Goal: Task Accomplishment & Management: Manage account settings

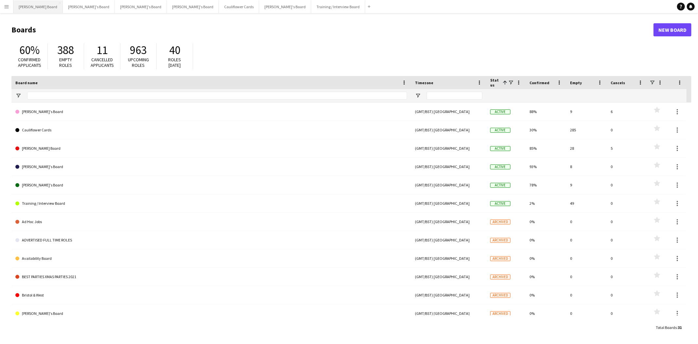
click at [27, 10] on button "[PERSON_NAME] Board Close" at bounding box center [37, 6] width 49 height 13
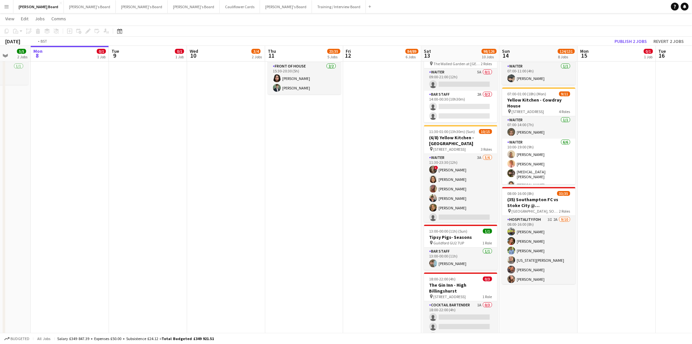
scroll to position [0, 204]
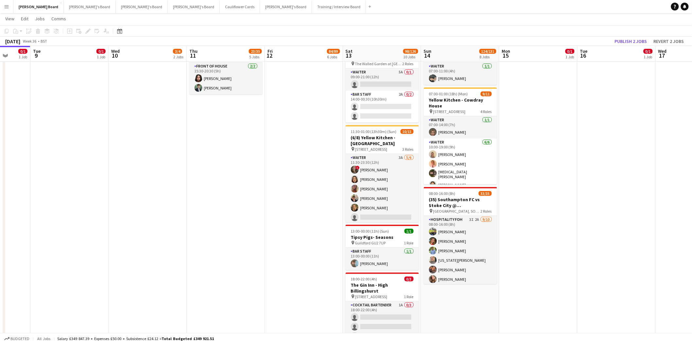
drag, startPoint x: 434, startPoint y: 170, endPoint x: 308, endPoint y: 181, distance: 126.8
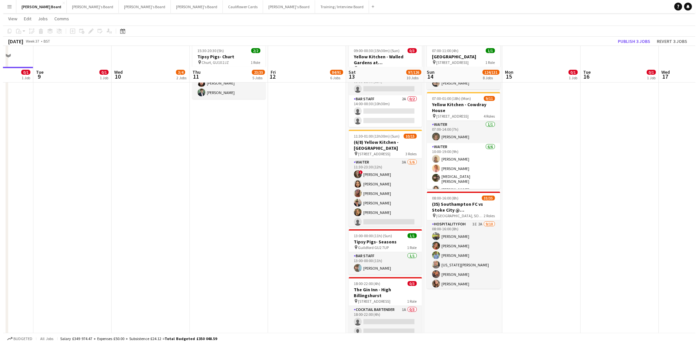
scroll to position [0, 0]
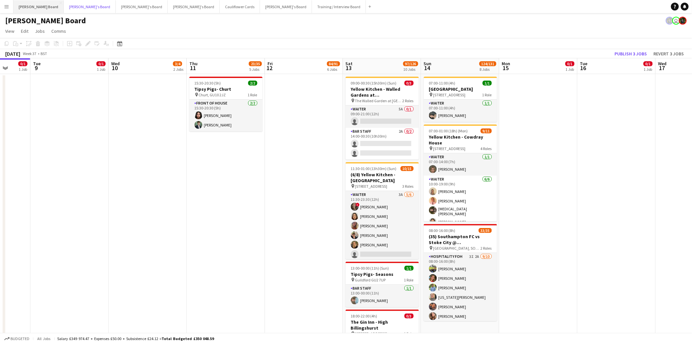
drag, startPoint x: 60, startPoint y: 6, endPoint x: 21, endPoint y: 5, distance: 39.3
click at [64, 6] on button "Jakub's Board Close" at bounding box center [90, 6] width 52 height 13
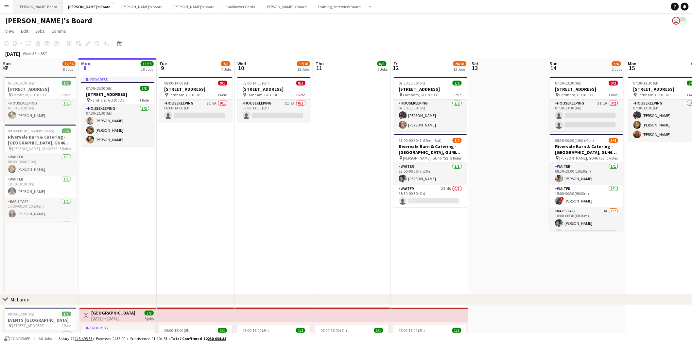
click at [27, 1] on button "Dean's Board Close" at bounding box center [37, 6] width 49 height 13
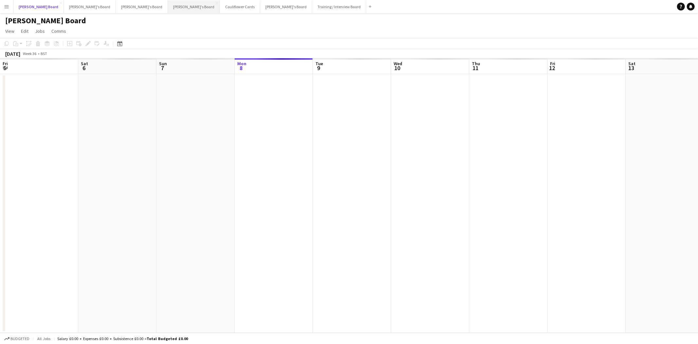
scroll to position [0, 156]
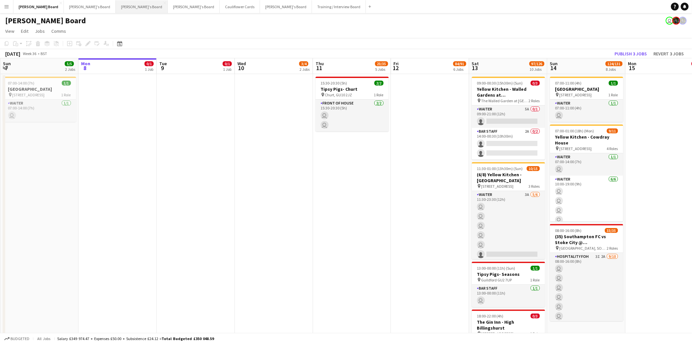
click at [116, 6] on button "Thomasina's Board Close" at bounding box center [142, 6] width 52 height 13
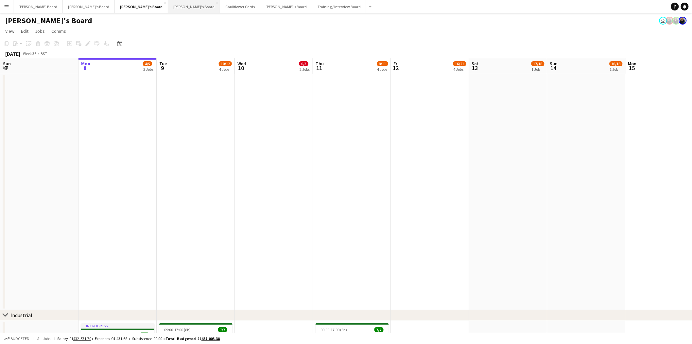
click at [168, 6] on button "Caitlin's Board Close" at bounding box center [194, 6] width 52 height 13
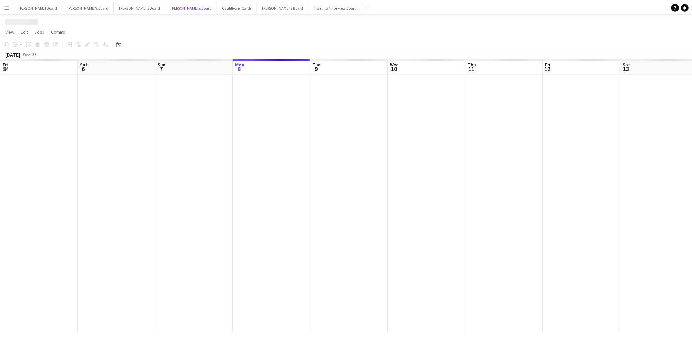
scroll to position [0, 156]
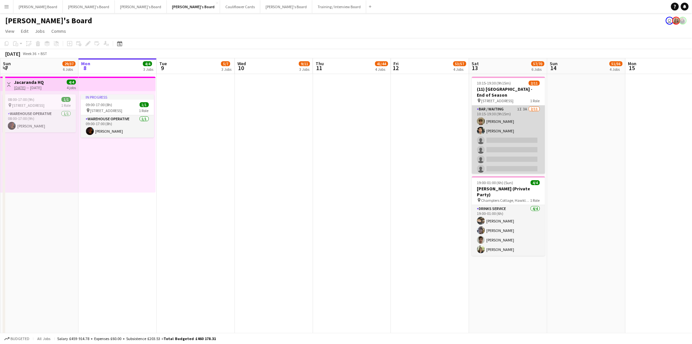
click at [525, 129] on app-card-role "Bar / Waiting 1I 3A 2/11 10:15-19:30 (9h15m) cameron mitchell Sean Vargas singl…" at bounding box center [508, 163] width 73 height 117
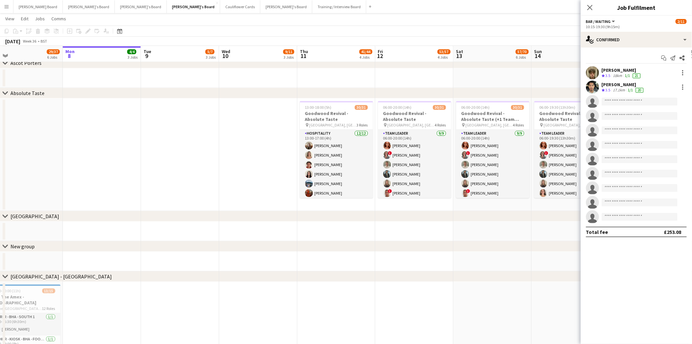
scroll to position [0, 191]
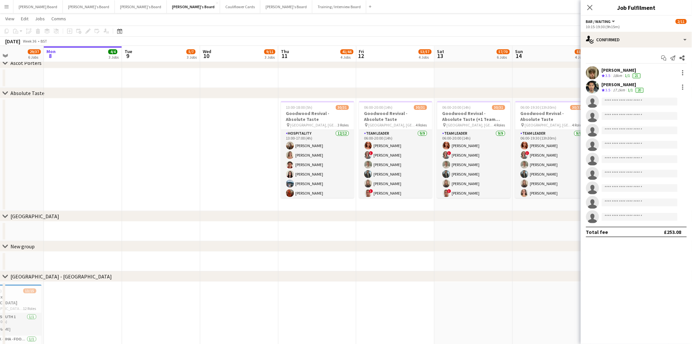
drag, startPoint x: 436, startPoint y: 223, endPoint x: 328, endPoint y: 217, distance: 107.8
click at [328, 217] on div "chevron-right Ascot Porters chevron-right Absolute Taste chevron-right Twickenh…" at bounding box center [346, 211] width 692 height 1463
click at [588, 9] on icon "Close pop-in" at bounding box center [590, 7] width 6 height 6
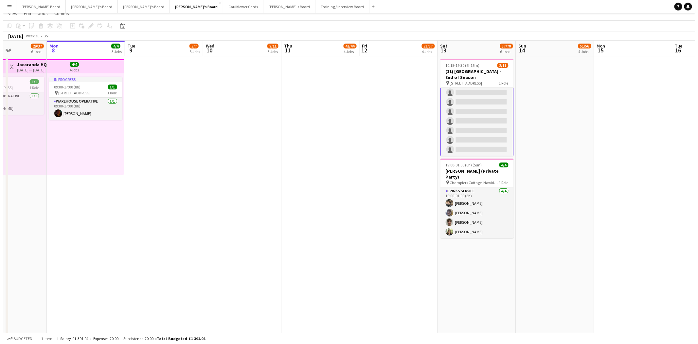
scroll to position [0, 0]
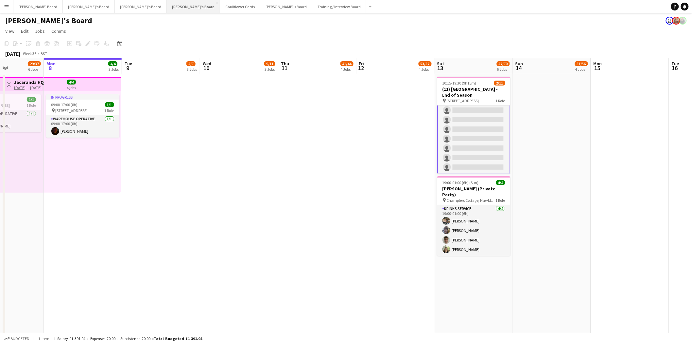
click at [167, 9] on button "Caitlin's Board Close" at bounding box center [193, 6] width 53 height 13
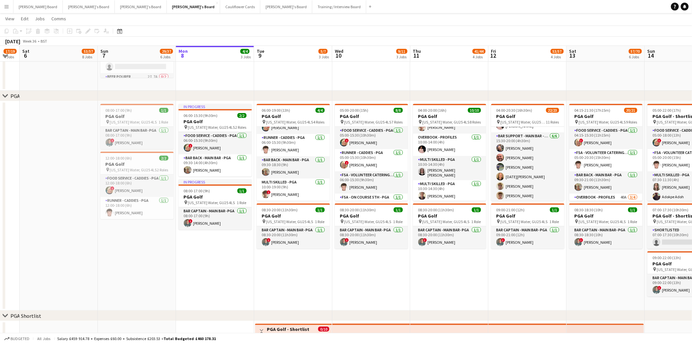
scroll to position [0, 202]
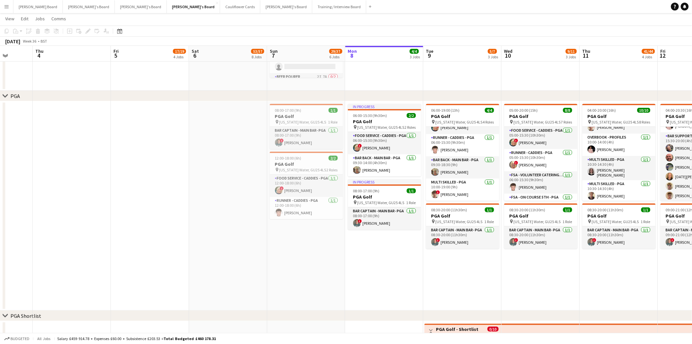
drag, startPoint x: 129, startPoint y: 267, endPoint x: 463, endPoint y: 312, distance: 337.4
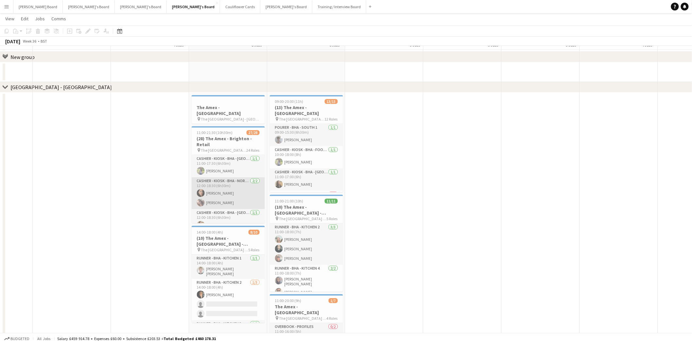
scroll to position [756, 0]
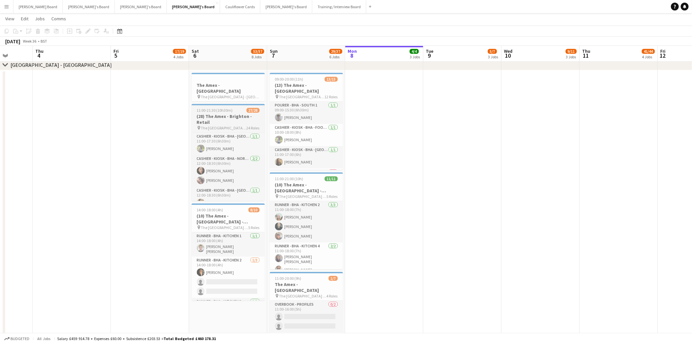
click at [235, 117] on h3 "(28) The Amex - Brighton - Retail" at bounding box center [228, 119] width 73 height 12
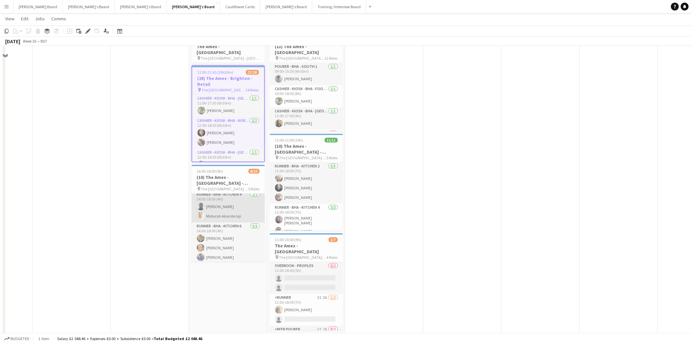
scroll to position [829, 0]
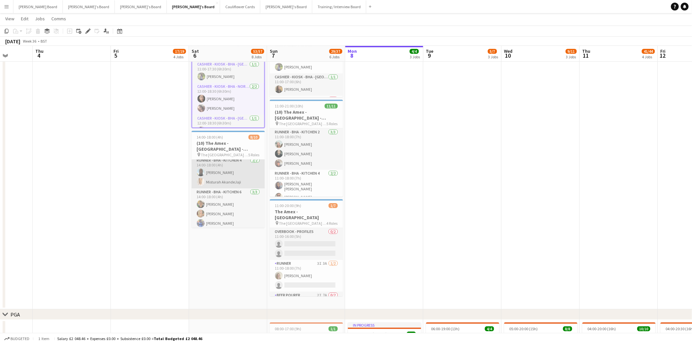
click at [228, 158] on app-card-role "Runner - BHA - Kitchen 4 2/2 14:00-18:00 (4h) Sulaiman Momoh Misturah AkandeJaji" at bounding box center [228, 172] width 73 height 32
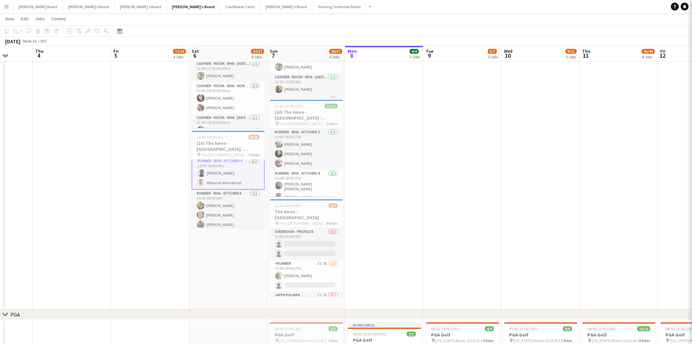
scroll to position [91, 0]
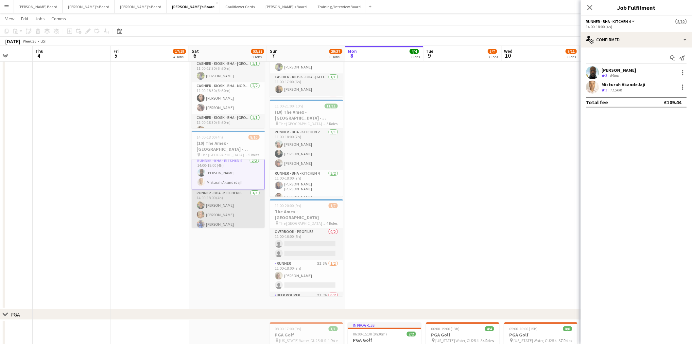
click at [240, 201] on app-card-role "Runner - BHA - Kitchen 6 3/3 14:00-18:00 (4h) Caiden Kempt jasmine stevens Aoif…" at bounding box center [228, 209] width 73 height 41
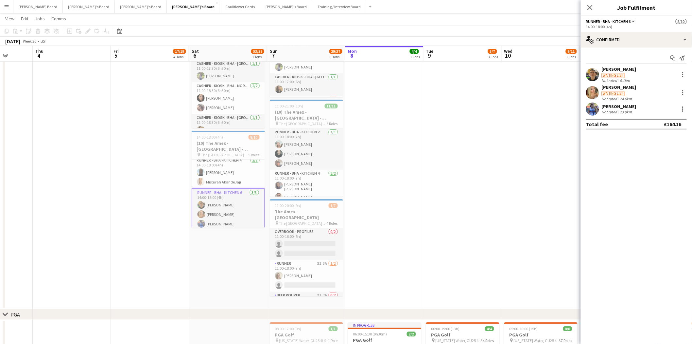
click at [626, 67] on div "[PERSON_NAME]" at bounding box center [619, 69] width 35 height 6
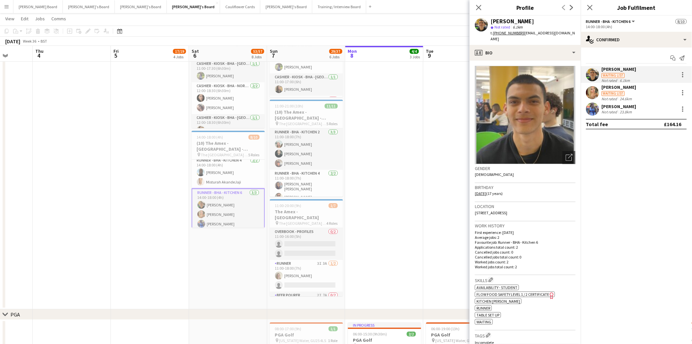
click at [627, 89] on div "jasmine stevens" at bounding box center [619, 87] width 35 height 6
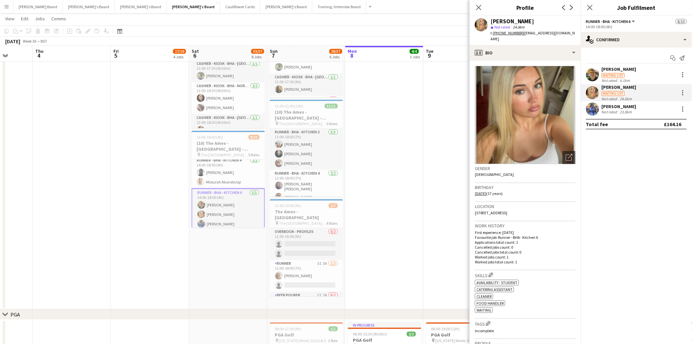
click at [624, 107] on div "Aoife Cherrill" at bounding box center [619, 106] width 35 height 6
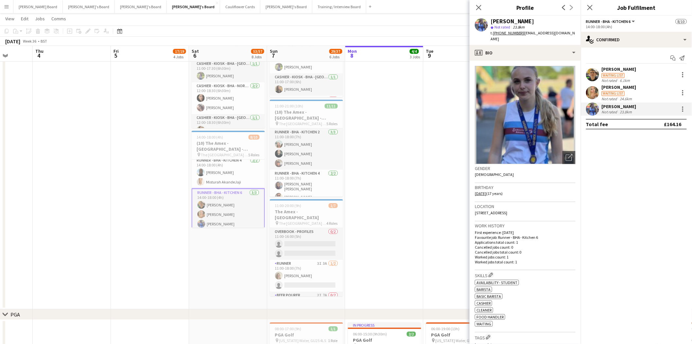
click at [8, 8] on app-icon "Menu" at bounding box center [6, 6] width 5 height 5
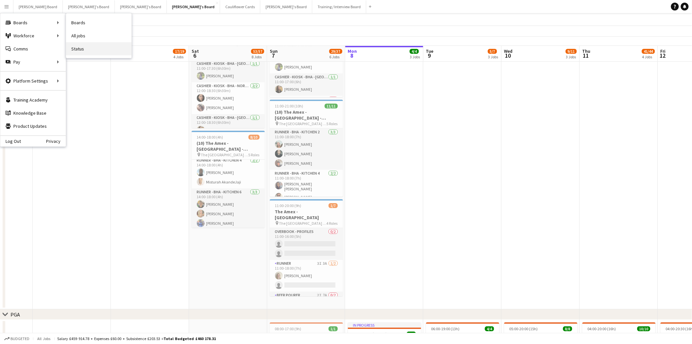
click at [84, 50] on link "Status" at bounding box center [98, 48] width 65 height 13
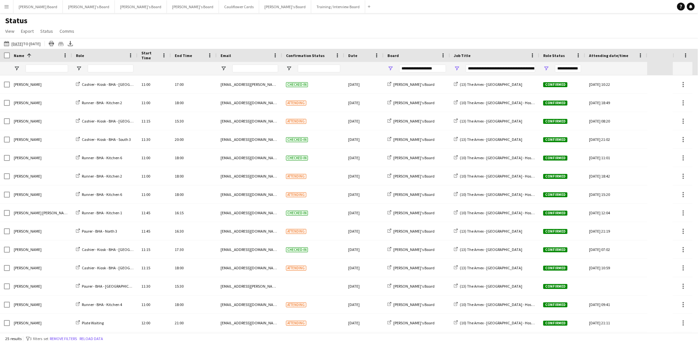
click at [9, 8] on button "Menu" at bounding box center [6, 6] width 13 height 13
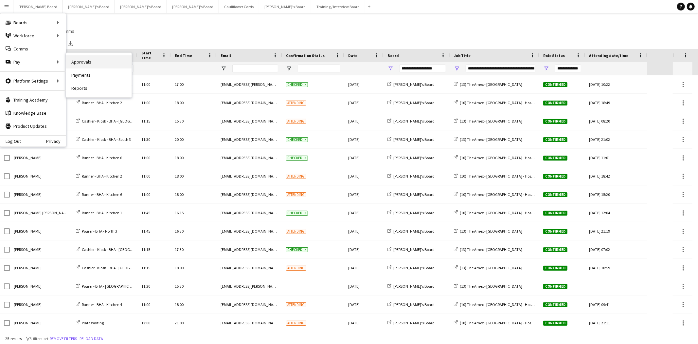
click at [87, 62] on link "Approvals" at bounding box center [98, 61] width 65 height 13
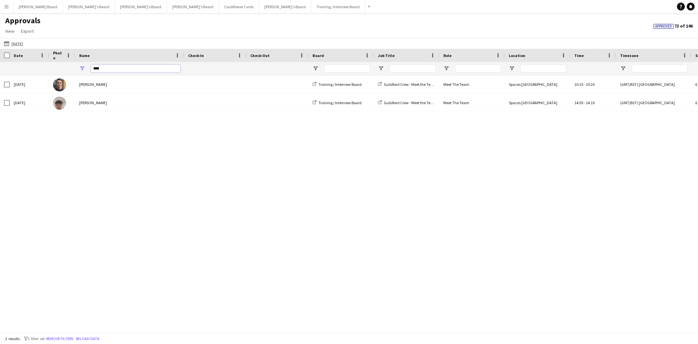
drag, startPoint x: 107, startPoint y: 66, endPoint x: 61, endPoint y: 74, distance: 46.4
click at [60, 68] on div "****" at bounding box center [617, 68] width 1234 height 13
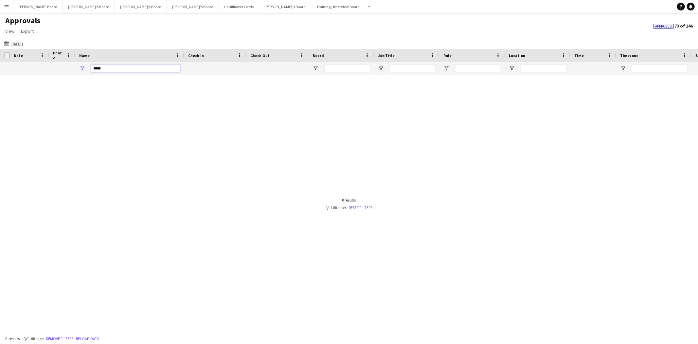
type input "*****"
drag, startPoint x: 354, startPoint y: 206, endPoint x: 355, endPoint y: 210, distance: 4.0
click at [355, 206] on link "Reset filters" at bounding box center [361, 207] width 24 height 5
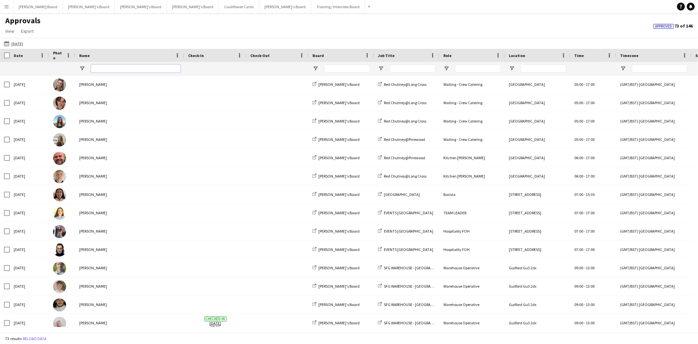
click at [97, 66] on input "Name Filter Input" at bounding box center [135, 68] width 89 height 8
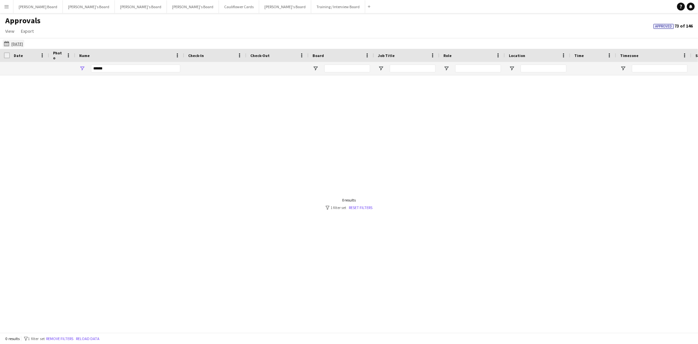
click at [8, 43] on app-icon "[DATE]" at bounding box center [8, 43] width 8 height 5
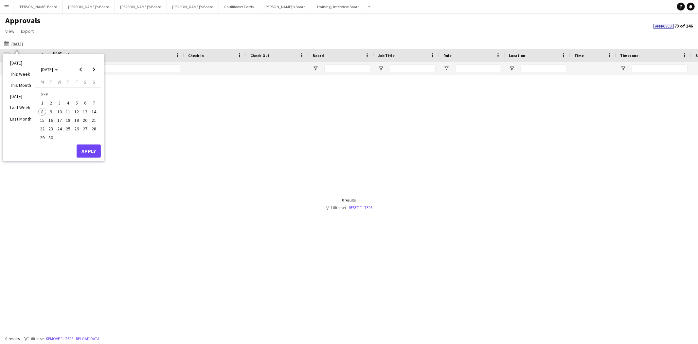
click at [68, 100] on span "4" at bounding box center [68, 103] width 8 height 8
click at [81, 111] on button "13" at bounding box center [85, 111] width 9 height 9
click at [91, 147] on button "Apply" at bounding box center [89, 150] width 24 height 13
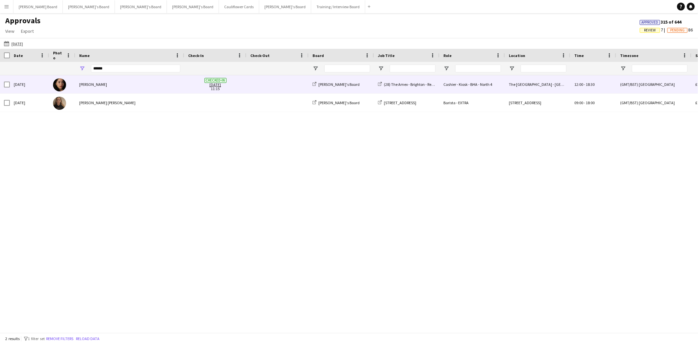
click at [85, 83] on div "[PERSON_NAME]" at bounding box center [129, 84] width 109 height 18
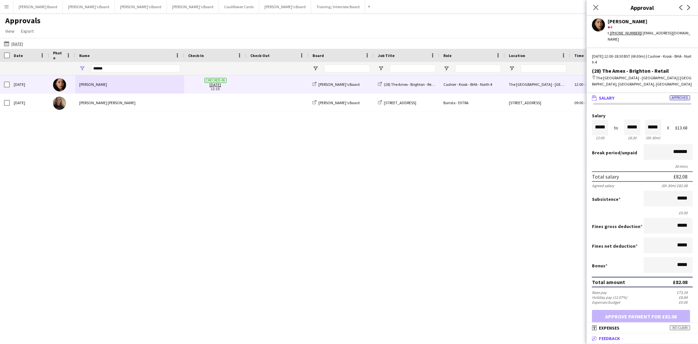
click at [624, 338] on mat-panel-title "bubble-pencil Feedback" at bounding box center [641, 338] width 109 height 6
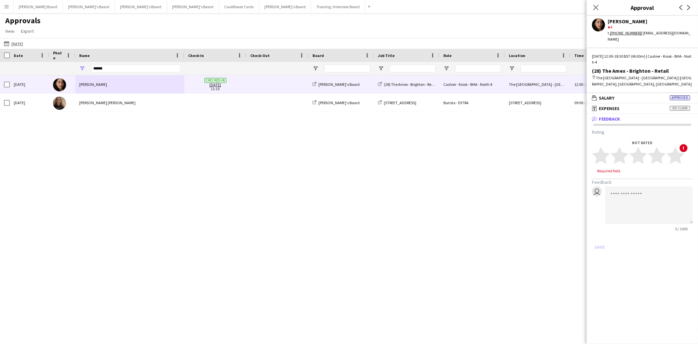
drag, startPoint x: 600, startPoint y: 8, endPoint x: 332, endPoint y: 42, distance: 270.1
click at [597, 8] on app-icon "Close pop-in" at bounding box center [596, 8] width 8 height 8
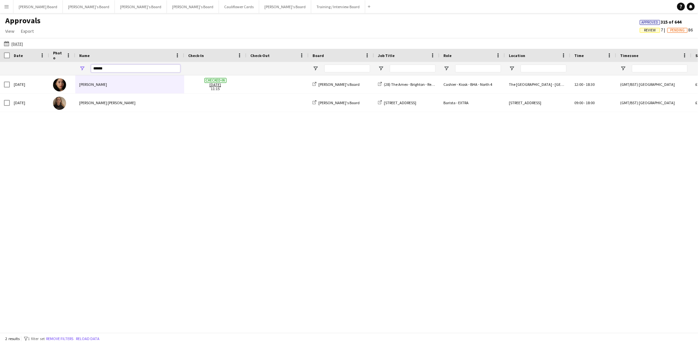
drag, startPoint x: 112, startPoint y: 67, endPoint x: 63, endPoint y: 62, distance: 49.1
click at [63, 62] on div "*****" at bounding box center [617, 68] width 1234 height 13
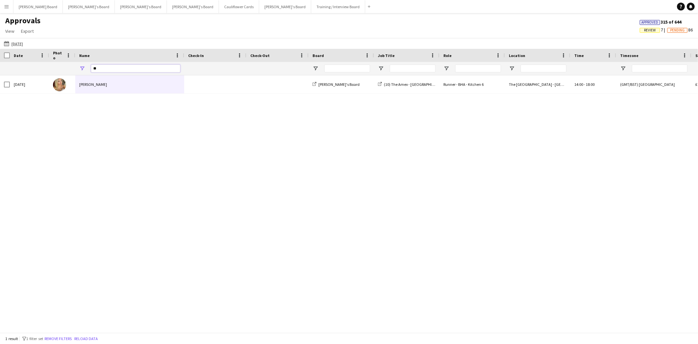
type input "*"
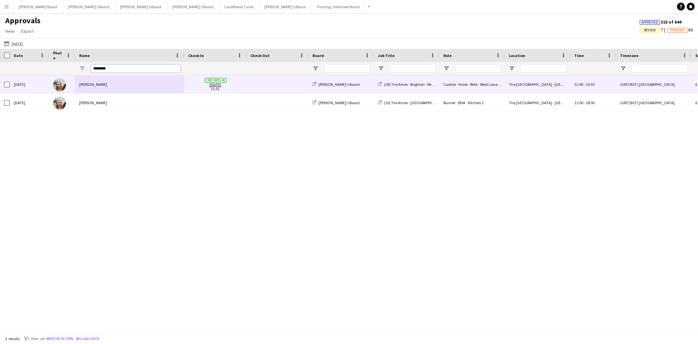
type input "********"
click at [92, 88] on div "[PERSON_NAME]" at bounding box center [129, 84] width 109 height 18
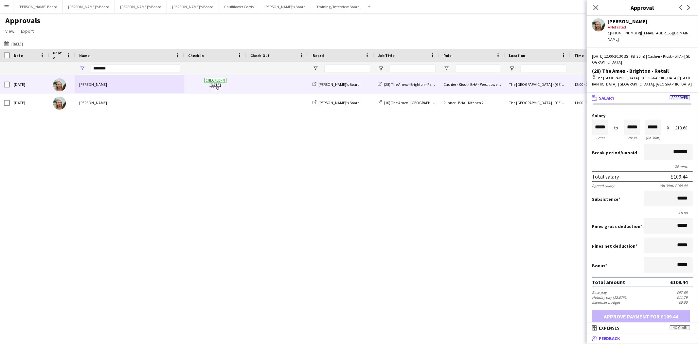
drag, startPoint x: 629, startPoint y: 339, endPoint x: 607, endPoint y: 327, distance: 25.3
click at [629, 339] on mat-panel-title "bubble-pencil Feedback" at bounding box center [641, 338] width 109 height 6
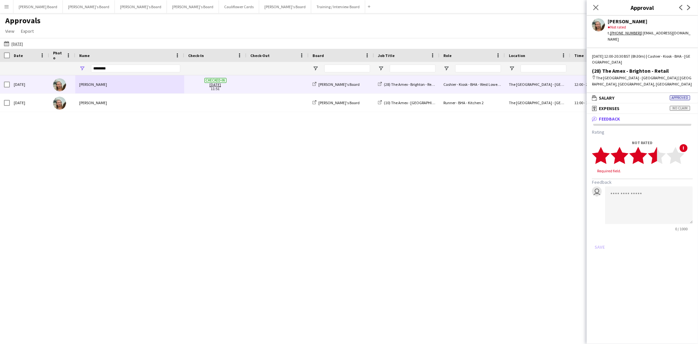
click at [655, 150] on polygon at bounding box center [657, 155] width 18 height 17
click at [640, 194] on textarea at bounding box center [649, 199] width 88 height 38
click at [616, 188] on textarea "**********" at bounding box center [649, 199] width 88 height 38
type textarea "**********"
click at [597, 235] on button "Save" at bounding box center [599, 240] width 15 height 10
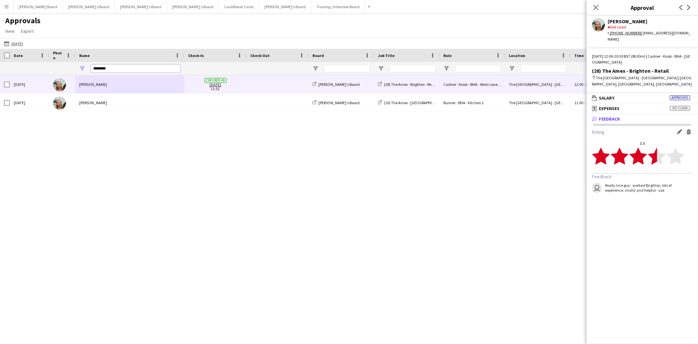
drag, startPoint x: 123, startPoint y: 68, endPoint x: 7, endPoint y: 66, distance: 115.8
click at [9, 65] on div "********" at bounding box center [617, 68] width 1234 height 13
type input "*****"
click at [88, 82] on div "[PERSON_NAME]" at bounding box center [129, 84] width 109 height 18
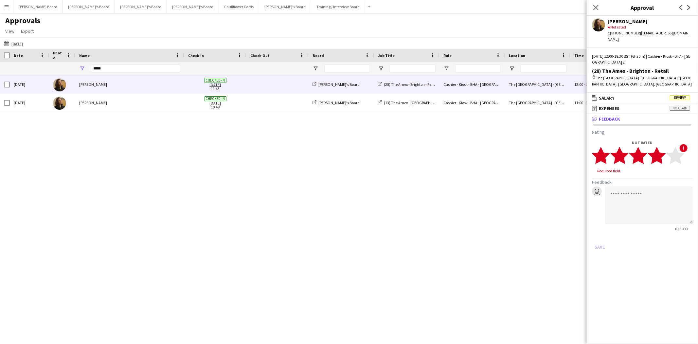
drag, startPoint x: 659, startPoint y: 147, endPoint x: 643, endPoint y: 166, distance: 24.8
click at [658, 148] on polygon at bounding box center [657, 155] width 18 height 17
click at [627, 186] on textarea at bounding box center [649, 199] width 88 height 38
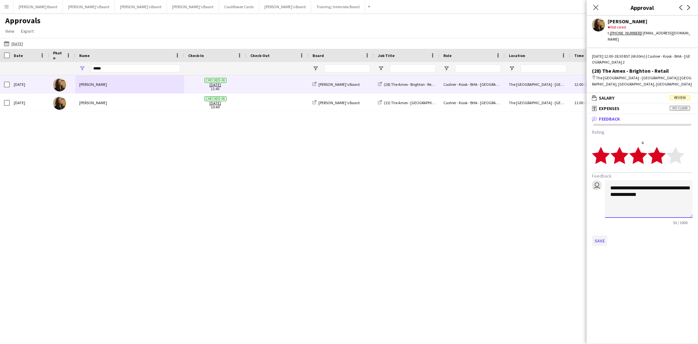
type textarea "**********"
click at [599, 235] on button "Save" at bounding box center [599, 240] width 15 height 10
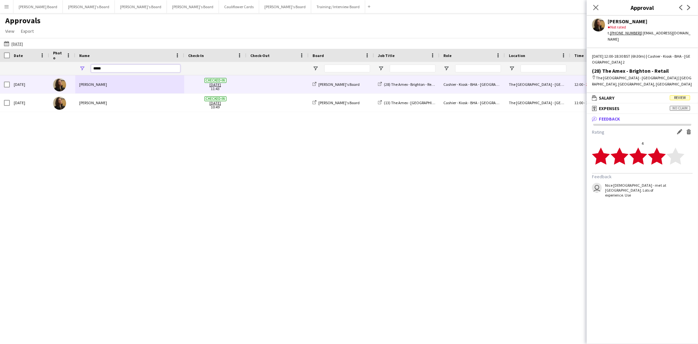
drag, startPoint x: 117, startPoint y: 69, endPoint x: 43, endPoint y: 64, distance: 73.8
click at [43, 64] on div "*****" at bounding box center [617, 68] width 1234 height 13
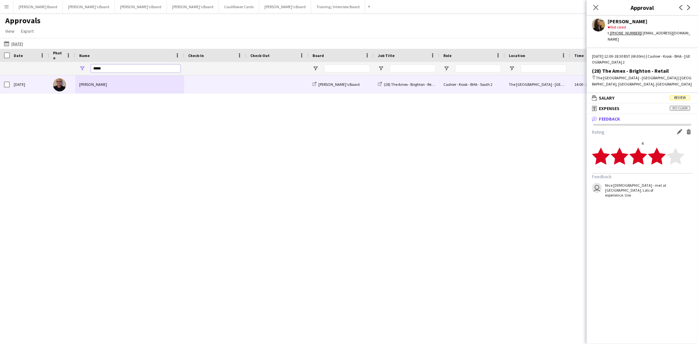
type input "*****"
drag, startPoint x: 67, startPoint y: 82, endPoint x: 97, endPoint y: 91, distance: 31.5
click at [67, 82] on div at bounding box center [62, 84] width 26 height 18
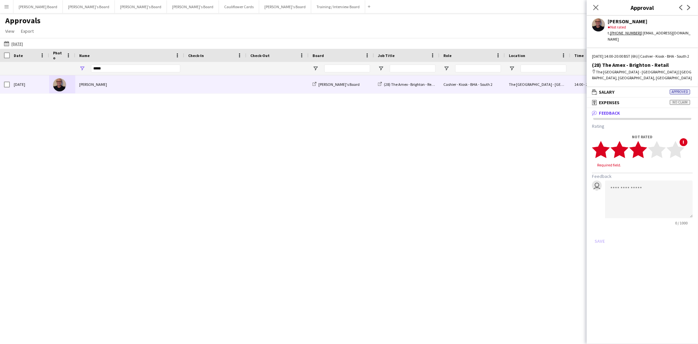
click at [641, 149] on polygon at bounding box center [638, 149] width 18 height 17
click at [623, 185] on textarea at bounding box center [649, 193] width 88 height 38
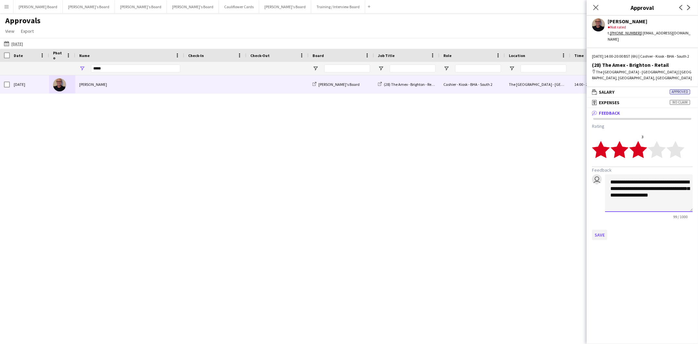
type textarea "**********"
click at [601, 234] on button "Save" at bounding box center [599, 234] width 15 height 10
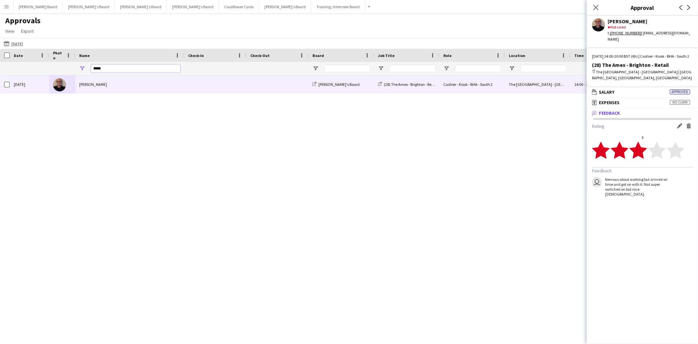
drag, startPoint x: 118, startPoint y: 70, endPoint x: 38, endPoint y: 62, distance: 80.5
click at [38, 62] on div "*****" at bounding box center [617, 68] width 1234 height 13
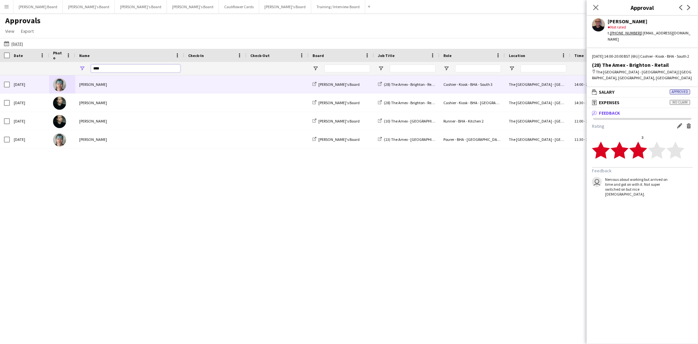
type input "****"
drag, startPoint x: 95, startPoint y: 87, endPoint x: 155, endPoint y: 100, distance: 61.0
click at [96, 87] on div "[PERSON_NAME]" at bounding box center [129, 84] width 109 height 18
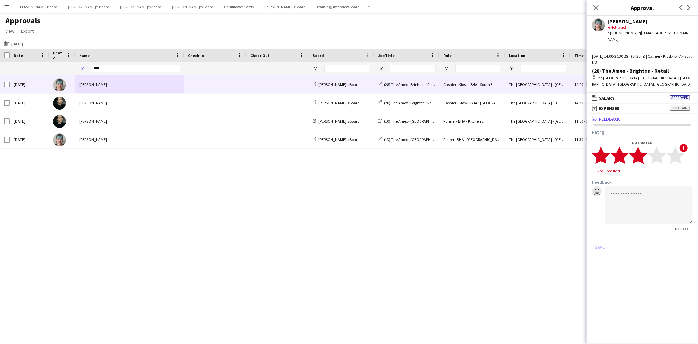
click at [643, 149] on polygon at bounding box center [638, 155] width 18 height 17
click at [630, 187] on textarea at bounding box center [649, 199] width 88 height 38
click at [621, 181] on textarea "**********" at bounding box center [649, 199] width 88 height 38
drag, startPoint x: 650, startPoint y: 199, endPoint x: 642, endPoint y: 200, distance: 8.3
click at [649, 199] on textarea "**********" at bounding box center [649, 199] width 88 height 38
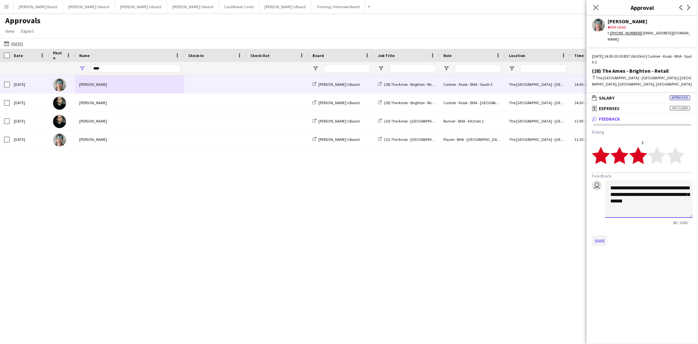
type textarea "**********"
click at [601, 235] on button "Save" at bounding box center [599, 240] width 15 height 10
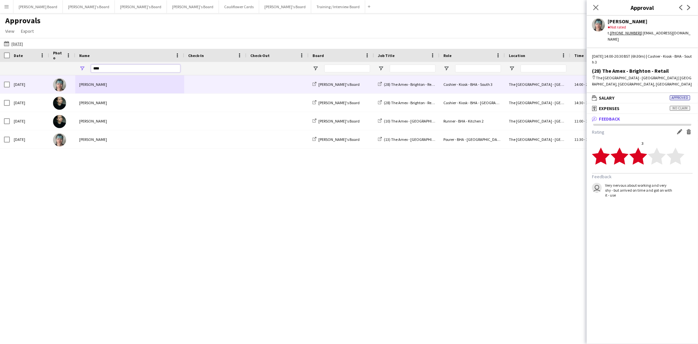
drag, startPoint x: 106, startPoint y: 66, endPoint x: 60, endPoint y: 66, distance: 46.5
click at [60, 66] on div "****" at bounding box center [617, 68] width 1234 height 13
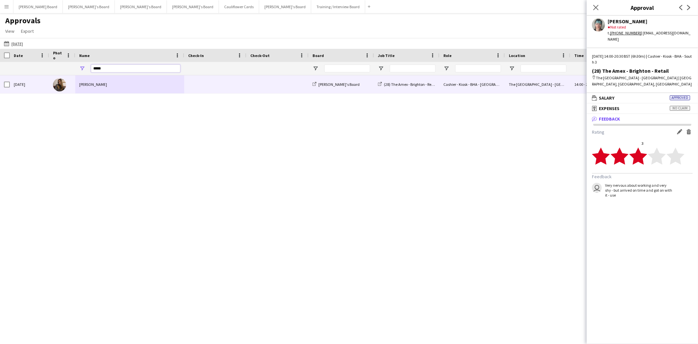
type input "****"
drag, startPoint x: 80, startPoint y: 84, endPoint x: 97, endPoint y: 92, distance: 19.9
click at [80, 84] on div "[PERSON_NAME]" at bounding box center [129, 84] width 109 height 18
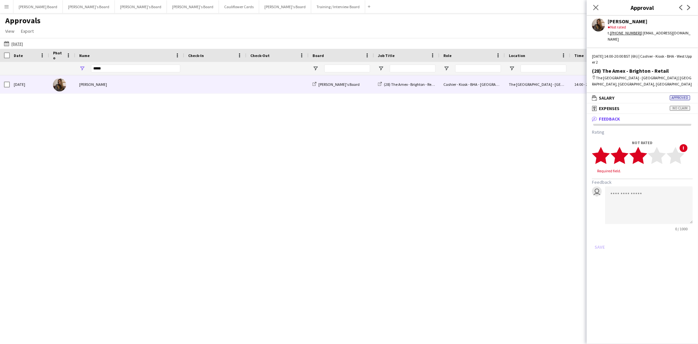
click at [646, 146] on icon "star" at bounding box center [638, 155] width 18 height 18
click at [631, 194] on textarea at bounding box center [649, 199] width 88 height 38
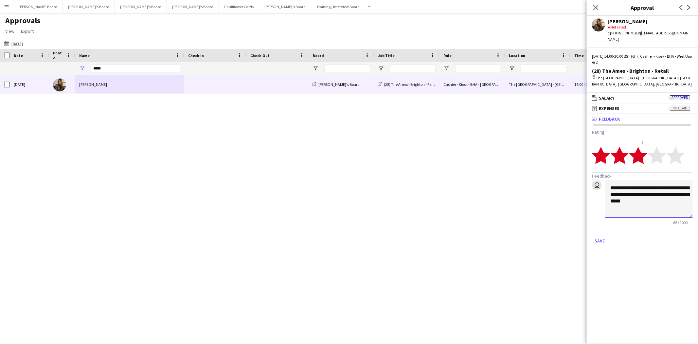
drag, startPoint x: 675, startPoint y: 184, endPoint x: 681, endPoint y: 184, distance: 6.2
click at [675, 184] on textarea "**********" at bounding box center [649, 199] width 88 height 38
click at [616, 192] on textarea "**********" at bounding box center [649, 199] width 88 height 38
type textarea "**********"
click at [601, 236] on button "Save" at bounding box center [599, 240] width 15 height 10
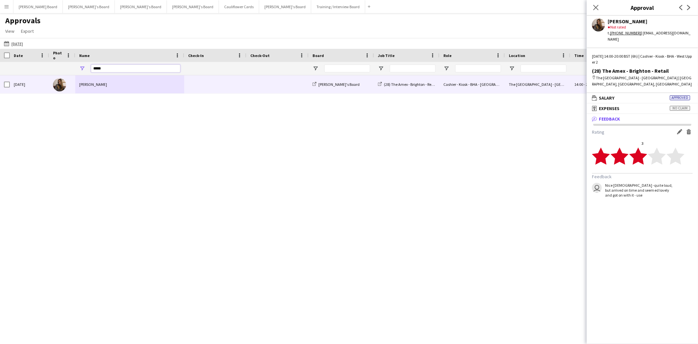
drag, startPoint x: 94, startPoint y: 65, endPoint x: 35, endPoint y: 64, distance: 59.2
click at [35, 64] on div "****" at bounding box center [617, 68] width 1234 height 13
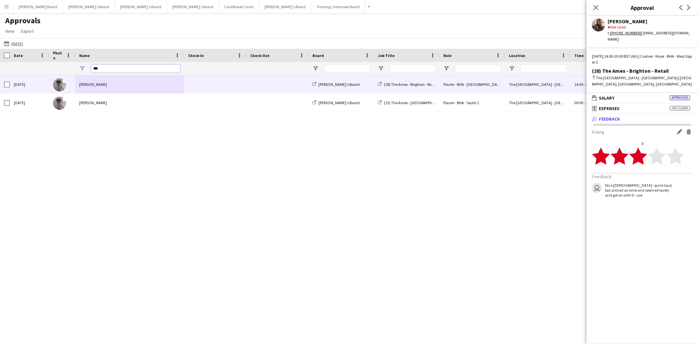
type input "***"
drag, startPoint x: 86, startPoint y: 82, endPoint x: 87, endPoint y: 87, distance: 5.4
click at [86, 82] on div "[PERSON_NAME]" at bounding box center [129, 84] width 109 height 18
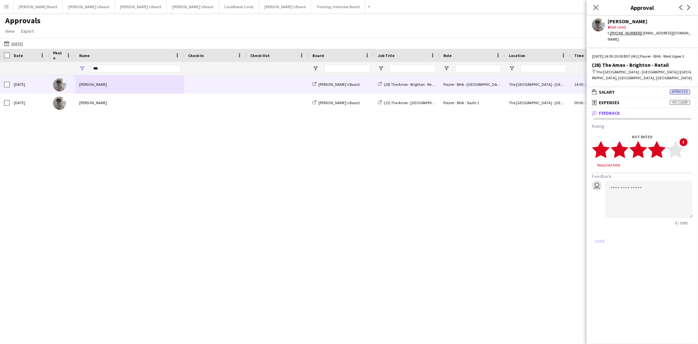
click at [658, 147] on polygon at bounding box center [657, 149] width 18 height 17
click at [645, 187] on textarea at bounding box center [649, 193] width 88 height 38
type textarea "**********"
drag, startPoint x: 603, startPoint y: 230, endPoint x: 430, endPoint y: 190, distance: 177.4
click at [602, 230] on button "Save" at bounding box center [599, 234] width 15 height 10
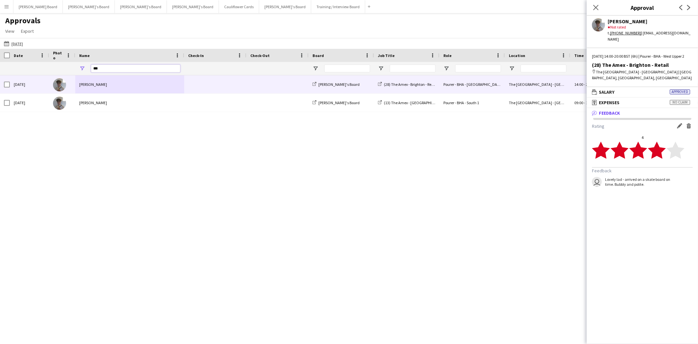
drag, startPoint x: 97, startPoint y: 66, endPoint x: 70, endPoint y: 60, distance: 27.9
click at [70, 60] on div "Date Photo Name" at bounding box center [617, 62] width 1234 height 27
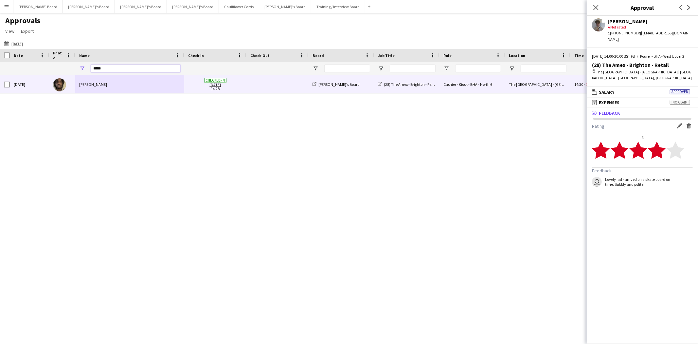
type input "*****"
drag, startPoint x: 90, startPoint y: 77, endPoint x: 91, endPoint y: 81, distance: 4.0
click at [91, 80] on div "[PERSON_NAME]" at bounding box center [129, 84] width 109 height 18
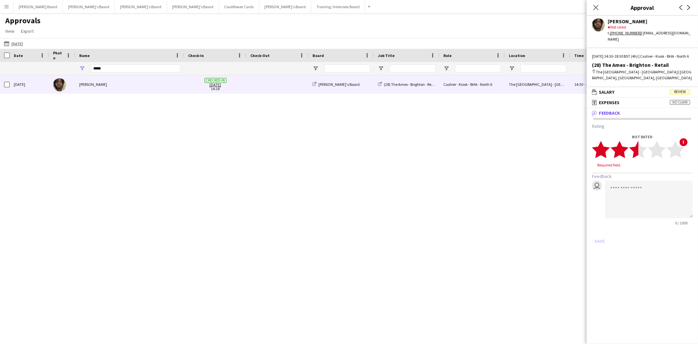
click at [633, 146] on polygon at bounding box center [638, 149] width 18 height 17
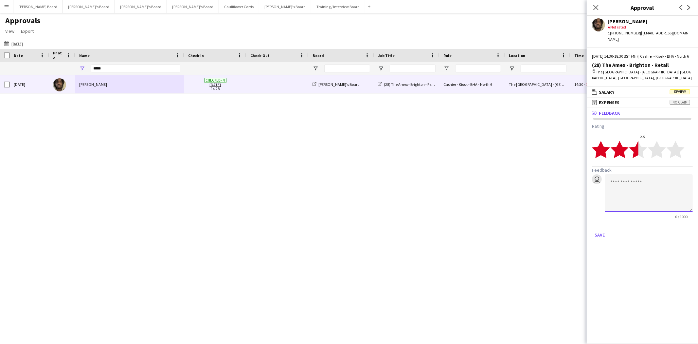
click at [624, 184] on textarea at bounding box center [649, 193] width 88 height 38
click at [656, 194] on textarea "**********" at bounding box center [649, 193] width 88 height 38
click at [657, 193] on textarea "**********" at bounding box center [649, 193] width 88 height 38
type textarea "**********"
click at [602, 236] on button "Save" at bounding box center [599, 234] width 15 height 10
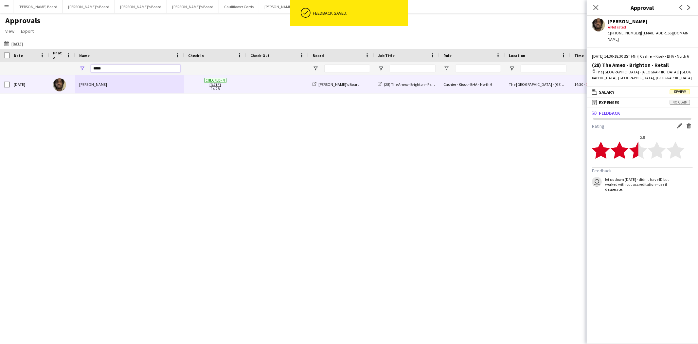
drag, startPoint x: 107, startPoint y: 69, endPoint x: 71, endPoint y: 65, distance: 36.5
click at [71, 65] on div "*****" at bounding box center [617, 68] width 1234 height 13
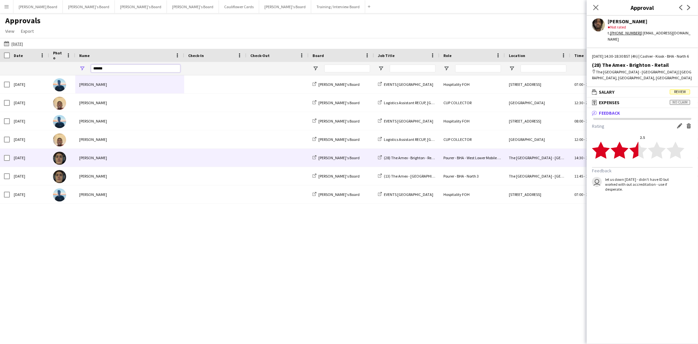
type input "******"
click at [96, 163] on div "[PERSON_NAME]" at bounding box center [129, 158] width 109 height 18
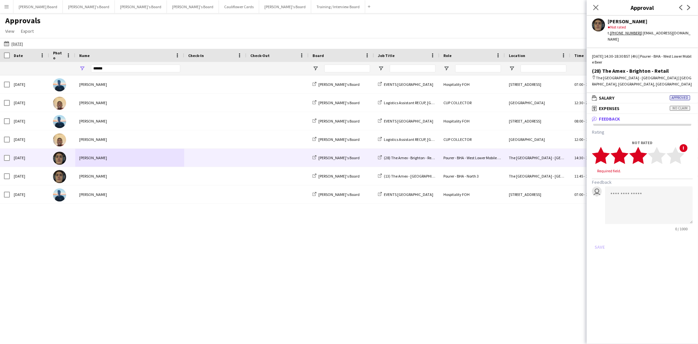
click at [644, 147] on polygon at bounding box center [638, 155] width 18 height 17
click at [631, 186] on textarea at bounding box center [649, 199] width 88 height 38
drag, startPoint x: 672, startPoint y: 182, endPoint x: 669, endPoint y: 191, distance: 9.8
click at [658, 198] on textarea "**********" at bounding box center [649, 199] width 88 height 38
click at [672, 180] on textarea "**********" at bounding box center [649, 199] width 88 height 38
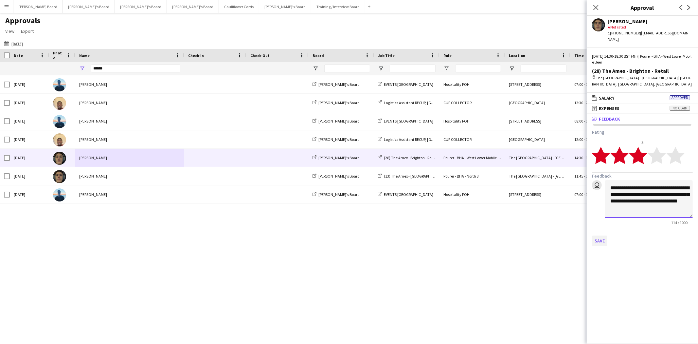
type textarea "**********"
drag, startPoint x: 599, startPoint y: 235, endPoint x: 606, endPoint y: 232, distance: 7.2
click at [599, 235] on button "Save" at bounding box center [599, 240] width 15 height 10
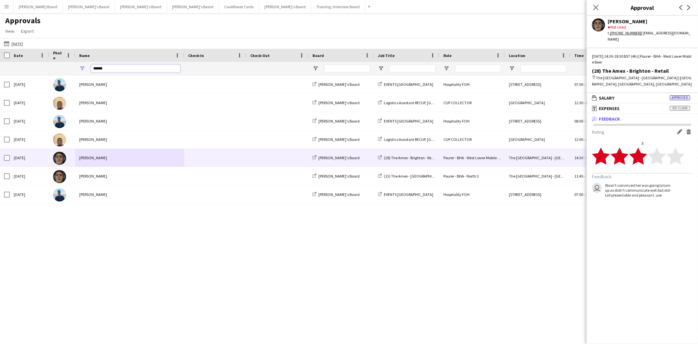
drag, startPoint x: 127, startPoint y: 68, endPoint x: 30, endPoint y: 70, distance: 96.9
click at [30, 70] on div "******" at bounding box center [617, 68] width 1234 height 13
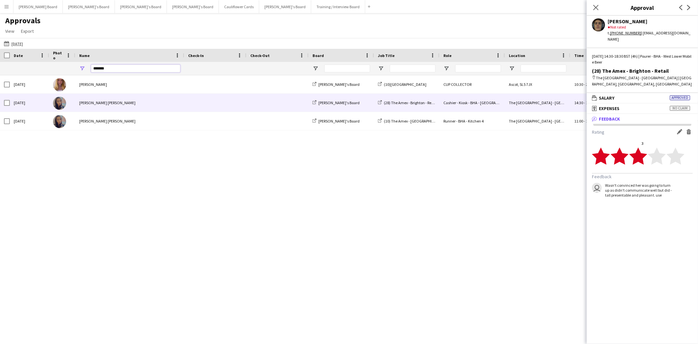
type input "******"
click at [86, 105] on div "[PERSON_NAME] [PERSON_NAME]" at bounding box center [129, 103] width 109 height 18
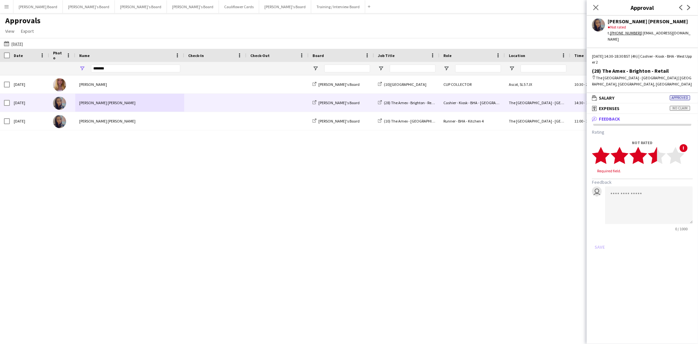
click at [650, 147] on polygon at bounding box center [657, 155] width 18 height 17
click at [647, 187] on textarea at bounding box center [649, 199] width 88 height 38
type textarea "**********"
click at [600, 235] on button "Save" at bounding box center [599, 240] width 15 height 10
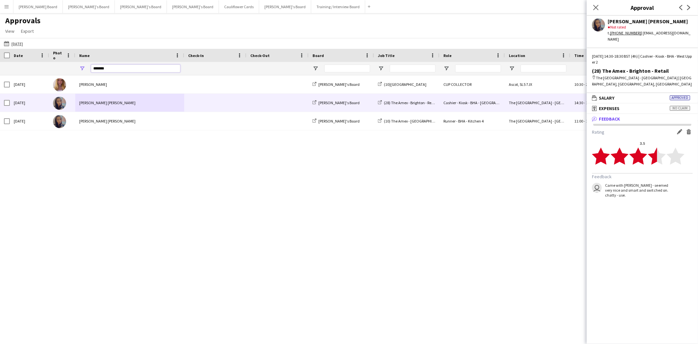
drag, startPoint x: 118, startPoint y: 69, endPoint x: 58, endPoint y: 63, distance: 60.8
click at [58, 64] on div "******" at bounding box center [617, 68] width 1234 height 13
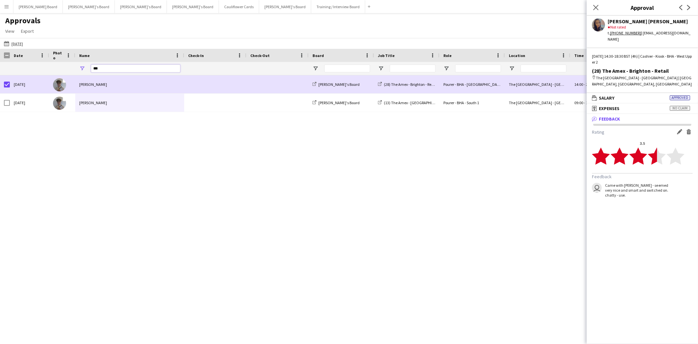
drag, startPoint x: 90, startPoint y: 65, endPoint x: 38, endPoint y: 67, distance: 51.4
click at [38, 67] on div "***" at bounding box center [617, 68] width 1234 height 13
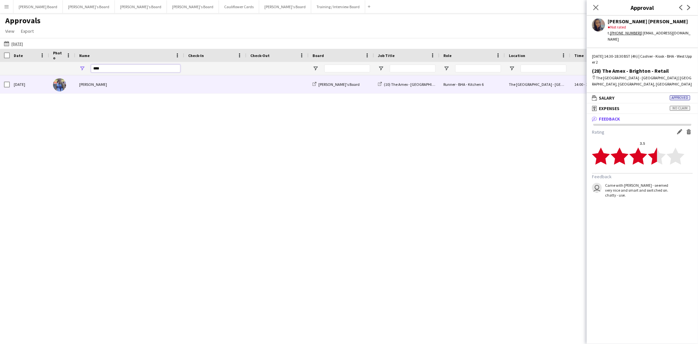
type input "****"
click at [99, 85] on div "[PERSON_NAME]" at bounding box center [129, 84] width 109 height 18
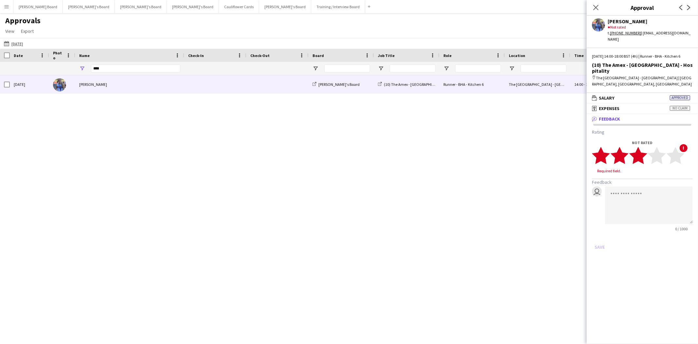
click at [642, 147] on polygon at bounding box center [638, 155] width 18 height 17
click at [636, 187] on textarea at bounding box center [649, 199] width 88 height 38
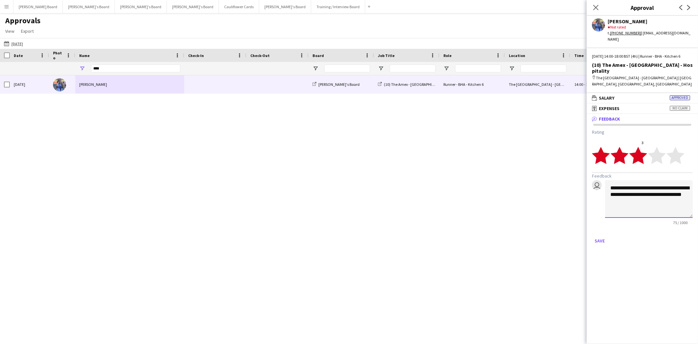
click at [657, 186] on textarea "**********" at bounding box center [649, 199] width 88 height 38
type textarea "**********"
click at [601, 237] on div "**********" at bounding box center [642, 187] width 111 height 127
click at [600, 235] on button "Save" at bounding box center [599, 240] width 15 height 10
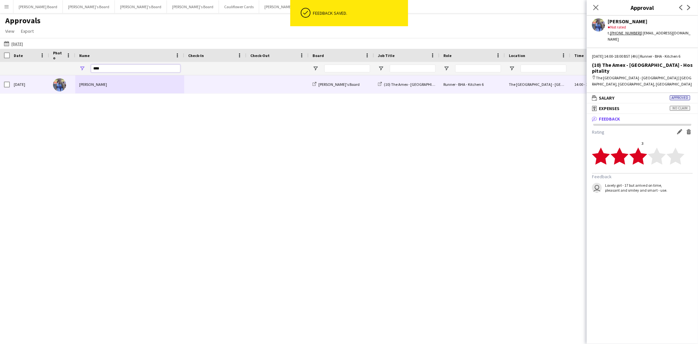
drag, startPoint x: 106, startPoint y: 69, endPoint x: 61, endPoint y: 69, distance: 45.8
click at [61, 70] on div "****" at bounding box center [617, 68] width 1234 height 13
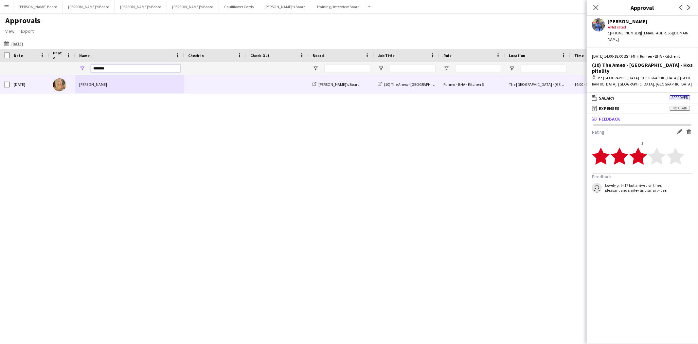
type input "*******"
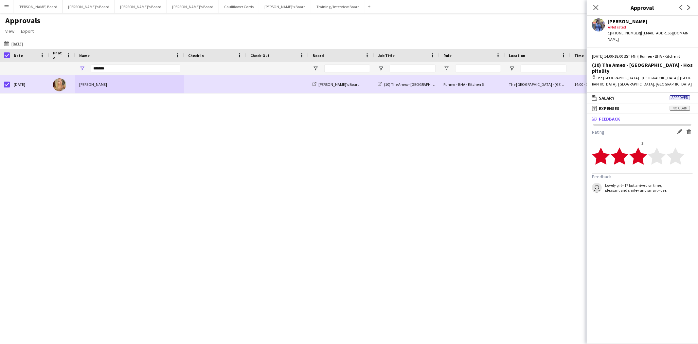
click at [645, 148] on polygon at bounding box center [638, 155] width 18 height 17
click at [637, 149] on polygon at bounding box center [638, 155] width 18 height 17
click at [188, 169] on div "Sat, 6 Sep 2025 jasmine stevens Caitlin's Board (10) The Amex - Brighton - Hosp…" at bounding box center [349, 200] width 698 height 251
click at [592, 10] on app-icon "Close pop-in" at bounding box center [595, 7] width 9 height 9
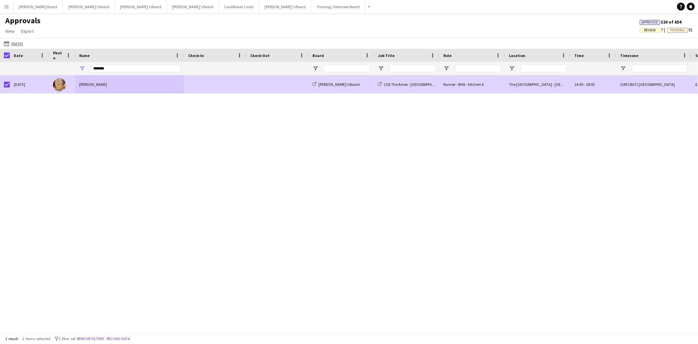
drag, startPoint x: 92, startPoint y: 83, endPoint x: 90, endPoint y: 87, distance: 4.3
click at [92, 83] on div "[PERSON_NAME]" at bounding box center [129, 84] width 109 height 18
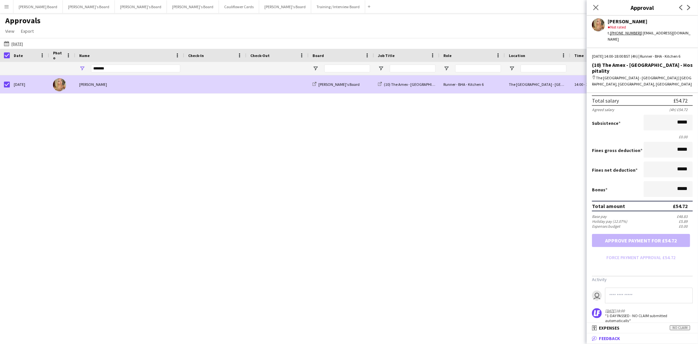
click at [632, 336] on mat-panel-title "bubble-pencil Feedback" at bounding box center [641, 338] width 109 height 6
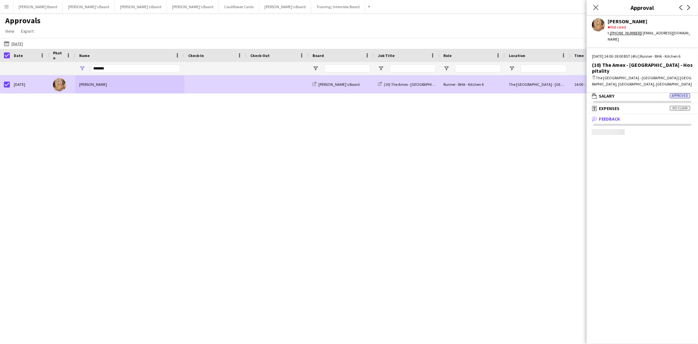
scroll to position [1, 0]
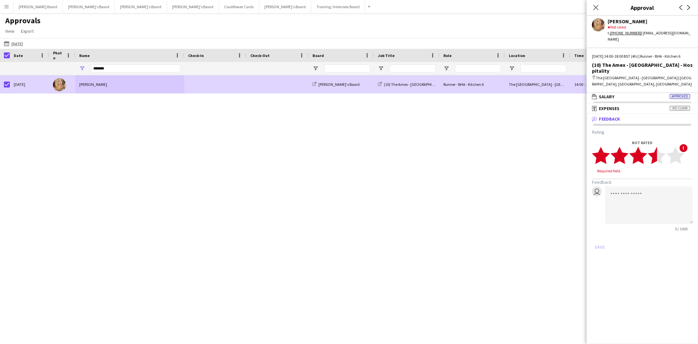
click at [651, 146] on icon "star" at bounding box center [657, 155] width 18 height 18
click at [622, 190] on textarea at bounding box center [649, 199] width 88 height 38
drag, startPoint x: 642, startPoint y: 188, endPoint x: 646, endPoint y: 188, distance: 3.9
click at [646, 188] on textarea "**********" at bounding box center [649, 199] width 88 height 38
type textarea "**********"
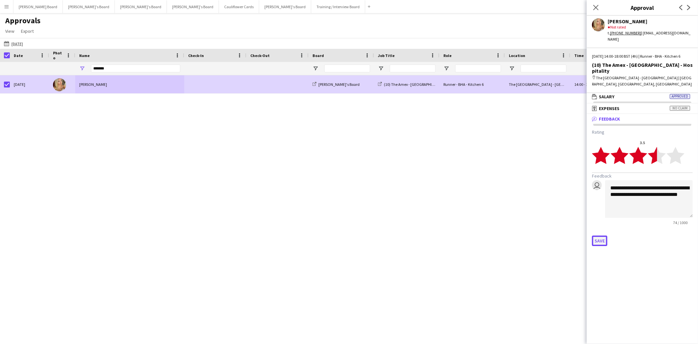
click at [598, 235] on button "Save" at bounding box center [599, 240] width 15 height 10
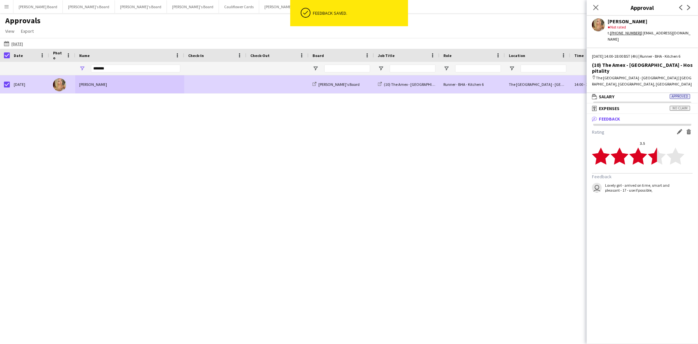
click at [130, 133] on div "Sat, 6 Sep 2025 jasmine stevens Caitlin's Board (10) The Amex - Brighton - Hosp…" at bounding box center [349, 200] width 698 height 251
click at [594, 8] on icon "Close pop-in" at bounding box center [595, 7] width 6 height 6
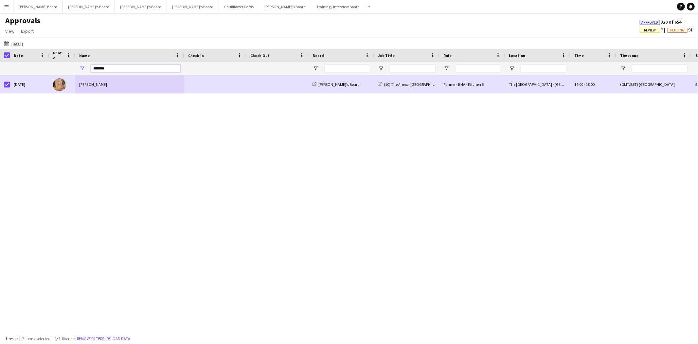
drag, startPoint x: 114, startPoint y: 65, endPoint x: 71, endPoint y: 63, distance: 43.2
click at [71, 63] on div "*******" at bounding box center [617, 68] width 1234 height 13
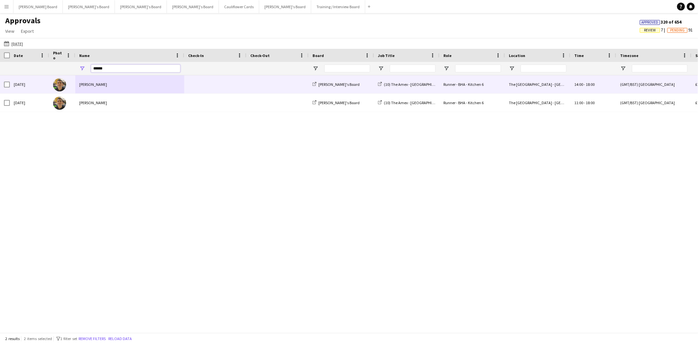
type input "******"
click at [93, 83] on div "[PERSON_NAME]" at bounding box center [129, 84] width 109 height 18
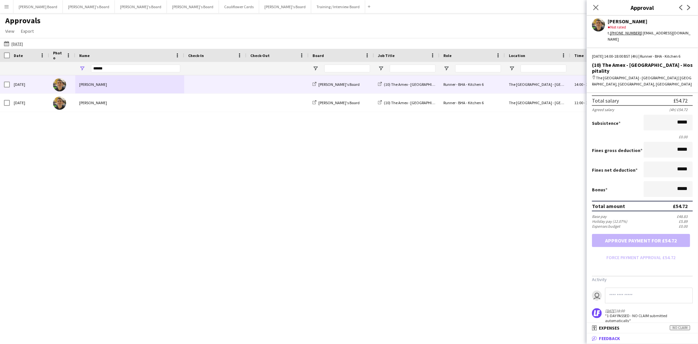
drag, startPoint x: 633, startPoint y: 335, endPoint x: 630, endPoint y: 293, distance: 42.0
click at [633, 335] on mat-expansion-panel-header "bubble-pencil Feedback" at bounding box center [642, 338] width 111 height 10
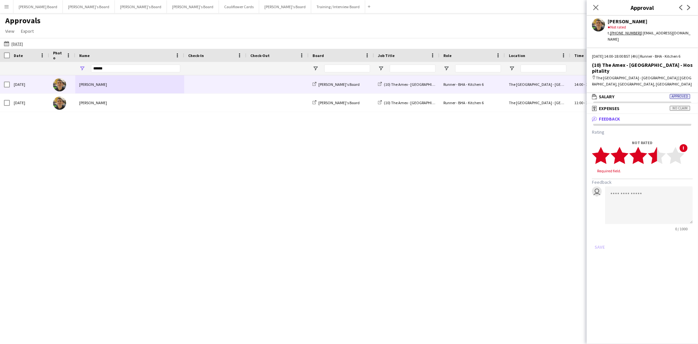
click at [653, 148] on polygon at bounding box center [657, 155] width 18 height 17
click at [622, 191] on textarea at bounding box center [649, 199] width 88 height 38
type textarea "**********"
click at [598, 235] on button "Save" at bounding box center [599, 240] width 15 height 10
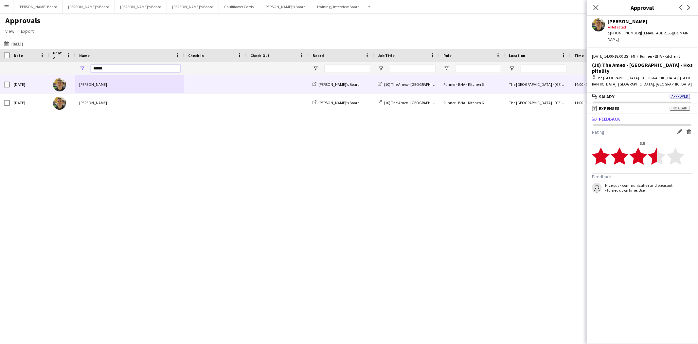
drag, startPoint x: 112, startPoint y: 67, endPoint x: 62, endPoint y: 64, distance: 49.9
click at [62, 64] on div "******" at bounding box center [617, 68] width 1234 height 13
type input "*****"
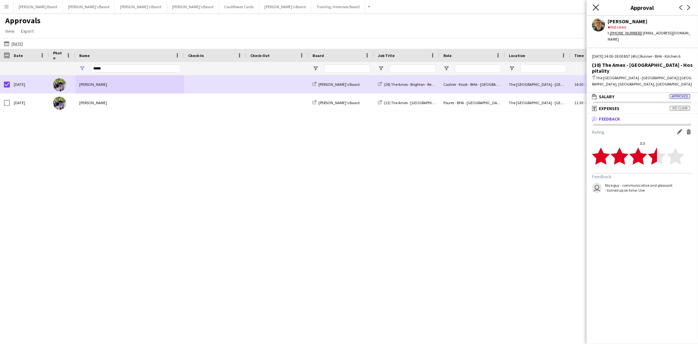
click at [592, 9] on icon "Close pop-in" at bounding box center [595, 7] width 6 height 6
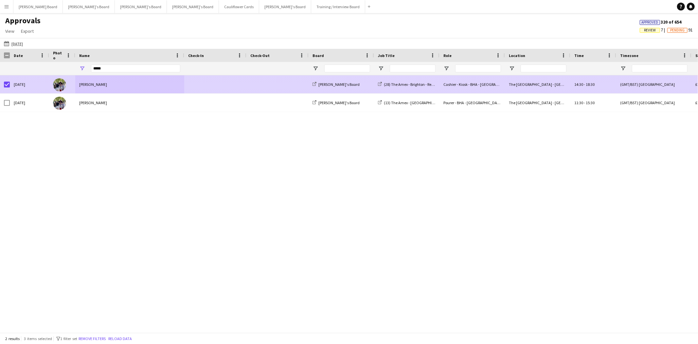
click at [84, 87] on div "[PERSON_NAME]" at bounding box center [129, 84] width 109 height 18
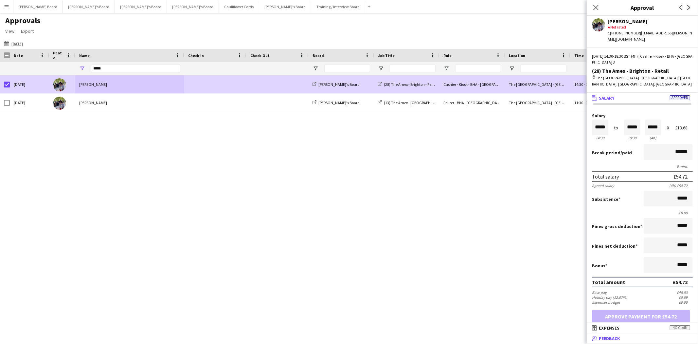
click at [631, 341] on mat-panel-title "bubble-pencil Feedback" at bounding box center [641, 338] width 109 height 6
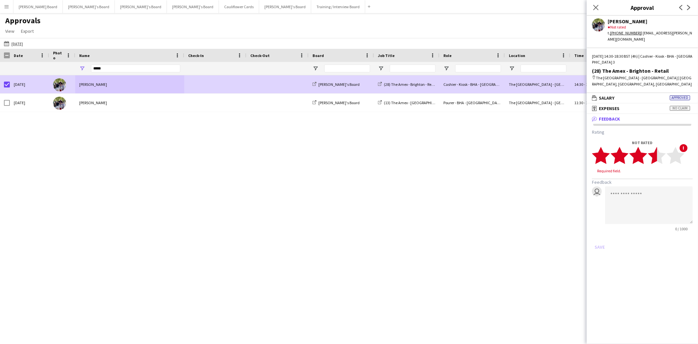
drag, startPoint x: 654, startPoint y: 148, endPoint x: 636, endPoint y: 174, distance: 31.6
click at [652, 149] on polygon at bounding box center [657, 155] width 18 height 17
click at [635, 180] on textarea at bounding box center [649, 199] width 88 height 38
type textarea "**********"
click at [595, 235] on button "Save" at bounding box center [599, 240] width 15 height 10
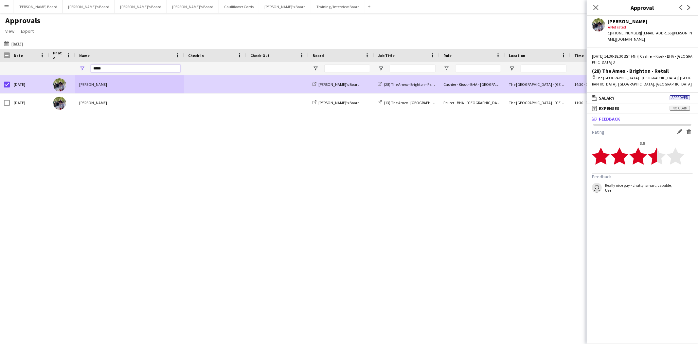
drag, startPoint x: 90, startPoint y: 67, endPoint x: 33, endPoint y: 59, distance: 57.2
click at [33, 60] on div "Date Photo Name" at bounding box center [617, 62] width 1234 height 27
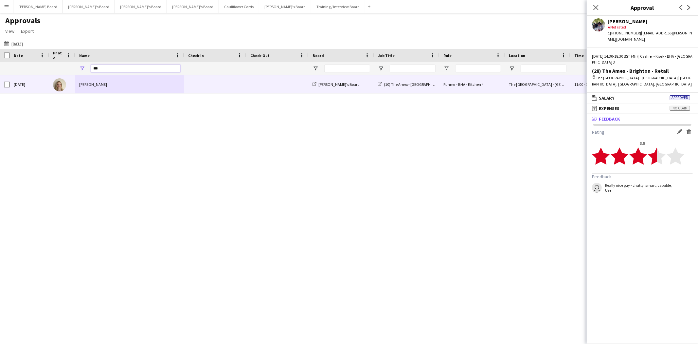
type input "***"
click at [104, 87] on div "[PERSON_NAME]" at bounding box center [129, 84] width 109 height 18
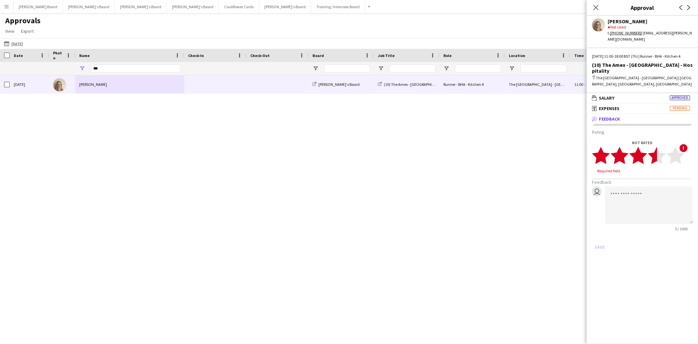
drag, startPoint x: 653, startPoint y: 146, endPoint x: 636, endPoint y: 194, distance: 51.2
click at [653, 147] on polygon at bounding box center [657, 155] width 18 height 17
click at [633, 196] on textarea at bounding box center [649, 199] width 88 height 38
click at [655, 188] on textarea "**********" at bounding box center [649, 199] width 88 height 38
type textarea "**********"
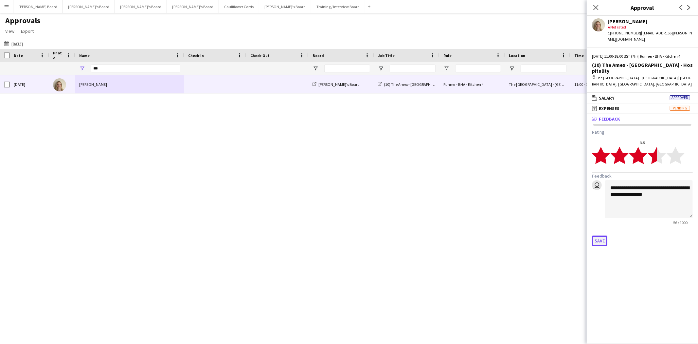
click at [595, 235] on button "Save" at bounding box center [599, 240] width 15 height 10
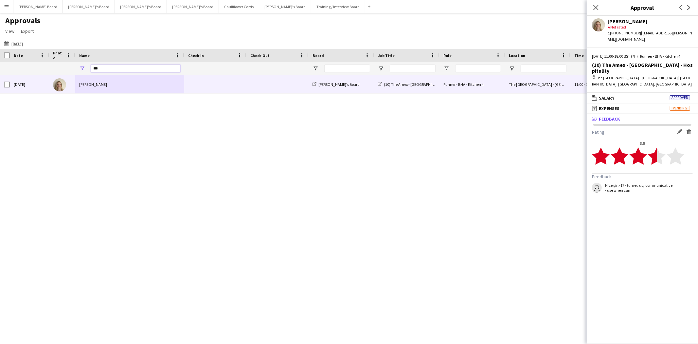
drag, startPoint x: 119, startPoint y: 67, endPoint x: -14, endPoint y: 65, distance: 133.2
click at [0, 65] on html "Menu Boards Boards Boards All jobs Status Workforce Workforce My Workforce Recr…" at bounding box center [349, 172] width 698 height 344
type input "*****"
click at [100, 83] on div "Poppy Lang" at bounding box center [129, 84] width 109 height 18
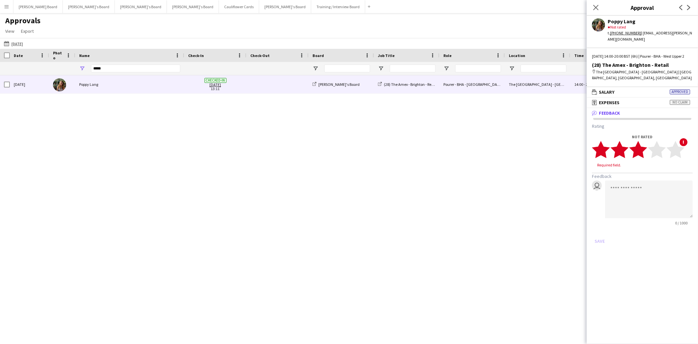
click at [645, 148] on polygon at bounding box center [638, 149] width 18 height 17
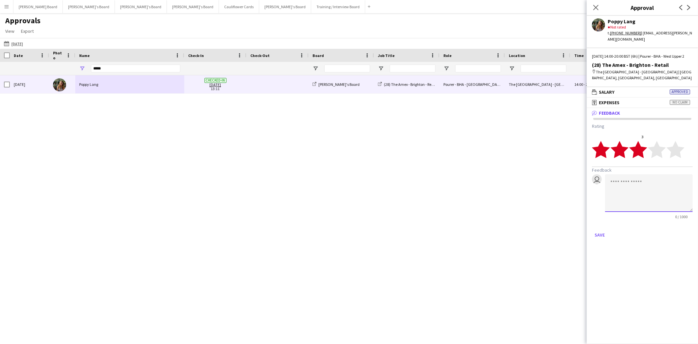
click at [632, 195] on textarea at bounding box center [649, 193] width 88 height 38
type textarea "**********"
click at [596, 235] on button "Save" at bounding box center [599, 234] width 15 height 10
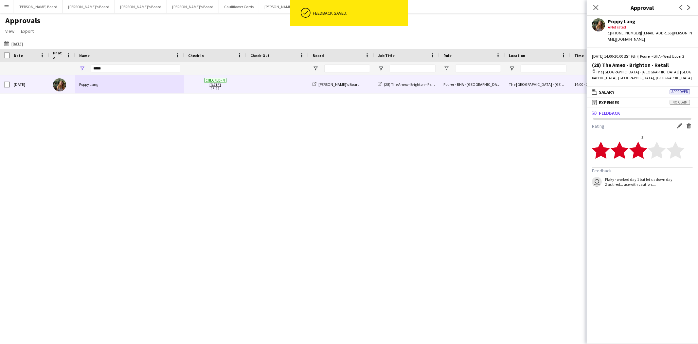
drag, startPoint x: 595, startPoint y: 6, endPoint x: 523, endPoint y: 27, distance: 75.0
click at [594, 7] on icon "Close pop-in" at bounding box center [595, 7] width 5 height 5
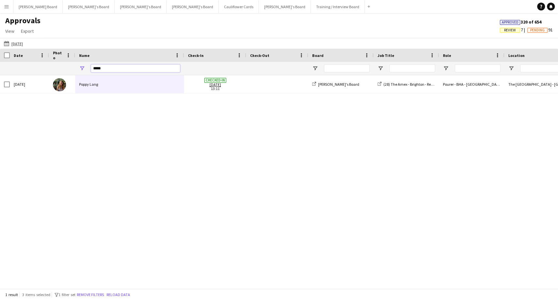
drag, startPoint x: 114, startPoint y: 70, endPoint x: 45, endPoint y: 72, distance: 68.4
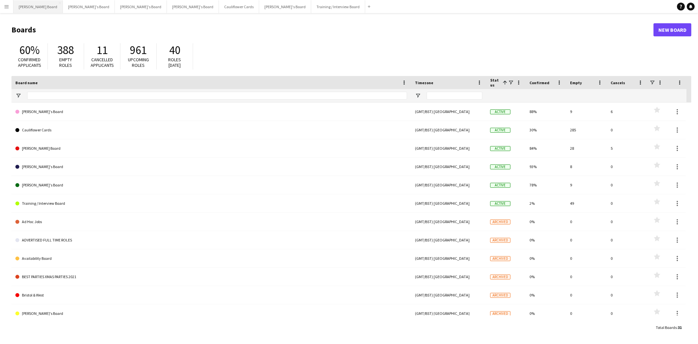
click at [24, 6] on button "[PERSON_NAME] Board Close" at bounding box center [37, 6] width 49 height 13
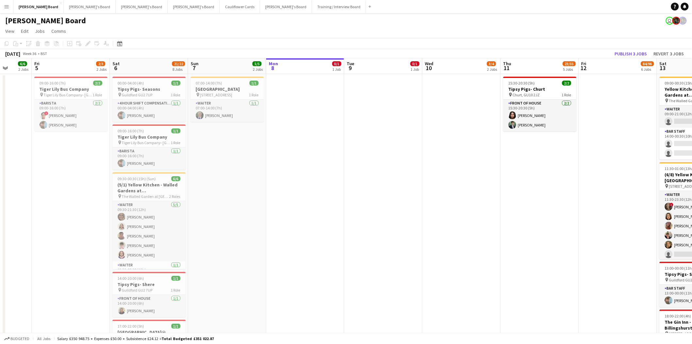
drag, startPoint x: 174, startPoint y: 135, endPoint x: 347, endPoint y: 146, distance: 173.4
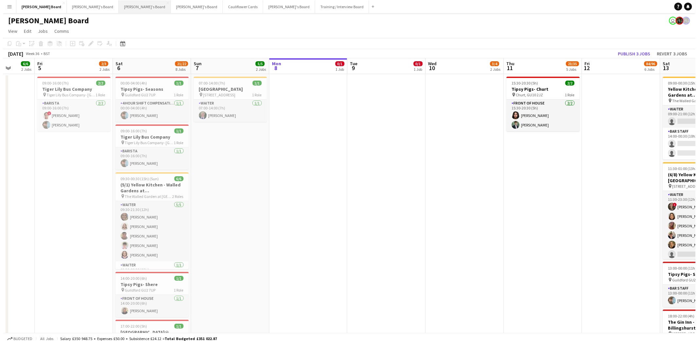
scroll to position [0, 204]
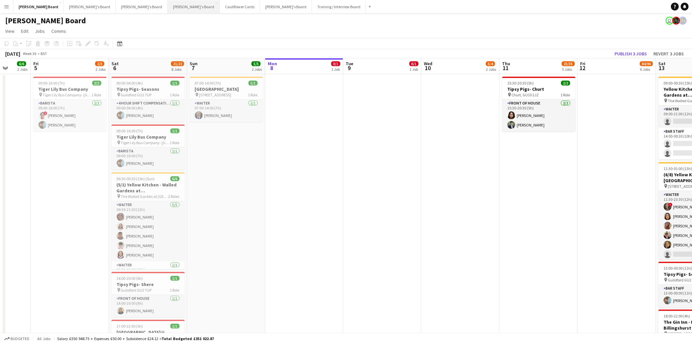
click at [168, 7] on button "[PERSON_NAME]'s Board Close" at bounding box center [194, 6] width 52 height 13
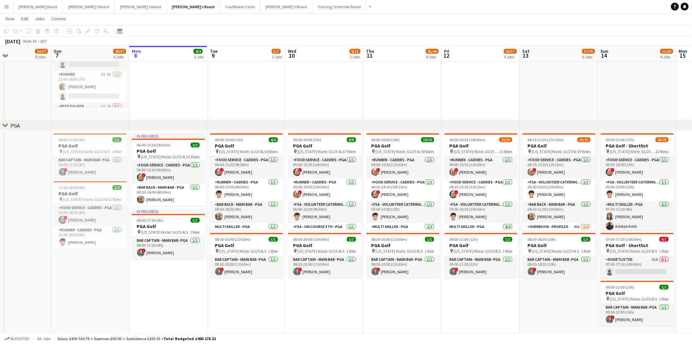
scroll to position [0, 263]
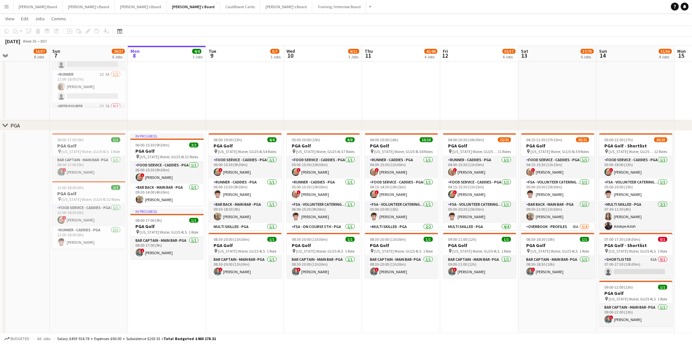
drag, startPoint x: 213, startPoint y: 154, endPoint x: 262, endPoint y: 167, distance: 51.1
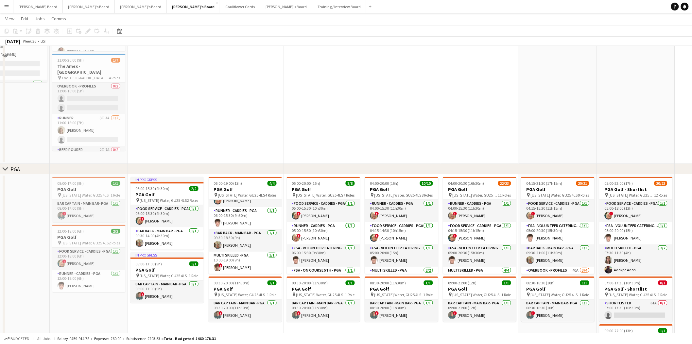
scroll to position [902, 0]
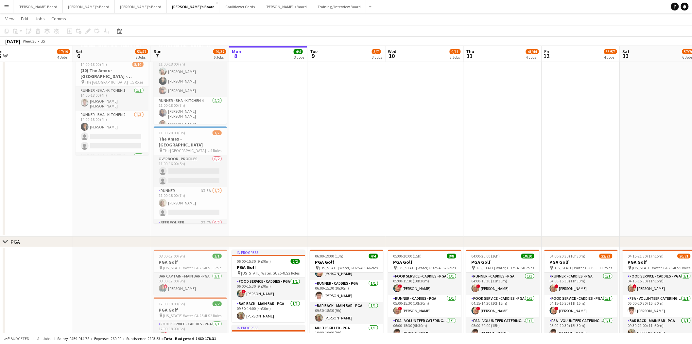
drag, startPoint x: 182, startPoint y: 162, endPoint x: 270, endPoint y: 180, distance: 90.3
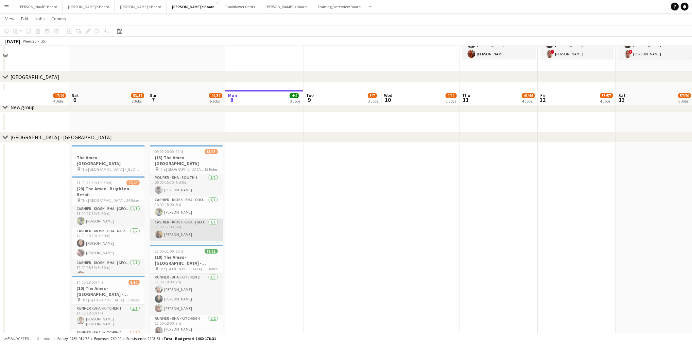
scroll to position [684, 0]
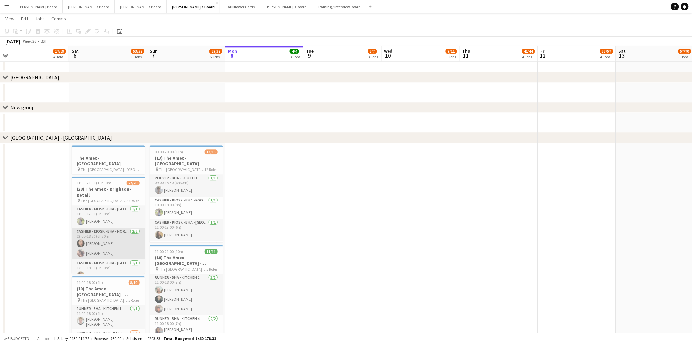
click at [119, 238] on app-card-role "Cashier - Kiosk - BHA - North 4 2/2 12:00-18:30 (6h30m) Sofia Ali Alison Anders…" at bounding box center [108, 243] width 73 height 32
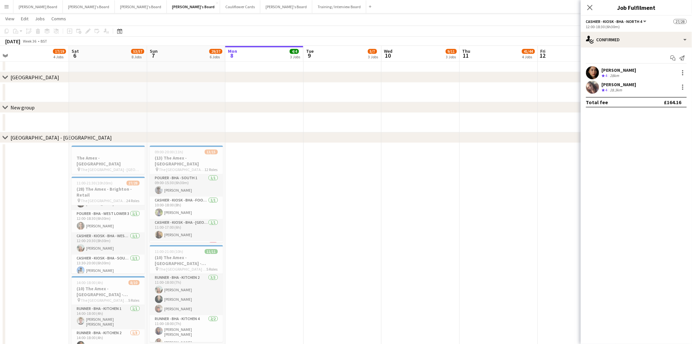
scroll to position [73, 0]
drag, startPoint x: 120, startPoint y: 237, endPoint x: 406, endPoint y: 171, distance: 293.4
click at [121, 237] on app-card-role "Cashier - Kiosk - BHA - West Lower 2 1/1 12:00-20:30 (8h30m) Benjamen Clarke" at bounding box center [108, 243] width 73 height 22
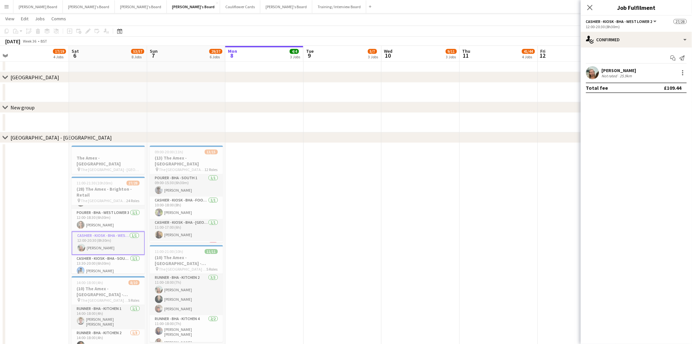
scroll to position [72, 0]
click at [612, 74] on div "Not rated" at bounding box center [610, 75] width 17 height 5
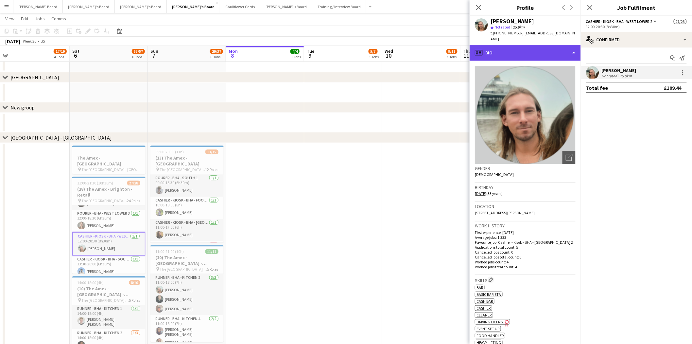
click at [516, 46] on div "profile Bio" at bounding box center [525, 53] width 111 height 16
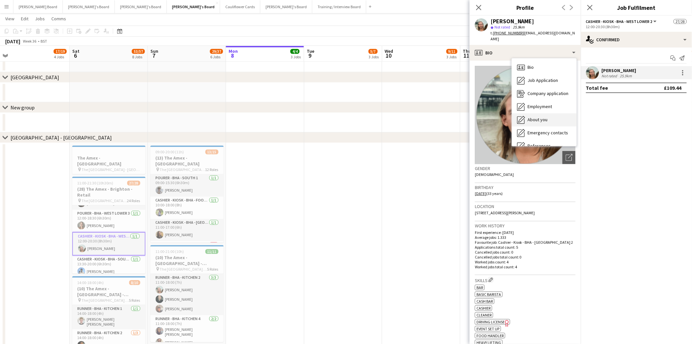
click at [543, 116] on span "About you" at bounding box center [538, 119] width 20 height 6
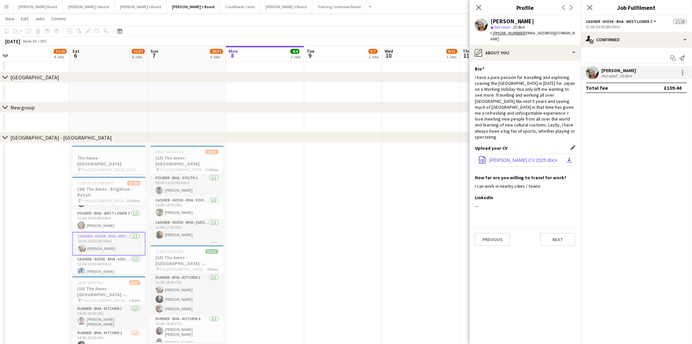
click at [531, 157] on span "Benjamen Clarke CV 2025.docx" at bounding box center [524, 159] width 68 height 5
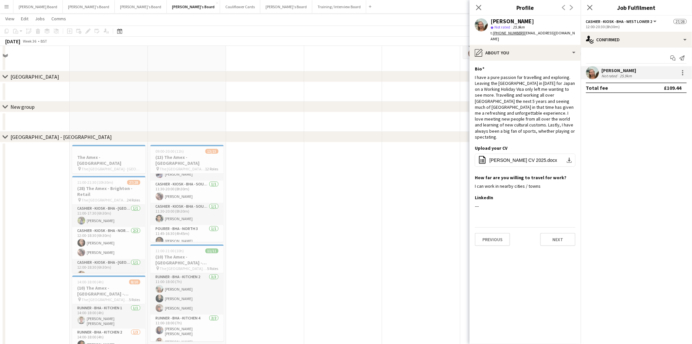
scroll to position [756, 0]
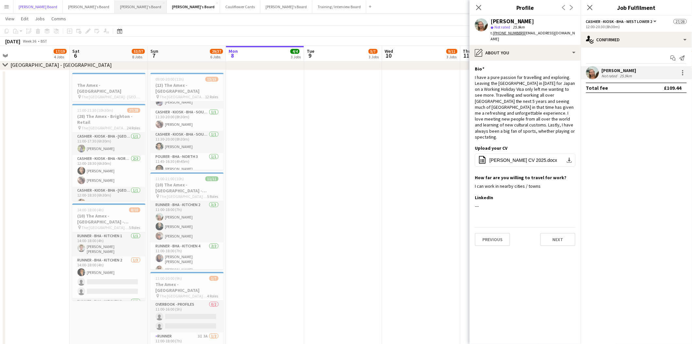
drag, startPoint x: 26, startPoint y: 6, endPoint x: 103, endPoint y: 12, distance: 77.5
click at [26, 6] on button "[PERSON_NAME] Board Close" at bounding box center [37, 6] width 49 height 13
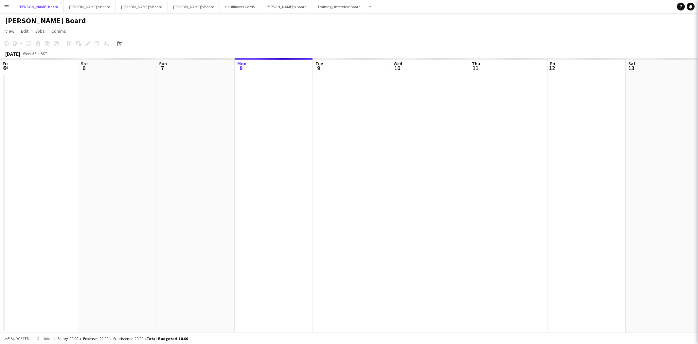
scroll to position [0, 156]
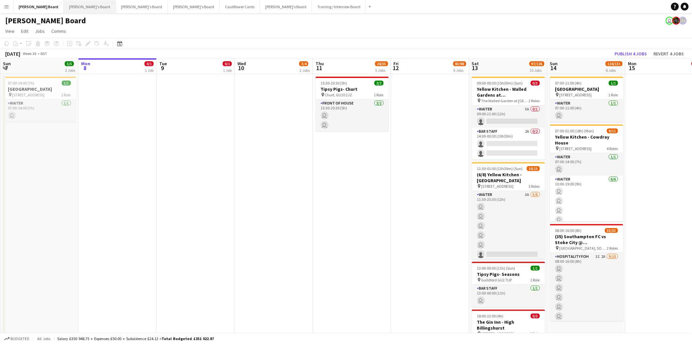
click at [64, 9] on button "Jakub's Board Close" at bounding box center [90, 6] width 52 height 13
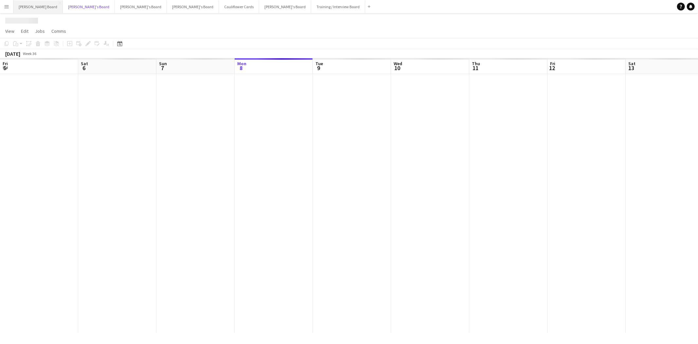
scroll to position [0, 156]
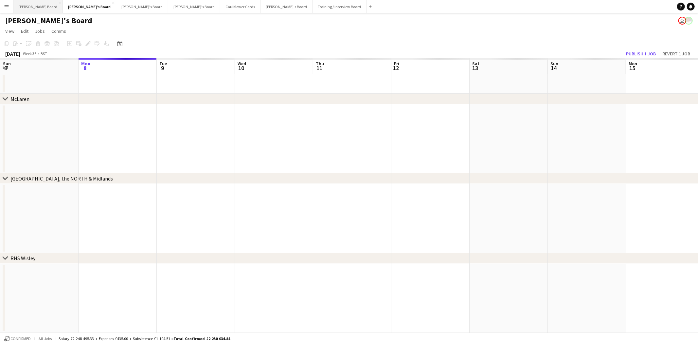
click at [21, 4] on button "[PERSON_NAME] Board Close" at bounding box center [37, 6] width 49 height 13
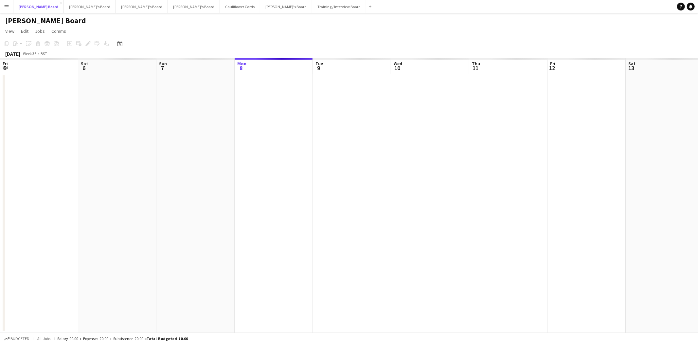
scroll to position [0, 156]
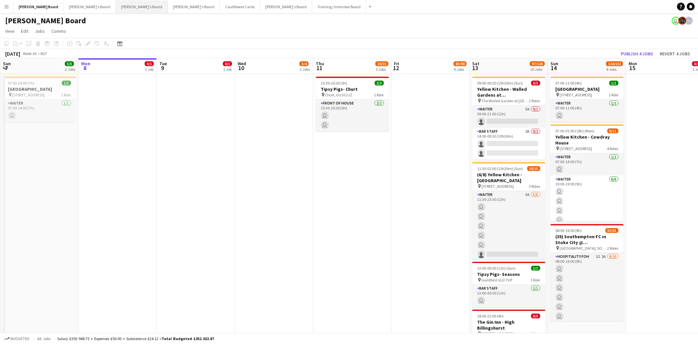
click at [116, 9] on button "Thomasina's Board Close" at bounding box center [142, 6] width 52 height 13
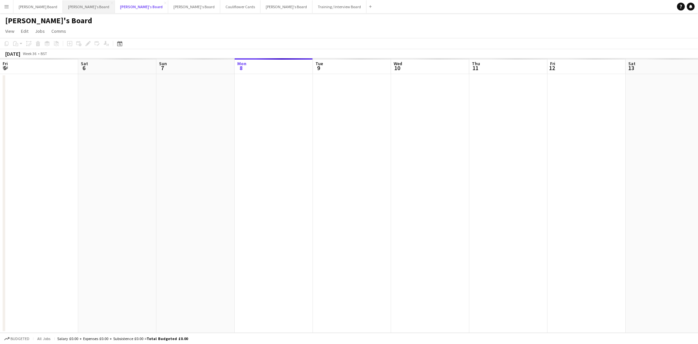
scroll to position [0, 156]
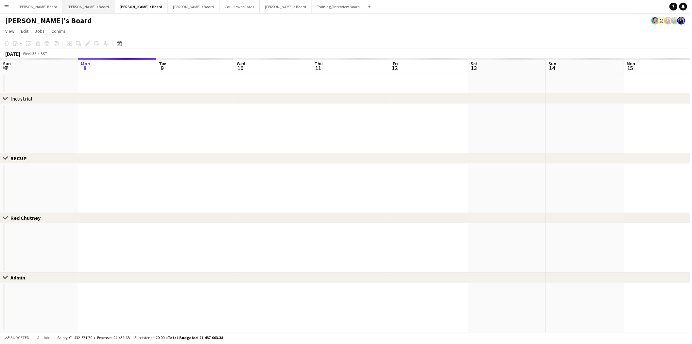
click at [63, 8] on button "Jakub's Board Close" at bounding box center [89, 6] width 52 height 13
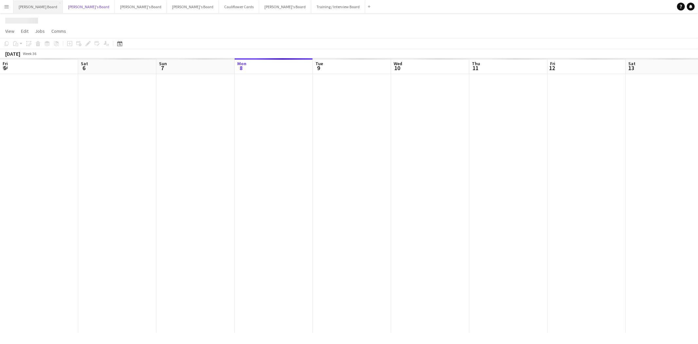
scroll to position [0, 156]
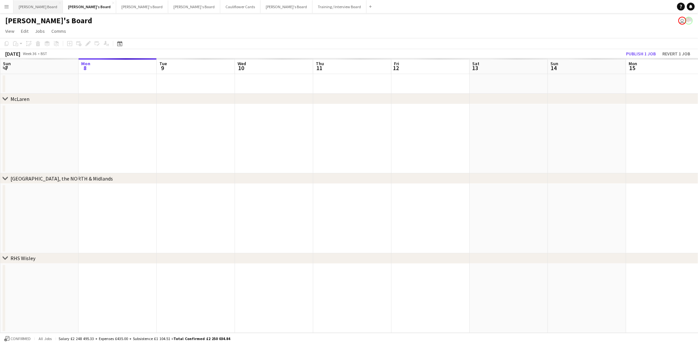
click at [26, 7] on button "Dean's Board Close" at bounding box center [37, 6] width 49 height 13
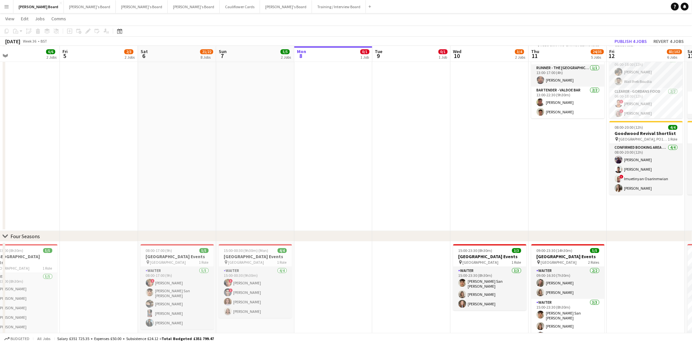
scroll to position [0, 174]
drag, startPoint x: 272, startPoint y: 204, endPoint x: 459, endPoint y: 209, distance: 187.5
click at [459, 209] on app-calendar-viewport "Tue 2 Wed 3 2/2 2 Jobs Thu 4 6/6 2 Jobs Fri 5 2/3 2 Jobs Sat 6 21/22 8 Jobs Sun…" at bounding box center [346, 57] width 692 height 1226
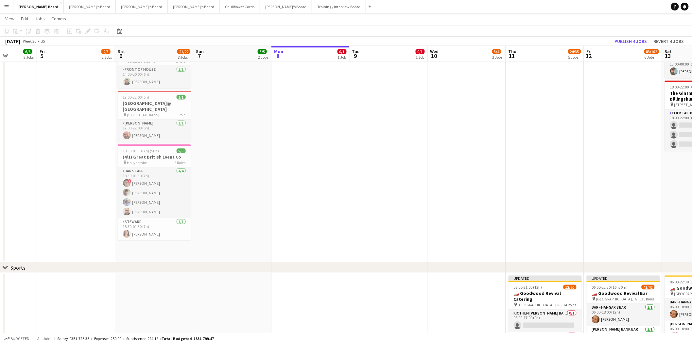
scroll to position [0, 197]
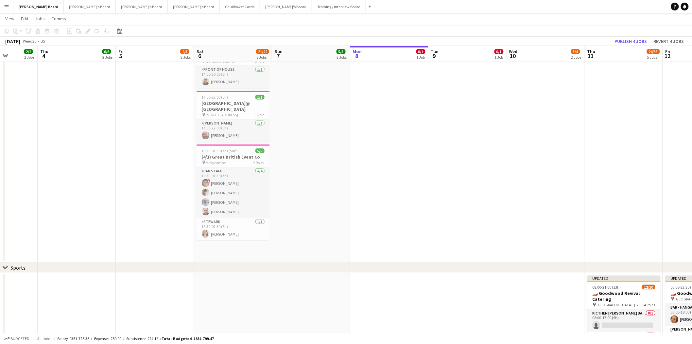
drag, startPoint x: 259, startPoint y: 223, endPoint x: 273, endPoint y: 227, distance: 14.3
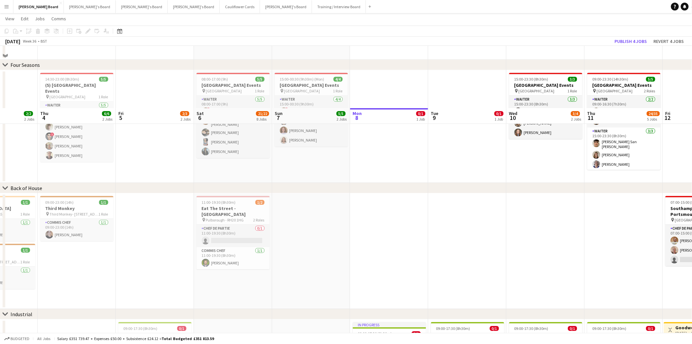
scroll to position [737, 0]
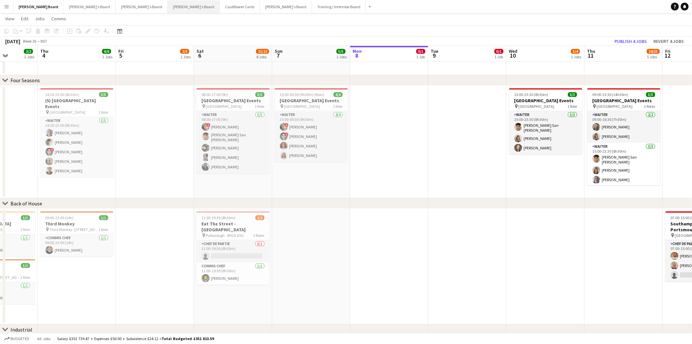
click at [168, 4] on button "Caitlin's Board Close" at bounding box center [194, 6] width 52 height 13
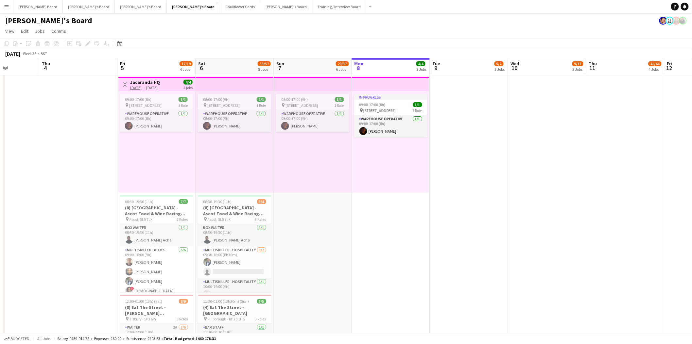
scroll to position [0, 194]
drag, startPoint x: 119, startPoint y: 211, endPoint x: 394, endPoint y: 262, distance: 279.5
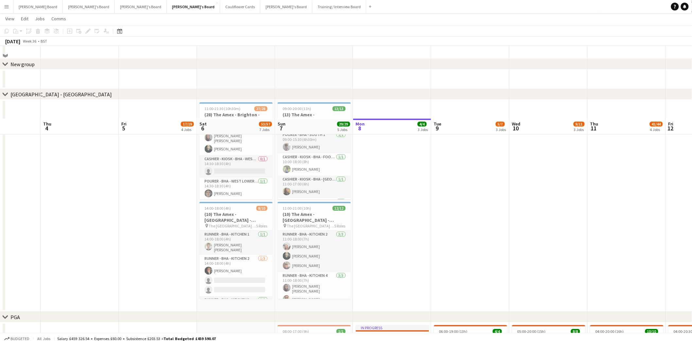
scroll to position [654, 0]
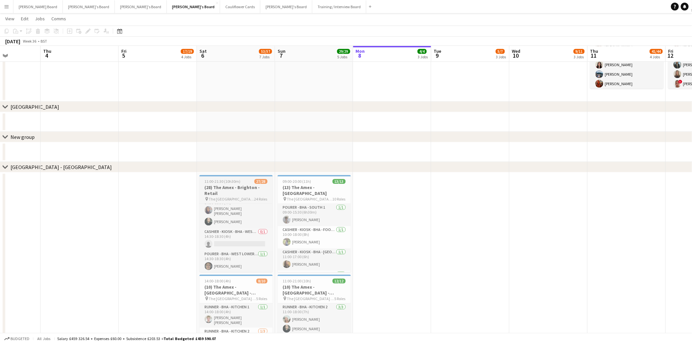
click at [233, 182] on span "11:00-21:30 (10h30m)" at bounding box center [223, 181] width 36 height 5
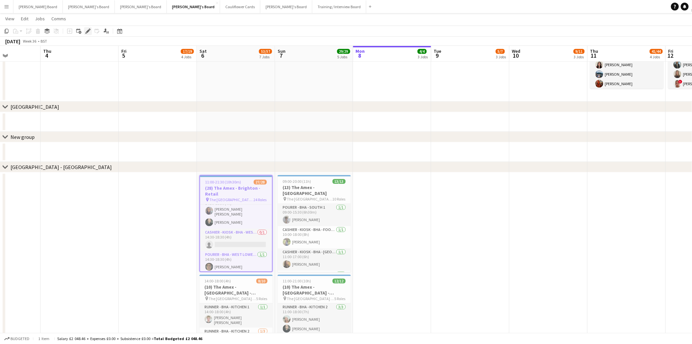
click at [87, 30] on icon "Edit" at bounding box center [87, 30] width 5 height 5
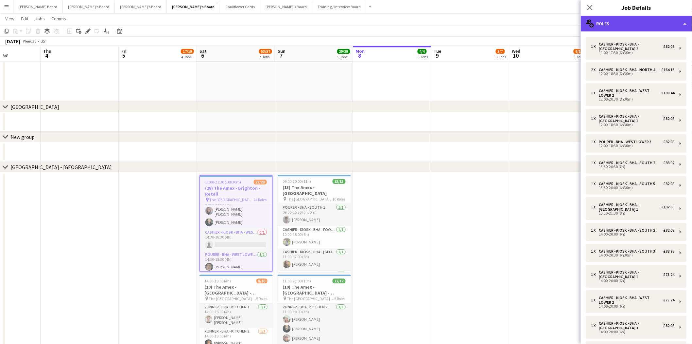
click at [645, 22] on div "multiple-users-add Roles" at bounding box center [636, 24] width 111 height 16
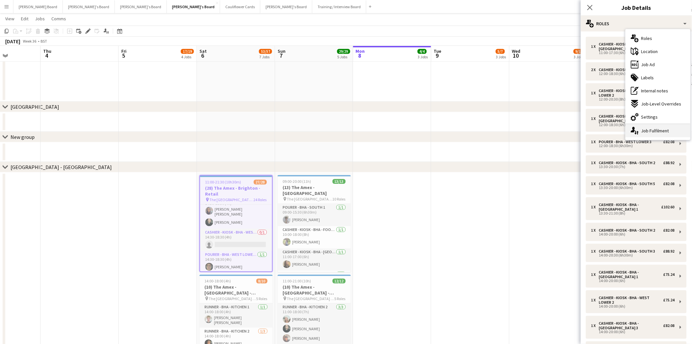
drag, startPoint x: 659, startPoint y: 129, endPoint x: 665, endPoint y: 129, distance: 6.5
click at [659, 130] on div "single-neutral-actions-up-down Job Fulfilment" at bounding box center [658, 130] width 65 height 13
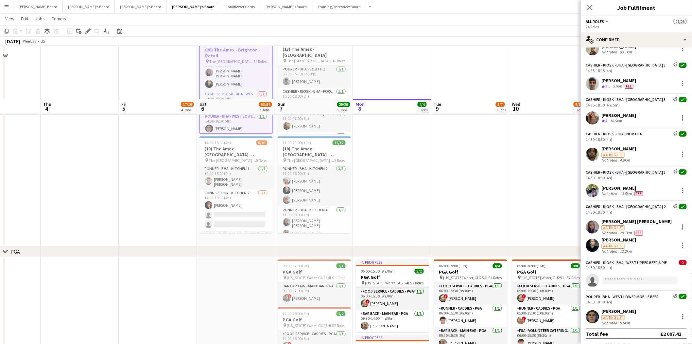
scroll to position [872, 0]
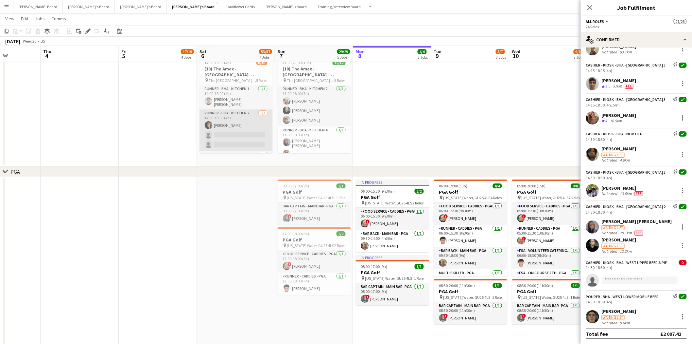
click at [246, 129] on app-card-role "Runner - BHA - Kitchen 2 1/3 14:00-18:00 (4h) Tabby Barlow single-neutral-actio…" at bounding box center [236, 129] width 73 height 41
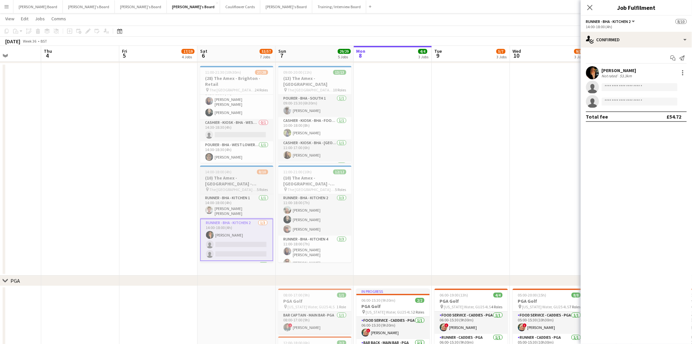
scroll to position [0, 193]
click at [250, 176] on h3 "(10) The Amex - Brighton - Hospitality" at bounding box center [237, 181] width 73 height 12
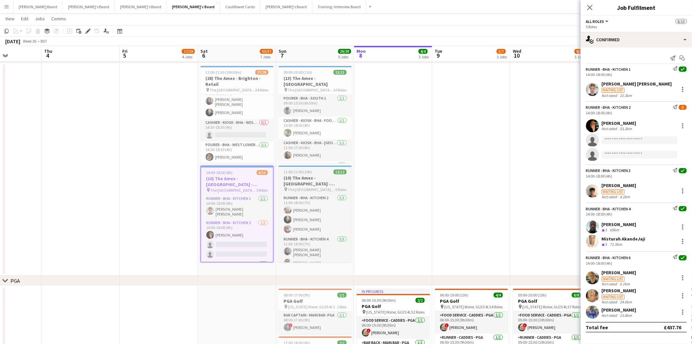
click at [309, 182] on h3 "(10) The Amex - Brighton - Hospitality" at bounding box center [315, 181] width 73 height 12
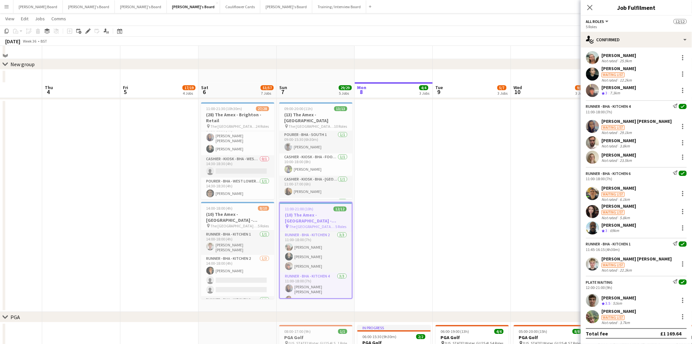
scroll to position [691, 0]
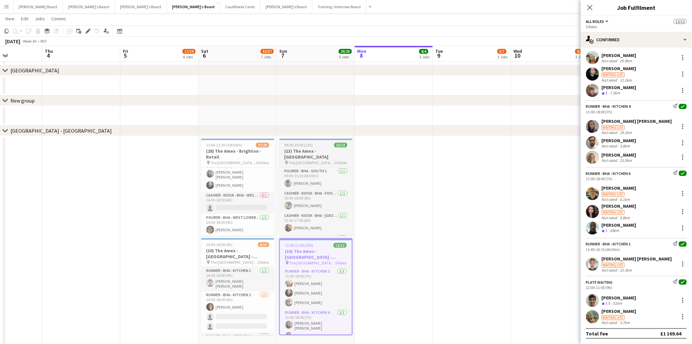
click at [321, 148] on h3 "(13) The Amex - Brighton" at bounding box center [315, 154] width 73 height 12
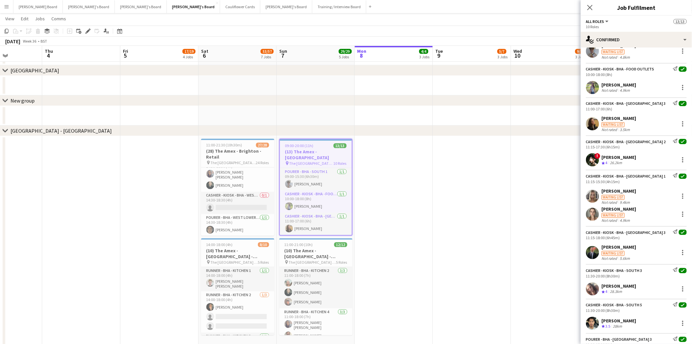
scroll to position [0, 0]
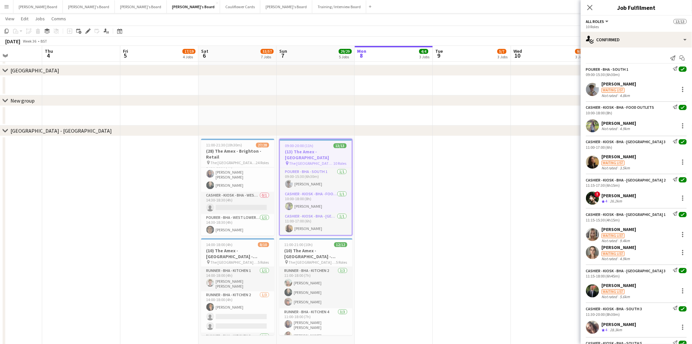
drag, startPoint x: 586, startPoint y: 7, endPoint x: 393, endPoint y: 27, distance: 193.8
click at [585, 7] on div "Close pop-in" at bounding box center [590, 7] width 18 height 15
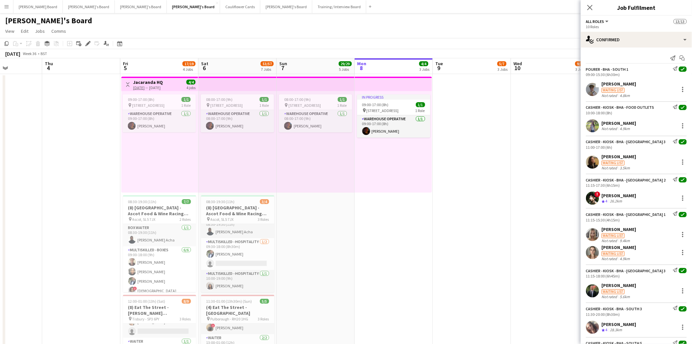
drag, startPoint x: 593, startPoint y: 5, endPoint x: 380, endPoint y: 60, distance: 220.2
click at [591, 5] on icon "Close pop-in" at bounding box center [590, 7] width 5 height 5
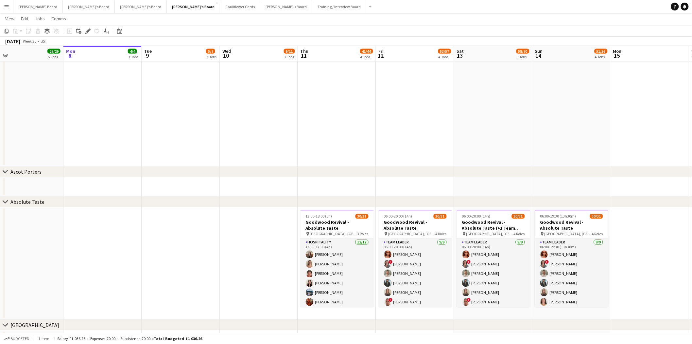
scroll to position [0, 249]
drag, startPoint x: 406, startPoint y: 223, endPoint x: 186, endPoint y: 242, distance: 220.7
click at [115, 231] on app-calendar-viewport "Thu 4 Fri 5 17/19 4 Jobs Sat 6 53/57 7 Jobs Sun 7 29/29 5 Jobs Mon 8 4/4 3 Jobs…" at bounding box center [346, 271] width 692 height 1364
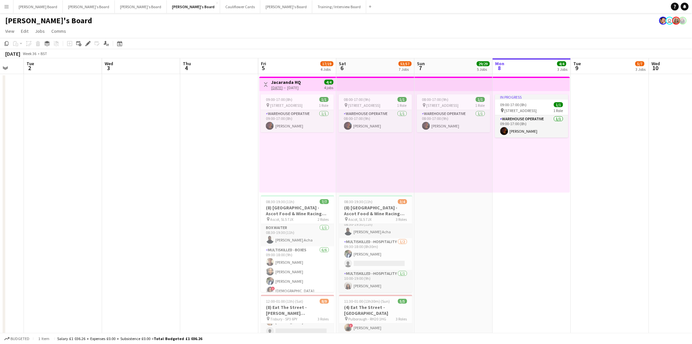
scroll to position [0, 239]
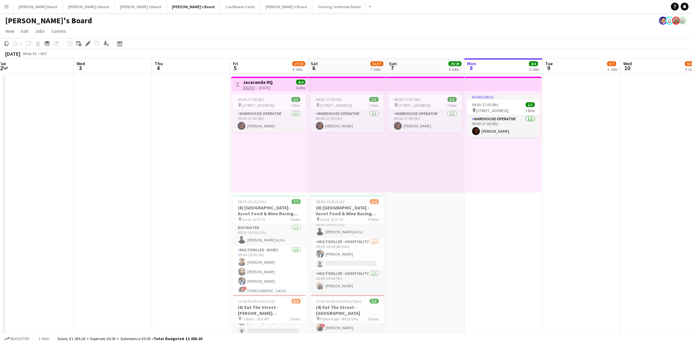
drag, startPoint x: 103, startPoint y: 230, endPoint x: 504, endPoint y: 242, distance: 401.6
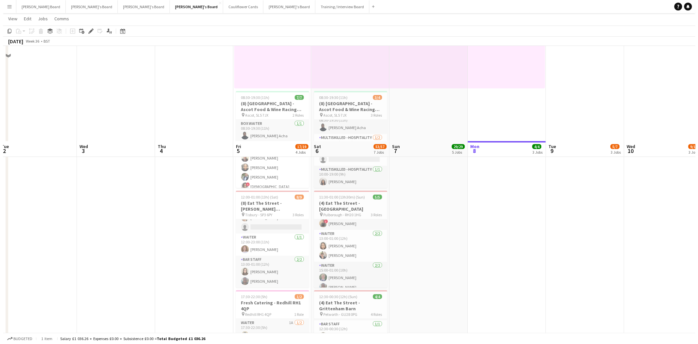
scroll to position [0, 0]
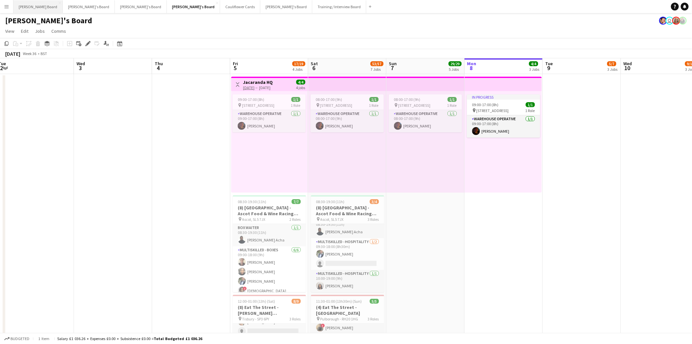
click at [29, 10] on button "[PERSON_NAME] Board Close" at bounding box center [37, 6] width 49 height 13
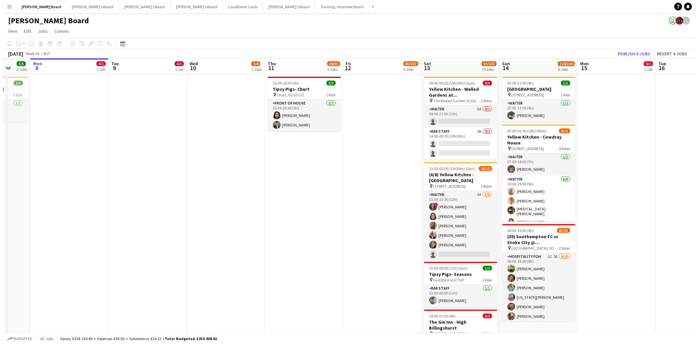
scroll to position [0, 250]
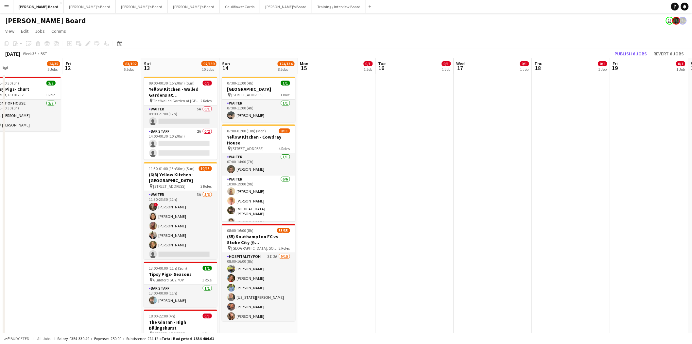
drag, startPoint x: 346, startPoint y: 190, endPoint x: -73, endPoint y: 202, distance: 419.3
drag, startPoint x: 132, startPoint y: 6, endPoint x: 124, endPoint y: 10, distance: 8.8
click at [168, 7] on button "Caitlin's Board Close" at bounding box center [194, 6] width 52 height 13
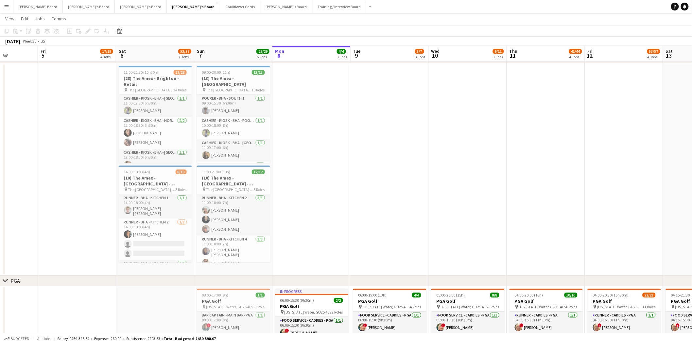
scroll to position [0, 196]
drag, startPoint x: 150, startPoint y: 194, endPoint x: 327, endPoint y: 217, distance: 179.1
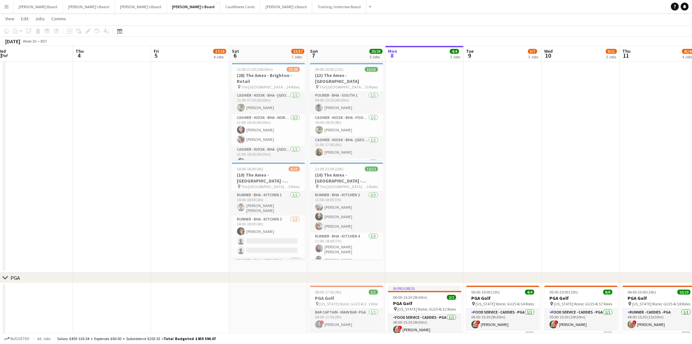
scroll to position [0, 201]
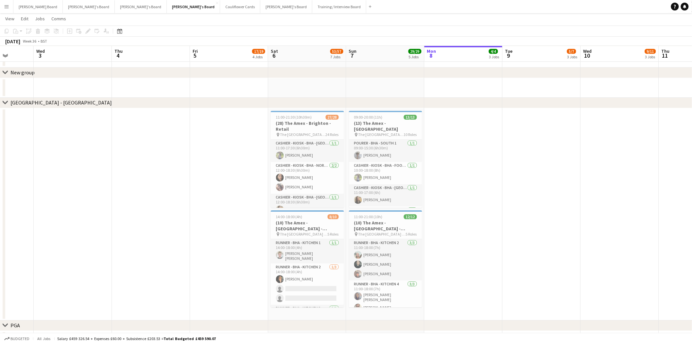
drag, startPoint x: 356, startPoint y: 193, endPoint x: 482, endPoint y: 212, distance: 127.4
click at [312, 124] on h3 "(28) The Amex - Brighton - Retail" at bounding box center [307, 126] width 73 height 12
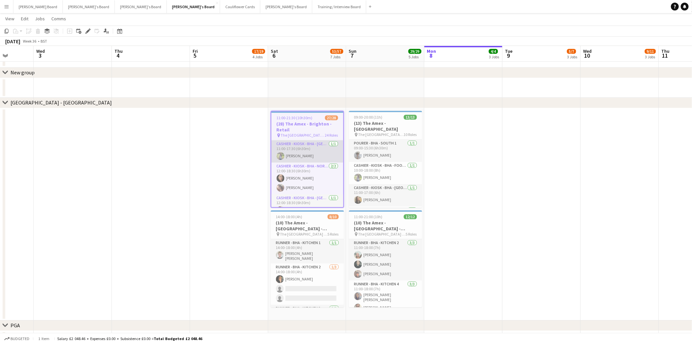
click at [305, 157] on app-card-role "Cashier - Kiosk - BHA - East Upper 2 1/1 11:00-17:30 (6h30m) Polly Parker" at bounding box center [308, 151] width 72 height 22
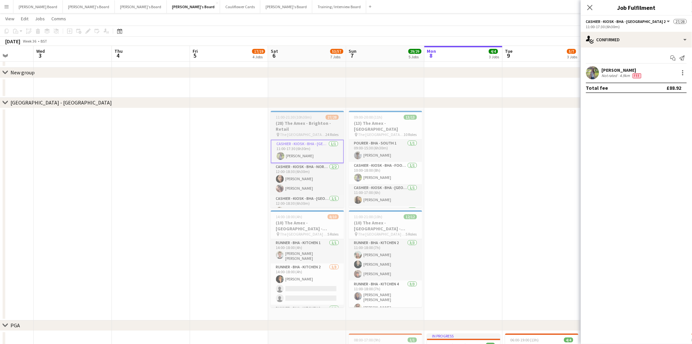
click at [306, 120] on h3 "(28) The Amex - Brighton - Retail" at bounding box center [307, 126] width 73 height 12
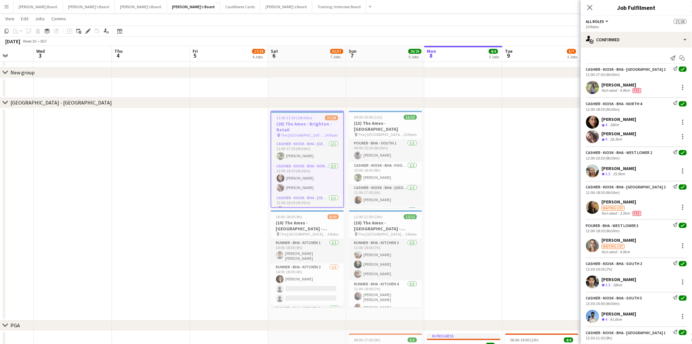
click at [627, 204] on div "Abbie Eldridge" at bounding box center [622, 202] width 41 height 6
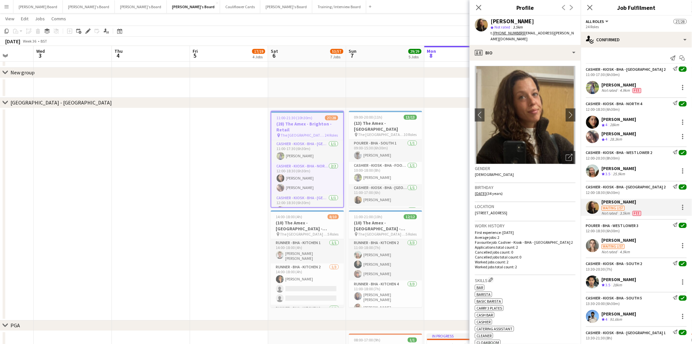
click at [615, 242] on div "Alice Barker" at bounding box center [619, 240] width 35 height 6
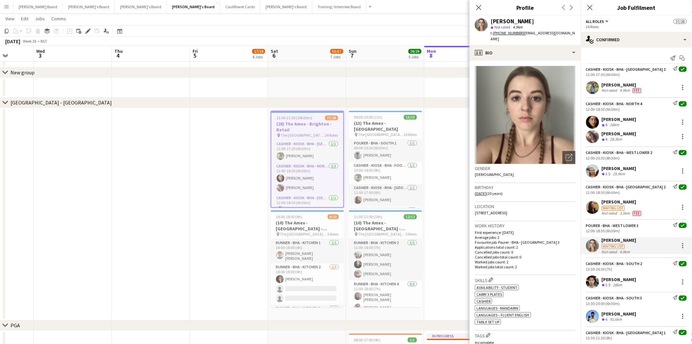
click at [622, 247] on div "Waiting list" at bounding box center [613, 246] width 23 height 5
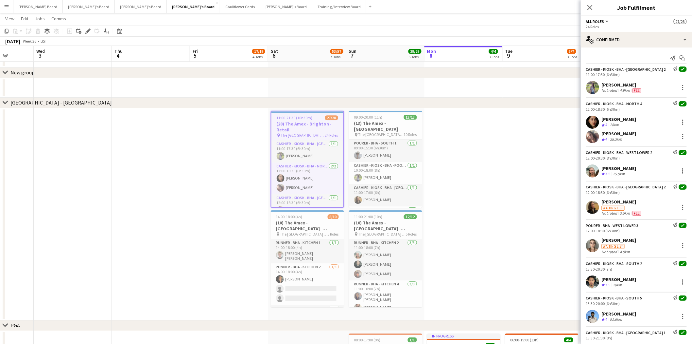
click at [604, 239] on div "Alice Barker" at bounding box center [619, 240] width 35 height 6
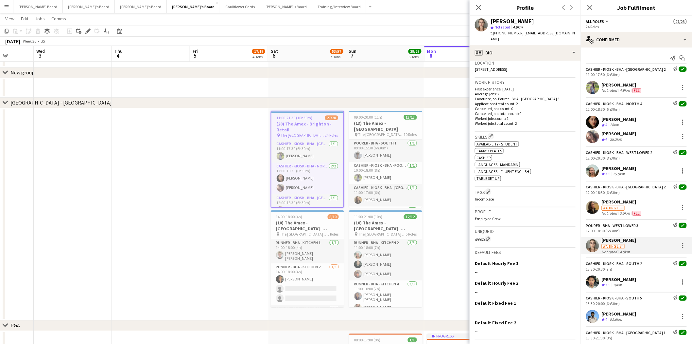
scroll to position [145, 0]
click at [618, 169] on div "Benjamen Clarke" at bounding box center [619, 168] width 35 height 6
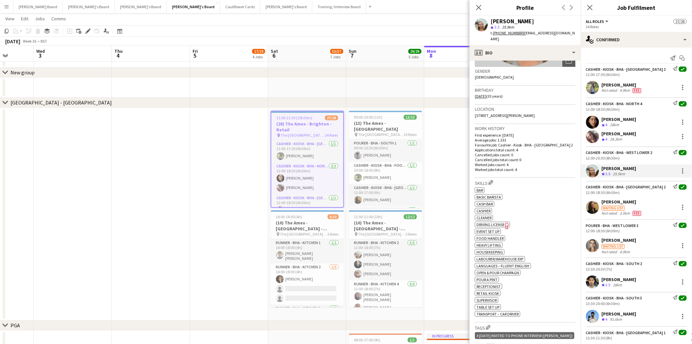
scroll to position [109, 0]
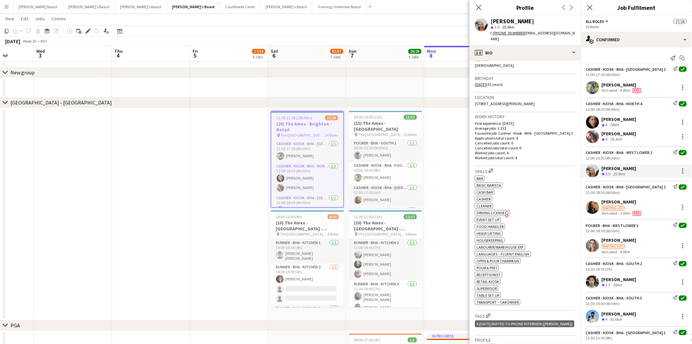
click at [617, 201] on div "Abbie Eldridge" at bounding box center [622, 202] width 41 height 6
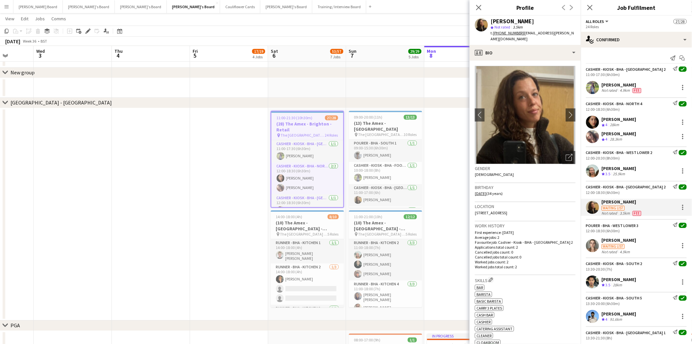
click at [622, 242] on div "Alice Barker" at bounding box center [619, 240] width 35 height 6
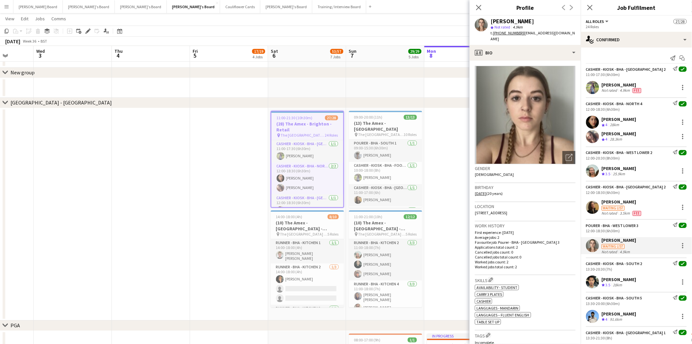
click at [630, 203] on div "Abbie Eldridge" at bounding box center [622, 202] width 41 height 6
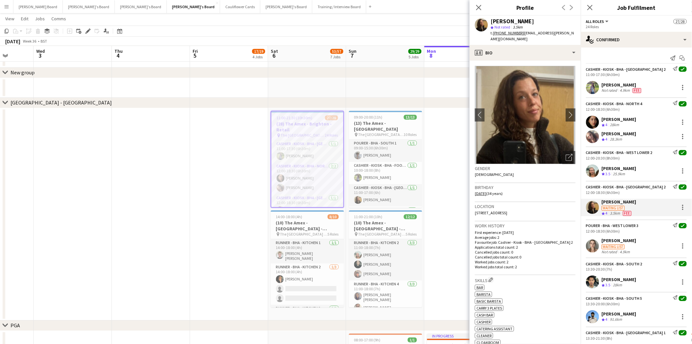
scroll to position [73, 0]
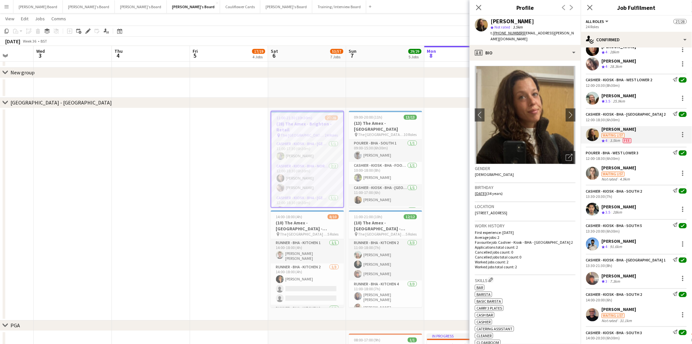
drag, startPoint x: 601, startPoint y: 168, endPoint x: 602, endPoint y: 172, distance: 3.3
click at [602, 168] on div "Alice Barker Waiting list Not rated 4.9km" at bounding box center [636, 173] width 111 height 17
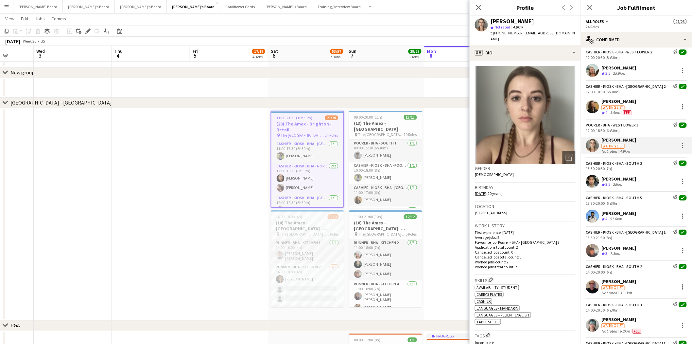
scroll to position [145, 0]
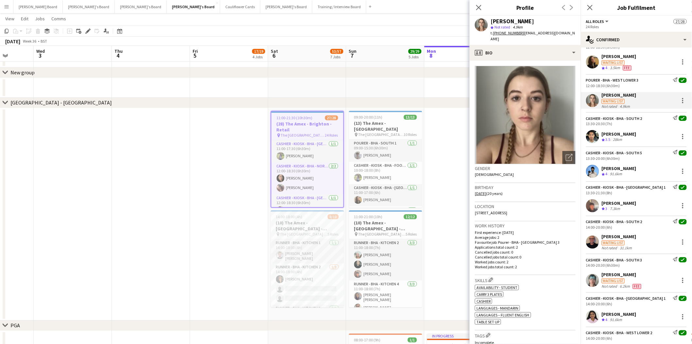
click at [610, 237] on div "Cammilla Atkins" at bounding box center [619, 236] width 35 height 6
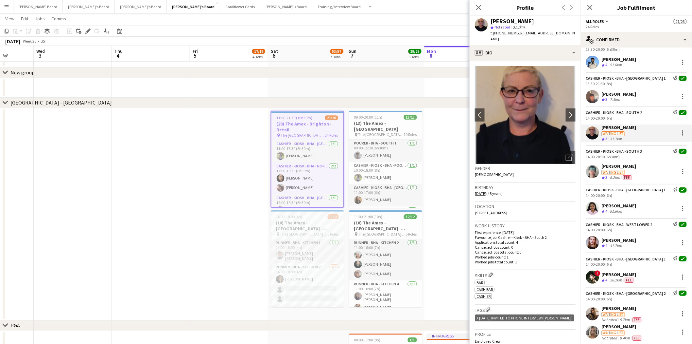
scroll to position [327, 0]
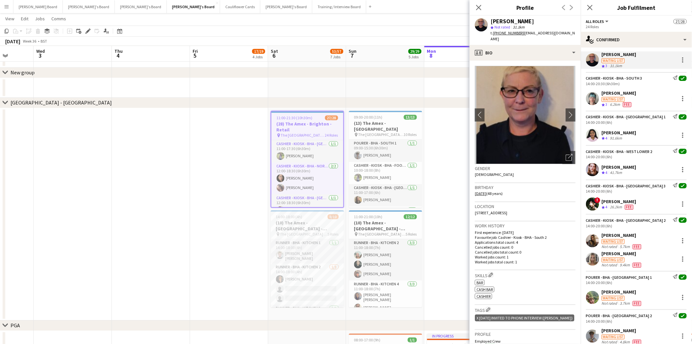
click at [612, 238] on div "Issy Davis" at bounding box center [622, 235] width 41 height 6
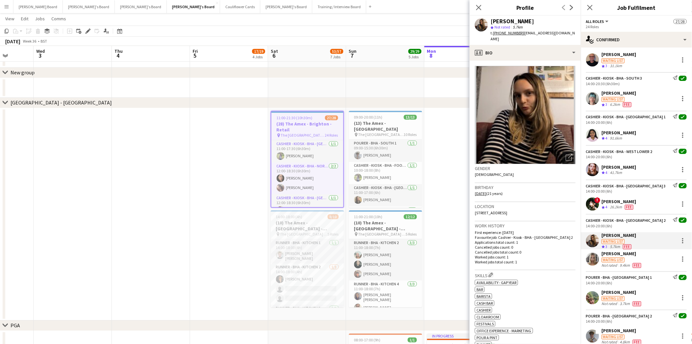
click at [616, 259] on div "Waiting list" at bounding box center [613, 259] width 23 height 5
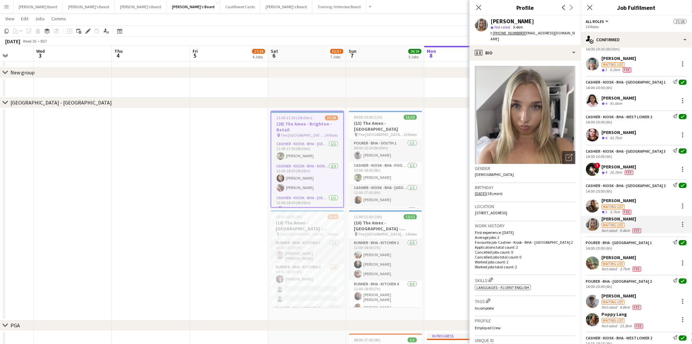
scroll to position [436, 0]
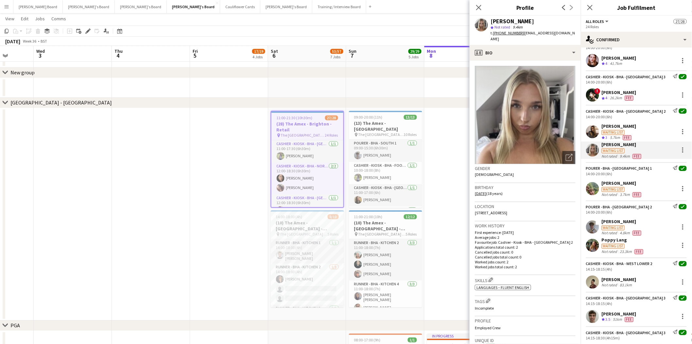
click at [613, 185] on div "Louis Dyer" at bounding box center [622, 183] width 41 height 6
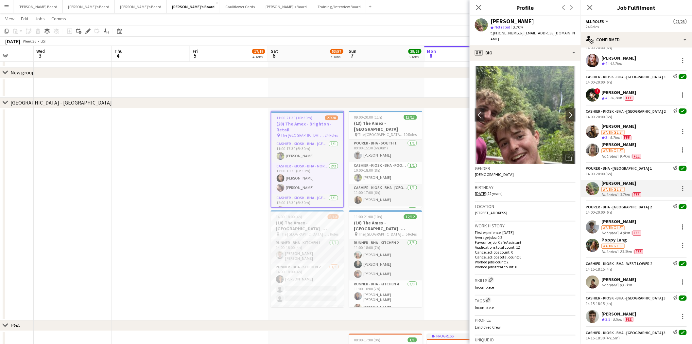
click at [609, 224] on div "Max Liddle" at bounding box center [622, 221] width 41 height 6
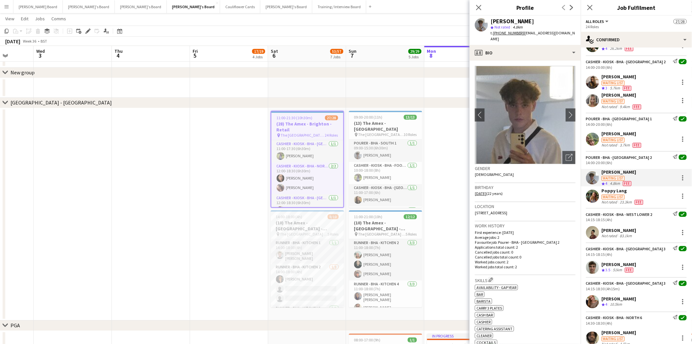
scroll to position [545, 0]
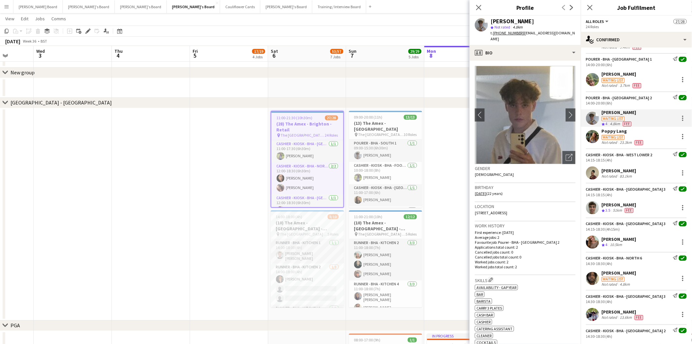
click at [617, 275] on div "David Coker" at bounding box center [619, 273] width 35 height 6
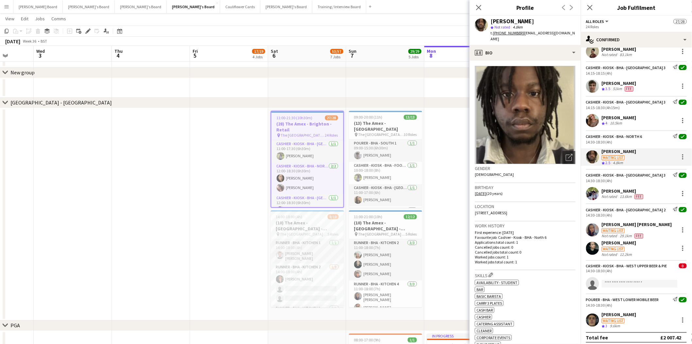
scroll to position [673, 0]
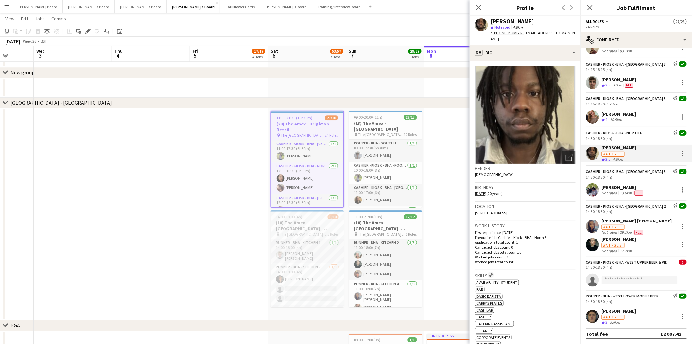
click at [613, 239] on div "Lily Hayward" at bounding box center [619, 239] width 35 height 6
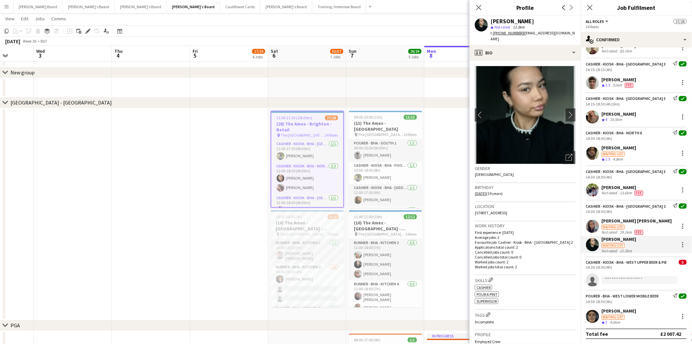
click at [624, 219] on div "Lauren Louise Williams" at bounding box center [637, 221] width 70 height 6
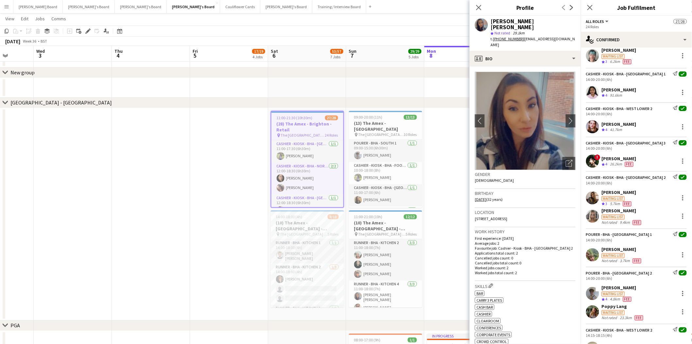
scroll to position [383, 0]
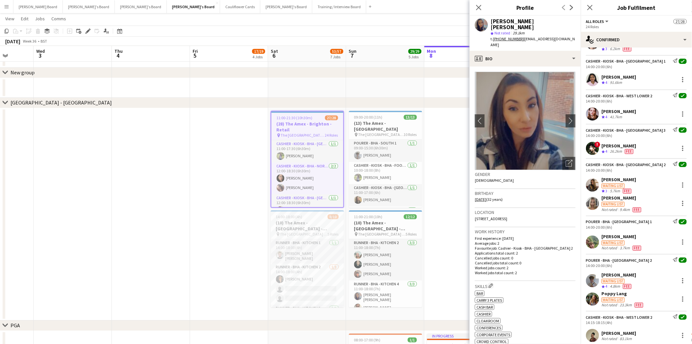
click at [620, 147] on div "Gabrie Richards" at bounding box center [619, 146] width 35 height 6
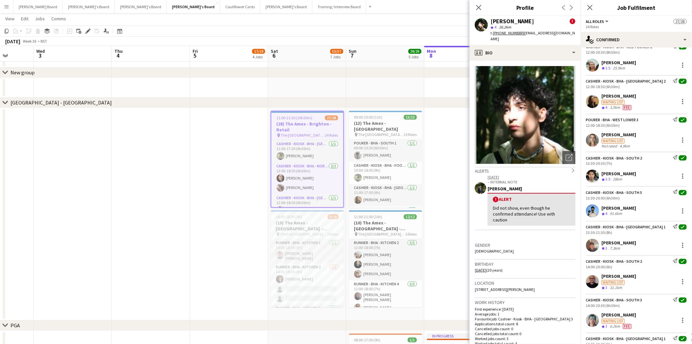
scroll to position [56, 0]
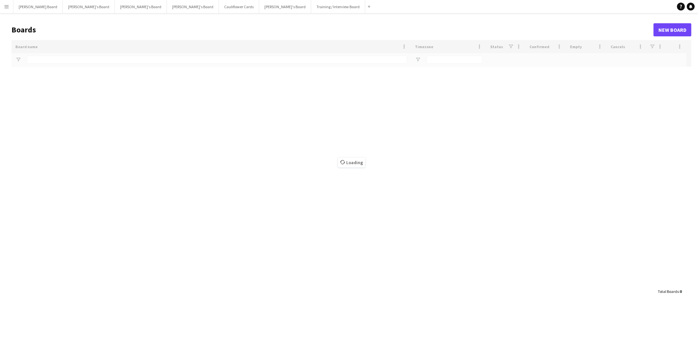
click at [7, 6] on app-icon "Menu" at bounding box center [6, 6] width 5 height 5
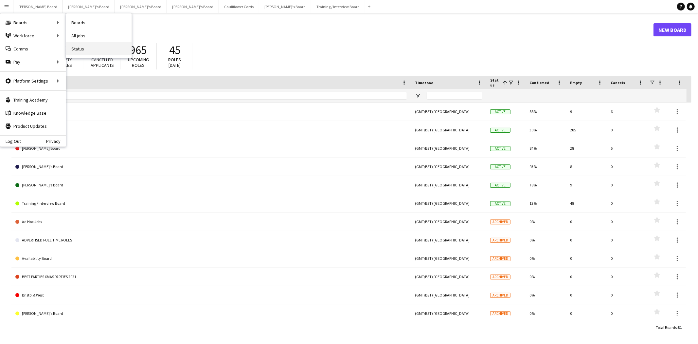
click at [79, 50] on link "Status" at bounding box center [98, 48] width 65 height 13
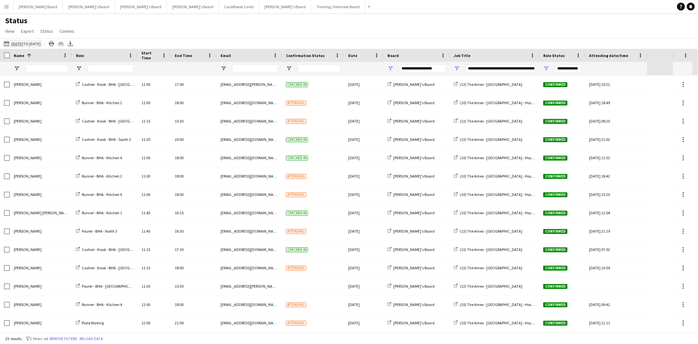
click at [9, 45] on app-icon "08-09-2025 to 14-09-2025" at bounding box center [8, 43] width 8 height 5
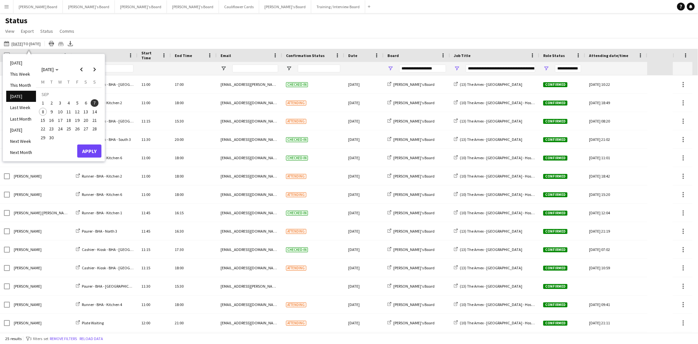
drag, startPoint x: 87, startPoint y: 102, endPoint x: 84, endPoint y: 111, distance: 9.6
click at [87, 102] on span "6" at bounding box center [86, 103] width 8 height 8
click at [95, 151] on button "Apply" at bounding box center [89, 150] width 24 height 13
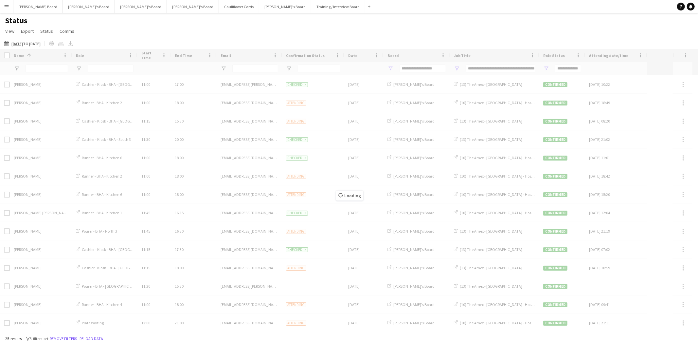
type input "**********"
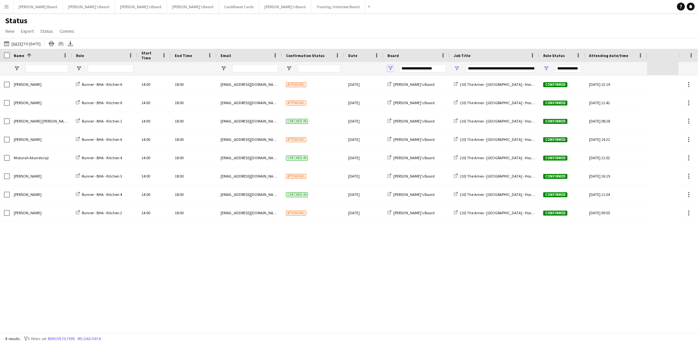
click at [389, 69] on span "Open Filter Menu" at bounding box center [390, 68] width 6 height 6
click at [4, 6] on app-icon "Menu" at bounding box center [6, 6] width 5 height 5
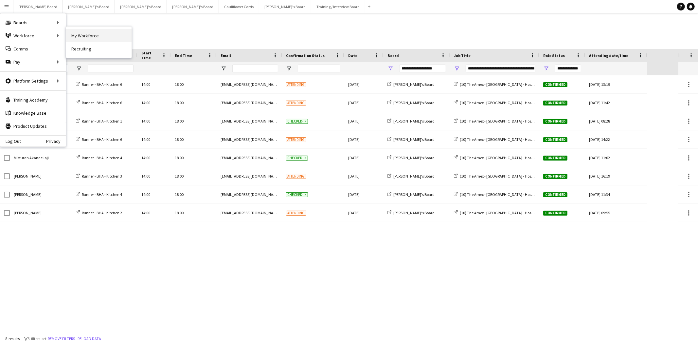
click at [87, 35] on link "My Workforce" at bounding box center [98, 35] width 65 height 13
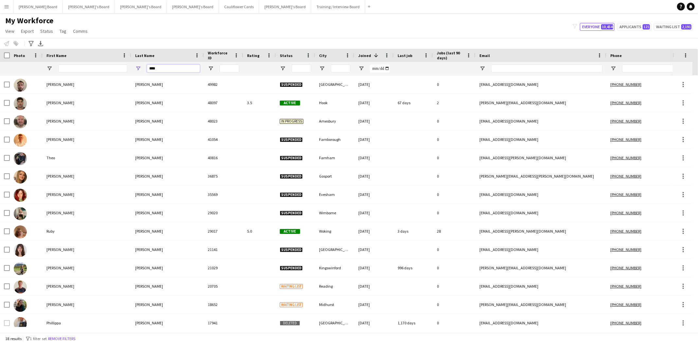
drag, startPoint x: 147, startPoint y: 68, endPoint x: 88, endPoint y: 66, distance: 58.9
click at [88, 66] on div "****" at bounding box center [399, 68] width 799 height 13
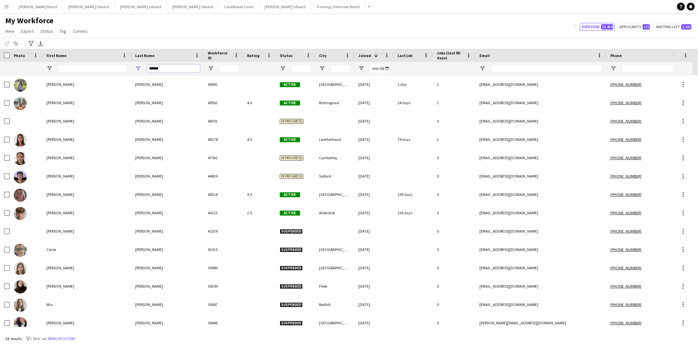
drag, startPoint x: 166, startPoint y: 68, endPoint x: 120, endPoint y: 69, distance: 45.8
click at [120, 69] on div "******" at bounding box center [399, 68] width 799 height 13
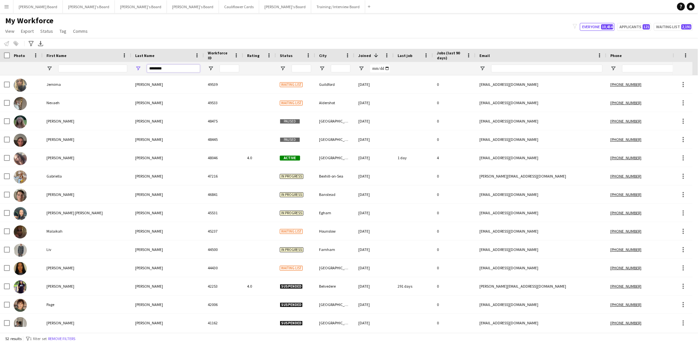
drag, startPoint x: 170, startPoint y: 67, endPoint x: 101, endPoint y: 65, distance: 69.4
click at [101, 65] on div "********" at bounding box center [399, 68] width 799 height 13
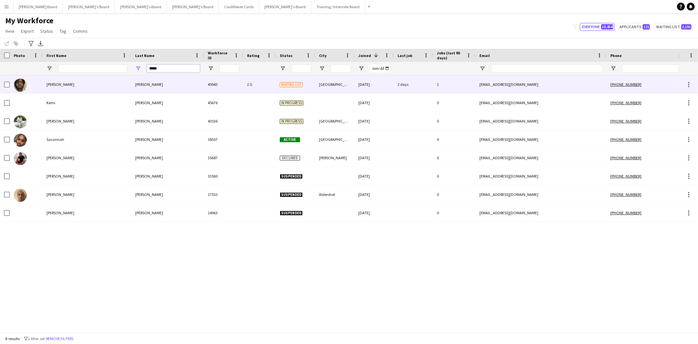
type input "*****"
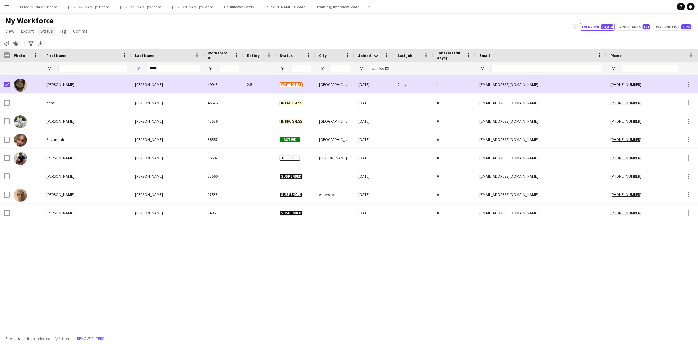
click at [50, 30] on span "Status" at bounding box center [46, 31] width 13 height 6
click at [54, 45] on link "Edit" at bounding box center [61, 45] width 46 height 14
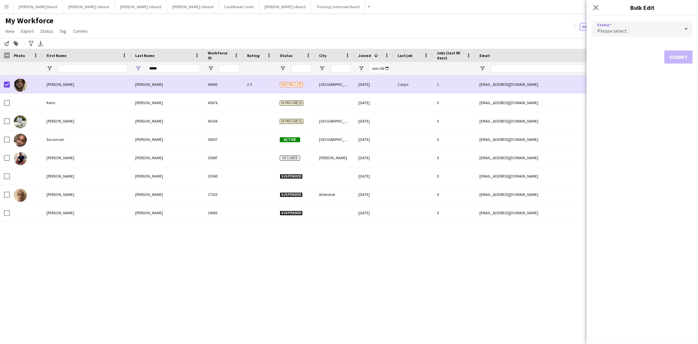
click at [652, 33] on div "Please select" at bounding box center [636, 29] width 88 height 16
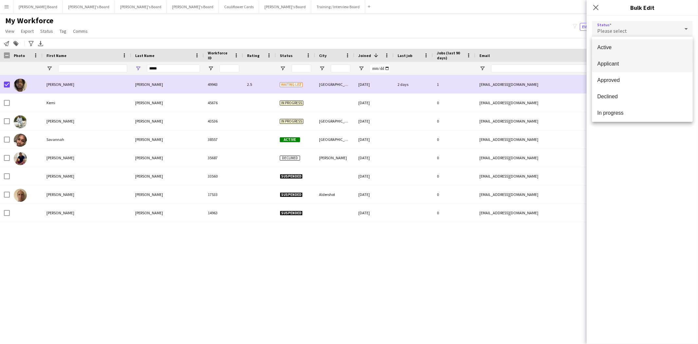
drag, startPoint x: 624, startPoint y: 50, endPoint x: 647, endPoint y: 56, distance: 23.6
click at [625, 49] on span "Active" at bounding box center [642, 47] width 90 height 6
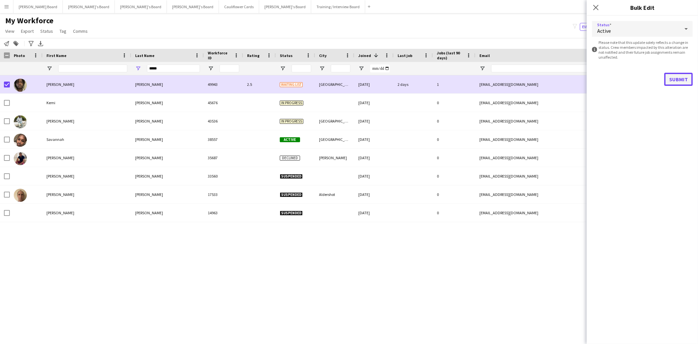
click at [680, 76] on button "Submit" at bounding box center [678, 79] width 28 height 13
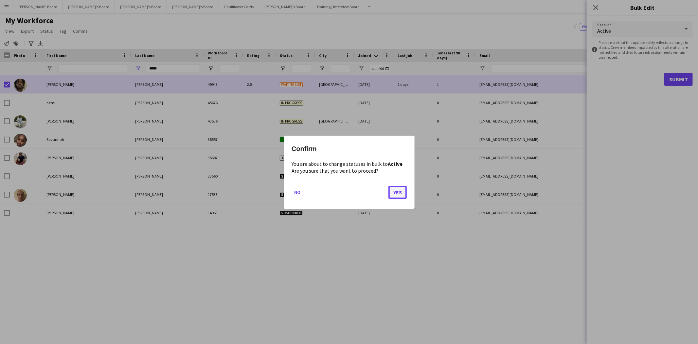
click at [393, 189] on button "Yes" at bounding box center [397, 191] width 18 height 13
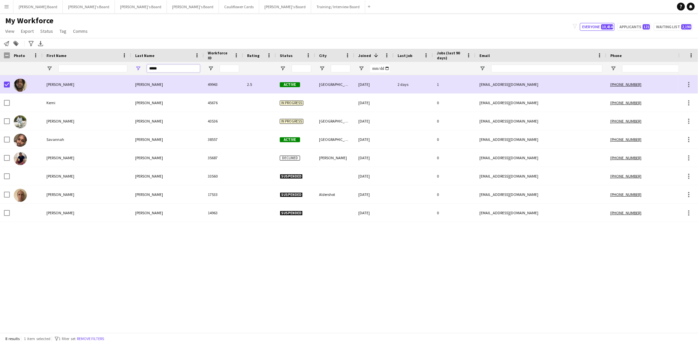
drag, startPoint x: 159, startPoint y: 67, endPoint x: 120, endPoint y: 67, distance: 38.6
click at [120, 67] on div "*****" at bounding box center [399, 68] width 799 height 13
drag, startPoint x: 74, startPoint y: 64, endPoint x: 271, endPoint y: 3, distance: 205.9
click at [75, 66] on input "First Name Filter Input" at bounding box center [92, 68] width 69 height 8
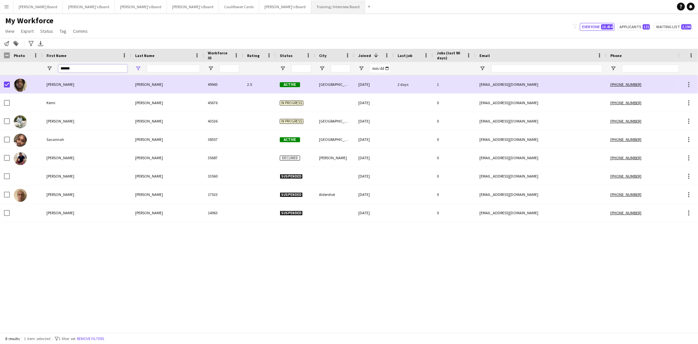
click at [79, 67] on input "******" at bounding box center [92, 68] width 69 height 8
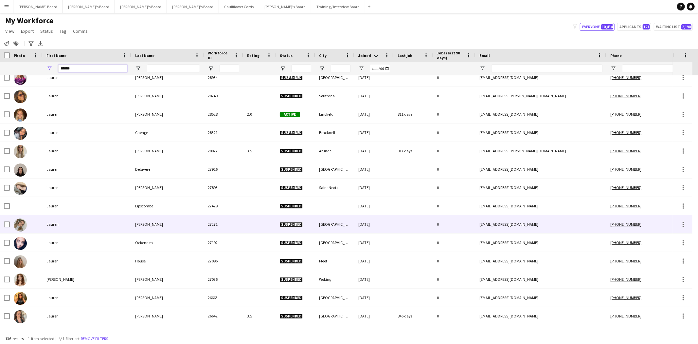
scroll to position [1018, 0]
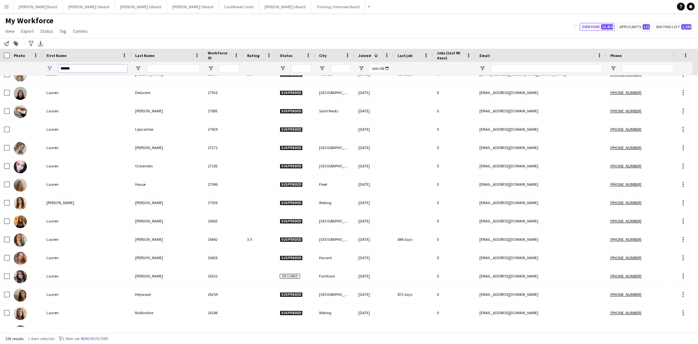
type input "******"
click at [156, 67] on input "Last Name Filter Input" at bounding box center [173, 68] width 53 height 8
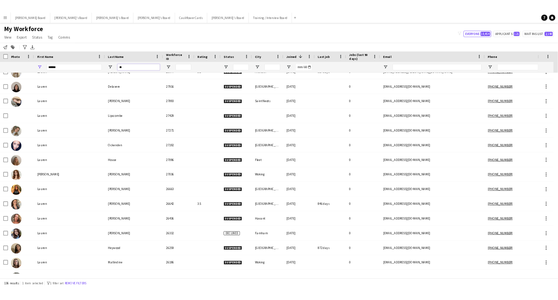
scroll to position [0, 0]
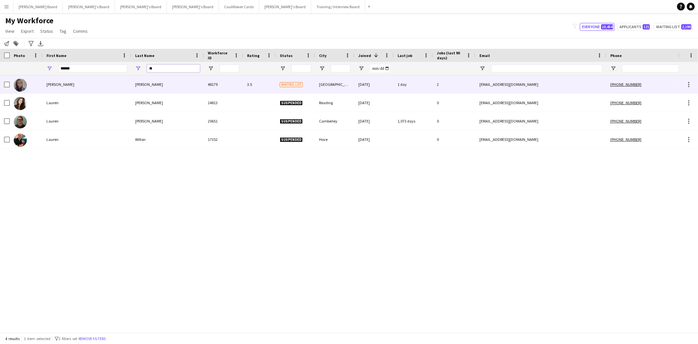
type input "**"
click at [94, 83] on div "Lauren Louise" at bounding box center [87, 84] width 89 height 18
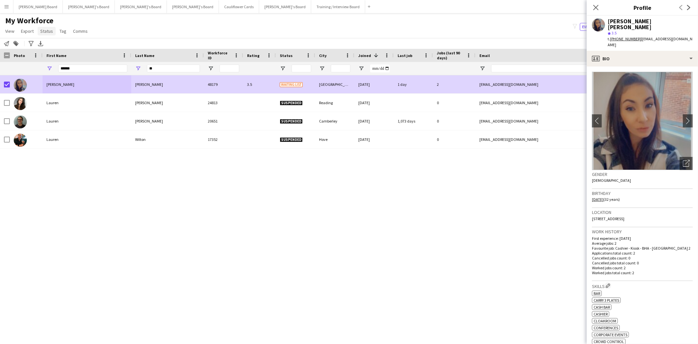
click at [48, 29] on link "Status" at bounding box center [47, 31] width 18 height 9
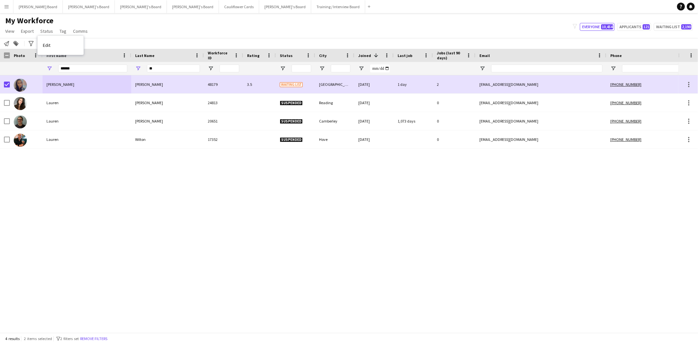
drag, startPoint x: 52, startPoint y: 46, endPoint x: 89, endPoint y: 46, distance: 37.0
click at [52, 46] on link "Edit" at bounding box center [61, 45] width 46 height 14
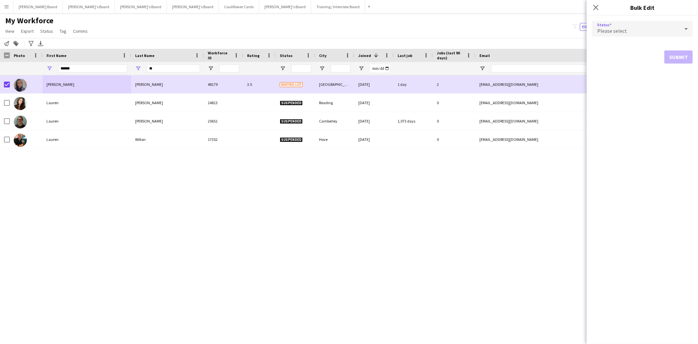
click at [651, 26] on div "Please select" at bounding box center [636, 29] width 88 height 16
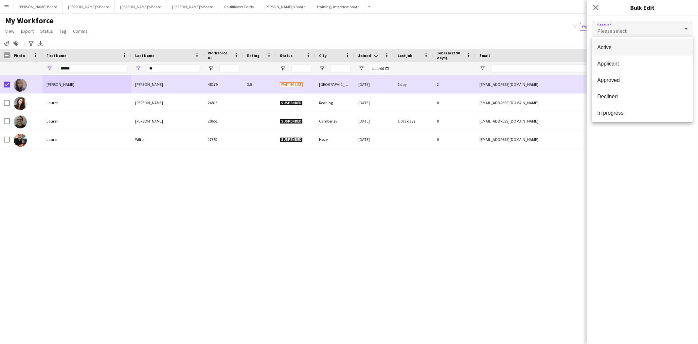
click at [612, 46] on span "Active" at bounding box center [642, 47] width 90 height 6
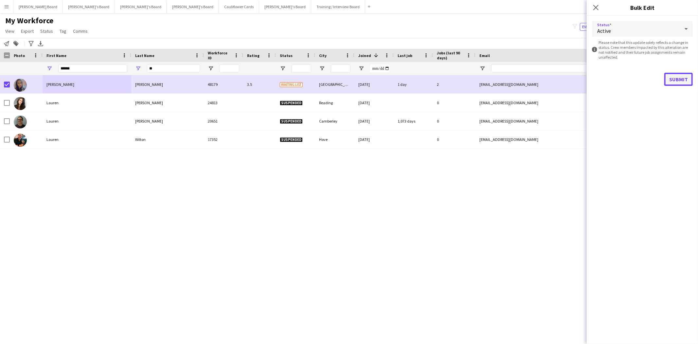
click at [679, 76] on button "Submit" at bounding box center [678, 79] width 28 height 13
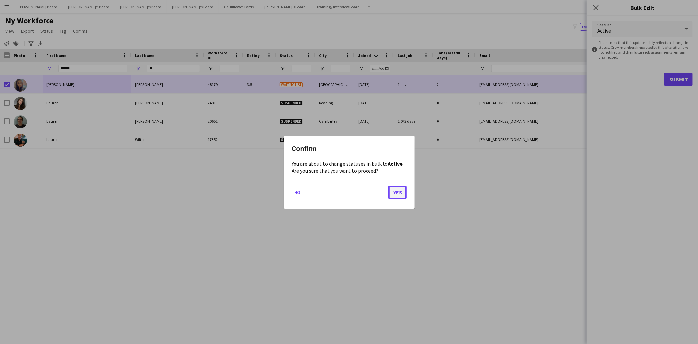
drag, startPoint x: 398, startPoint y: 193, endPoint x: 345, endPoint y: 123, distance: 87.9
click at [398, 192] on button "Yes" at bounding box center [397, 191] width 18 height 13
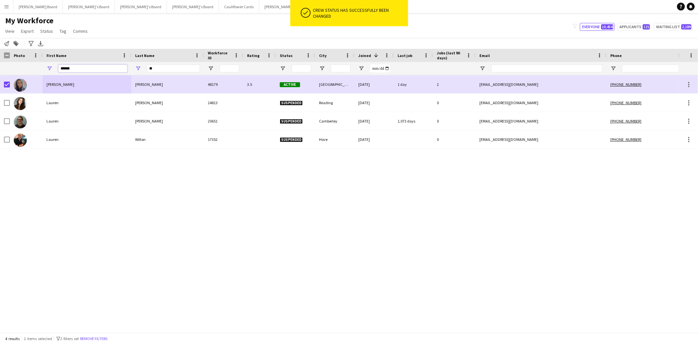
drag, startPoint x: 74, startPoint y: 65, endPoint x: 47, endPoint y: 65, distance: 27.5
click at [47, 65] on div "******" at bounding box center [87, 68] width 89 height 13
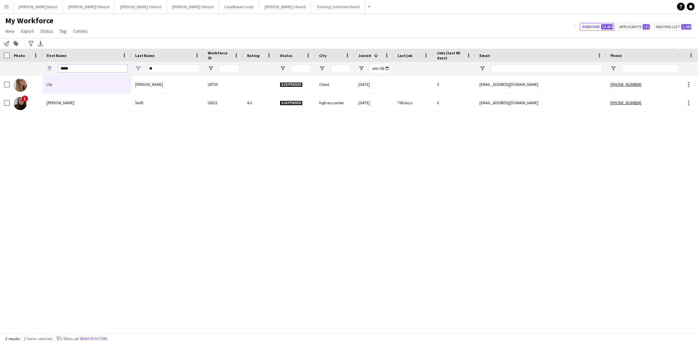
type input "****"
drag, startPoint x: 163, startPoint y: 69, endPoint x: 133, endPoint y: 68, distance: 29.8
click at [134, 68] on div "**" at bounding box center [167, 68] width 73 height 13
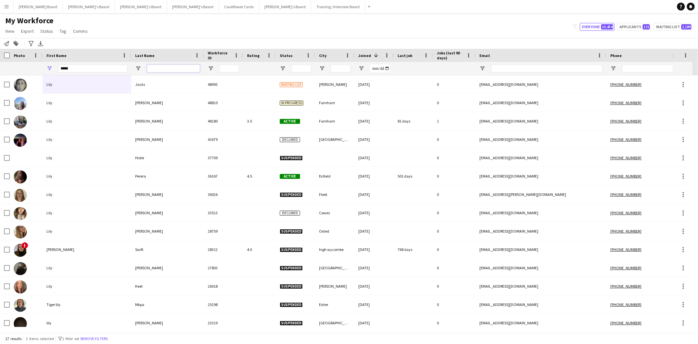
type input "*"
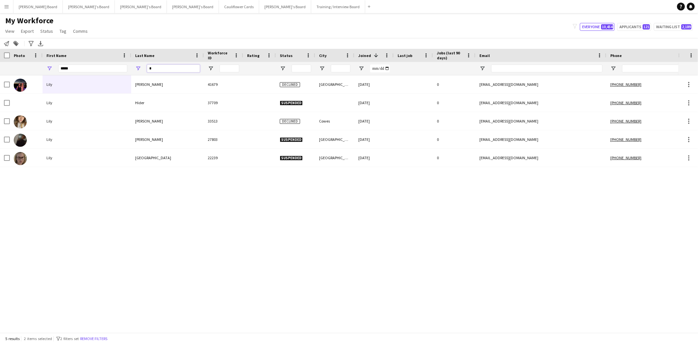
drag, startPoint x: 162, startPoint y: 68, endPoint x: 128, endPoint y: 69, distance: 34.0
click at [128, 69] on div "**** *" at bounding box center [399, 68] width 799 height 13
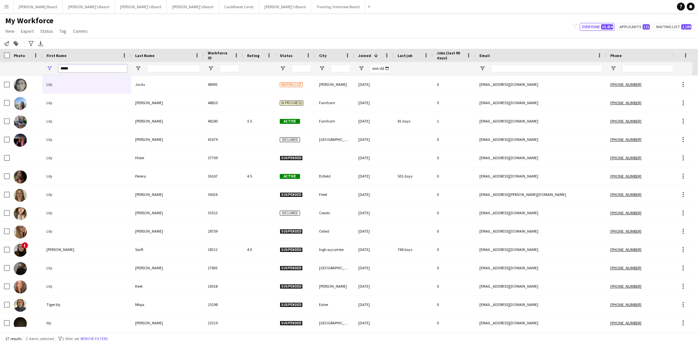
click at [70, 69] on input "****" at bounding box center [92, 68] width 69 height 8
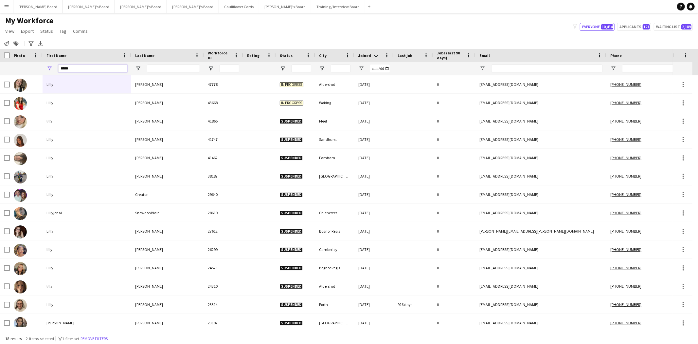
type input "*****"
click at [156, 68] on input "Last Name Filter Input" at bounding box center [173, 68] width 53 height 8
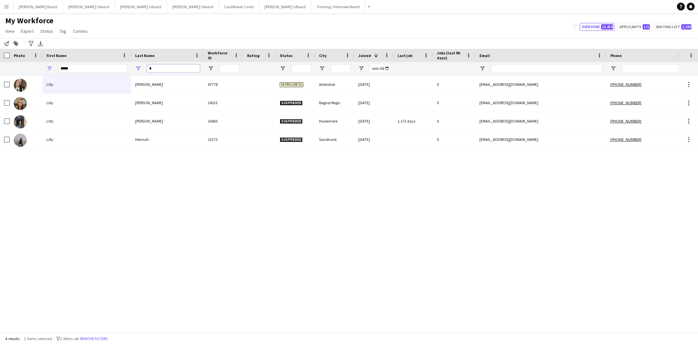
type input "*"
click at [83, 66] on input "*****" at bounding box center [92, 68] width 69 height 8
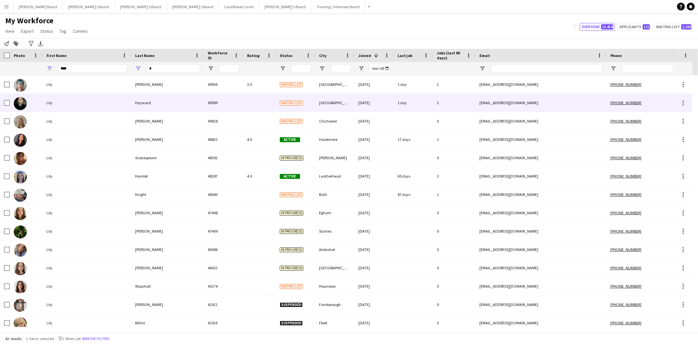
click at [141, 104] on div "Hayward" at bounding box center [167, 103] width 73 height 18
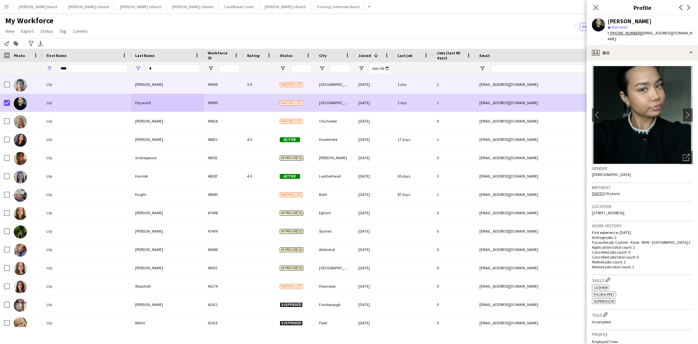
click at [5, 88] on div at bounding box center [7, 84] width 6 height 18
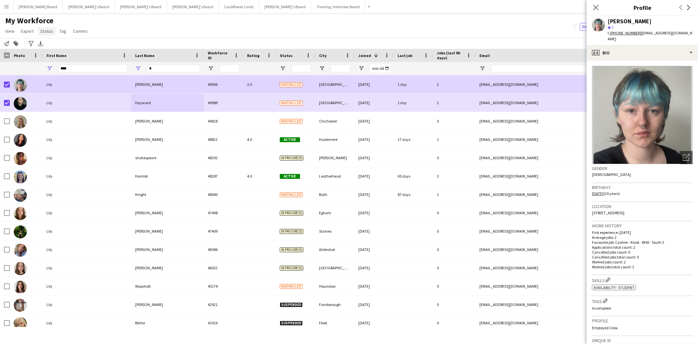
drag, startPoint x: 41, startPoint y: 30, endPoint x: 47, endPoint y: 47, distance: 18.3
click at [41, 30] on span "Status" at bounding box center [46, 31] width 13 height 6
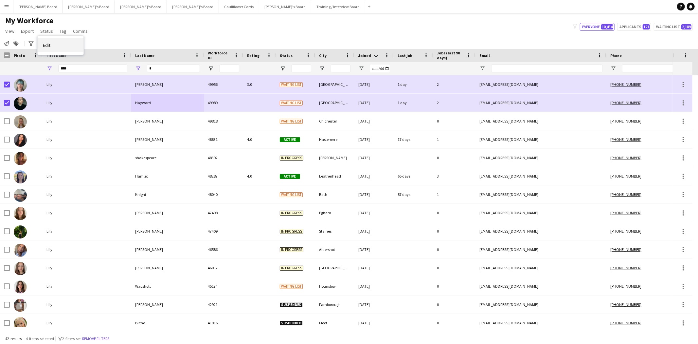
click at [48, 47] on span "Edit" at bounding box center [47, 45] width 8 height 6
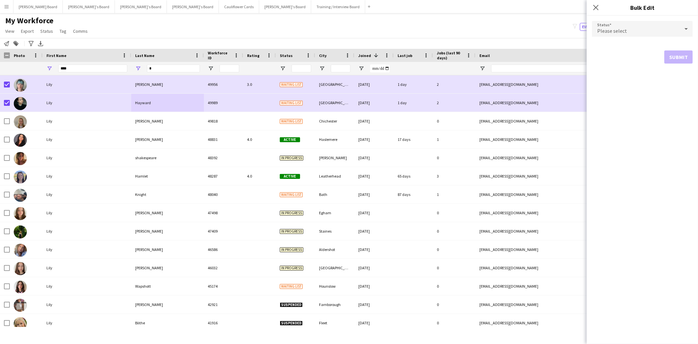
drag, startPoint x: 648, startPoint y: 25, endPoint x: 644, endPoint y: 31, distance: 7.4
click at [647, 27] on div "Please select" at bounding box center [636, 29] width 88 height 16
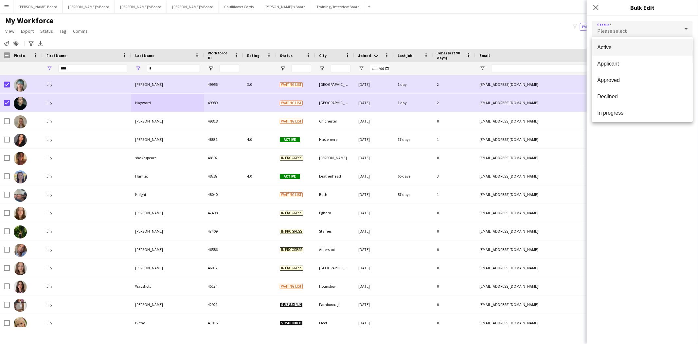
click at [613, 48] on span "Active" at bounding box center [642, 47] width 90 height 6
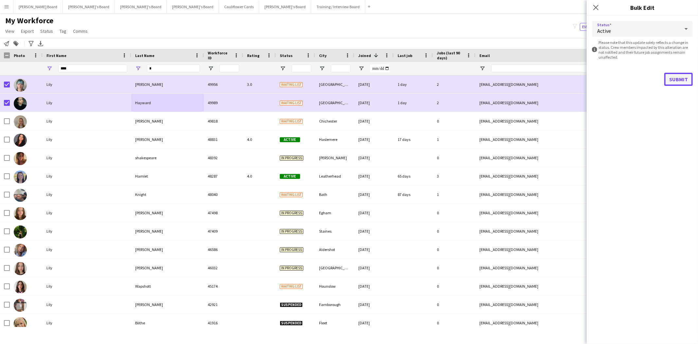
click at [679, 79] on button "Submit" at bounding box center [678, 79] width 28 height 13
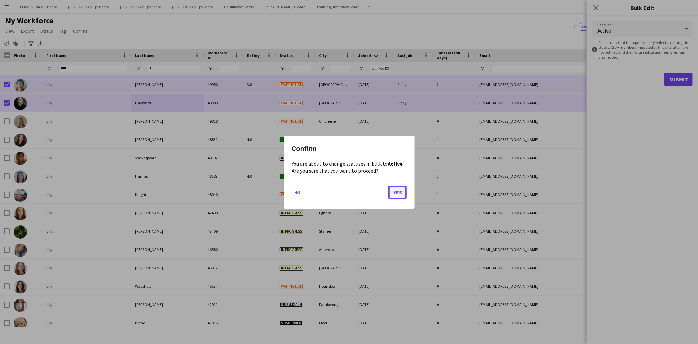
click at [398, 192] on button "Yes" at bounding box center [397, 191] width 18 height 13
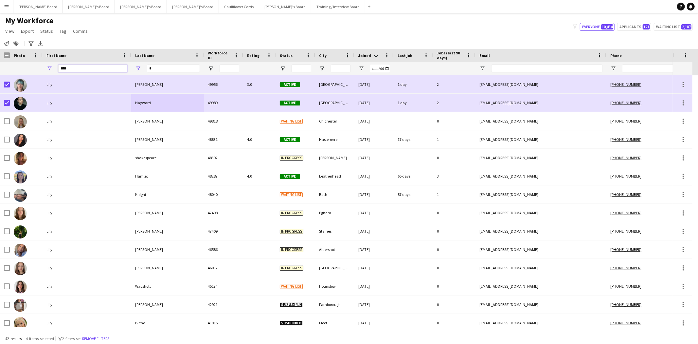
drag, startPoint x: 69, startPoint y: 68, endPoint x: 40, endPoint y: 62, distance: 29.8
click at [40, 63] on div "**** *" at bounding box center [399, 68] width 799 height 13
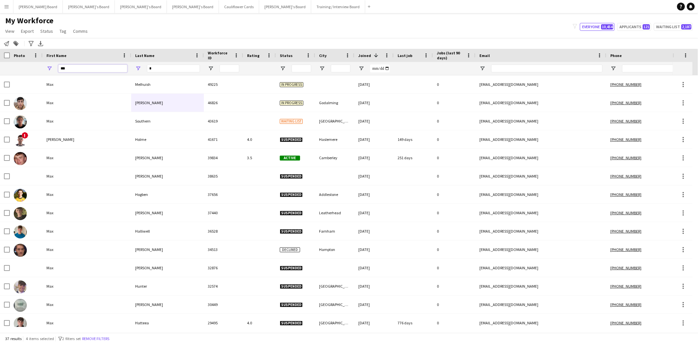
type input "***"
drag, startPoint x: 155, startPoint y: 68, endPoint x: 115, endPoint y: 67, distance: 40.6
click at [115, 67] on div "*** *" at bounding box center [399, 68] width 799 height 13
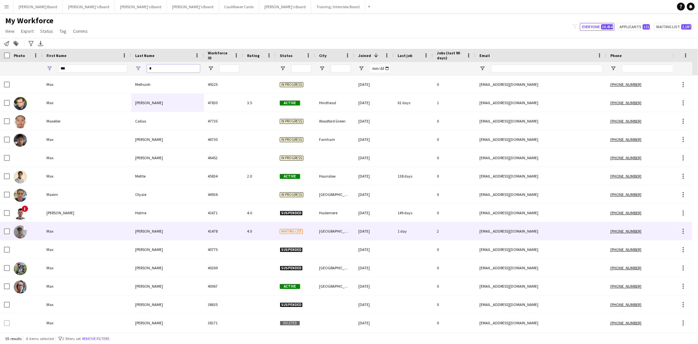
type input "*"
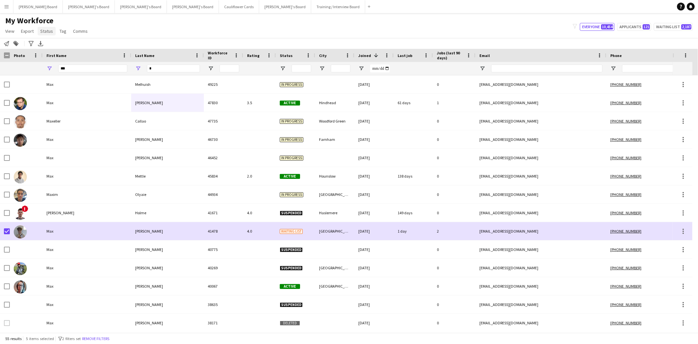
click at [45, 33] on span "Status" at bounding box center [46, 31] width 13 height 6
drag, startPoint x: 49, startPoint y: 44, endPoint x: 429, endPoint y: 29, distance: 379.8
click at [50, 44] on span "Edit" at bounding box center [47, 45] width 8 height 6
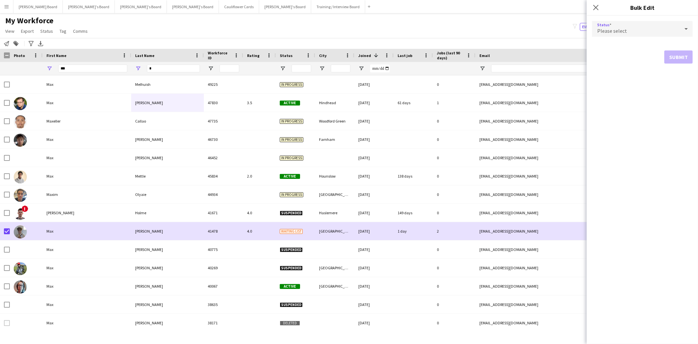
click at [643, 28] on div "Please select" at bounding box center [636, 29] width 88 height 16
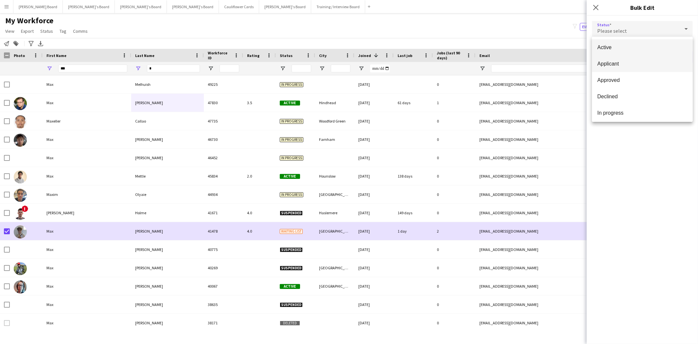
drag, startPoint x: 613, startPoint y: 48, endPoint x: 667, endPoint y: 61, distance: 55.1
click at [614, 48] on span "Active" at bounding box center [642, 47] width 90 height 6
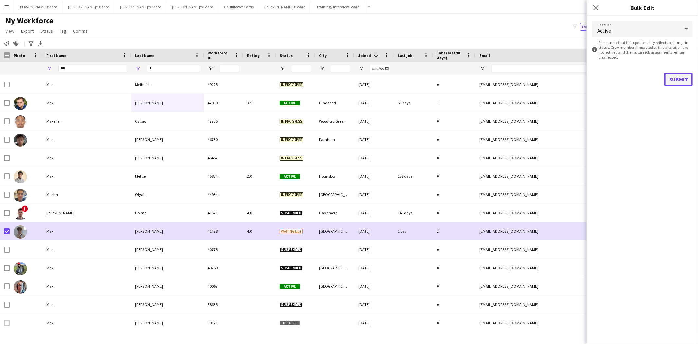
click at [678, 79] on button "Submit" at bounding box center [678, 79] width 28 height 13
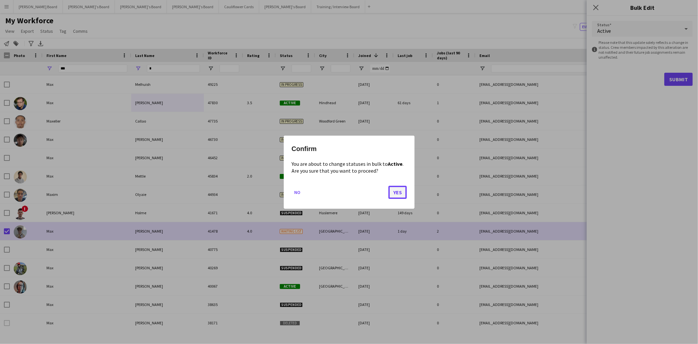
drag, startPoint x: 394, startPoint y: 191, endPoint x: 371, endPoint y: 187, distance: 23.9
click at [393, 191] on button "Yes" at bounding box center [397, 191] width 18 height 13
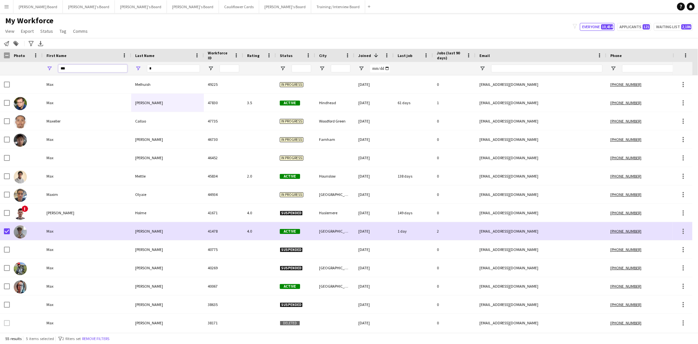
drag, startPoint x: 94, startPoint y: 66, endPoint x: -43, endPoint y: 58, distance: 137.7
click at [0, 58] on html "Menu Boards Boards Boards All jobs Status Workforce Workforce My Workforce Recr…" at bounding box center [349, 172] width 698 height 344
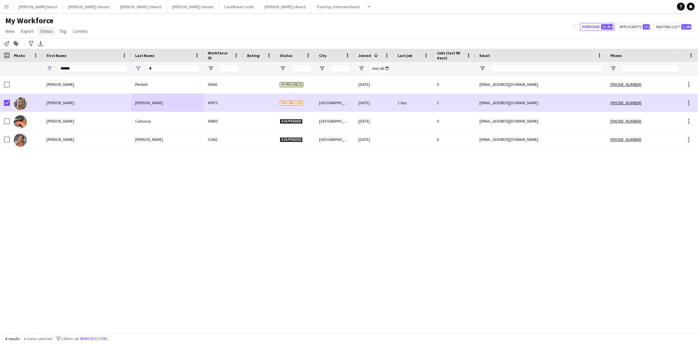
drag, startPoint x: 44, startPoint y: 30, endPoint x: 45, endPoint y: 34, distance: 3.3
click at [44, 31] on span "Status" at bounding box center [46, 31] width 13 height 6
drag, startPoint x: 48, startPoint y: 46, endPoint x: 58, endPoint y: 45, distance: 9.8
click at [49, 46] on span "Edit" at bounding box center [47, 45] width 8 height 6
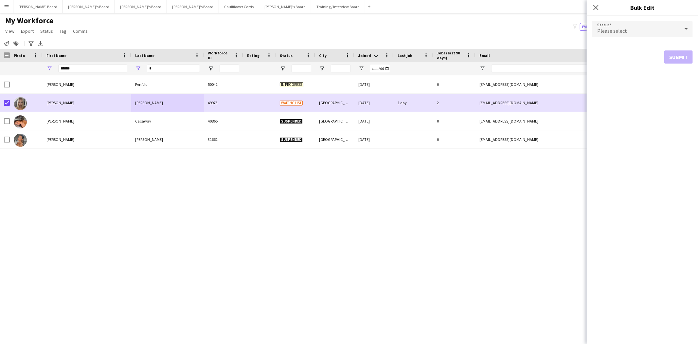
drag, startPoint x: 628, startPoint y: 25, endPoint x: 627, endPoint y: 29, distance: 4.1
click at [627, 26] on div "Please select" at bounding box center [636, 29] width 88 height 16
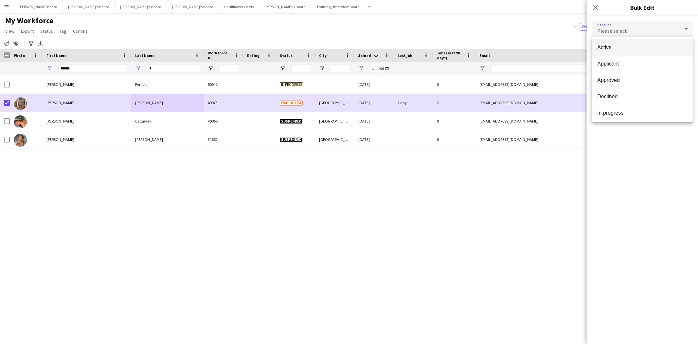
click at [610, 48] on span "Active" at bounding box center [642, 47] width 90 height 6
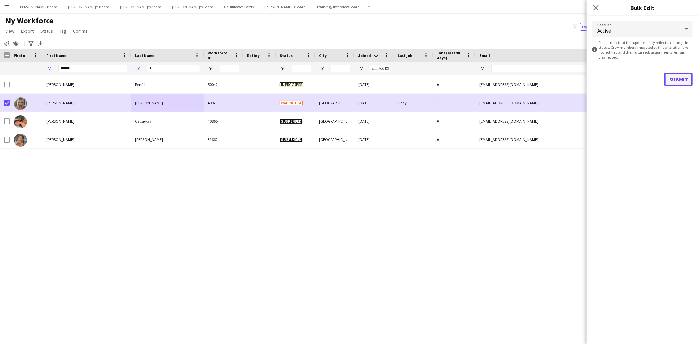
click at [678, 76] on button "Submit" at bounding box center [678, 79] width 28 height 13
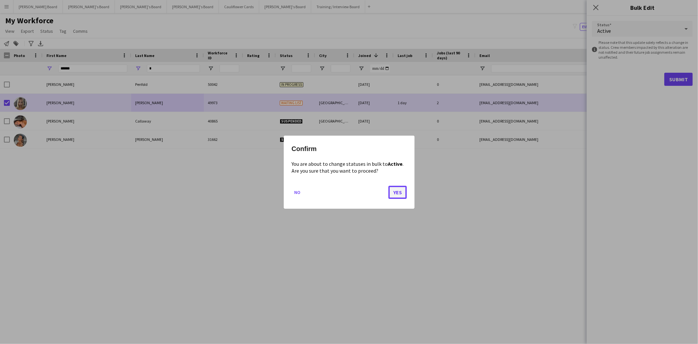
click at [395, 189] on button "Yes" at bounding box center [397, 191] width 18 height 13
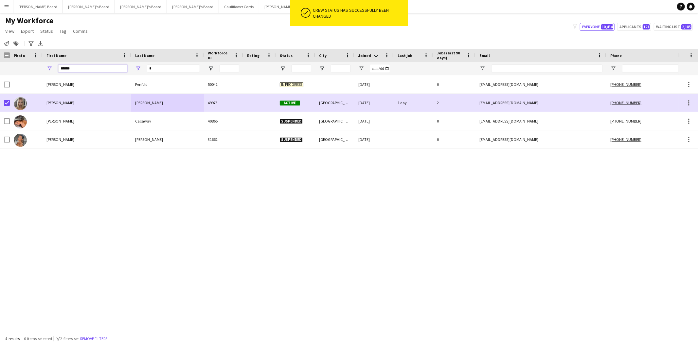
drag, startPoint x: 71, startPoint y: 67, endPoint x: 25, endPoint y: 56, distance: 47.8
click at [25, 57] on div "Workforce Details Photo First Name 1 *" at bounding box center [399, 62] width 799 height 27
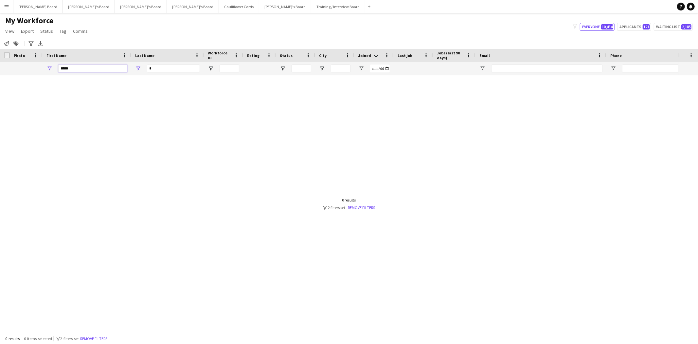
type input "****"
drag, startPoint x: 156, startPoint y: 69, endPoint x: 115, endPoint y: 67, distance: 41.3
click at [115, 67] on div "**** *" at bounding box center [399, 68] width 799 height 13
click at [75, 67] on input "****" at bounding box center [92, 68] width 69 height 8
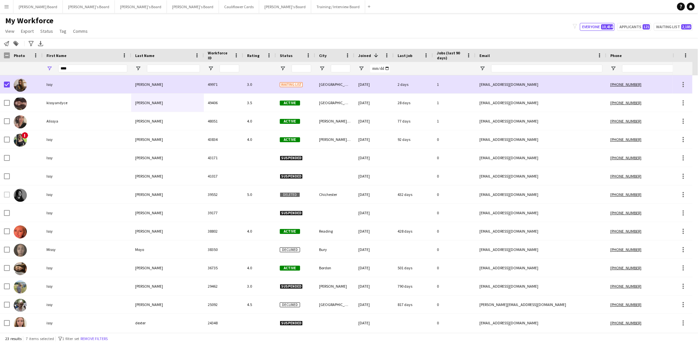
drag, startPoint x: 43, startPoint y: 31, endPoint x: 44, endPoint y: 35, distance: 4.4
click at [43, 31] on span "Status" at bounding box center [46, 31] width 13 height 6
click at [51, 41] on link "Edit" at bounding box center [61, 45] width 46 height 14
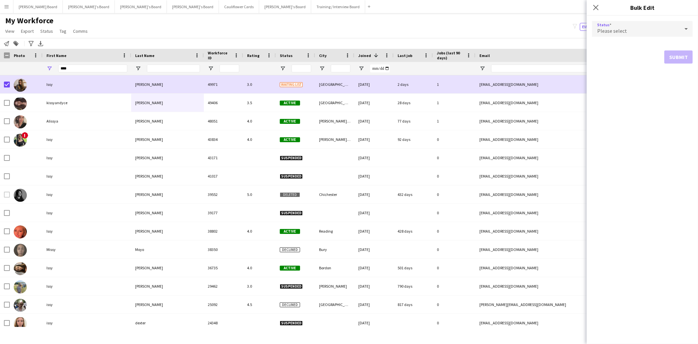
click at [604, 30] on span "Please select" at bounding box center [612, 30] width 30 height 7
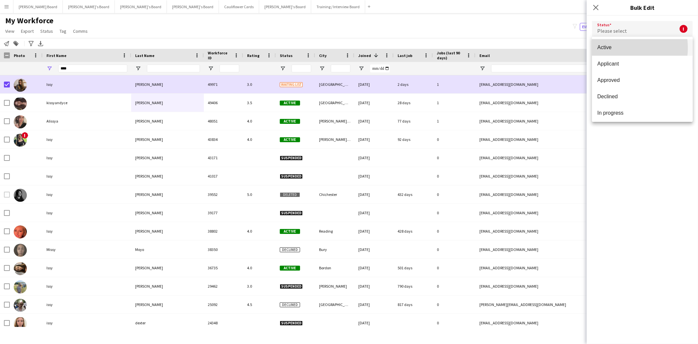
click at [616, 48] on span "Active" at bounding box center [642, 47] width 90 height 6
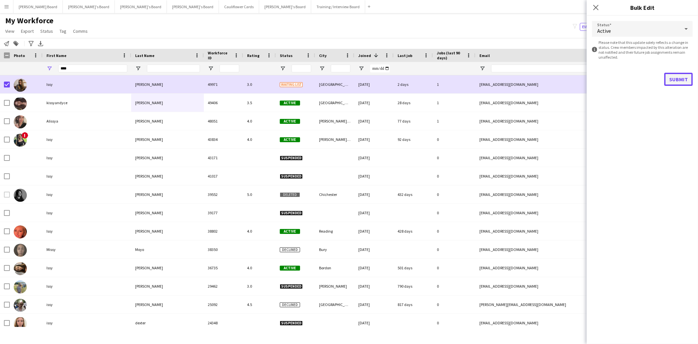
drag, startPoint x: 677, startPoint y: 78, endPoint x: 674, endPoint y: 77, distance: 3.5
click at [674, 77] on button "Submit" at bounding box center [678, 79] width 28 height 13
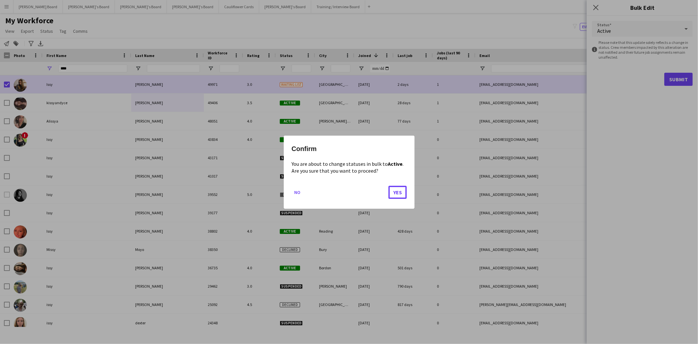
drag, startPoint x: 398, startPoint y: 194, endPoint x: 372, endPoint y: 138, distance: 61.8
click at [397, 192] on button "Yes" at bounding box center [397, 191] width 18 height 13
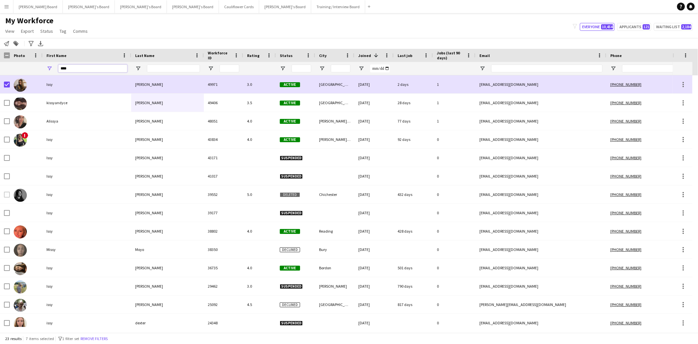
drag, startPoint x: 105, startPoint y: 67, endPoint x: 10, endPoint y: 66, distance: 95.2
click at [10, 66] on div "****" at bounding box center [399, 68] width 799 height 13
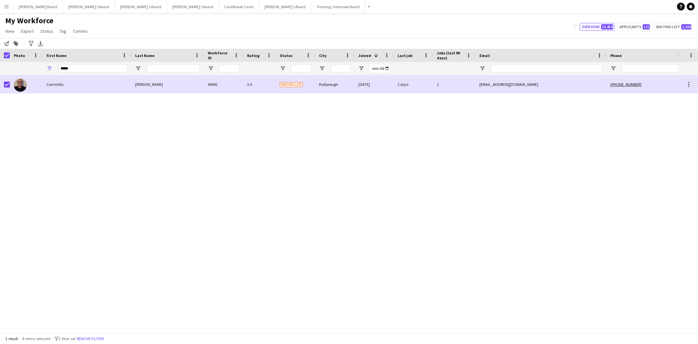
drag, startPoint x: 40, startPoint y: 33, endPoint x: 43, endPoint y: 46, distance: 13.8
click at [40, 33] on span "Status" at bounding box center [46, 31] width 13 height 6
drag, startPoint x: 47, startPoint y: 45, endPoint x: 192, endPoint y: 51, distance: 145.4
click at [48, 45] on span "Edit" at bounding box center [47, 45] width 8 height 6
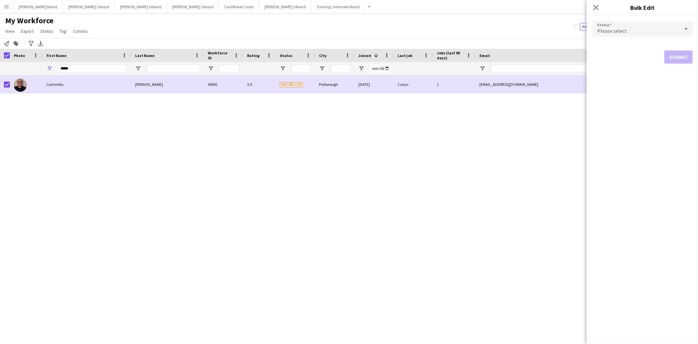
click at [616, 30] on span "Please select" at bounding box center [612, 30] width 30 height 7
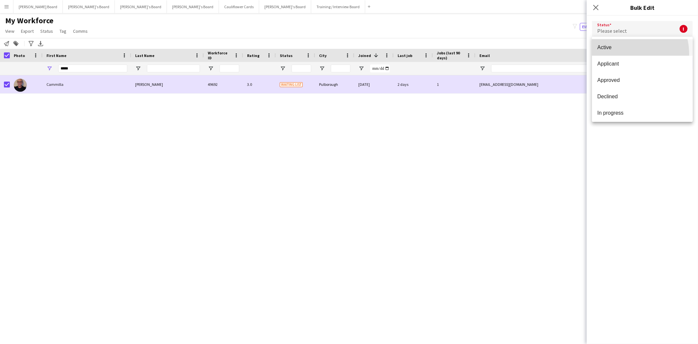
click at [622, 54] on mat-option "Active" at bounding box center [642, 47] width 101 height 16
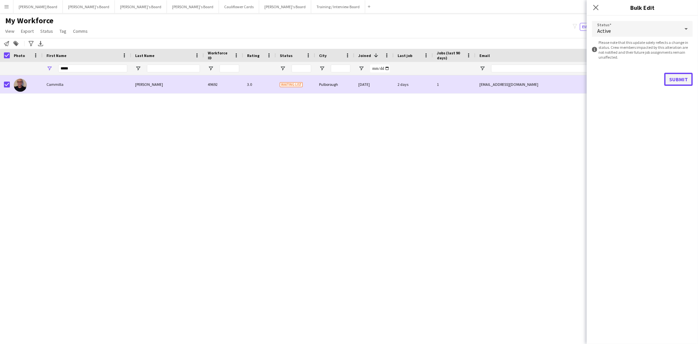
click at [678, 74] on button "Submit" at bounding box center [678, 79] width 28 height 13
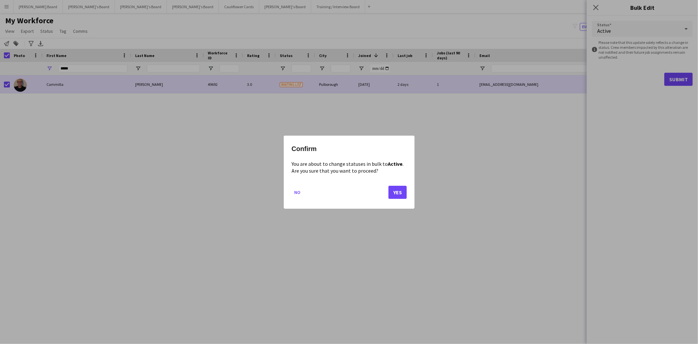
click at [391, 193] on mat-dialog-actions "No Yes" at bounding box center [349, 194] width 115 height 28
click at [397, 192] on button "Yes" at bounding box center [397, 191] width 18 height 13
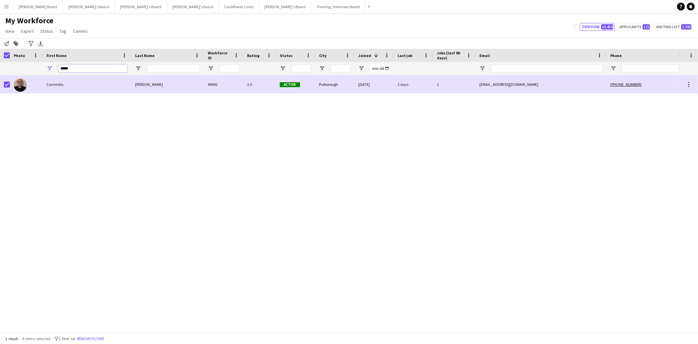
drag, startPoint x: 77, startPoint y: 69, endPoint x: 19, endPoint y: 59, distance: 59.1
click at [19, 59] on div "Workforce Details Photo First Name 1" at bounding box center [399, 62] width 799 height 27
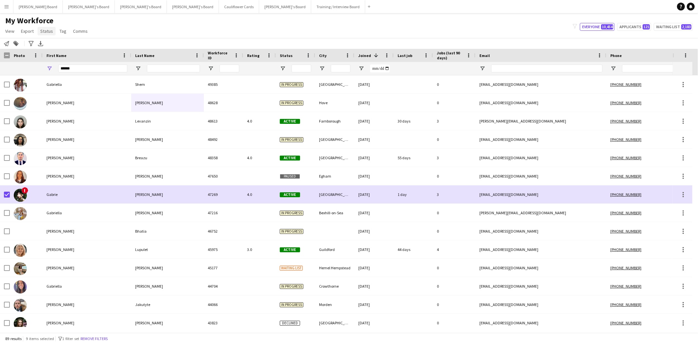
click at [53, 32] on link "Status" at bounding box center [47, 31] width 18 height 9
click at [47, 46] on span "Edit" at bounding box center [47, 45] width 8 height 6
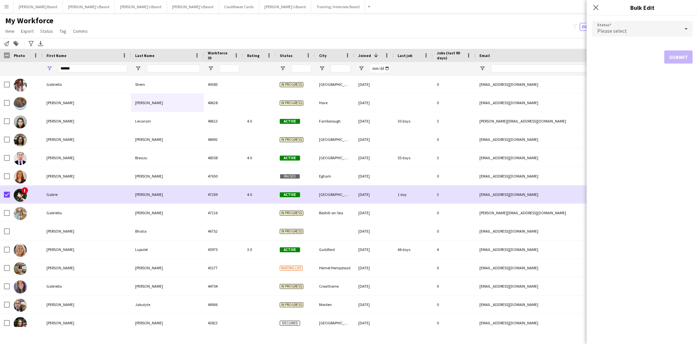
click at [608, 29] on span "Please select" at bounding box center [612, 30] width 30 height 7
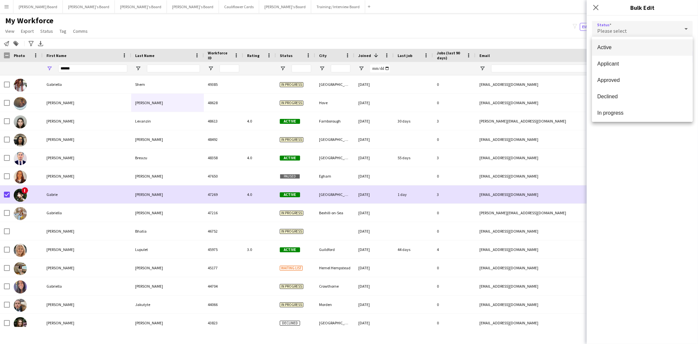
drag, startPoint x: 613, startPoint y: 45, endPoint x: 626, endPoint y: 57, distance: 17.6
click at [613, 45] on span "Active" at bounding box center [642, 47] width 90 height 6
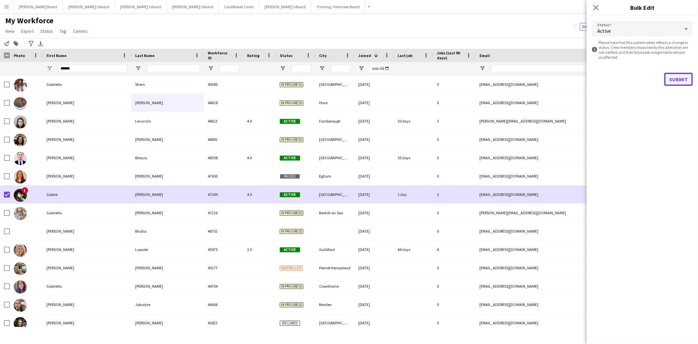
click at [682, 79] on button "Submit" at bounding box center [678, 79] width 28 height 13
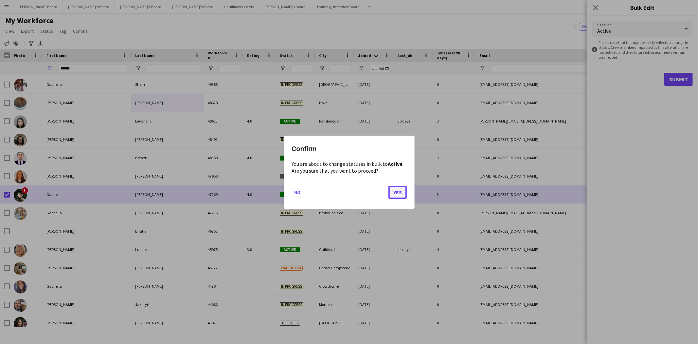
click at [393, 187] on button "Yes" at bounding box center [397, 191] width 18 height 13
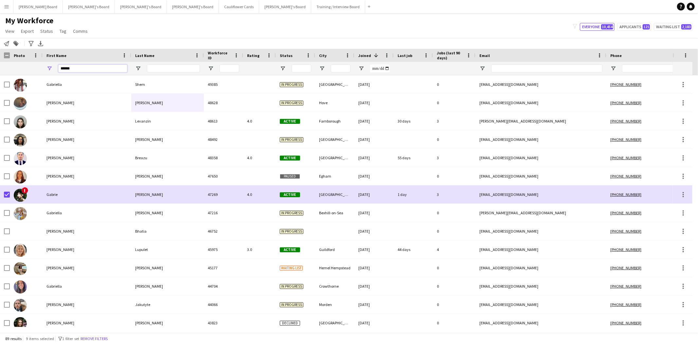
drag, startPoint x: 77, startPoint y: 69, endPoint x: 27, endPoint y: 69, distance: 50.1
click at [27, 69] on div "******" at bounding box center [399, 68] width 799 height 13
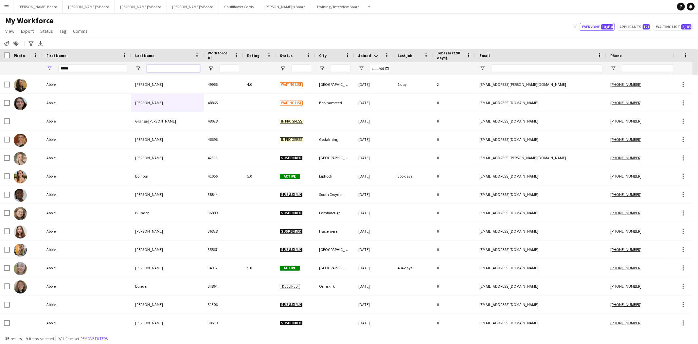
click at [152, 67] on input "Last Name Filter Input" at bounding box center [173, 68] width 53 height 8
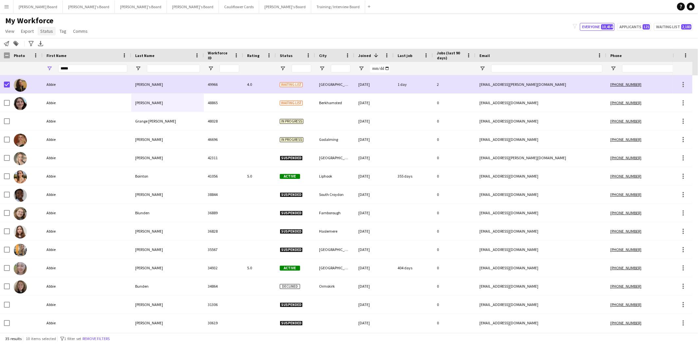
click at [42, 35] on link "Status" at bounding box center [47, 31] width 18 height 9
drag, startPoint x: 45, startPoint y: 43, endPoint x: 57, endPoint y: 44, distance: 11.8
click at [45, 43] on span "Edit" at bounding box center [47, 45] width 8 height 6
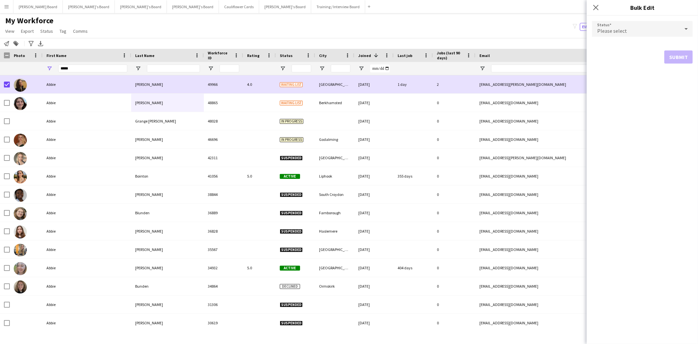
drag, startPoint x: 639, startPoint y: 27, endPoint x: 639, endPoint y: 31, distance: 3.7
click at [639, 28] on div "Please select" at bounding box center [636, 29] width 88 height 16
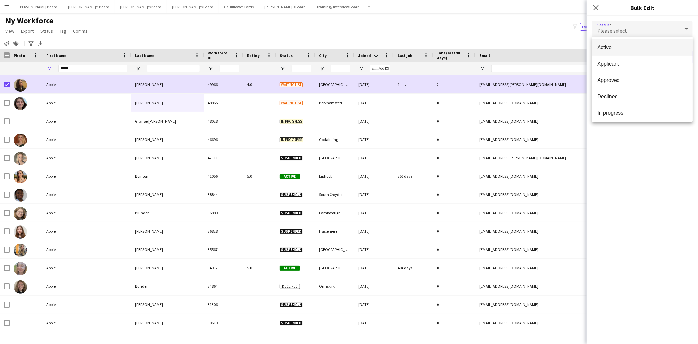
click at [624, 46] on span "Active" at bounding box center [642, 47] width 90 height 6
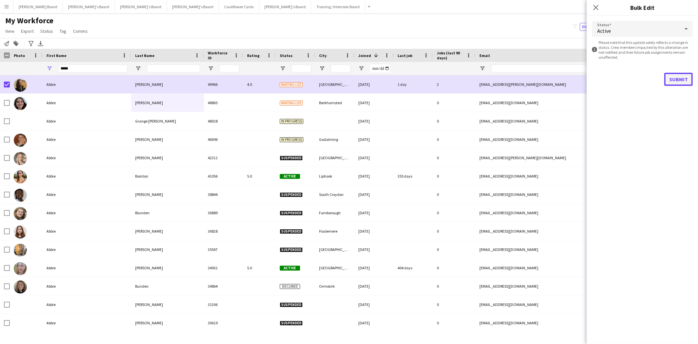
click at [687, 74] on button "Submit" at bounding box center [678, 79] width 28 height 13
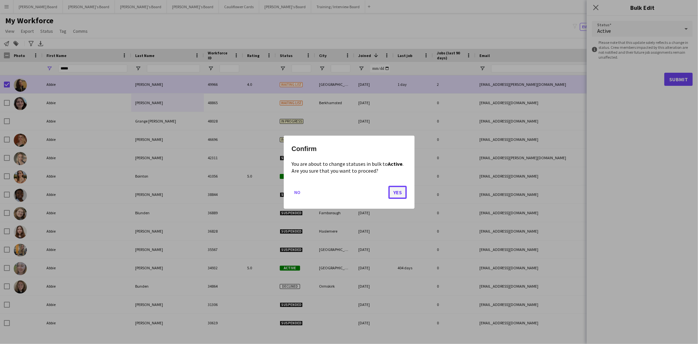
drag, startPoint x: 394, startPoint y: 196, endPoint x: 393, endPoint y: 192, distance: 4.0
click at [394, 196] on button "Yes" at bounding box center [397, 191] width 18 height 13
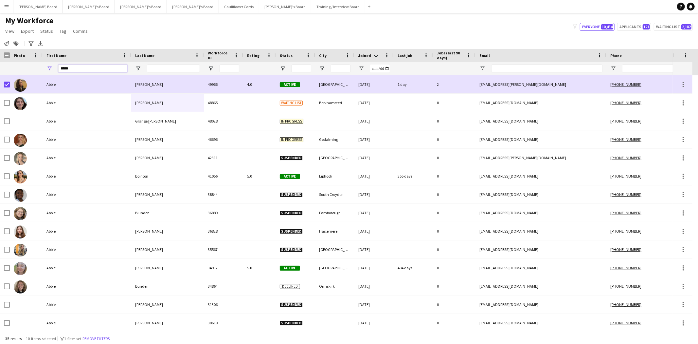
drag, startPoint x: 77, startPoint y: 68, endPoint x: 9, endPoint y: 70, distance: 68.7
click at [9, 70] on div "*****" at bounding box center [399, 68] width 799 height 13
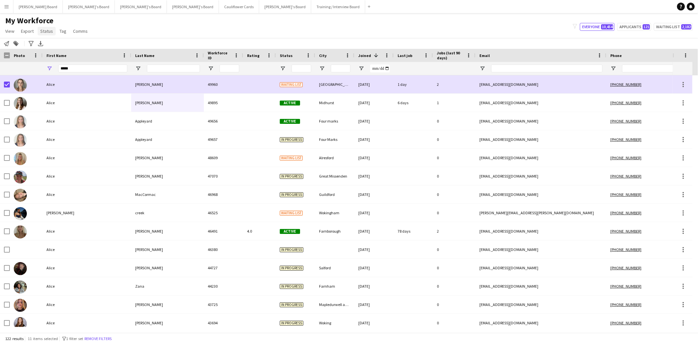
drag, startPoint x: 48, startPoint y: 33, endPoint x: 55, endPoint y: 44, distance: 12.6
click at [48, 33] on span "Status" at bounding box center [46, 31] width 13 height 6
drag, startPoint x: 58, startPoint y: 46, endPoint x: 268, endPoint y: 58, distance: 210.4
click at [58, 46] on link "Edit" at bounding box center [61, 45] width 46 height 14
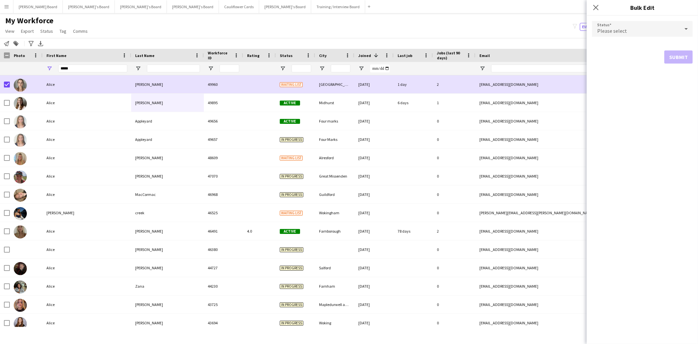
click at [606, 30] on span "Please select" at bounding box center [612, 30] width 30 height 7
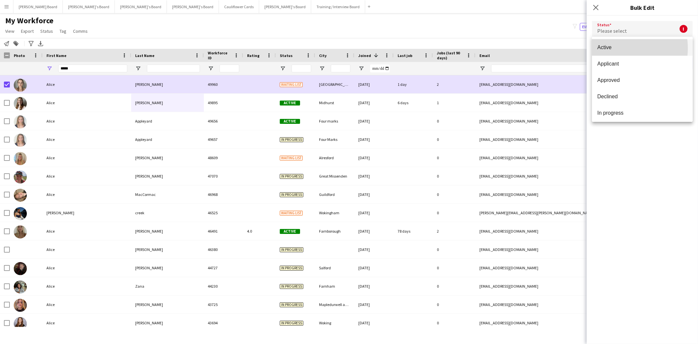
drag, startPoint x: 617, startPoint y: 48, endPoint x: 698, endPoint y: 72, distance: 84.4
click at [617, 48] on span "Active" at bounding box center [642, 47] width 90 height 6
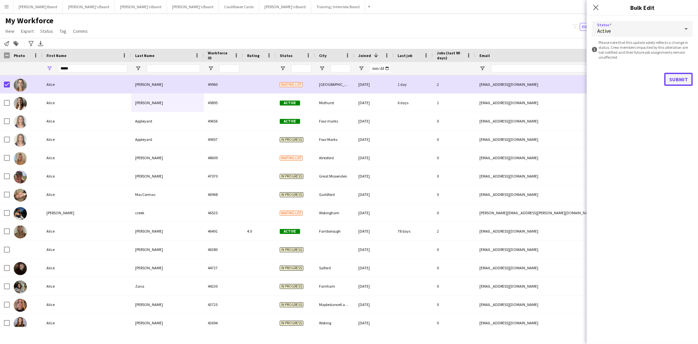
click at [679, 80] on button "Submit" at bounding box center [678, 79] width 28 height 13
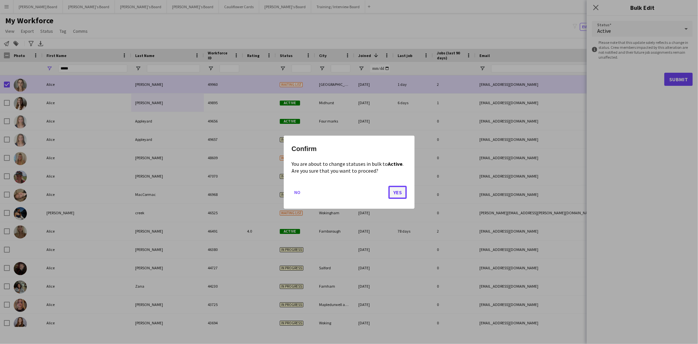
drag, startPoint x: 393, startPoint y: 190, endPoint x: 243, endPoint y: 151, distance: 154.7
click at [393, 190] on button "Yes" at bounding box center [397, 191] width 18 height 13
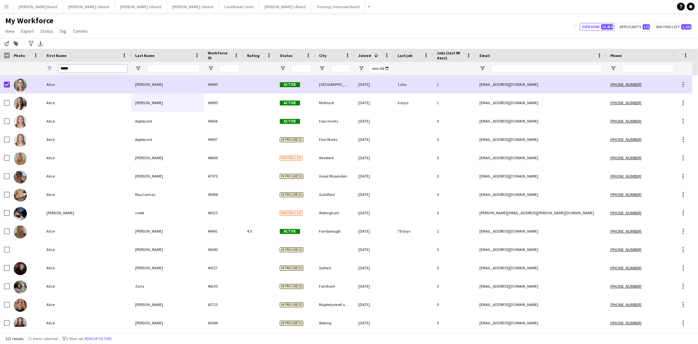
drag, startPoint x: -32, startPoint y: 67, endPoint x: -66, endPoint y: 67, distance: 33.7
click at [0, 67] on html "Menu Boards Boards Boards All jobs Status Workforce Workforce My Workforce Recr…" at bounding box center [349, 172] width 698 height 344
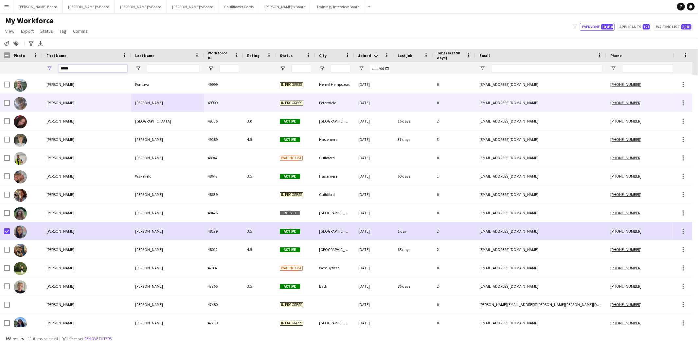
type input "*****"
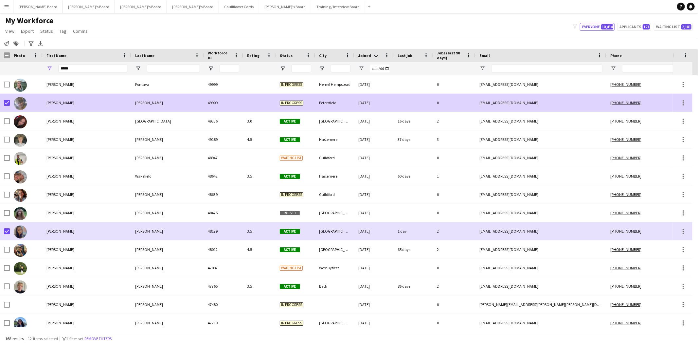
click at [59, 102] on div "Louis" at bounding box center [87, 103] width 89 height 18
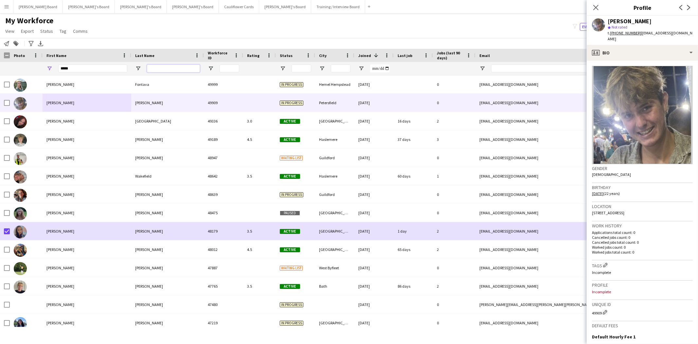
click at [162, 69] on input "Last Name Filter Input" at bounding box center [173, 68] width 53 height 8
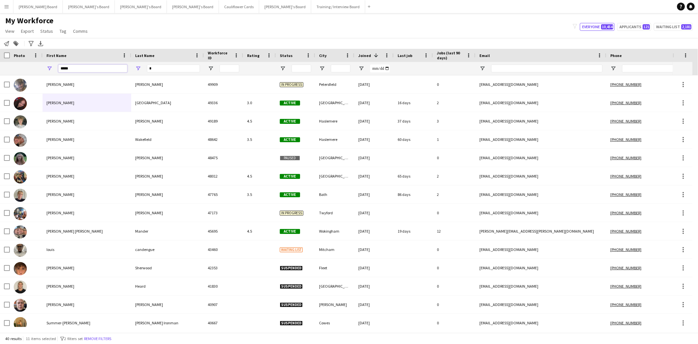
click at [71, 66] on input "*****" at bounding box center [92, 68] width 69 height 8
click at [158, 67] on input "*" at bounding box center [173, 68] width 53 height 8
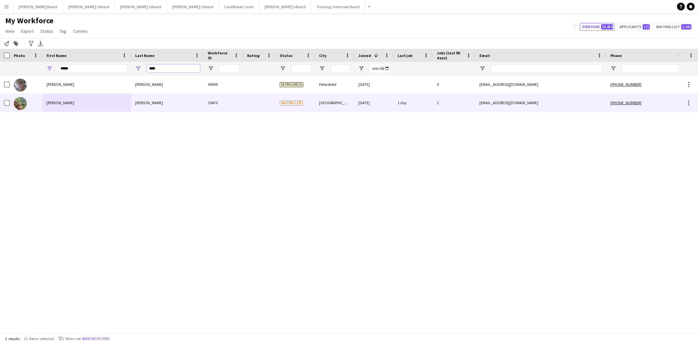
type input "****"
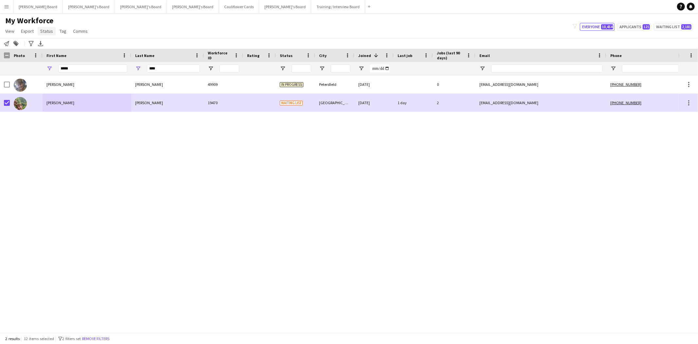
drag, startPoint x: 42, startPoint y: 32, endPoint x: 46, endPoint y: 41, distance: 10.0
click at [43, 33] on span "Status" at bounding box center [46, 31] width 13 height 6
click at [53, 45] on link "Edit" at bounding box center [61, 45] width 46 height 14
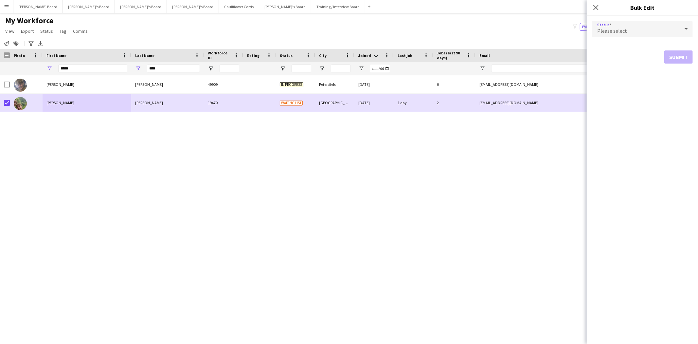
click at [598, 27] on div "Please select" at bounding box center [636, 29] width 88 height 16
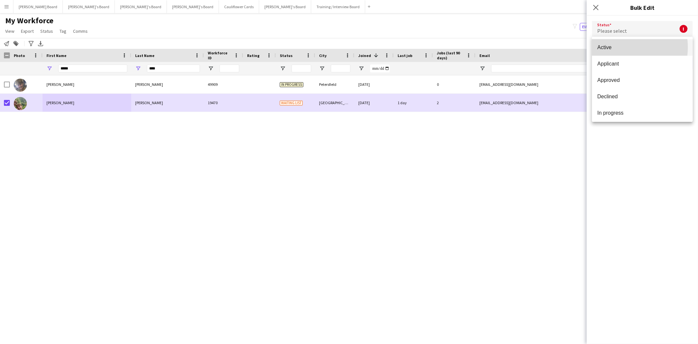
drag, startPoint x: 621, startPoint y: 47, endPoint x: 661, endPoint y: 65, distance: 44.2
click at [624, 48] on span "Active" at bounding box center [642, 47] width 90 height 6
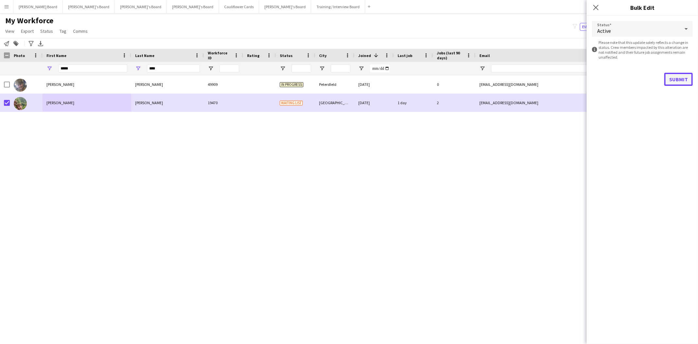
click at [681, 78] on button "Submit" at bounding box center [678, 79] width 28 height 13
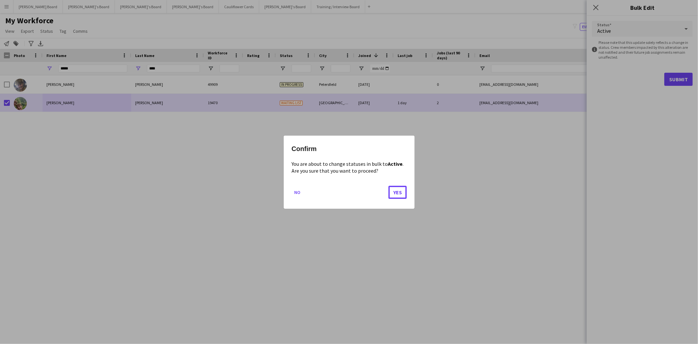
drag, startPoint x: 405, startPoint y: 189, endPoint x: 361, endPoint y: 168, distance: 48.9
click at [403, 189] on button "Yes" at bounding box center [397, 191] width 18 height 13
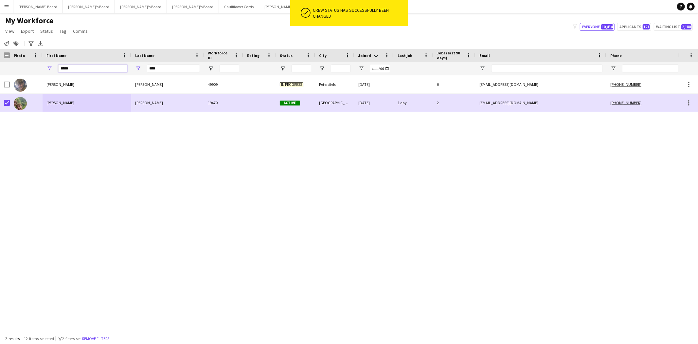
drag, startPoint x: 74, startPoint y: 65, endPoint x: 1, endPoint y: 64, distance: 72.3
click at [2, 64] on div "***** ****" at bounding box center [399, 68] width 799 height 13
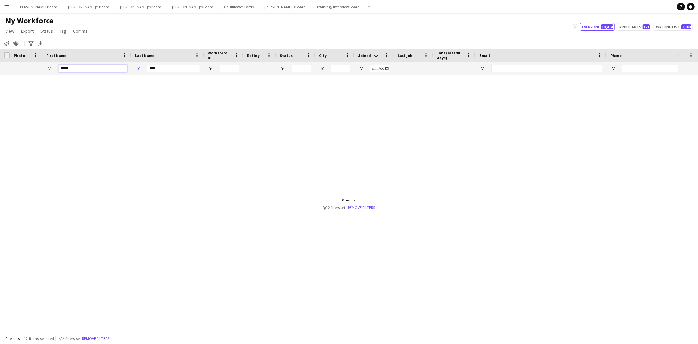
type input "*****"
drag, startPoint x: 163, startPoint y: 66, endPoint x: 115, endPoint y: 66, distance: 48.1
click at [115, 66] on div "***** ****" at bounding box center [399, 68] width 799 height 13
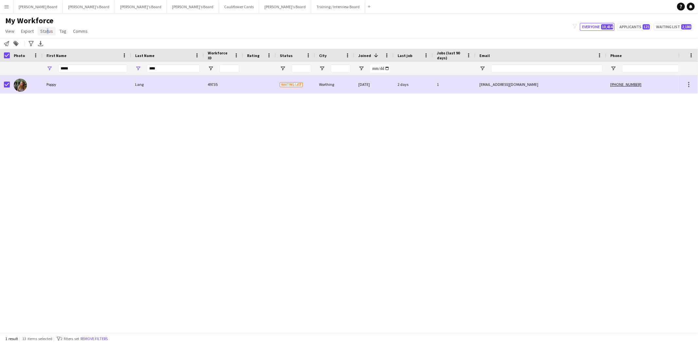
click at [45, 33] on span "Status" at bounding box center [46, 31] width 13 height 6
click at [51, 44] on link "Edit" at bounding box center [61, 45] width 46 height 14
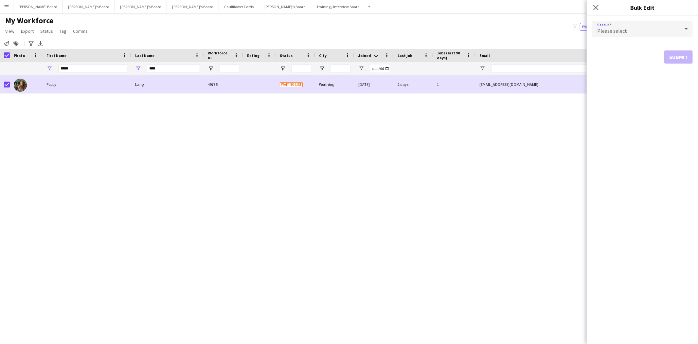
click at [610, 34] on div "Please select" at bounding box center [636, 29] width 88 height 16
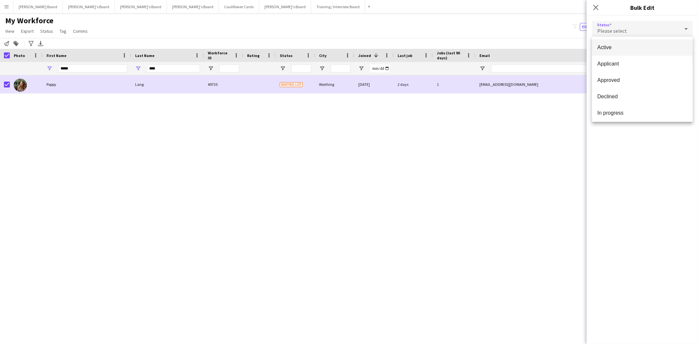
click at [615, 50] on span "Active" at bounding box center [642, 47] width 90 height 6
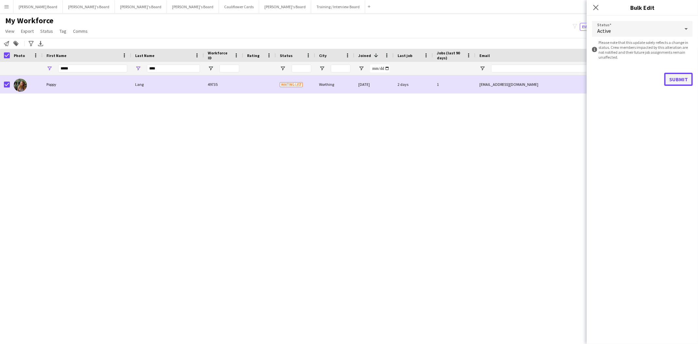
click at [678, 78] on button "Submit" at bounding box center [678, 79] width 28 height 13
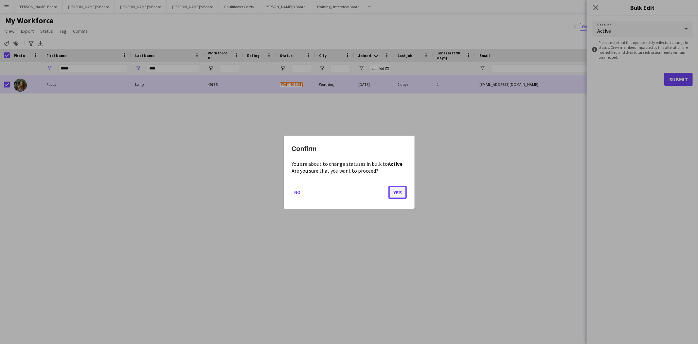
click at [398, 194] on button "Yes" at bounding box center [397, 191] width 18 height 13
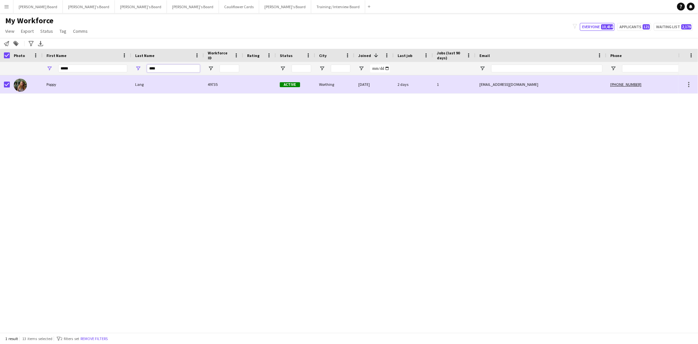
drag, startPoint x: 162, startPoint y: 68, endPoint x: 34, endPoint y: 62, distance: 127.7
click at [34, 62] on div "***** ****" at bounding box center [399, 68] width 799 height 13
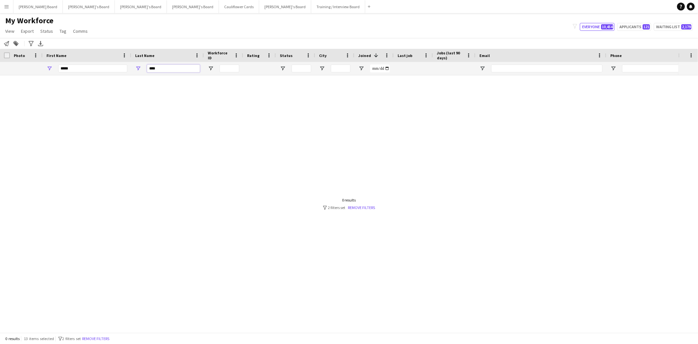
type input "****"
drag, startPoint x: 54, startPoint y: 69, endPoint x: -22, endPoint y: 62, distance: 76.8
click at [0, 62] on html "Menu Boards Boards Boards All jobs Status Workforce Workforce My Workforce Recr…" at bounding box center [349, 172] width 698 height 344
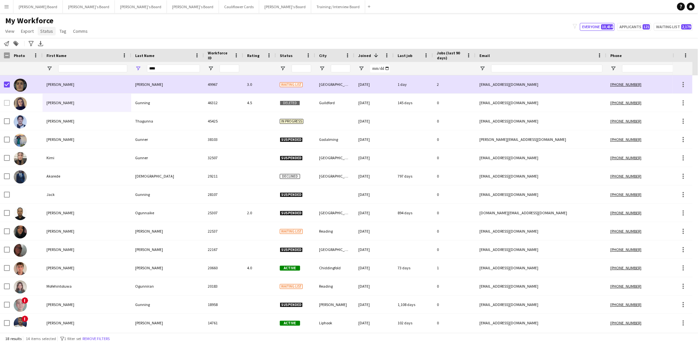
click at [42, 31] on span "Status" at bounding box center [46, 31] width 13 height 6
click at [49, 47] on span "Edit" at bounding box center [47, 45] width 8 height 6
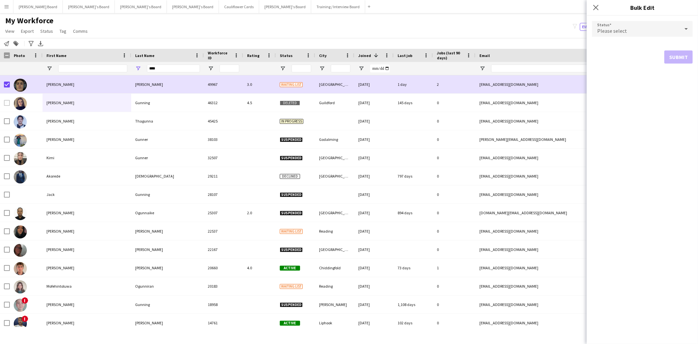
click at [636, 33] on div "Please select" at bounding box center [636, 29] width 88 height 16
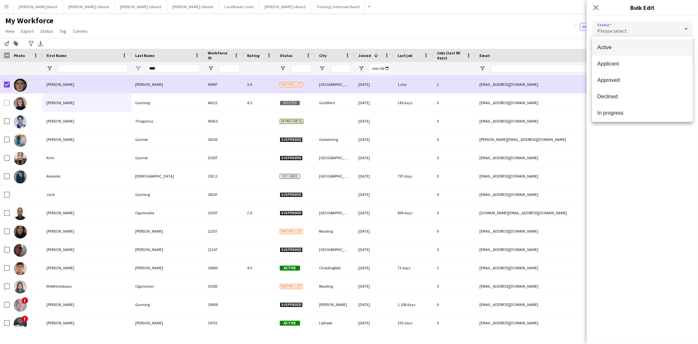
click at [620, 45] on span "Active" at bounding box center [642, 47] width 90 height 6
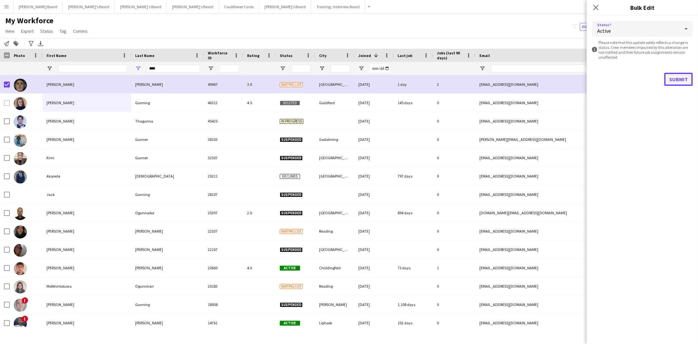
click at [675, 78] on button "Submit" at bounding box center [678, 79] width 28 height 13
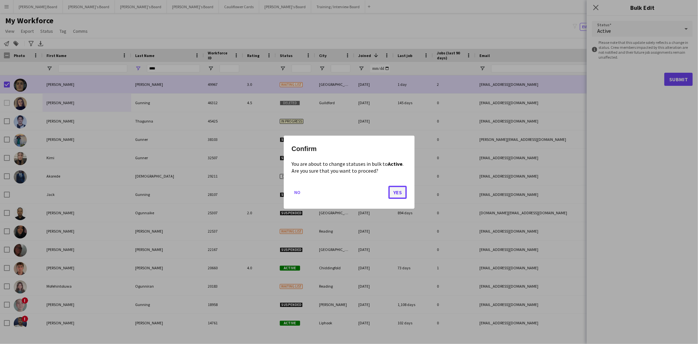
click at [396, 191] on button "Yes" at bounding box center [397, 191] width 18 height 13
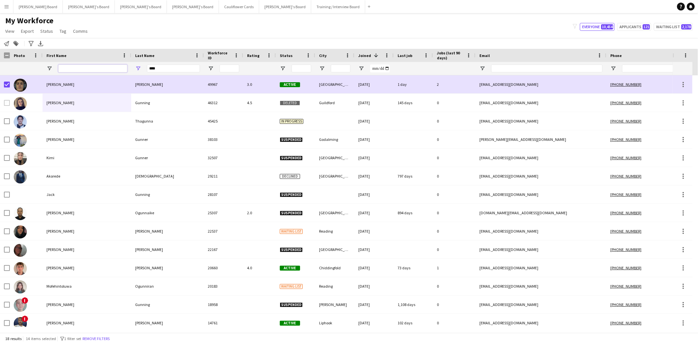
click at [69, 70] on input "First Name Filter Input" at bounding box center [92, 68] width 69 height 8
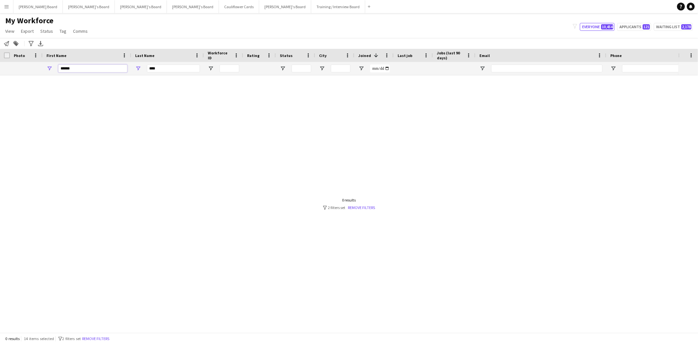
type input "******"
drag, startPoint x: 165, startPoint y: 67, endPoint x: 111, endPoint y: 68, distance: 54.0
click at [111, 68] on div "****** ****" at bounding box center [399, 68] width 799 height 13
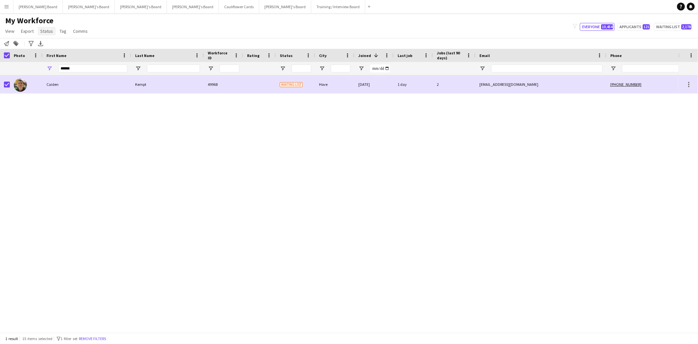
drag, startPoint x: 43, startPoint y: 31, endPoint x: 51, endPoint y: 41, distance: 13.0
click at [43, 31] on span "Status" at bounding box center [46, 31] width 13 height 6
drag, startPoint x: 51, startPoint y: 44, endPoint x: 146, endPoint y: 47, distance: 95.6
click at [51, 44] on link "Edit" at bounding box center [61, 45] width 46 height 14
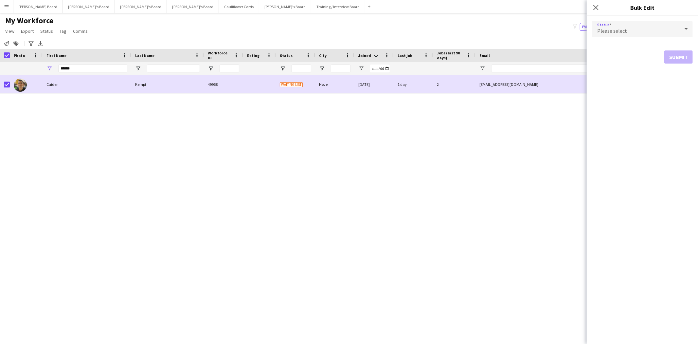
click at [621, 27] on div "Please select" at bounding box center [636, 29] width 88 height 16
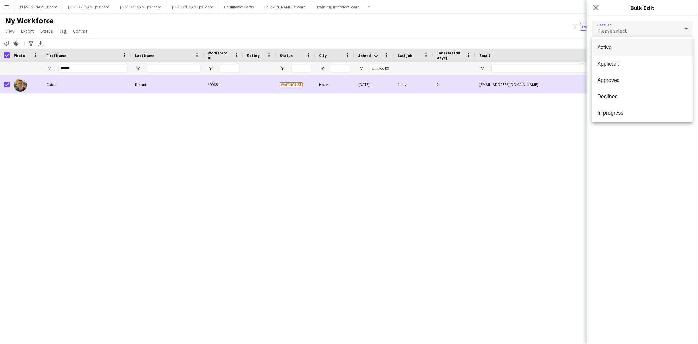
click at [612, 50] on span "Active" at bounding box center [642, 47] width 90 height 6
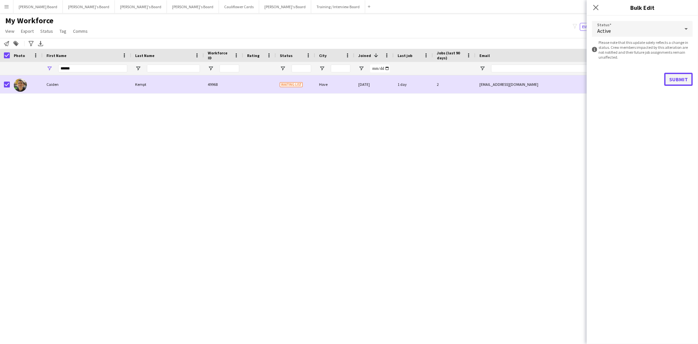
click at [676, 74] on button "Submit" at bounding box center [678, 79] width 28 height 13
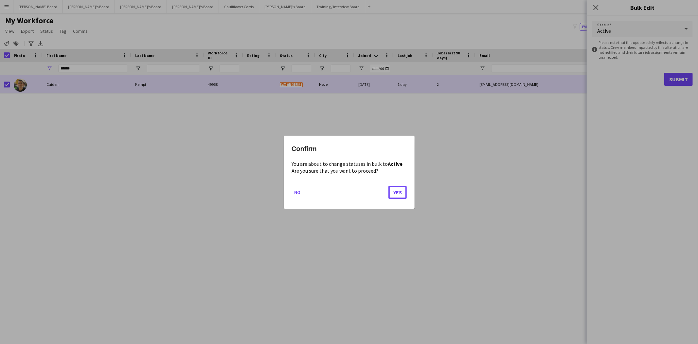
drag, startPoint x: 398, startPoint y: 191, endPoint x: 303, endPoint y: 114, distance: 122.5
click at [395, 189] on button "Yes" at bounding box center [397, 191] width 18 height 13
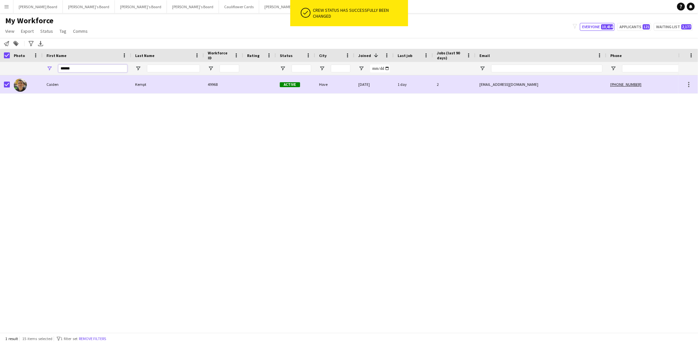
drag, startPoint x: 76, startPoint y: 69, endPoint x: 21, endPoint y: 65, distance: 54.8
click at [21, 65] on div "******" at bounding box center [399, 68] width 799 height 13
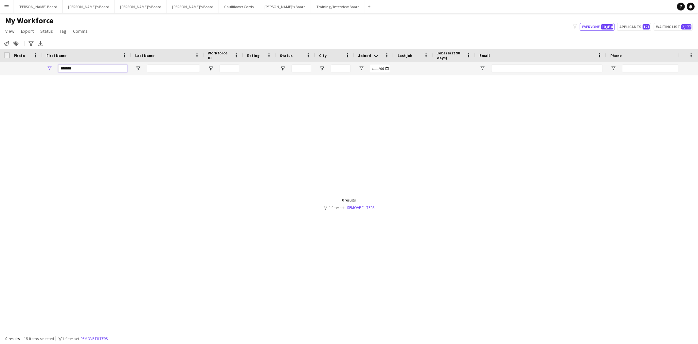
click at [67, 68] on input "*******" at bounding box center [92, 68] width 69 height 8
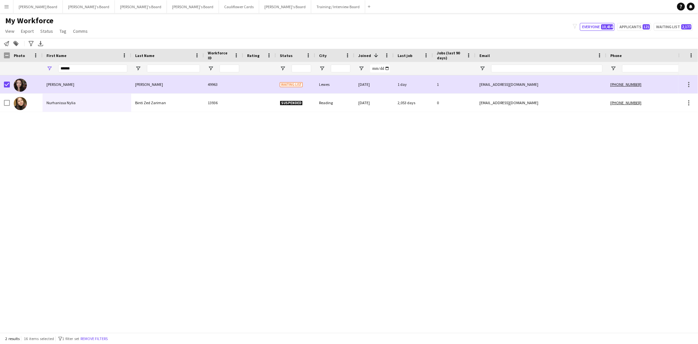
drag, startPoint x: 51, startPoint y: 31, endPoint x: 54, endPoint y: 46, distance: 15.3
click at [50, 32] on span "Status" at bounding box center [46, 31] width 13 height 6
click at [58, 43] on link "Edit" at bounding box center [61, 45] width 46 height 14
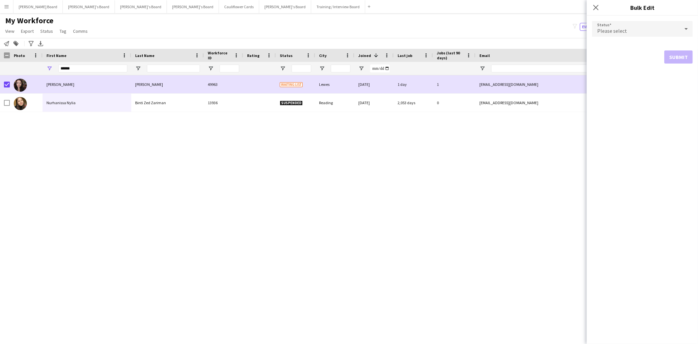
click at [630, 23] on div "Please select" at bounding box center [636, 29] width 88 height 16
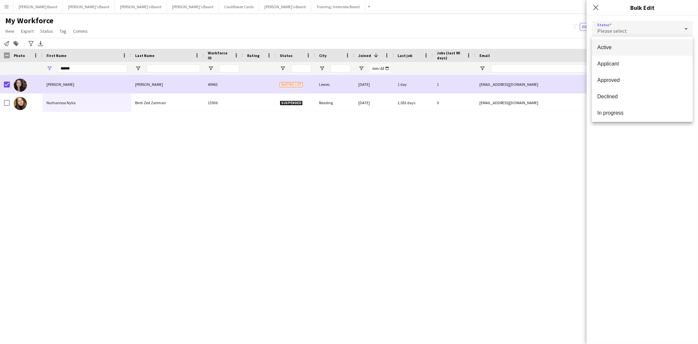
click at [614, 47] on span "Active" at bounding box center [642, 47] width 90 height 6
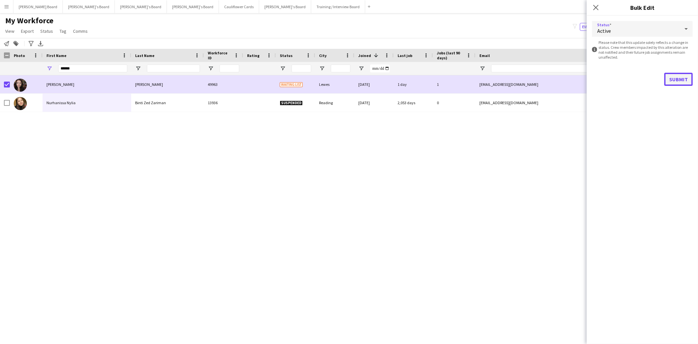
click at [673, 76] on button "Submit" at bounding box center [678, 79] width 28 height 13
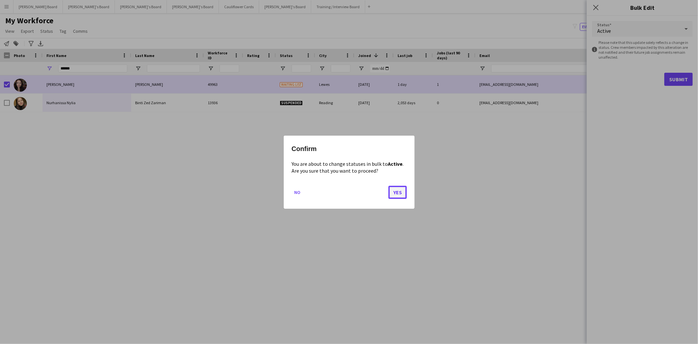
drag, startPoint x: 403, startPoint y: 195, endPoint x: 380, endPoint y: 180, distance: 27.7
click at [403, 195] on button "Yes" at bounding box center [397, 191] width 18 height 13
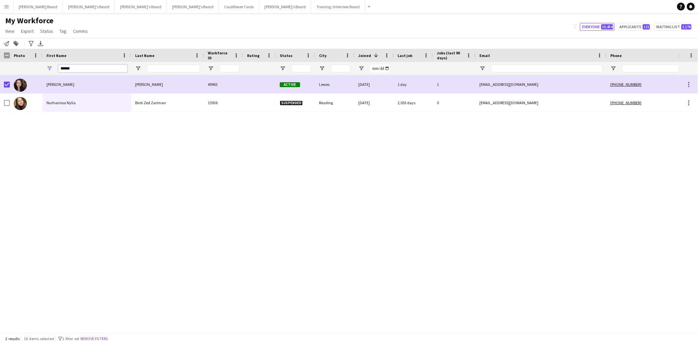
drag, startPoint x: 77, startPoint y: 67, endPoint x: 9, endPoint y: 62, distance: 68.2
click at [10, 60] on div "Workforce Details Photo First Name 1" at bounding box center [399, 62] width 799 height 27
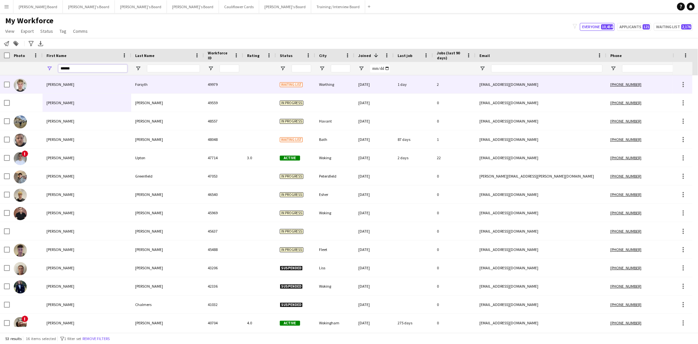
type input "******"
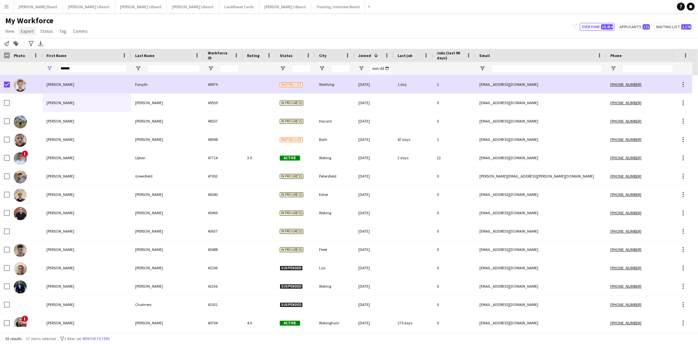
click at [33, 31] on span "Export" at bounding box center [27, 31] width 13 height 6
click at [44, 31] on span "Status" at bounding box center [46, 31] width 13 height 6
click at [55, 46] on link "Edit" at bounding box center [61, 45] width 46 height 14
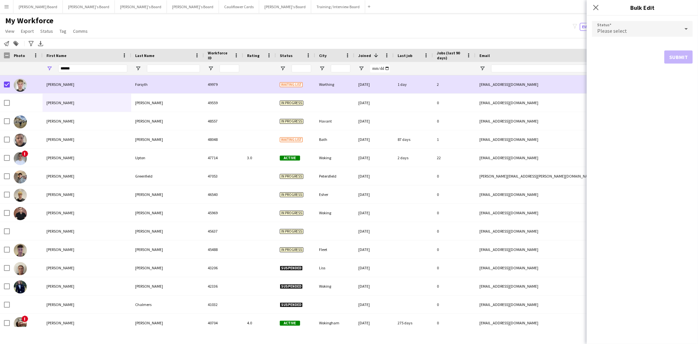
click at [631, 28] on div "Please select" at bounding box center [636, 29] width 88 height 16
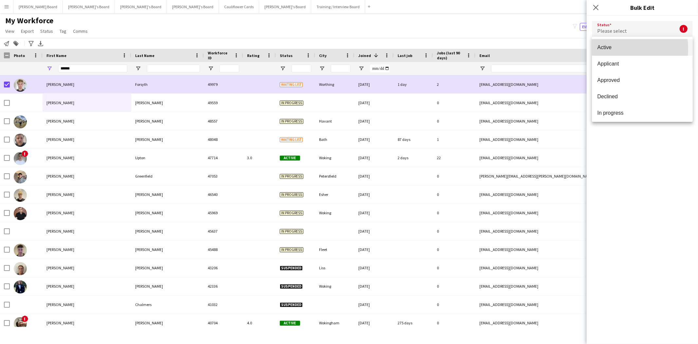
click at [611, 49] on span "Active" at bounding box center [642, 47] width 90 height 6
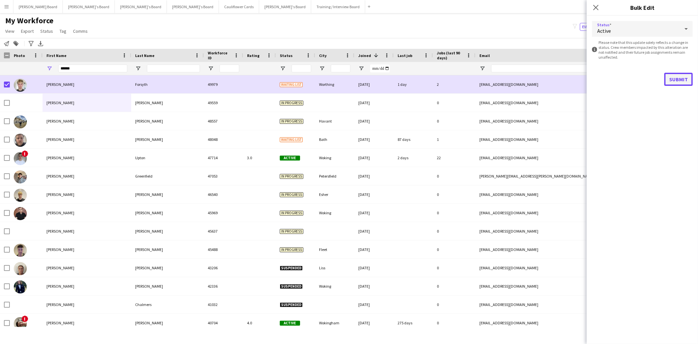
click at [681, 80] on button "Submit" at bounding box center [678, 79] width 28 height 13
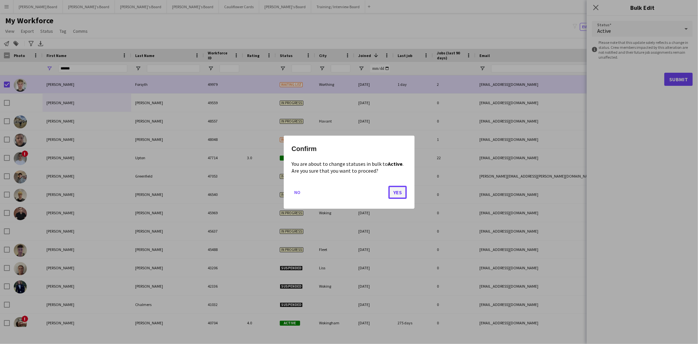
click at [397, 190] on button "Yes" at bounding box center [397, 191] width 18 height 13
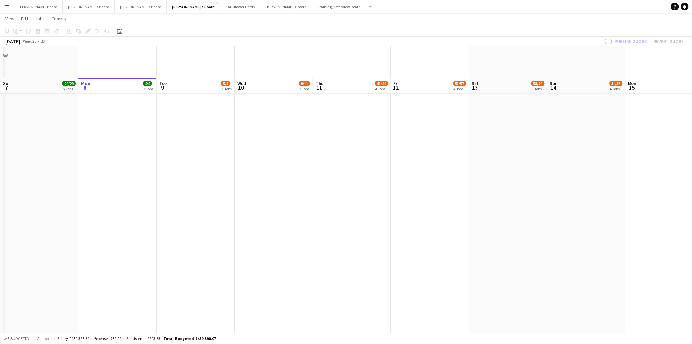
scroll to position [254, 0]
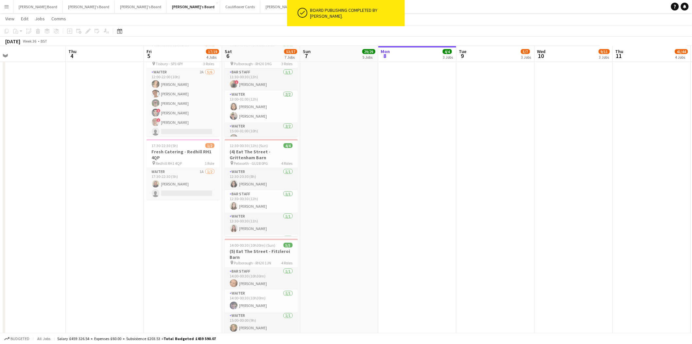
drag, startPoint x: 87, startPoint y: 197, endPoint x: 222, endPoint y: 213, distance: 135.4
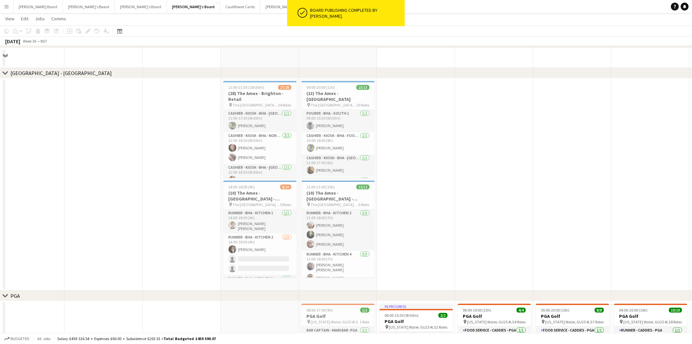
scroll to position [909, 0]
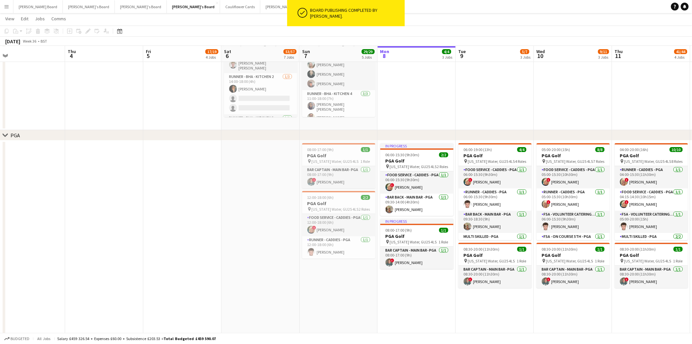
click at [216, 214] on app-date-cell at bounding box center [182, 244] width 78 height 209
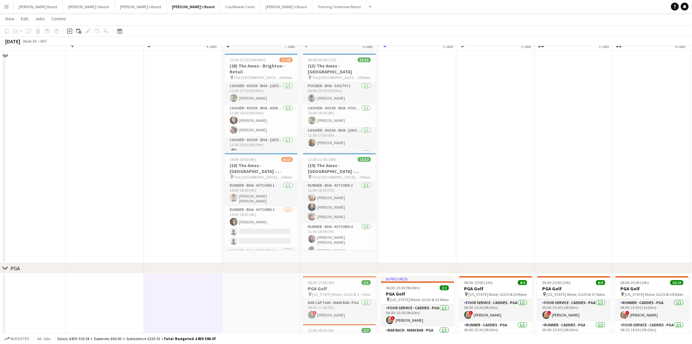
scroll to position [730, 0]
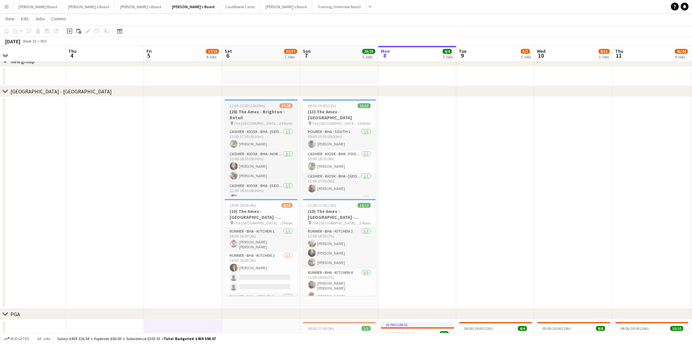
click at [274, 119] on h3 "(28) The Amex - Brighton - Retail" at bounding box center [261, 115] width 73 height 12
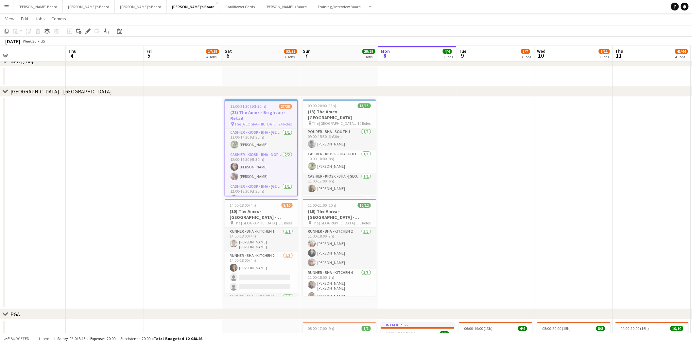
scroll to position [0, 168]
click at [88, 31] on icon at bounding box center [88, 31] width 4 height 4
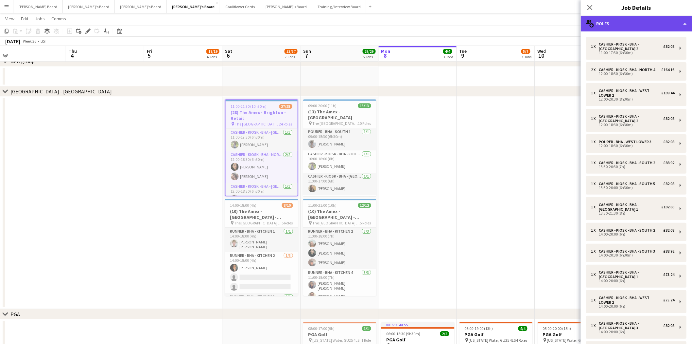
click at [624, 22] on div "multiple-users-add Roles" at bounding box center [636, 24] width 111 height 16
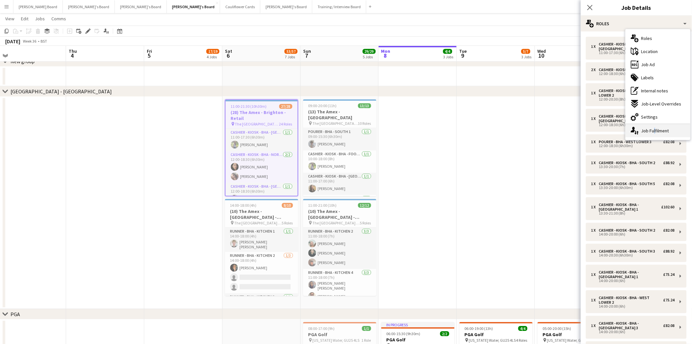
click at [653, 128] on div "single-neutral-actions-up-down Job Fulfilment" at bounding box center [658, 130] width 65 height 13
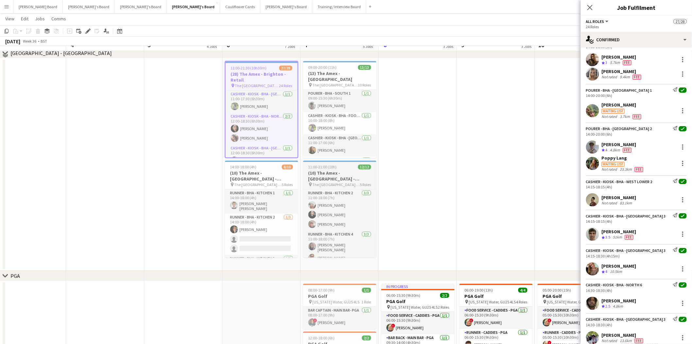
scroll to position [730, 0]
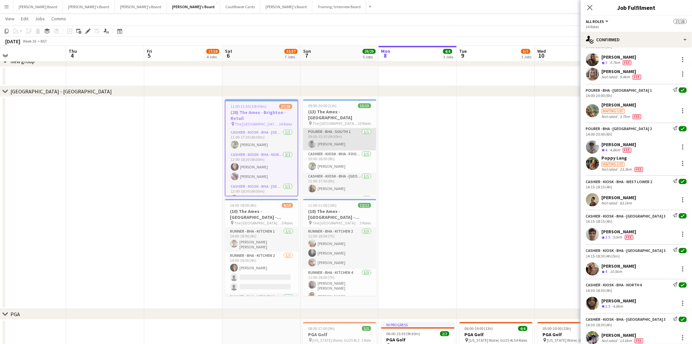
click at [358, 128] on app-card-role "Pourer - BHA - South 1 1/1 09:00-15:30 (6h30m) Max Liddle" at bounding box center [339, 139] width 73 height 22
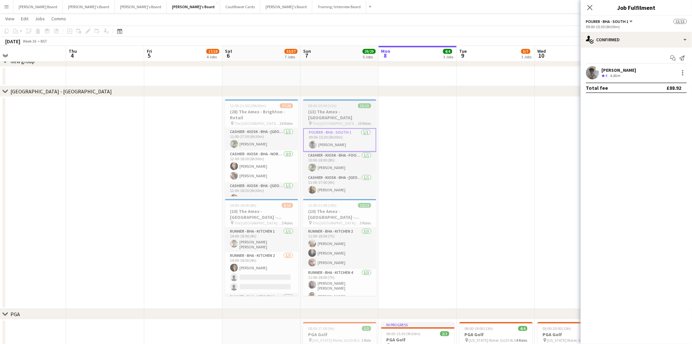
click at [348, 107] on div "09:00-20:00 (11h) 13/13" at bounding box center [339, 105] width 73 height 5
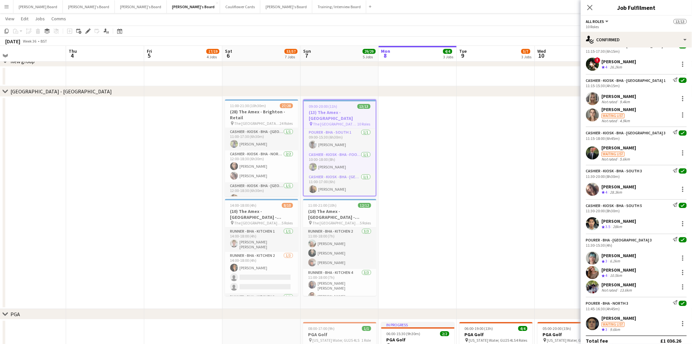
scroll to position [136, 0]
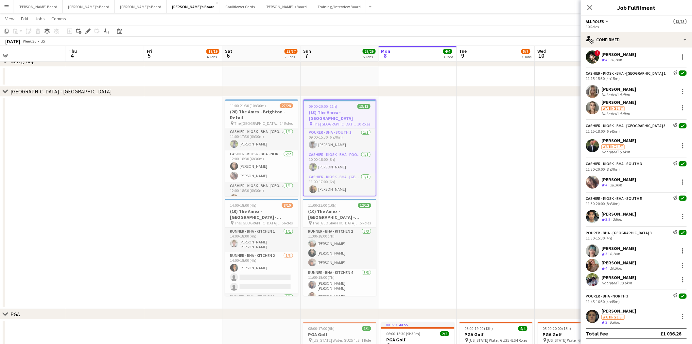
click at [610, 140] on div "[PERSON_NAME]" at bounding box center [619, 140] width 35 height 6
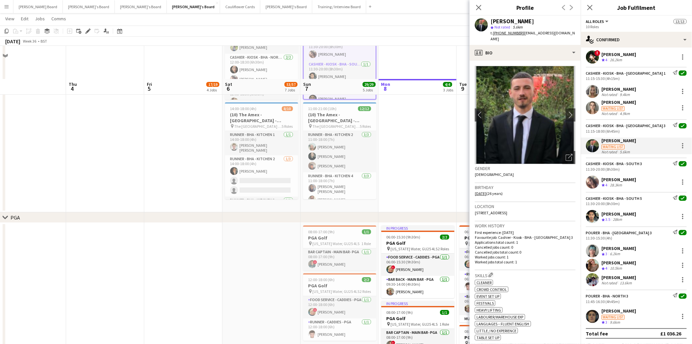
scroll to position [766, 0]
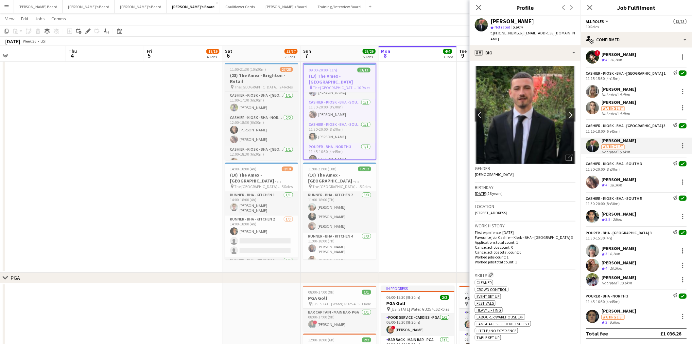
click at [266, 82] on h3 "(28) The Amex - Brighton - Retail" at bounding box center [261, 78] width 73 height 12
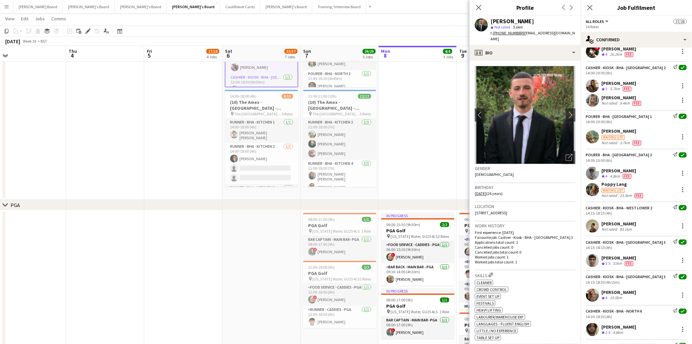
scroll to position [493, 0]
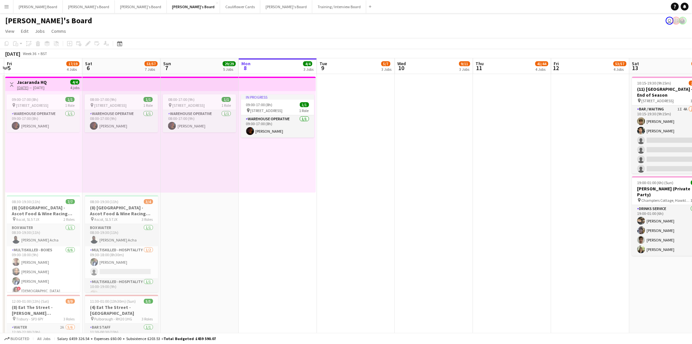
scroll to position [0, 151]
drag, startPoint x: 69, startPoint y: 194, endPoint x: 230, endPoint y: 207, distance: 161.8
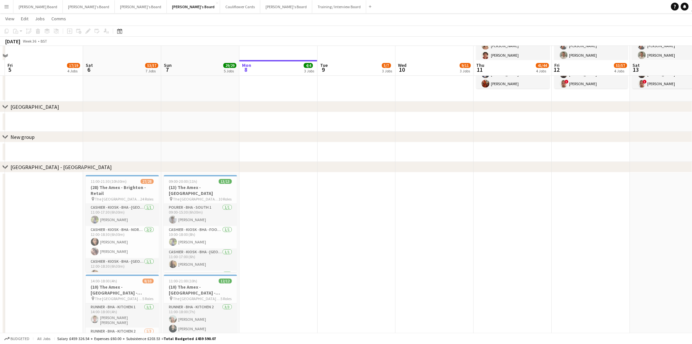
scroll to position [763, 0]
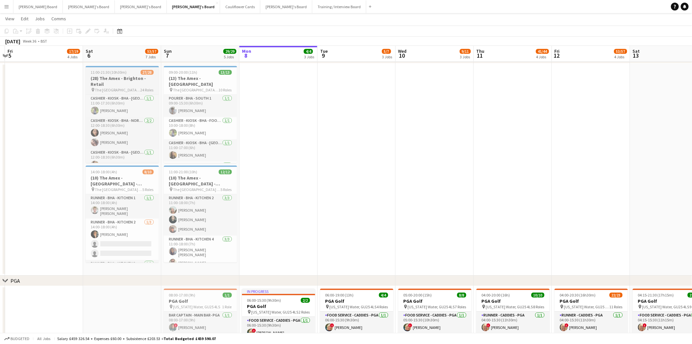
click at [126, 87] on span "The [GEOGRAPHIC_DATA] - [GEOGRAPHIC_DATA]" at bounding box center [117, 89] width 45 height 5
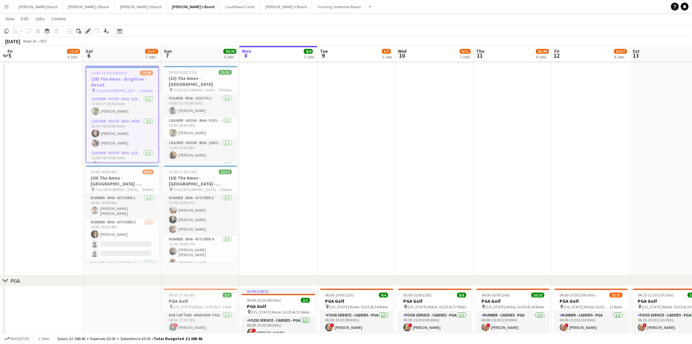
click at [85, 32] on icon "Edit" at bounding box center [87, 30] width 5 height 5
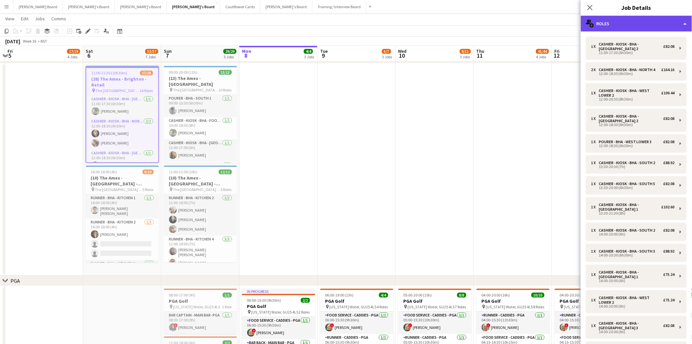
click at [651, 20] on div "multiple-users-add Roles" at bounding box center [636, 24] width 111 height 16
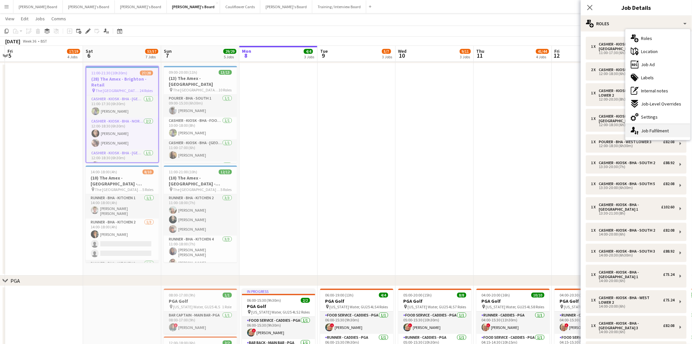
click at [668, 130] on div "single-neutral-actions-up-down Job Fulfilment" at bounding box center [658, 130] width 65 height 13
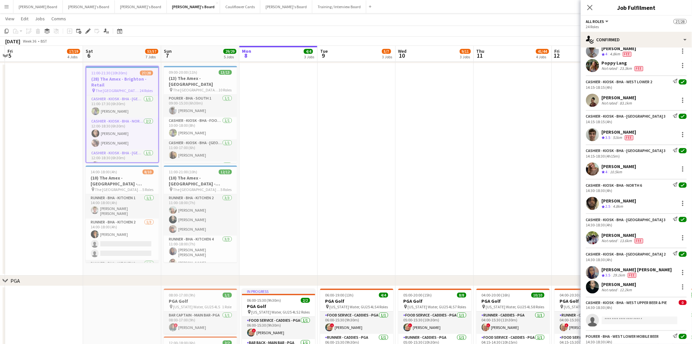
scroll to position [624, 0]
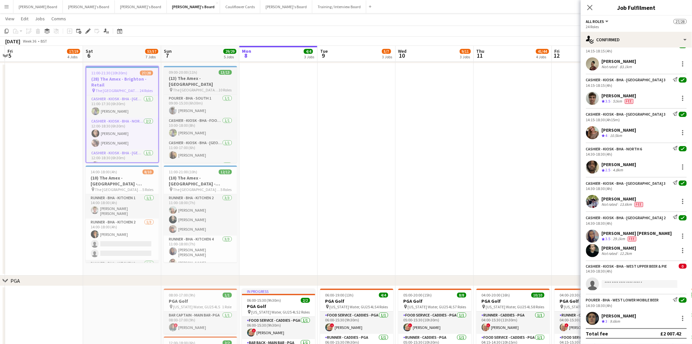
click at [191, 74] on span "09:00-20:00 (11h)" at bounding box center [183, 72] width 28 height 5
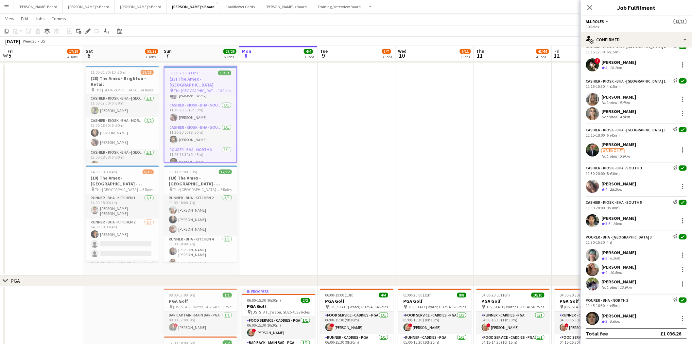
scroll to position [129, 0]
click at [196, 182] on h3 "(10) The Amex - Brighton - Hospitality" at bounding box center [200, 181] width 73 height 12
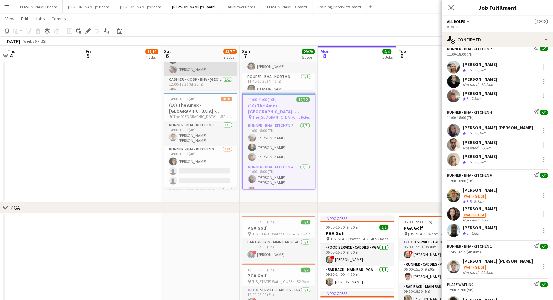
scroll to position [19, 0]
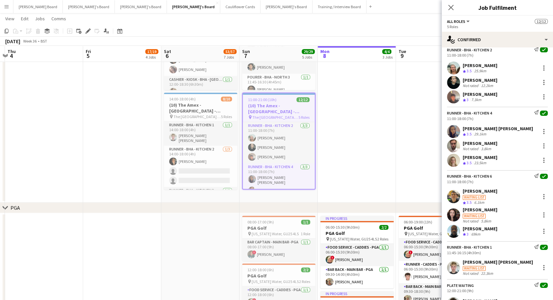
drag, startPoint x: 450, startPoint y: 7, endPoint x: 443, endPoint y: 14, distance: 10.0
click at [450, 8] on icon "Close pop-in" at bounding box center [450, 7] width 5 height 5
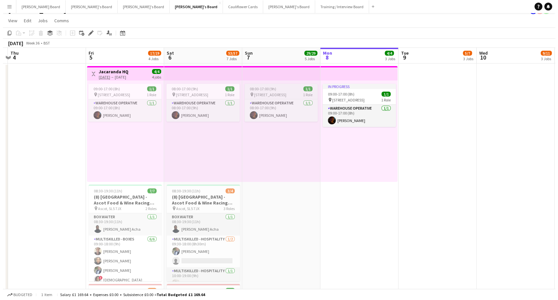
scroll to position [0, 0]
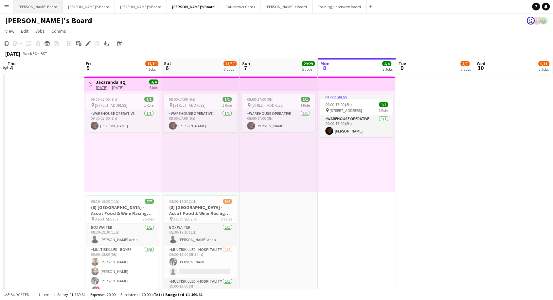
click at [31, 9] on button "Dean's Board Close" at bounding box center [37, 6] width 49 height 13
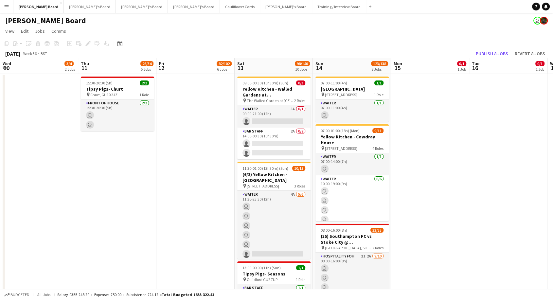
scroll to position [0, 192]
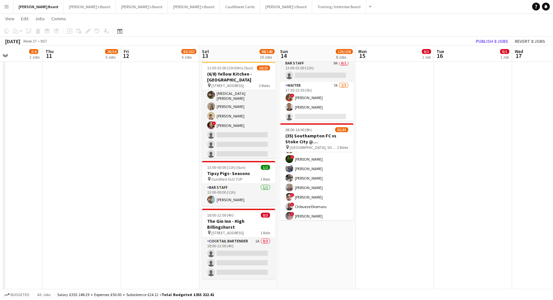
scroll to position [71, 0]
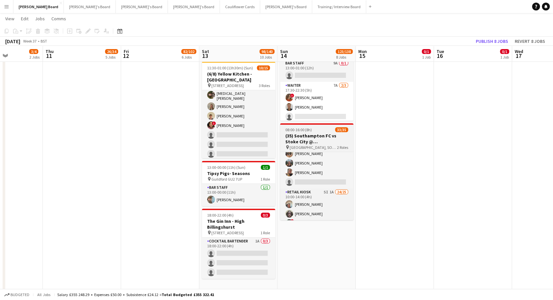
click at [318, 141] on h3 "(35) Southampton FC vs Stoke City @ [GEOGRAPHIC_DATA]" at bounding box center [316, 139] width 73 height 12
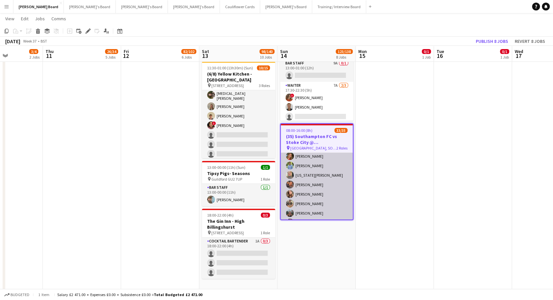
scroll to position [0, 0]
drag, startPoint x: 314, startPoint y: 172, endPoint x: 300, endPoint y: 173, distance: 14.1
click at [315, 172] on app-card-role "Hospitality FOH 3I 2A 9/10 08:00-16:00 (8h) Harry Scott katie duff William Crom…" at bounding box center [317, 207] width 72 height 108
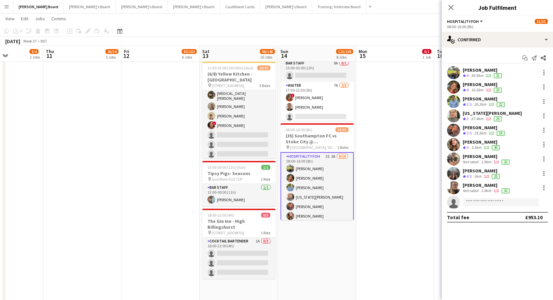
click at [474, 69] on div "[PERSON_NAME]" at bounding box center [483, 70] width 40 height 6
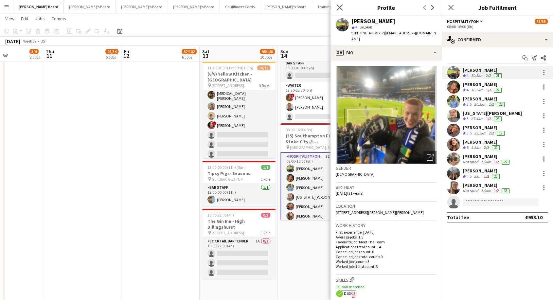
click at [343, 8] on icon "Close pop-in" at bounding box center [339, 7] width 6 height 6
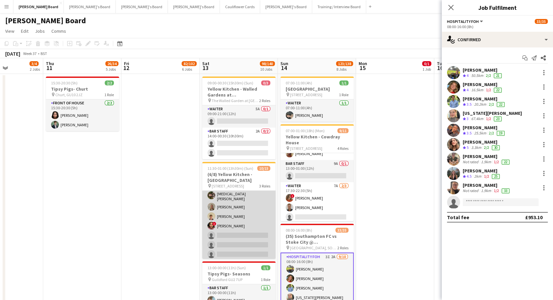
scroll to position [112, 0]
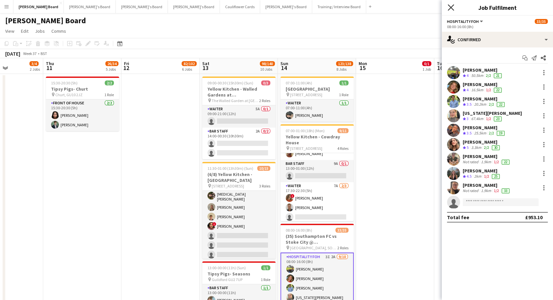
click at [449, 8] on icon "Close pop-in" at bounding box center [451, 7] width 6 height 6
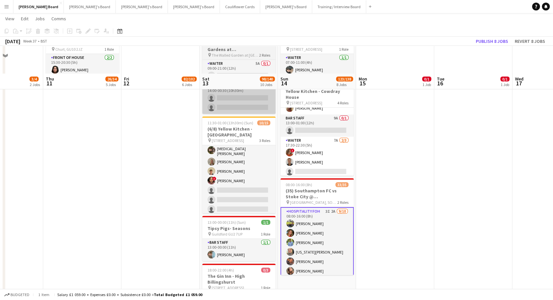
scroll to position [73, 0]
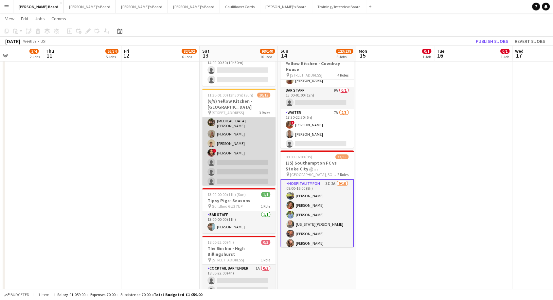
click at [247, 139] on app-card-role "Waiter 1A [DATE] 15:00-01:00 (10h) ! [PERSON_NAME] [MEDICAL_DATA][PERSON_NAME] …" at bounding box center [238, 142] width 73 height 91
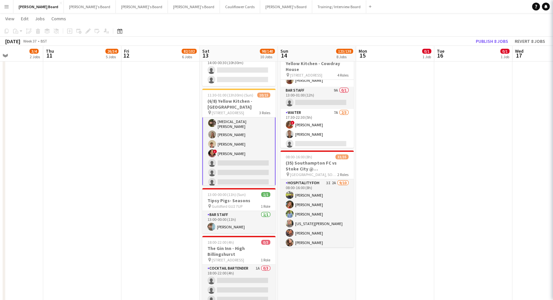
scroll to position [113, 0]
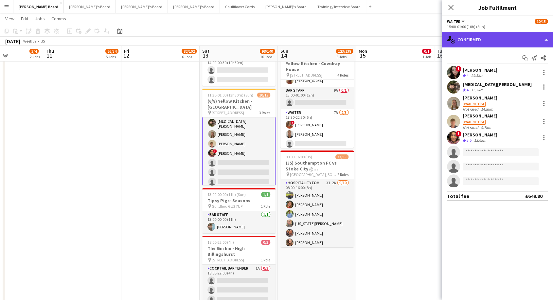
click at [496, 37] on div "single-neutral-actions-check-2 Confirmed" at bounding box center [497, 40] width 111 height 16
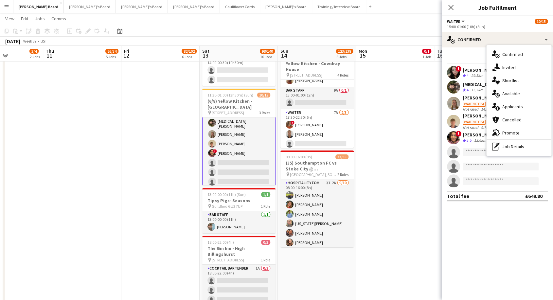
click at [513, 106] on span "Applicants" at bounding box center [512, 107] width 21 height 6
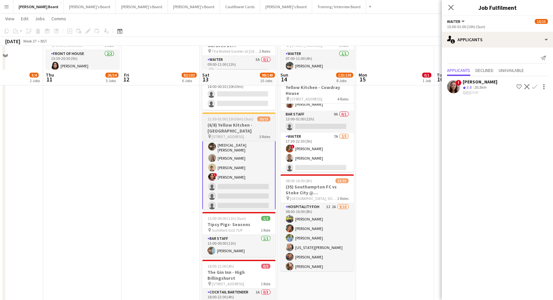
scroll to position [0, 0]
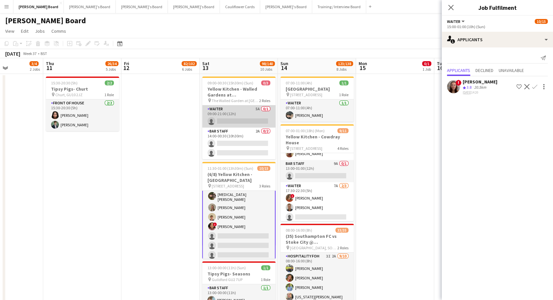
click at [253, 112] on app-card-role "Waiter 5A 0/1 09:00-21:00 (12h) single-neutral-actions" at bounding box center [238, 116] width 73 height 22
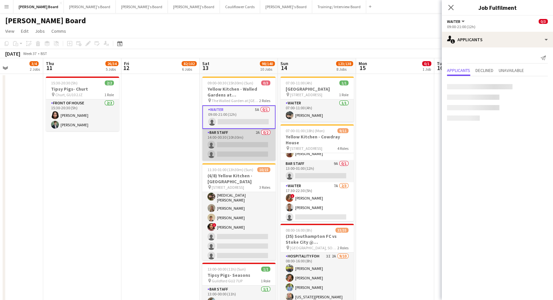
scroll to position [112, 0]
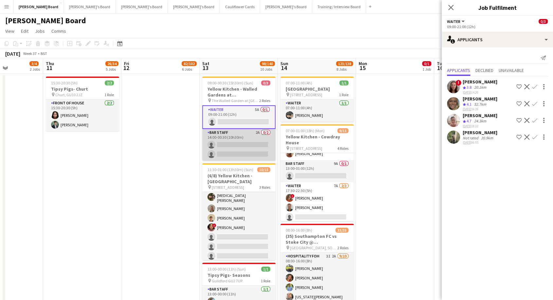
click at [248, 140] on app-card-role "BAR STAFF 2A 0/2 14:00-00:30 (10h30m) single-neutral-actions single-neutral-act…" at bounding box center [238, 145] width 73 height 32
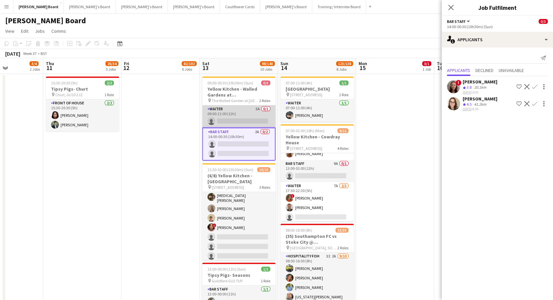
click at [243, 111] on app-card-role "Waiter 5A 0/1 09:00-21:00 (12h) single-neutral-actions" at bounding box center [238, 116] width 73 height 22
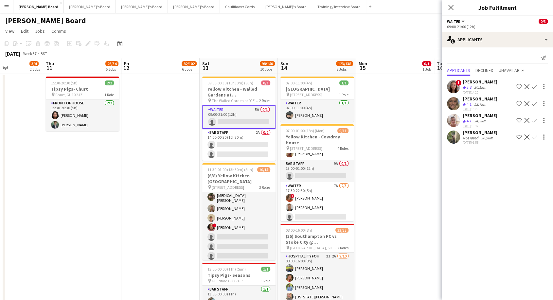
click at [536, 104] on app-icon "Confirm" at bounding box center [534, 103] width 5 height 5
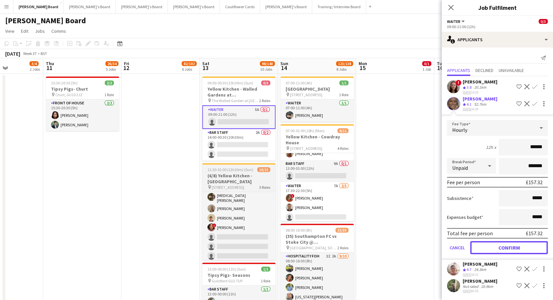
drag, startPoint x: 523, startPoint y: 249, endPoint x: 255, endPoint y: 181, distance: 277.2
click at [523, 249] on button "Confirm" at bounding box center [509, 247] width 78 height 13
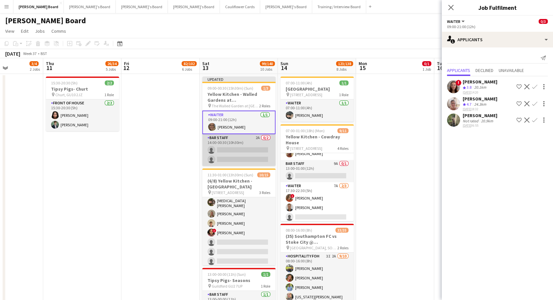
click at [222, 143] on app-card-role "BAR STAFF 2A 0/2 14:00-00:30 (10h30m) single-neutral-actions single-neutral-act…" at bounding box center [238, 150] width 73 height 32
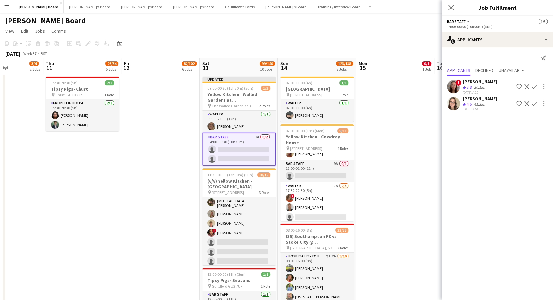
drag, startPoint x: 536, startPoint y: 88, endPoint x: 539, endPoint y: 95, distance: 8.0
click at [536, 88] on app-icon "Confirm" at bounding box center [534, 86] width 5 height 5
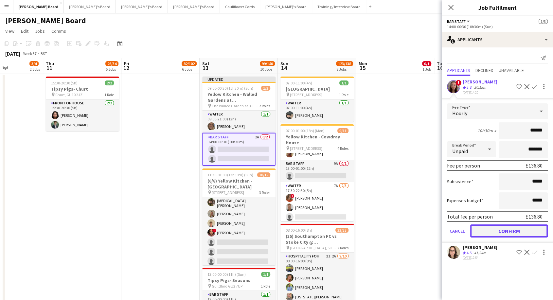
click at [531, 227] on button "Confirm" at bounding box center [509, 230] width 78 height 13
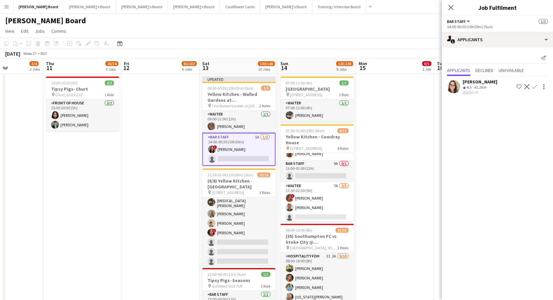
drag, startPoint x: 535, startPoint y: 86, endPoint x: 533, endPoint y: 94, distance: 8.0
click at [535, 86] on app-icon "Confirm" at bounding box center [534, 86] width 5 height 5
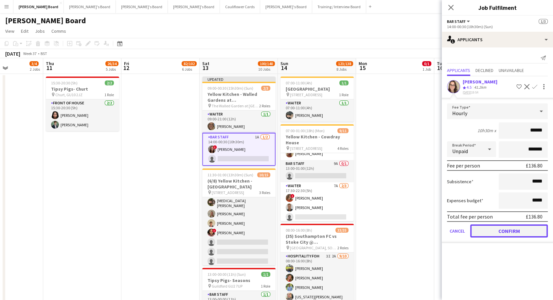
drag, startPoint x: 524, startPoint y: 228, endPoint x: 425, endPoint y: 212, distance: 100.5
click at [524, 228] on button "Confirm" at bounding box center [509, 230] width 78 height 13
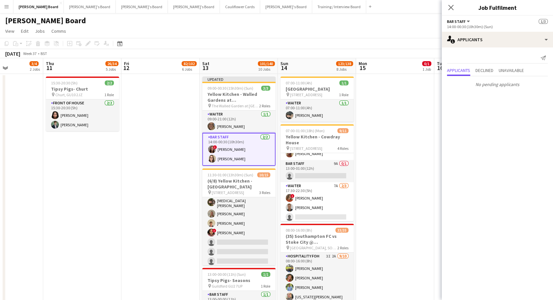
drag, startPoint x: 380, startPoint y: 137, endPoint x: 385, endPoint y: 128, distance: 10.6
click at [380, 137] on app-date-cell at bounding box center [395, 282] width 78 height 417
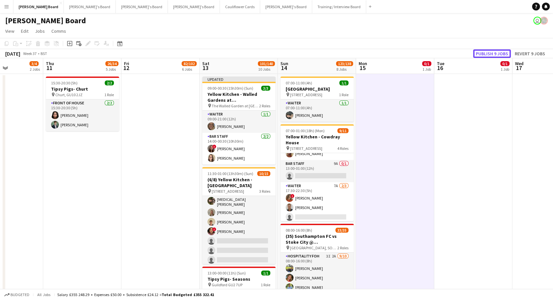
drag, startPoint x: 485, startPoint y: 51, endPoint x: 461, endPoint y: 74, distance: 32.4
click at [485, 52] on button "Publish 9 jobs" at bounding box center [492, 53] width 38 height 9
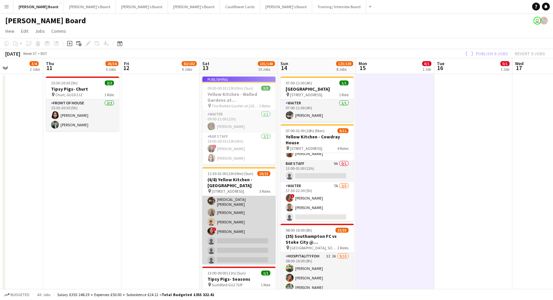
drag, startPoint x: 253, startPoint y: 198, endPoint x: 254, endPoint y: 203, distance: 4.7
click at [253, 200] on app-card-role "Waiter 1A [DATE] 15:00-01:00 (10h) ! [PERSON_NAME] [MEDICAL_DATA][PERSON_NAME] …" at bounding box center [238, 221] width 73 height 91
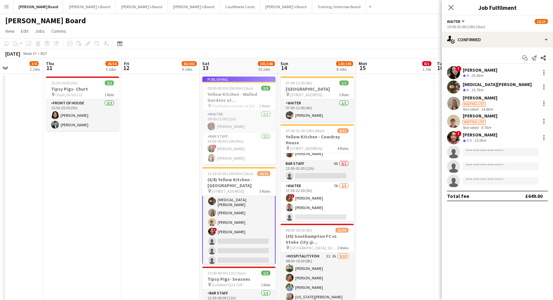
scroll to position [793, 0]
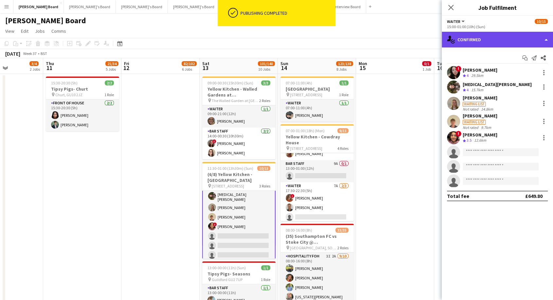
click at [476, 38] on div "single-neutral-actions-check-2 Confirmed" at bounding box center [497, 40] width 111 height 16
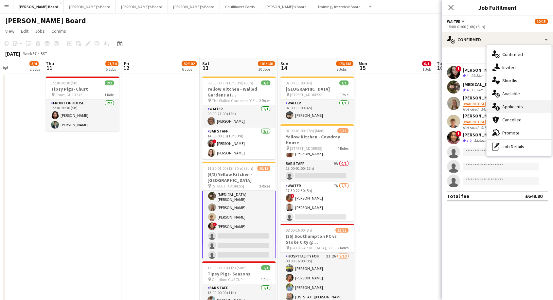
click at [514, 109] on span "Applicants" at bounding box center [512, 107] width 21 height 6
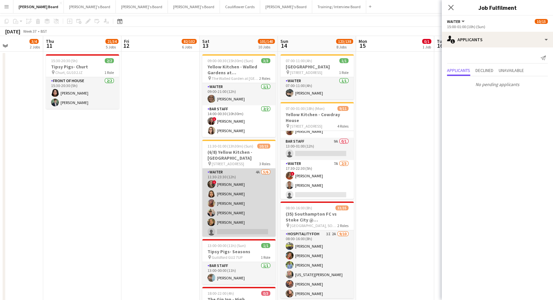
scroll to position [0, 0]
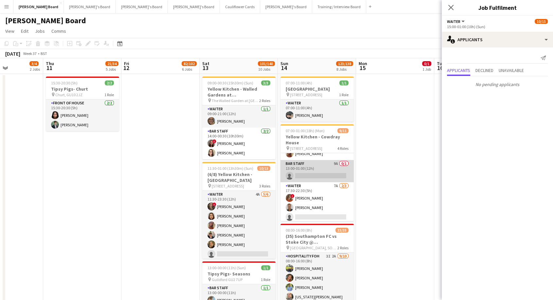
click at [293, 173] on app-card-role "BAR STAFF 9A 0/1 13:00-01:00 (12h) single-neutral-actions" at bounding box center [316, 171] width 73 height 22
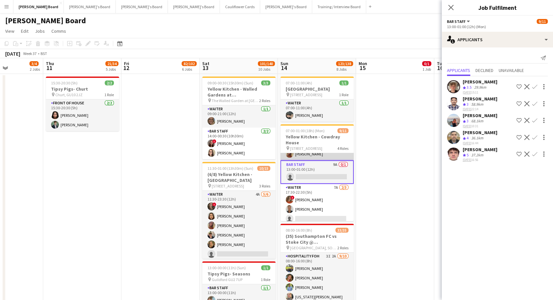
scroll to position [87, 0]
click at [535, 152] on app-icon "Confirm" at bounding box center [534, 153] width 5 height 5
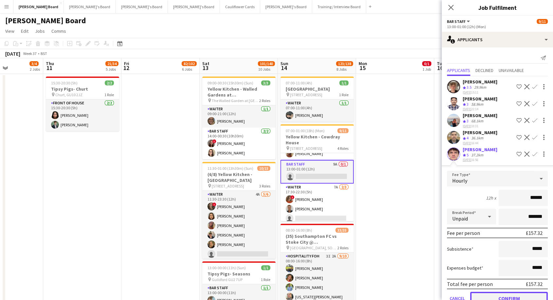
click at [529, 292] on button "Confirm" at bounding box center [509, 298] width 78 height 13
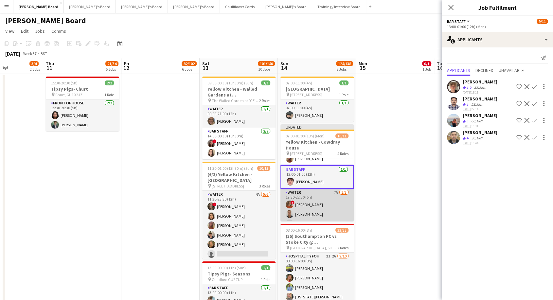
click at [324, 200] on app-card-role "Waiter 7A 2/3 17:30-22:30 (5h) ! Olivia Mcloughlin Henry Codling single-neutral…" at bounding box center [316, 209] width 73 height 41
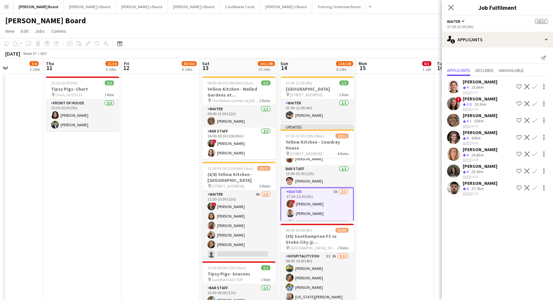
scroll to position [94, 0]
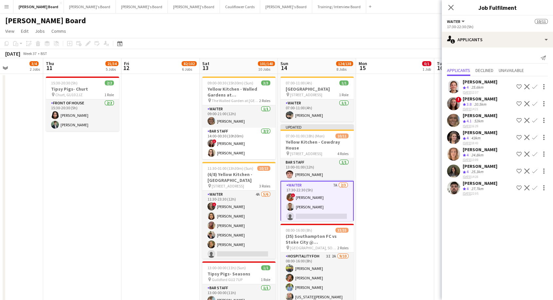
drag, startPoint x: 535, startPoint y: 169, endPoint x: 520, endPoint y: 172, distance: 16.0
click at [535, 169] on app-icon "Confirm" at bounding box center [534, 170] width 5 height 5
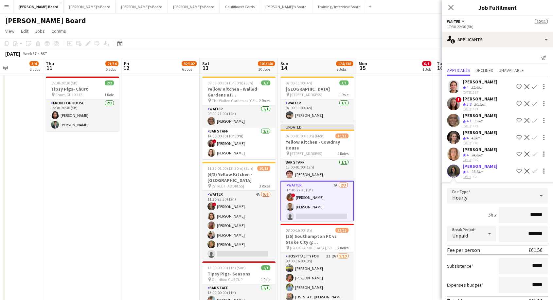
click at [314, 205] on app-card-role "Waiter 7A 2/3 17:30-22:30 (5h) ! Olivia Mcloughlin Henry Codling single-neutral…" at bounding box center [316, 202] width 73 height 43
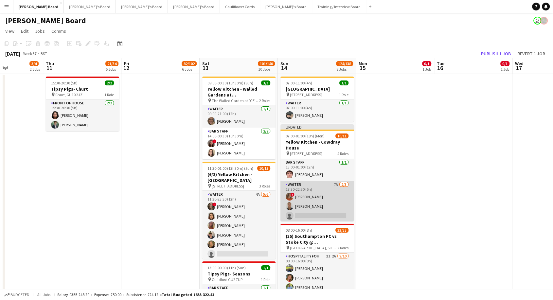
scroll to position [92, 0]
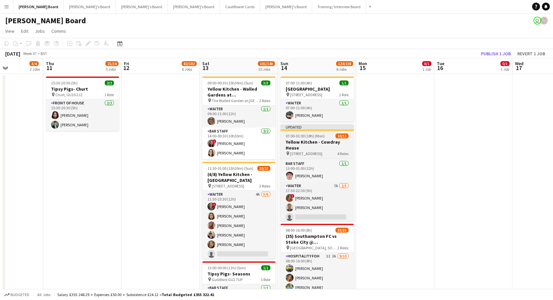
click at [333, 137] on div "07:00-01:00 (18h) (Mon) 10/11" at bounding box center [316, 135] width 73 height 5
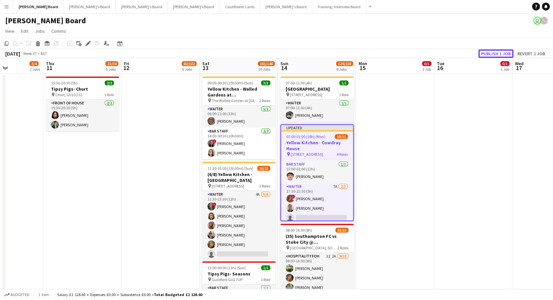
drag, startPoint x: 495, startPoint y: 52, endPoint x: 455, endPoint y: 89, distance: 54.4
click at [495, 52] on button "Publish 1 job" at bounding box center [495, 53] width 35 height 9
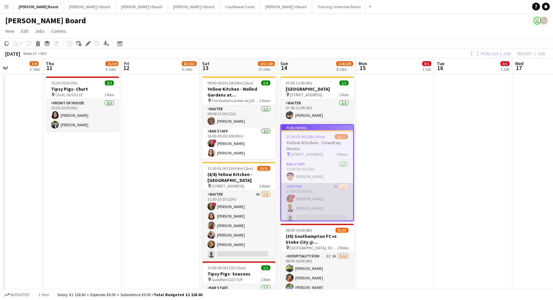
scroll to position [88, 0]
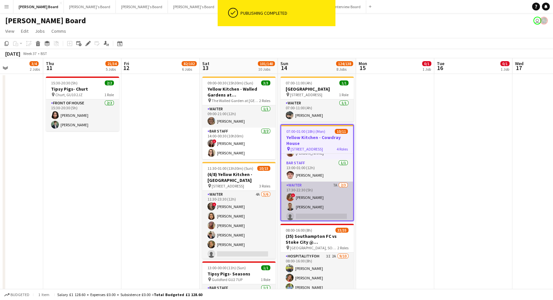
click at [317, 203] on app-card-role "Waiter 7A 2/3 17:30-22:30 (5h) ! Olivia Mcloughlin Henry Codling single-neutral…" at bounding box center [317, 202] width 72 height 41
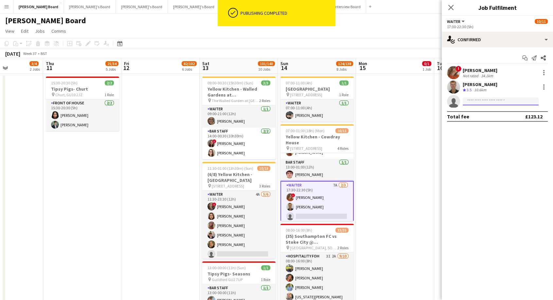
drag, startPoint x: 497, startPoint y: 105, endPoint x: 498, endPoint y: 82, distance: 22.9
click at [497, 105] on input at bounding box center [501, 101] width 76 height 8
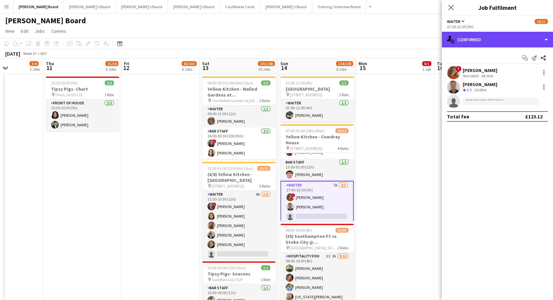
drag, startPoint x: 496, startPoint y: 38, endPoint x: 509, endPoint y: 65, distance: 30.1
click at [496, 40] on div "single-neutral-actions-check-2 Confirmed" at bounding box center [497, 40] width 111 height 16
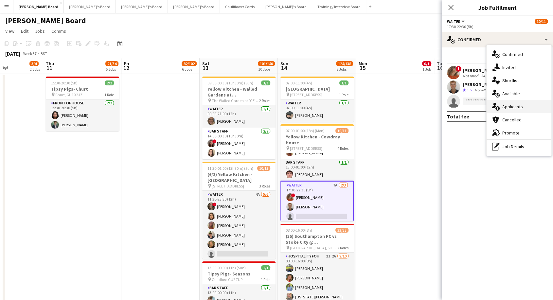
click at [516, 108] on span "Applicants" at bounding box center [512, 107] width 21 height 6
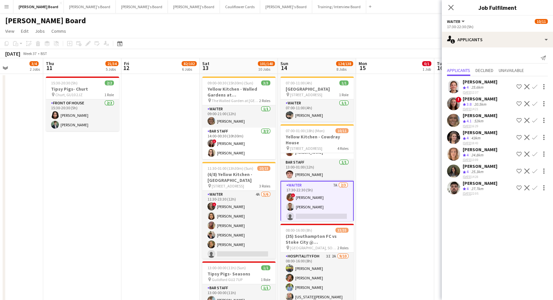
click at [535, 168] on app-icon "Confirm" at bounding box center [534, 170] width 5 height 5
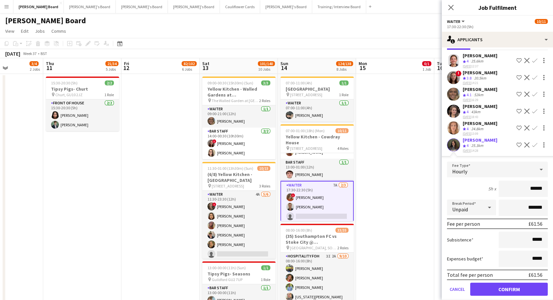
scroll to position [47, 0]
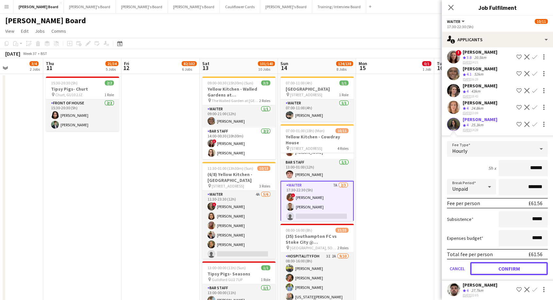
drag, startPoint x: 497, startPoint y: 263, endPoint x: 435, endPoint y: 260, distance: 61.9
click at [496, 263] on button "Confirm" at bounding box center [509, 268] width 78 height 13
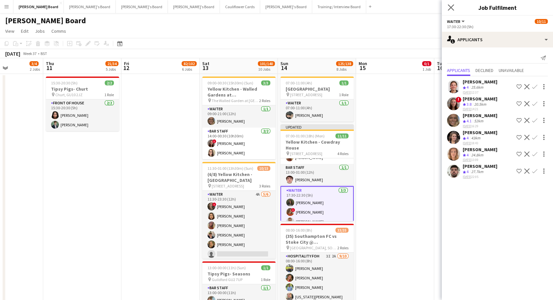
click at [455, 7] on app-icon "Close pop-in" at bounding box center [450, 7] width 9 height 9
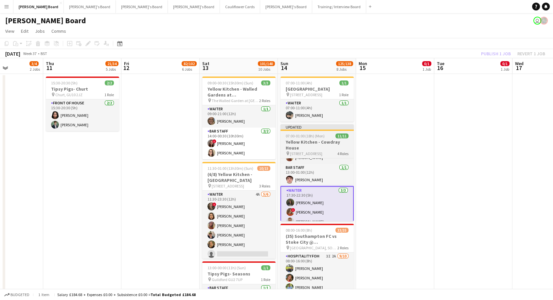
click at [328, 144] on h3 "Yellow Kitchen - Cowdray House" at bounding box center [316, 145] width 73 height 12
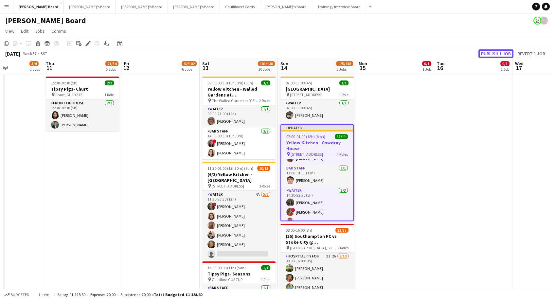
drag, startPoint x: 507, startPoint y: 51, endPoint x: 384, endPoint y: 117, distance: 139.2
click at [507, 51] on button "Publish 1 job" at bounding box center [495, 53] width 35 height 9
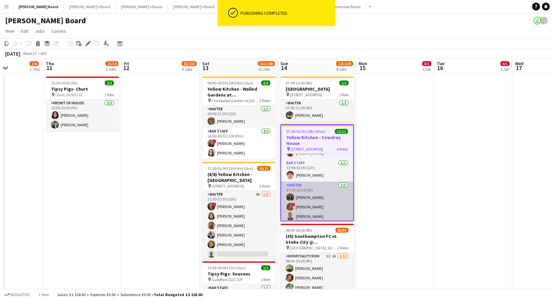
scroll to position [218, 0]
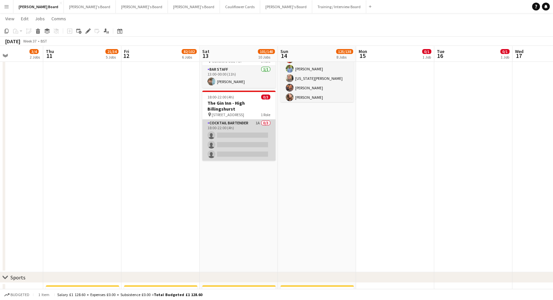
click at [248, 131] on app-card-role "Cocktail Bartender 1A 0/3 18:00-22:00 (4h) single-neutral-actions single-neutra…" at bounding box center [238, 139] width 73 height 41
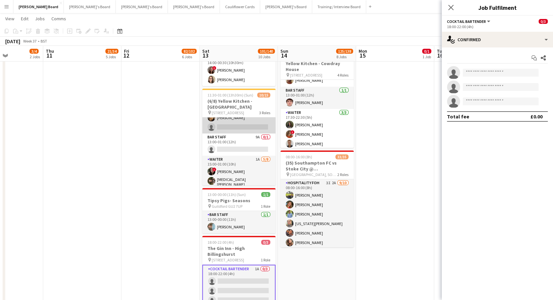
scroll to position [76, 0]
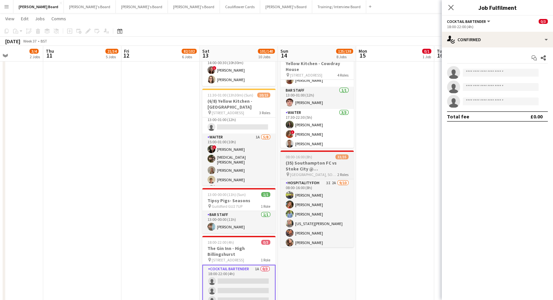
drag, startPoint x: 243, startPoint y: 142, endPoint x: 300, endPoint y: 154, distance: 57.6
click at [243, 142] on app-card-role "Waiter 1A [DATE] 15:00-01:00 (10h) ! [PERSON_NAME] [MEDICAL_DATA][PERSON_NAME] …" at bounding box center [238, 178] width 73 height 91
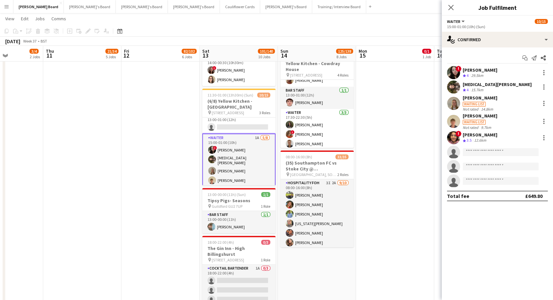
scroll to position [0, 192]
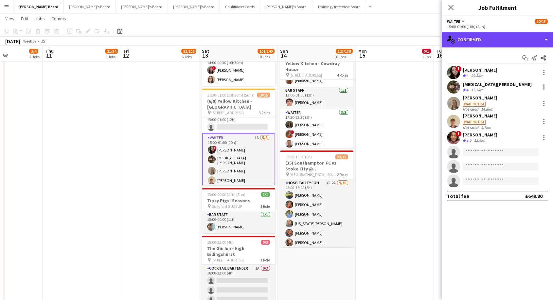
drag, startPoint x: 480, startPoint y: 40, endPoint x: 509, endPoint y: 82, distance: 51.0
click at [480, 42] on div "single-neutral-actions-check-2 Confirmed" at bounding box center [497, 40] width 111 height 16
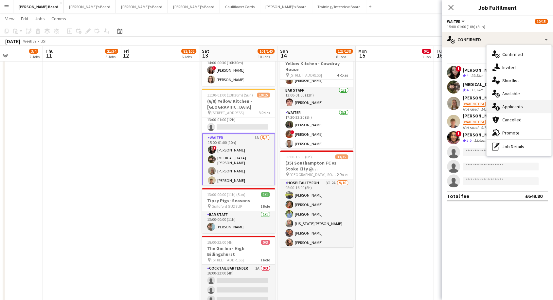
click at [516, 105] on span "Applicants" at bounding box center [512, 107] width 21 height 6
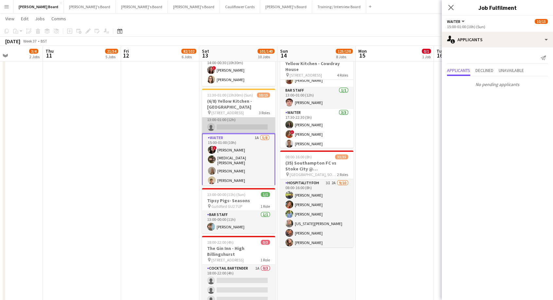
click at [246, 117] on app-card-role "BAR STAFF 9A 0/1 13:00-01:00 (12h) single-neutral-actions" at bounding box center [238, 122] width 73 height 22
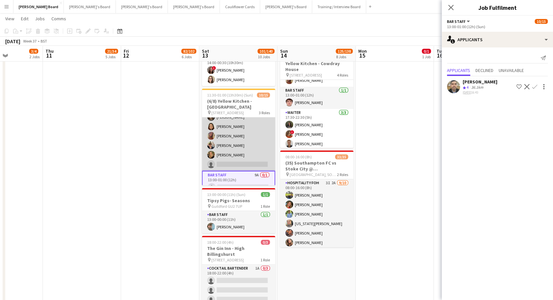
scroll to position [4, 0]
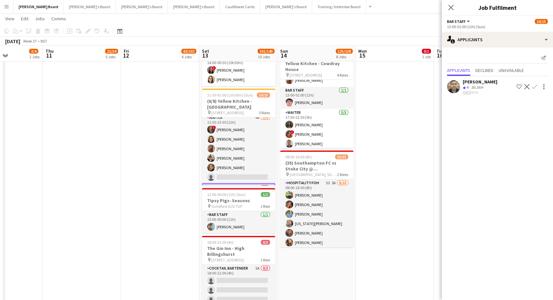
click at [469, 82] on div "[PERSON_NAME]" at bounding box center [480, 82] width 35 height 6
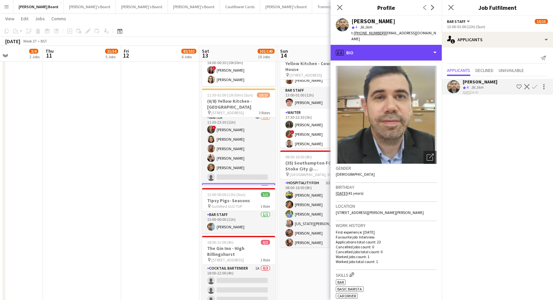
drag, startPoint x: 372, startPoint y: 44, endPoint x: 375, endPoint y: 52, distance: 8.5
click at [373, 45] on div "profile Bio" at bounding box center [385, 53] width 111 height 16
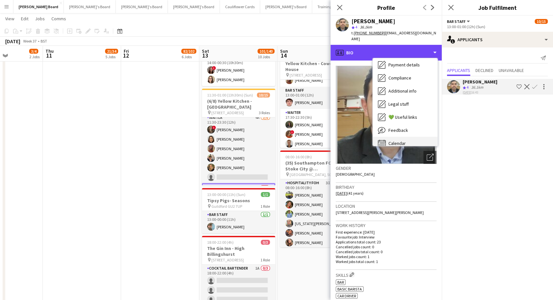
scroll to position [100, 0]
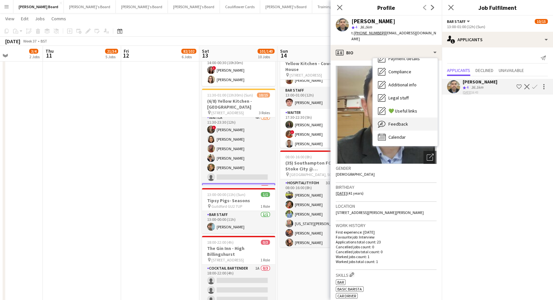
click at [395, 121] on span "Feedback" at bounding box center [398, 124] width 20 height 6
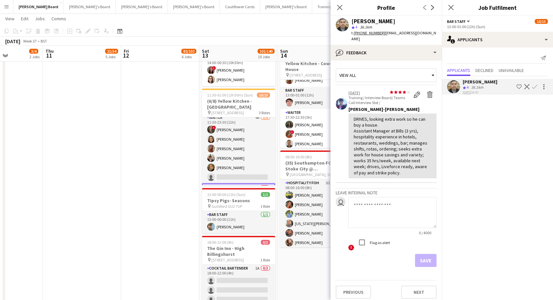
click at [532, 88] on app-icon "Confirm" at bounding box center [534, 86] width 5 height 5
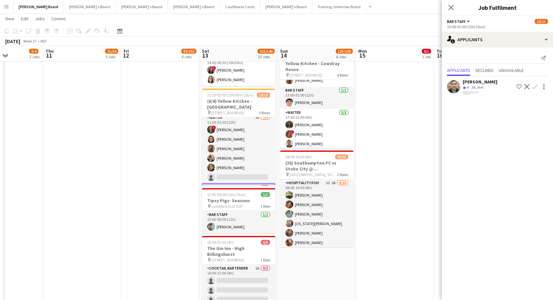
click at [535, 87] on app-icon "Confirm" at bounding box center [534, 86] width 5 height 5
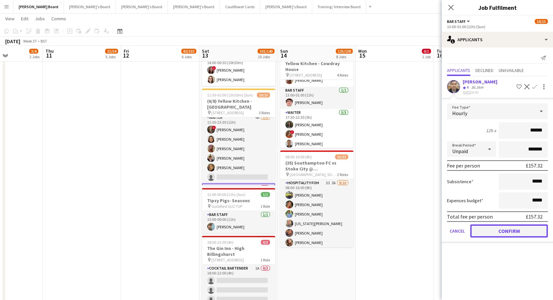
drag, startPoint x: 516, startPoint y: 233, endPoint x: 337, endPoint y: 182, distance: 185.5
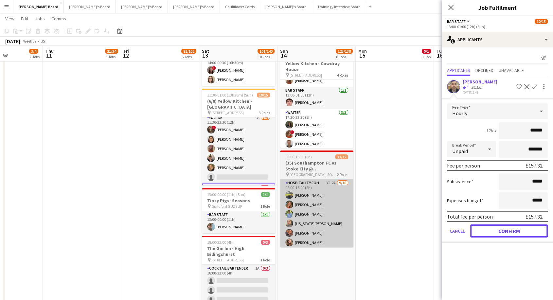
click at [515, 233] on button "Confirm" at bounding box center [509, 230] width 78 height 13
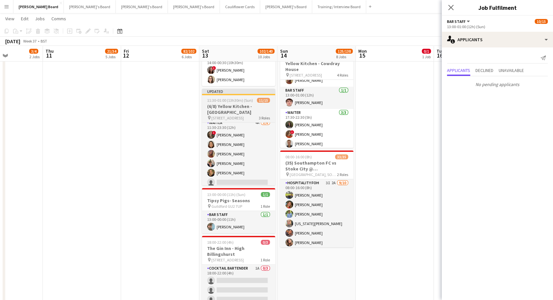
click at [236, 114] on h3 "(6/8) Yellow Kitchen - [GEOGRAPHIC_DATA]" at bounding box center [238, 109] width 73 height 12
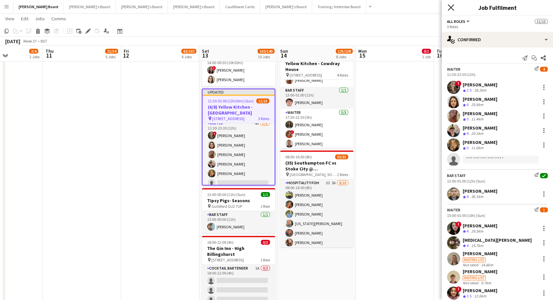
drag, startPoint x: 451, startPoint y: 4, endPoint x: 451, endPoint y: 8, distance: 3.6
click at [451, 6] on icon "Close pop-in" at bounding box center [451, 7] width 6 height 6
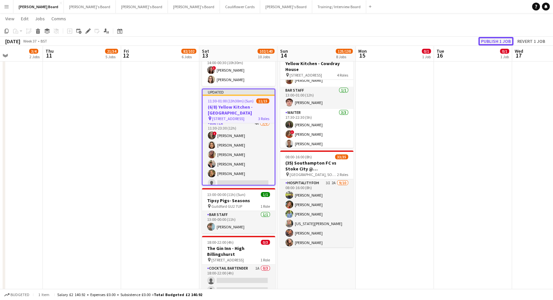
drag, startPoint x: 496, startPoint y: 41, endPoint x: 427, endPoint y: 65, distance: 72.8
click at [495, 41] on button "Publish 1 job" at bounding box center [495, 41] width 35 height 9
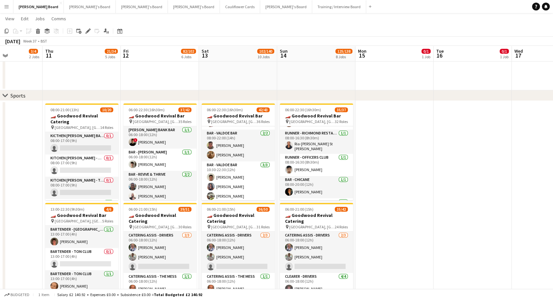
scroll to position [0, 190]
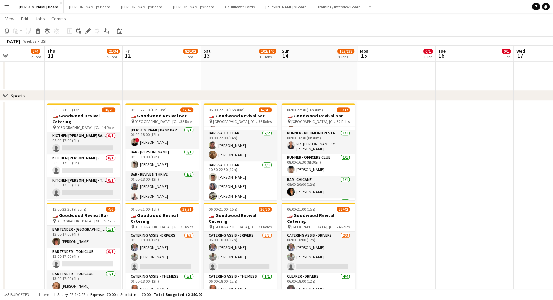
drag, startPoint x: 427, startPoint y: 164, endPoint x: 429, endPoint y: 200, distance: 36.0
click at [429, 200] on app-date-cell at bounding box center [396, 256] width 78 height 311
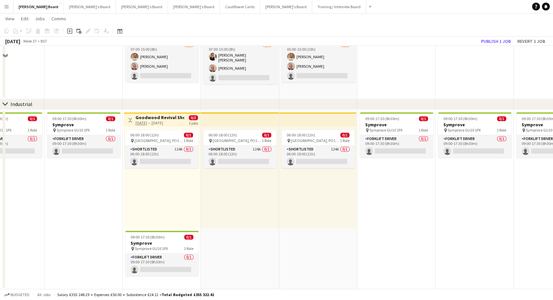
scroll to position [790, 0]
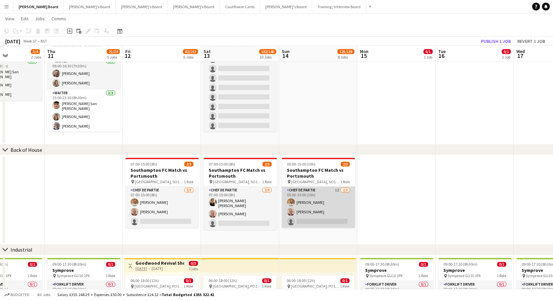
click at [332, 200] on app-card-role "Chef de Partie 1I 2/3 05:00-15:00 (10h) Ian Hutchinson Sandra Panus single-neut…" at bounding box center [318, 206] width 73 height 41
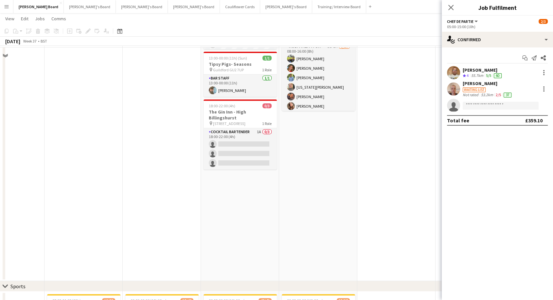
scroll to position [63, 0]
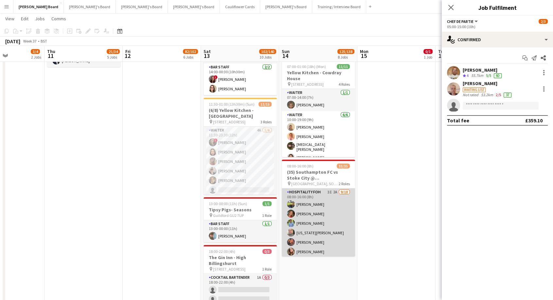
click at [325, 190] on app-card-role "Hospitality FOH 3I 2A 9/10 08:00-16:00 (8h) Harry Scott katie duff William Crom…" at bounding box center [318, 242] width 73 height 108
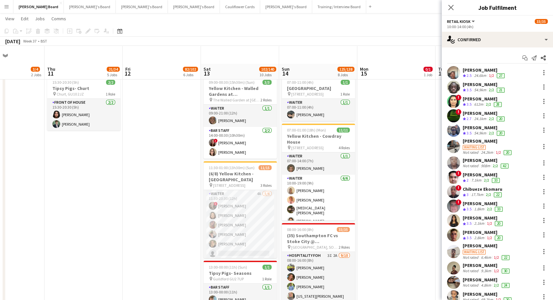
scroll to position [182, 0]
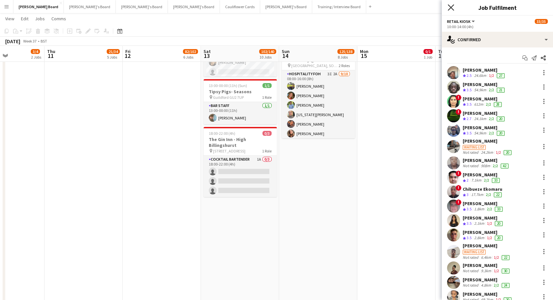
click at [449, 10] on icon "Close pop-in" at bounding box center [451, 7] width 6 height 6
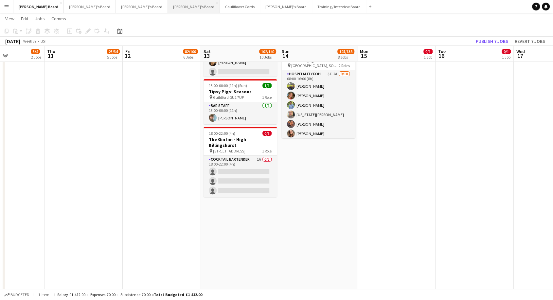
click at [168, 10] on button "Caitlin's Board Close" at bounding box center [194, 6] width 52 height 13
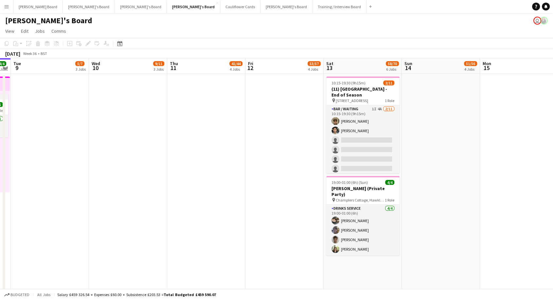
scroll to position [0, 326]
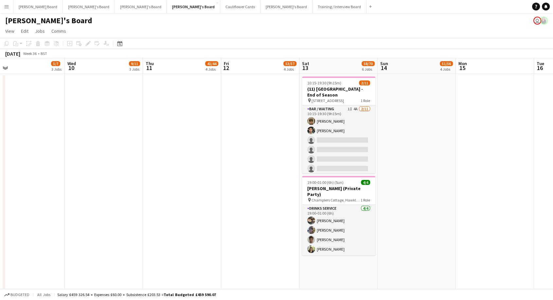
drag, startPoint x: 426, startPoint y: 198, endPoint x: 256, endPoint y: 199, distance: 170.1
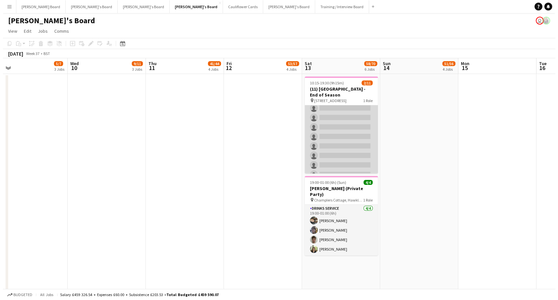
scroll to position [49, 0]
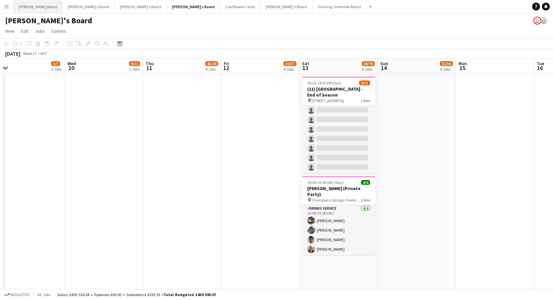
click at [29, 10] on button "Dean's Board Close" at bounding box center [37, 6] width 49 height 13
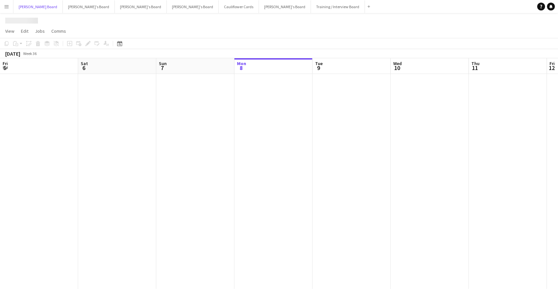
scroll to position [0, 156]
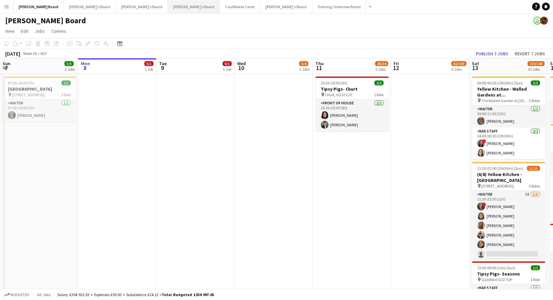
click at [168, 9] on button "Caitlin's Board Close" at bounding box center [194, 6] width 52 height 13
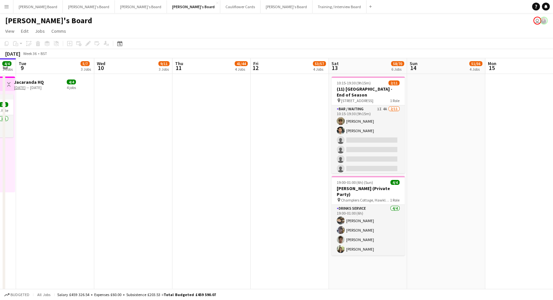
scroll to position [0, 230]
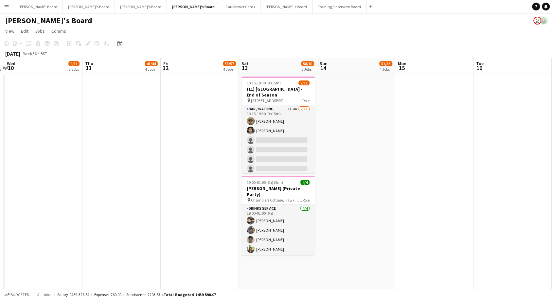
drag, startPoint x: 427, startPoint y: 161, endPoint x: 196, endPoint y: 154, distance: 230.4
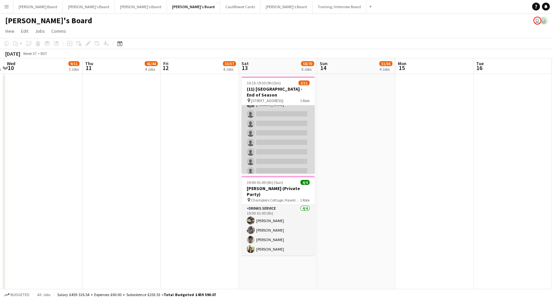
scroll to position [49, 0]
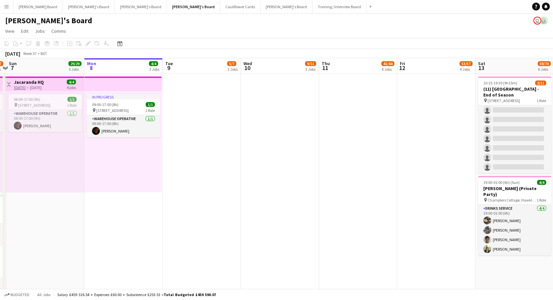
drag, startPoint x: 136, startPoint y: 133, endPoint x: 345, endPoint y: 131, distance: 208.4
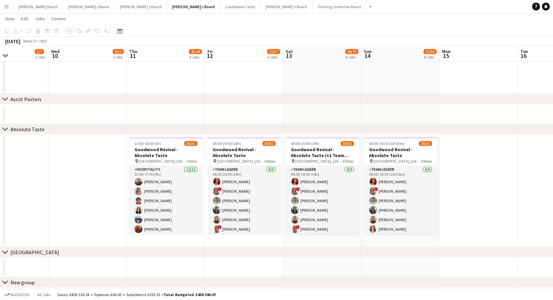
scroll to position [0, 177]
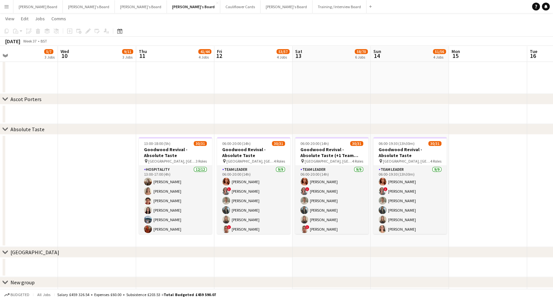
drag, startPoint x: 501, startPoint y: 184, endPoint x: 320, endPoint y: 200, distance: 181.7
click at [320, 200] on app-calendar-viewport "Sun 7 29/29 5 Jobs Mon 8 4/4 3 Jobs Tue 9 5/7 3 Jobs Wed 10 9/11 3 Jobs Thu 11 …" at bounding box center [276, 199] width 553 height 1364
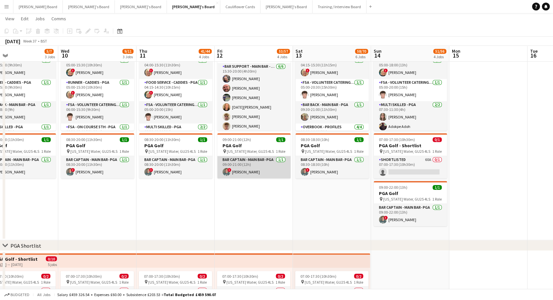
scroll to position [0, 178]
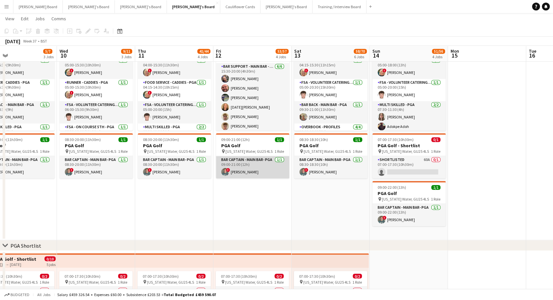
drag, startPoint x: 261, startPoint y: 124, endPoint x: 259, endPoint y: 160, distance: 36.4
click at [259, 160] on app-date-cell "04:00-20:30 (16h30m) 22/23 PGA Golf pin Virginia Water, GU25 4LS 11 Roles Runne…" at bounding box center [252, 135] width 78 height 209
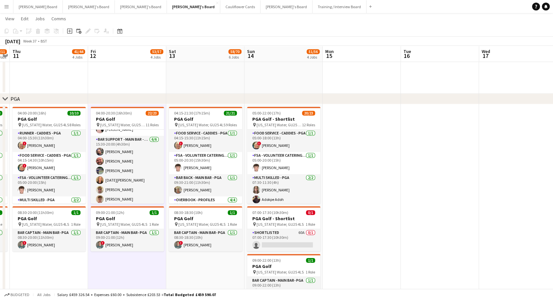
scroll to position [0, 203]
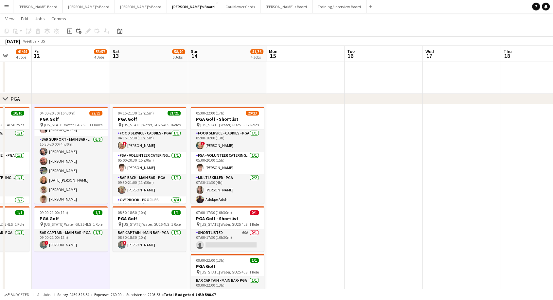
drag, startPoint x: 482, startPoint y: 169, endPoint x: 300, endPoint y: 176, distance: 181.7
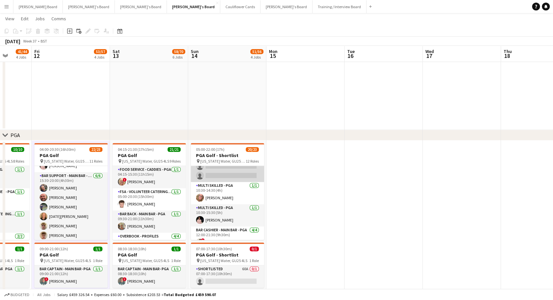
scroll to position [188, 0]
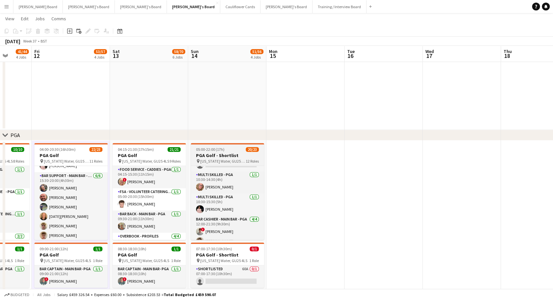
click at [212, 154] on h3 "PGA Golf - Shortlist" at bounding box center [227, 155] width 73 height 6
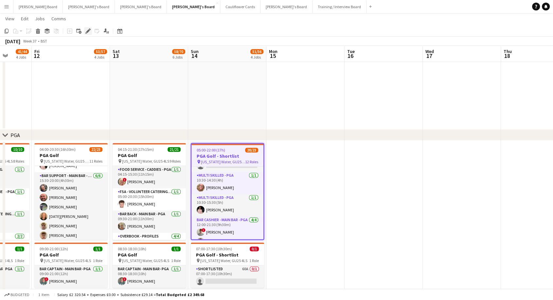
click at [88, 31] on icon at bounding box center [88, 31] width 4 height 4
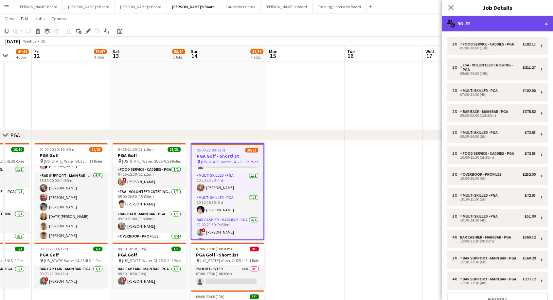
click at [495, 21] on div "multiple-users-add Roles" at bounding box center [497, 24] width 111 height 16
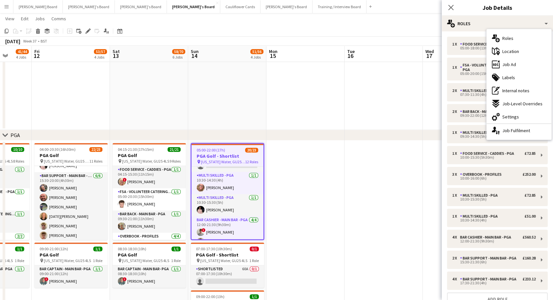
click at [355, 116] on app-date-cell at bounding box center [384, 24] width 78 height 212
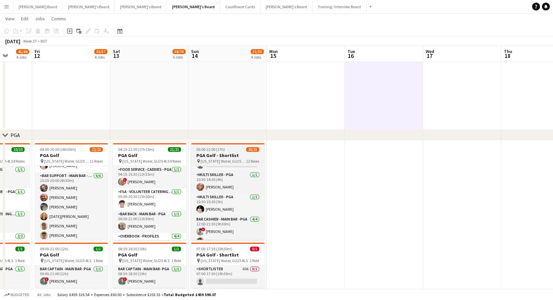
click at [218, 153] on h3 "PGA Golf - Shortlist" at bounding box center [227, 155] width 73 height 6
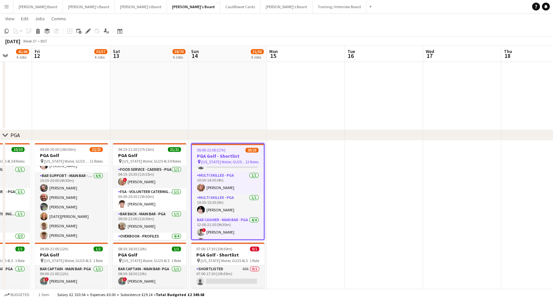
drag, startPoint x: 91, startPoint y: 29, endPoint x: 89, endPoint y: 36, distance: 6.5
click at [91, 29] on div "Edit" at bounding box center [88, 31] width 8 height 8
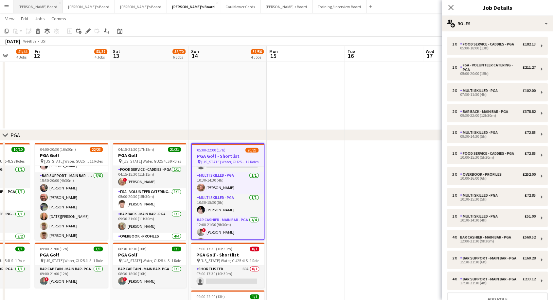
click at [26, 6] on button "[PERSON_NAME] Board Close" at bounding box center [37, 6] width 49 height 13
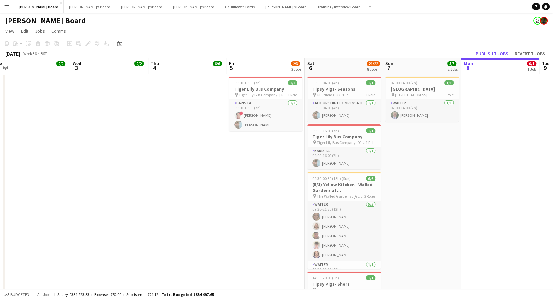
scroll to position [0, 277]
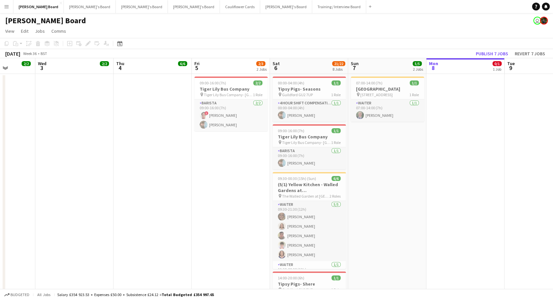
drag, startPoint x: 467, startPoint y: 173, endPoint x: 406, endPoint y: 176, distance: 60.9
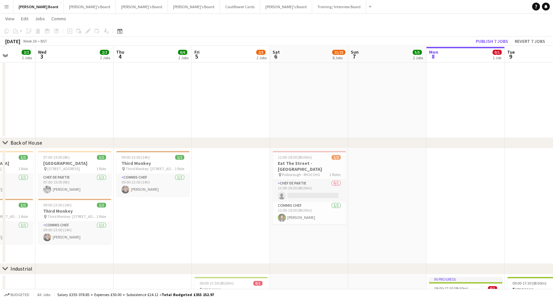
scroll to position [909, 0]
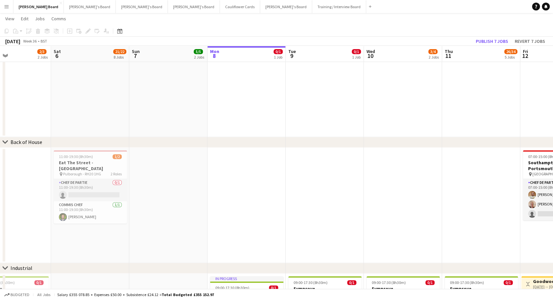
drag, startPoint x: 528, startPoint y: 189, endPoint x: 138, endPoint y: 173, distance: 390.6
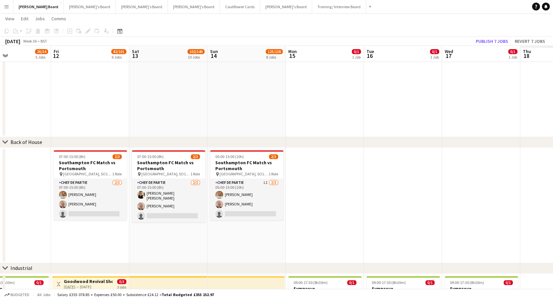
scroll to position [0, 179]
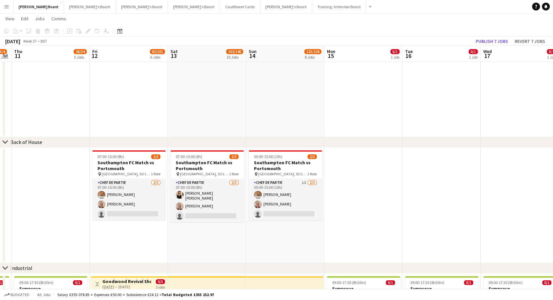
drag, startPoint x: 470, startPoint y: 176, endPoint x: 344, endPoint y: 187, distance: 126.5
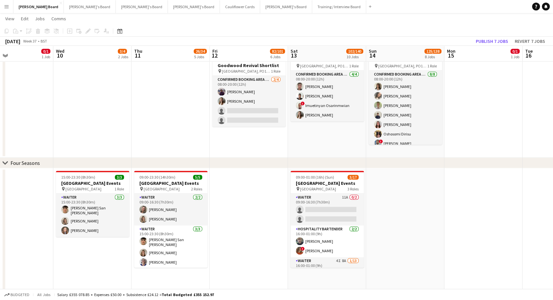
scroll to position [0, 168]
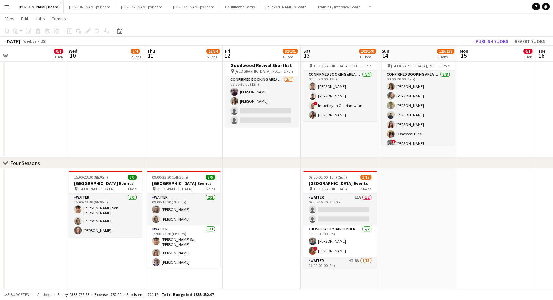
drag, startPoint x: 120, startPoint y: 210, endPoint x: 256, endPoint y: 232, distance: 137.8
click at [256, 232] on app-calendar-viewport "Sun 7 5/5 2 Jobs Mon 8 0/1 1 Job Tue 9 0/1 1 Job Wed 10 3/4 2 Jobs Thu 11 26/34…" at bounding box center [276, 39] width 553 height 1336
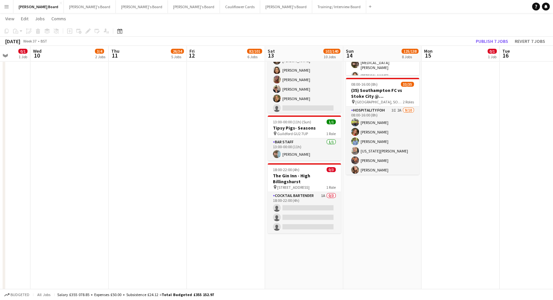
scroll to position [0, 251]
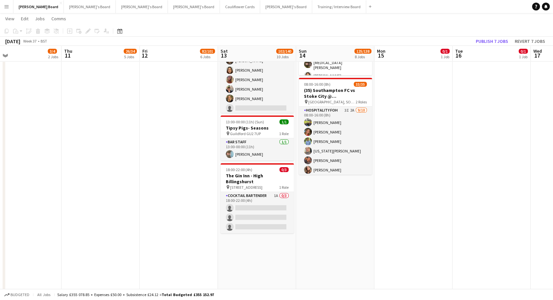
drag, startPoint x: 447, startPoint y: 236, endPoint x: 356, endPoint y: 239, distance: 90.4
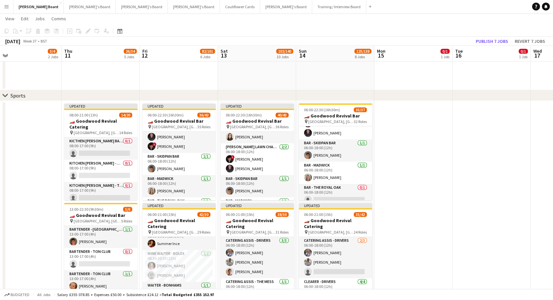
scroll to position [36, 0]
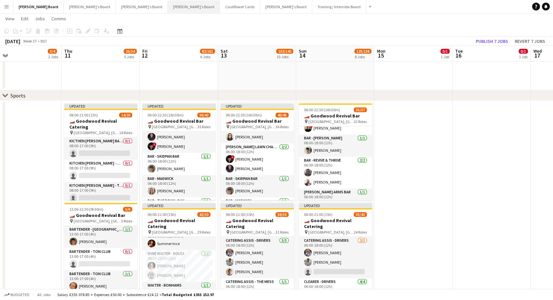
click at [168, 8] on button "[PERSON_NAME]'s Board Close" at bounding box center [194, 6] width 52 height 13
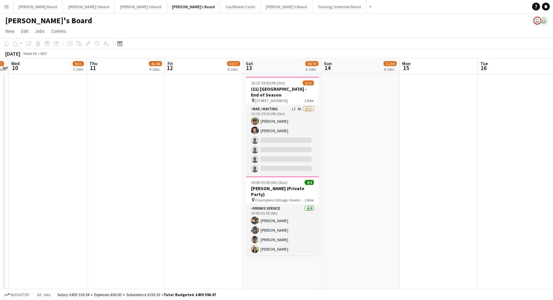
scroll to position [0, 227]
drag, startPoint x: 389, startPoint y: 179, endPoint x: 163, endPoint y: 179, distance: 226.7
click at [268, 83] on span "10:15-19:30 (9h15m)" at bounding box center [267, 82] width 34 height 5
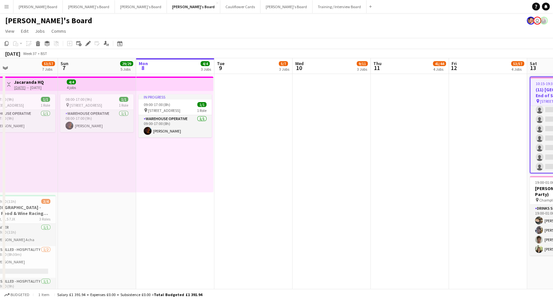
scroll to position [0, 193]
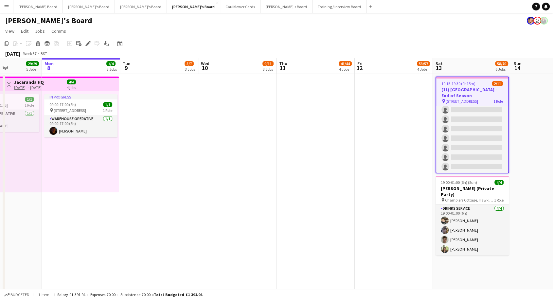
drag, startPoint x: 92, startPoint y: 126, endPoint x: 256, endPoint y: 139, distance: 165.1
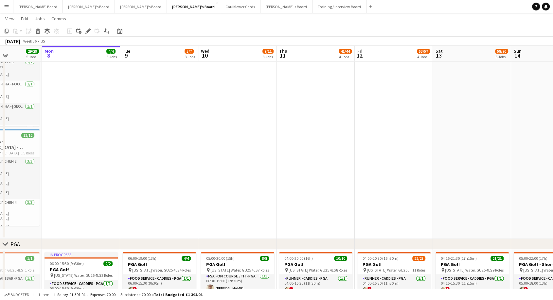
scroll to position [0, 298]
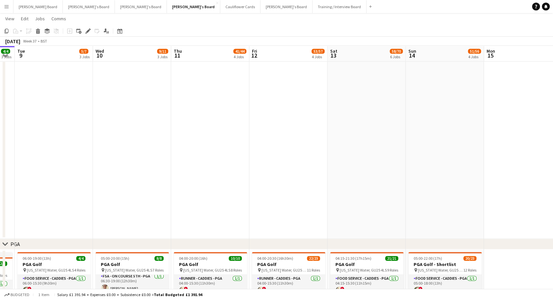
drag, startPoint x: 324, startPoint y: 149, endPoint x: 218, endPoint y: 139, distance: 105.8
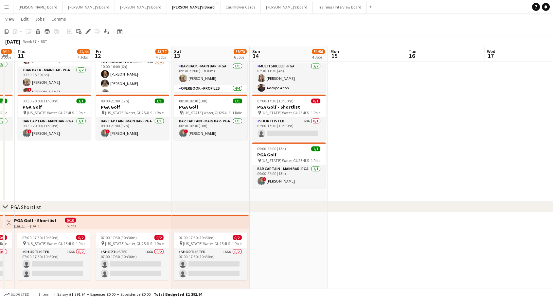
scroll to position [109, 0]
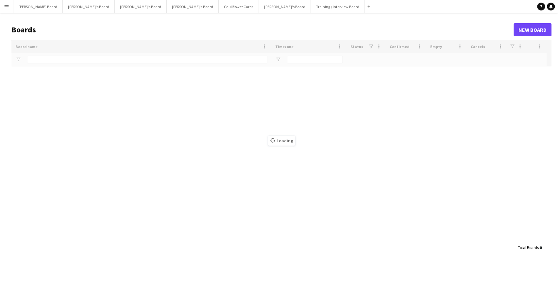
click at [10, 6] on button "Menu" at bounding box center [6, 6] width 13 height 13
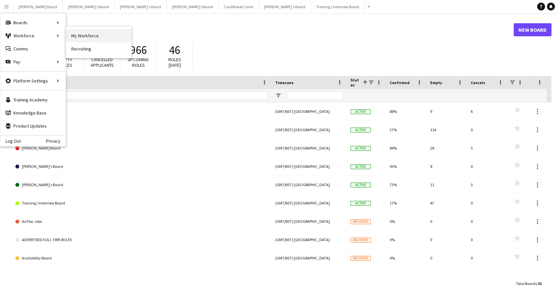
click at [87, 37] on link "My Workforce" at bounding box center [98, 35] width 65 height 13
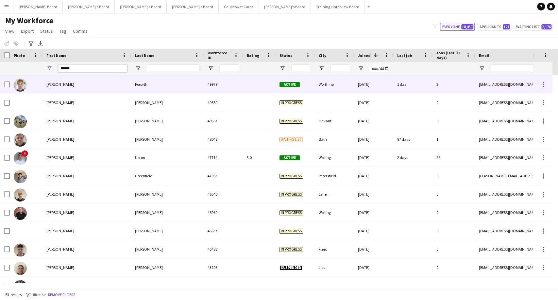
drag, startPoint x: 35, startPoint y: 77, endPoint x: 0, endPoint y: 78, distance: 35.0
click at [0, 78] on div "Workforce Details Photo First Name" at bounding box center [279, 169] width 558 height 240
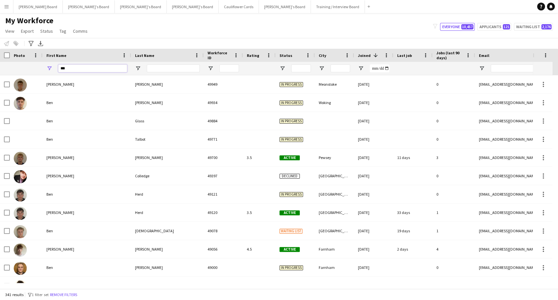
type input "***"
click at [161, 69] on input "Last Name Filter Input" at bounding box center [173, 68] width 53 height 8
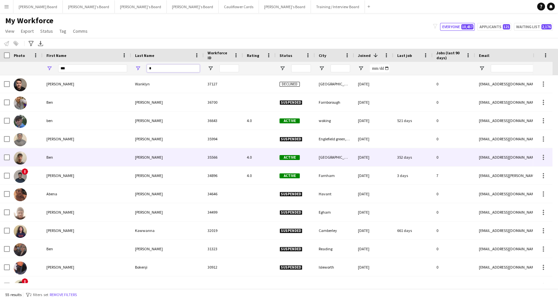
scroll to position [327, 0]
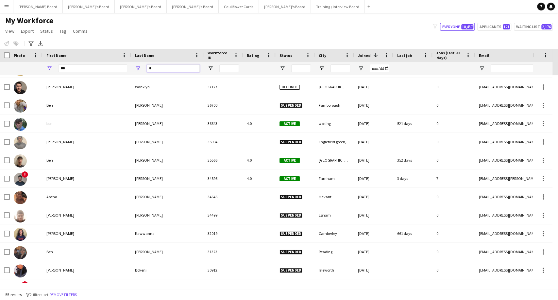
type input "*"
click at [137, 70] on span "Open Filter Menu" at bounding box center [138, 68] width 6 height 6
click at [138, 55] on span "Last Name" at bounding box center [144, 55] width 19 height 5
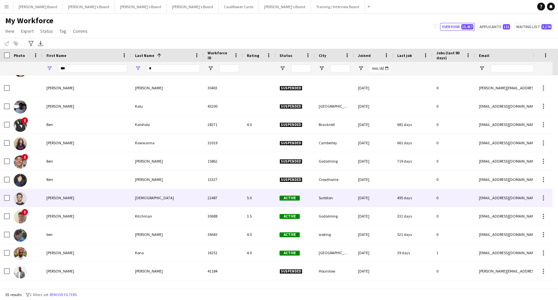
scroll to position [0, 0]
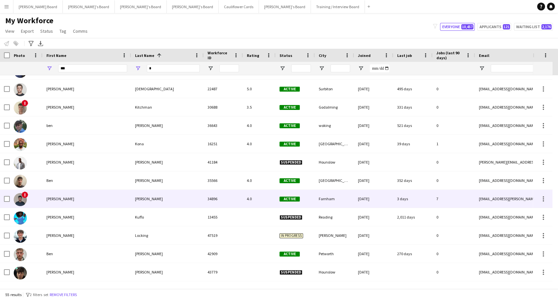
drag, startPoint x: 70, startPoint y: 199, endPoint x: 230, endPoint y: 200, distance: 159.7
click at [71, 199] on div "[PERSON_NAME]" at bounding box center [87, 199] width 89 height 18
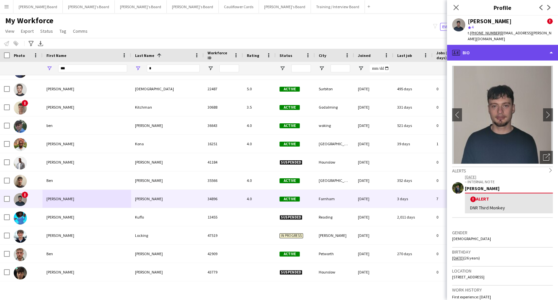
click at [484, 49] on div "profile Bio" at bounding box center [502, 53] width 111 height 16
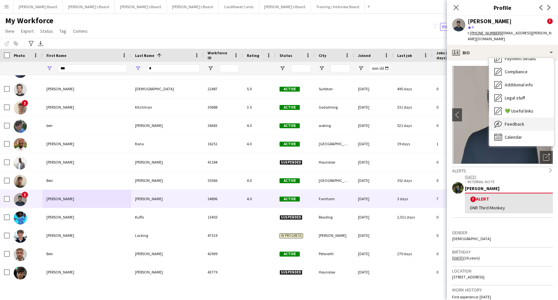
click at [520, 121] on span "Feedback" at bounding box center [515, 124] width 20 height 6
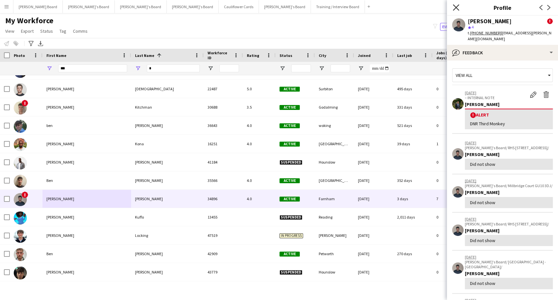
click at [453, 9] on icon "Close pop-in" at bounding box center [456, 7] width 6 height 6
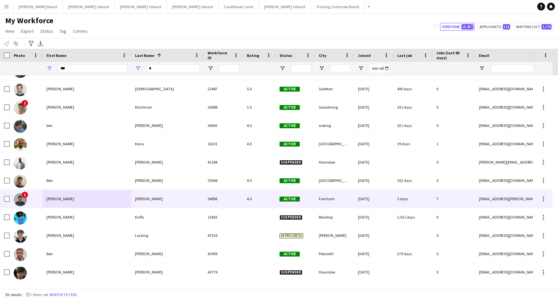
click at [54, 198] on div "[PERSON_NAME]" at bounding box center [87, 199] width 89 height 18
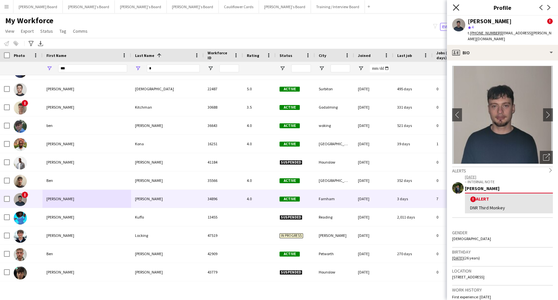
drag, startPoint x: 459, startPoint y: 6, endPoint x: 400, endPoint y: 1, distance: 58.4
click at [458, 6] on icon "Close pop-in" at bounding box center [456, 7] width 5 height 5
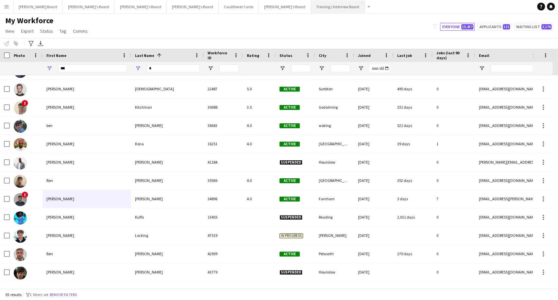
click at [311, 10] on button "Training / Interview Board Close" at bounding box center [338, 6] width 54 height 13
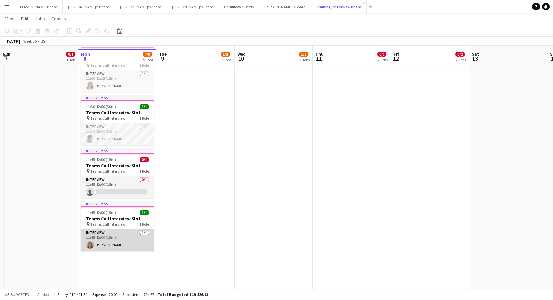
scroll to position [363, 0]
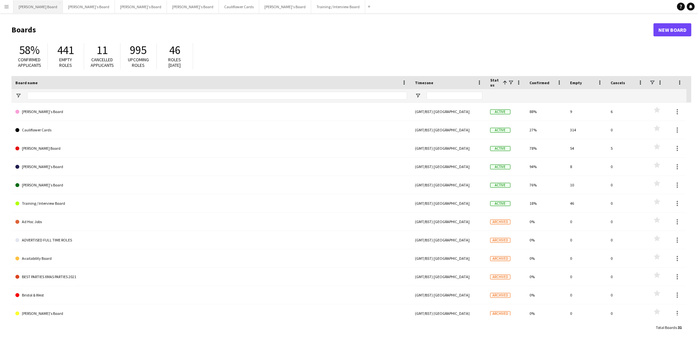
click at [32, 7] on button "[PERSON_NAME] Board Close" at bounding box center [37, 6] width 49 height 13
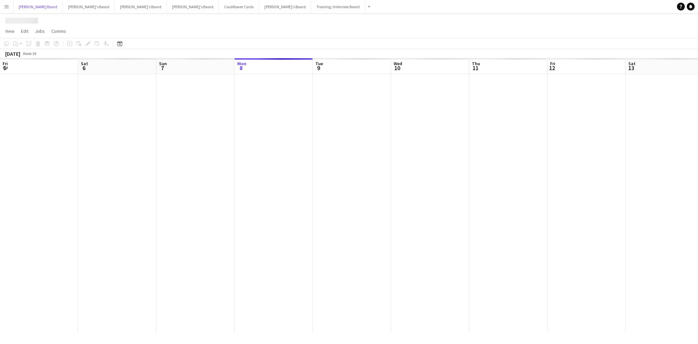
scroll to position [0, 156]
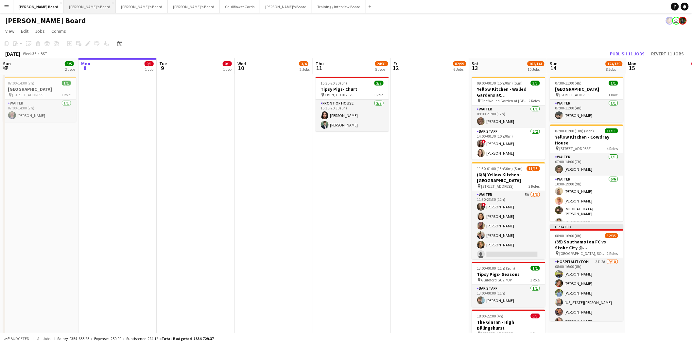
click at [64, 7] on button "[PERSON_NAME]'s Board Close" at bounding box center [90, 6] width 52 height 13
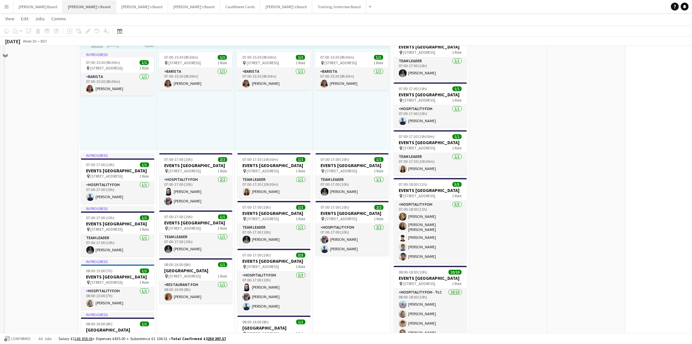
scroll to position [291, 0]
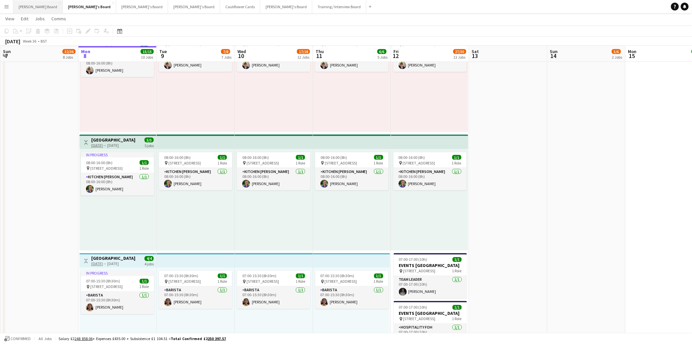
click at [33, 5] on button "[PERSON_NAME] Board Close" at bounding box center [37, 6] width 49 height 13
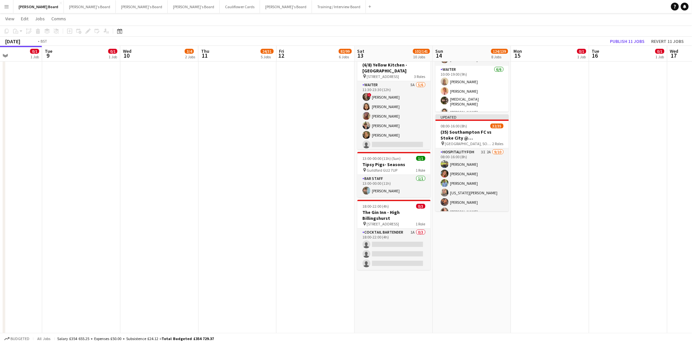
scroll to position [0, 249]
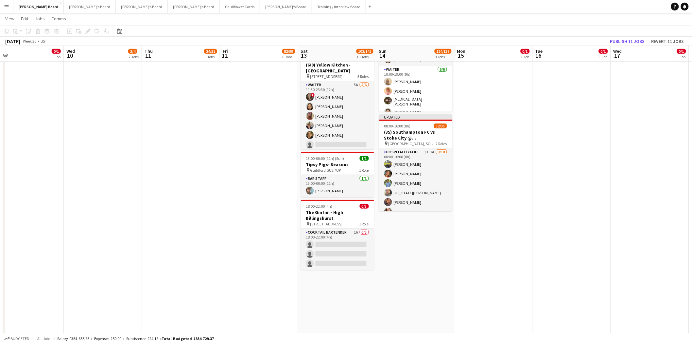
drag, startPoint x: 414, startPoint y: 170, endPoint x: 243, endPoint y: 202, distance: 173.7
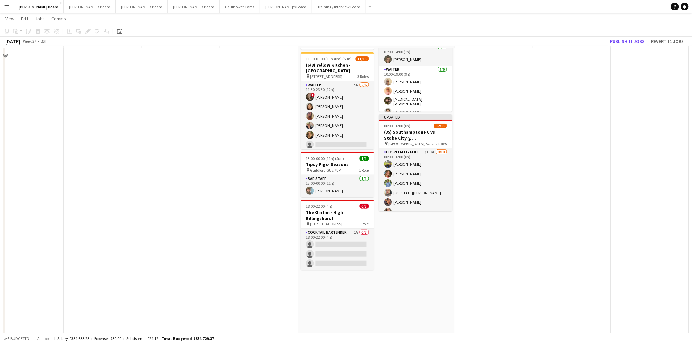
scroll to position [0, 0]
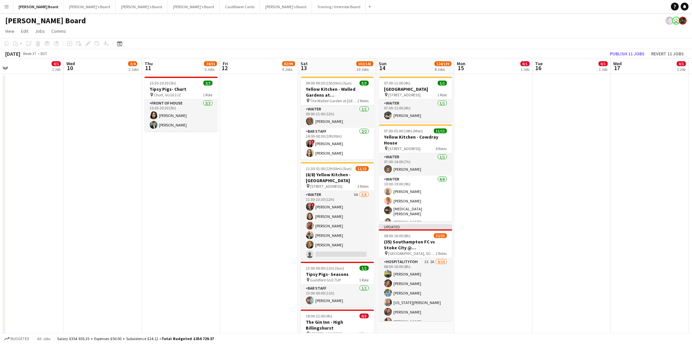
drag, startPoint x: 335, startPoint y: 199, endPoint x: 339, endPoint y: 189, distance: 10.9
click at [336, 199] on app-card-role "Waiter 5A [DATE] 11:30-23:30 (12h) ! [PERSON_NAME] [PERSON_NAME] [PERSON_NAME] …" at bounding box center [337, 226] width 73 height 70
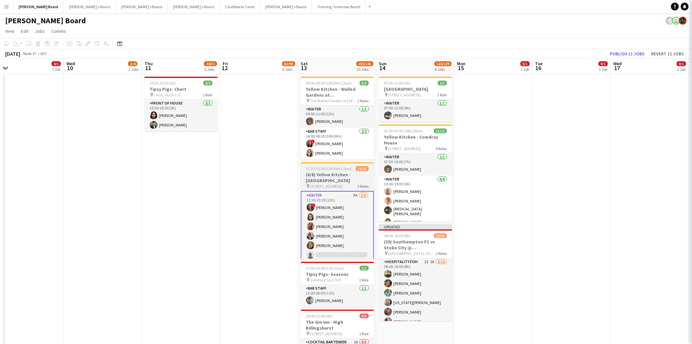
scroll to position [0, 249]
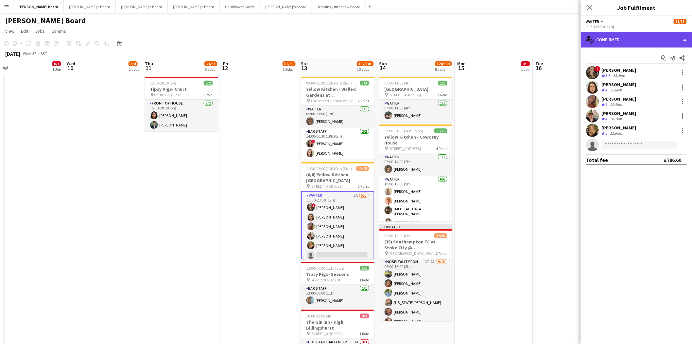
drag, startPoint x: 631, startPoint y: 37, endPoint x: 641, endPoint y: 71, distance: 35.6
click at [631, 38] on div "single-neutral-actions-check-2 Confirmed" at bounding box center [636, 40] width 111 height 16
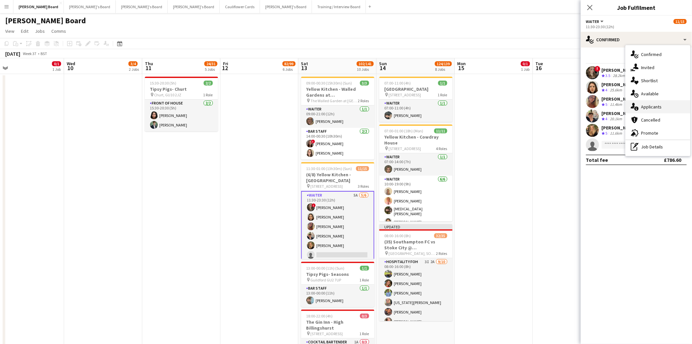
click at [655, 106] on span "Applicants" at bounding box center [652, 107] width 21 height 6
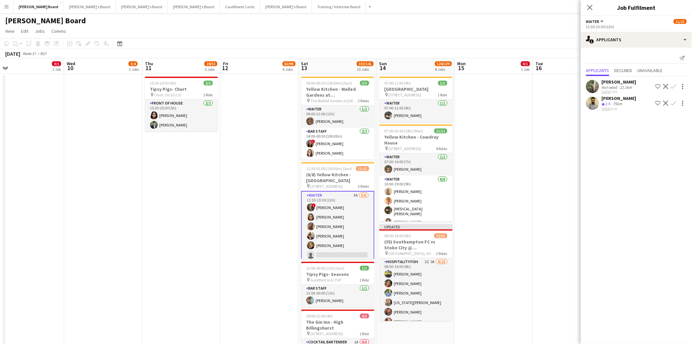
click at [623, 82] on div "[PERSON_NAME]" at bounding box center [619, 82] width 35 height 6
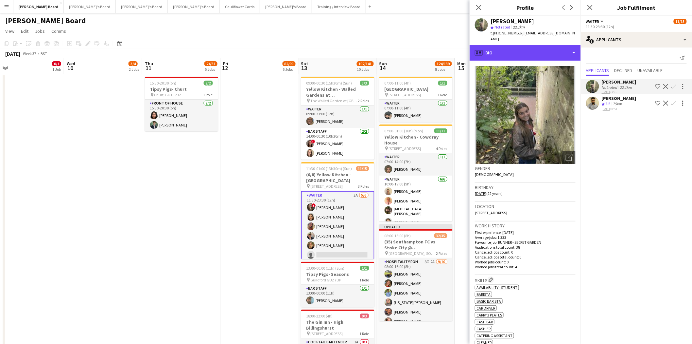
drag, startPoint x: 535, startPoint y: 45, endPoint x: 536, endPoint y: 52, distance: 6.6
click at [536, 46] on div "profile Bio" at bounding box center [525, 53] width 111 height 16
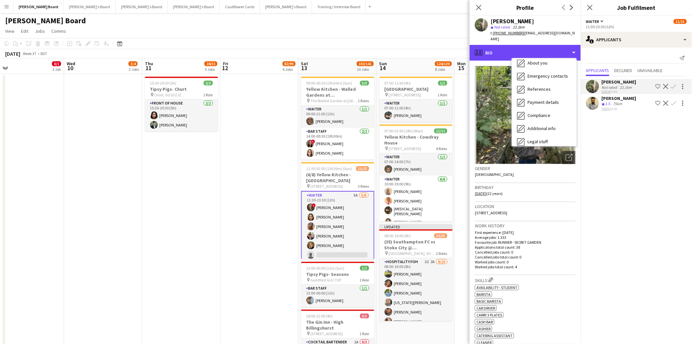
scroll to position [87, 0]
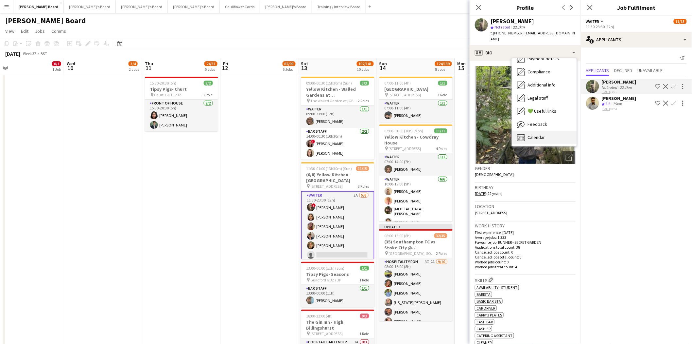
click at [554, 134] on div "Calendar Calendar" at bounding box center [544, 137] width 65 height 13
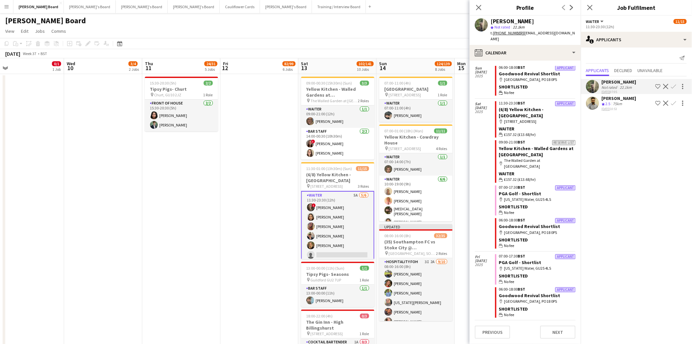
scroll to position [0, 0]
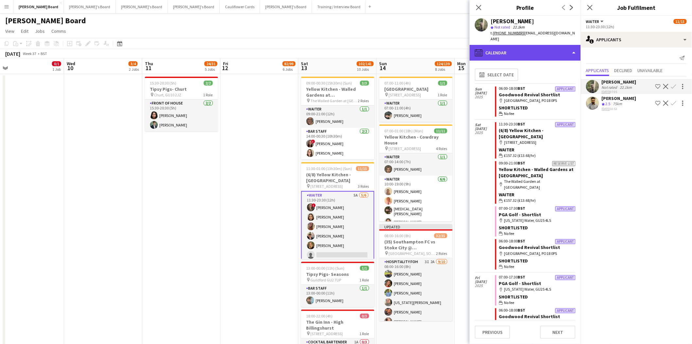
click at [527, 47] on div "calendar-full Calendar" at bounding box center [525, 53] width 111 height 16
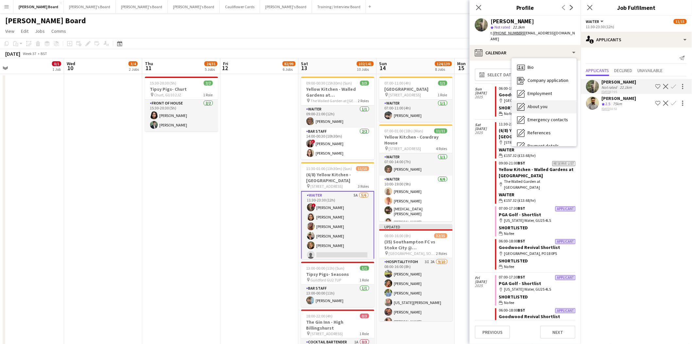
click at [552, 100] on div "About you About you" at bounding box center [544, 106] width 65 height 13
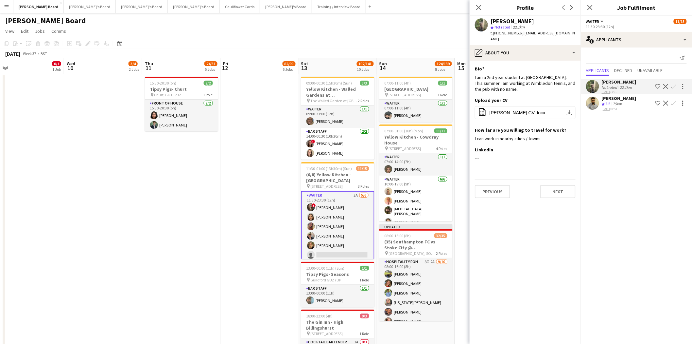
click at [676, 88] on app-icon "Confirm" at bounding box center [673, 86] width 5 height 5
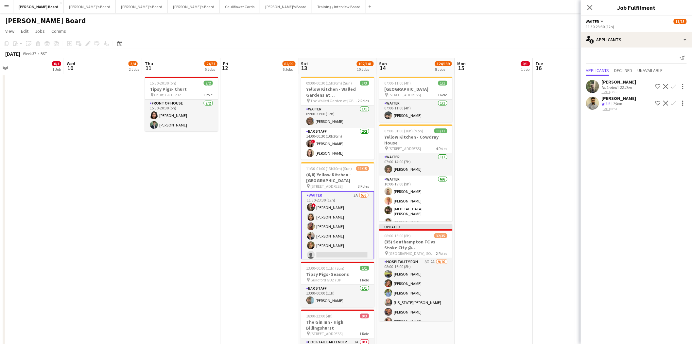
click at [676, 87] on app-icon "Confirm" at bounding box center [673, 86] width 5 height 5
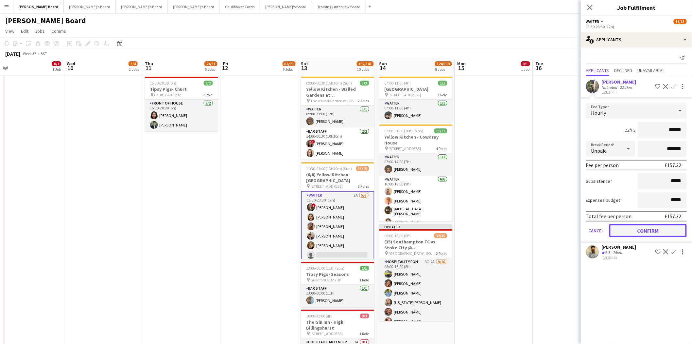
drag, startPoint x: 660, startPoint y: 228, endPoint x: 643, endPoint y: 236, distance: 18.2
click at [660, 229] on button "Confirm" at bounding box center [649, 230] width 78 height 13
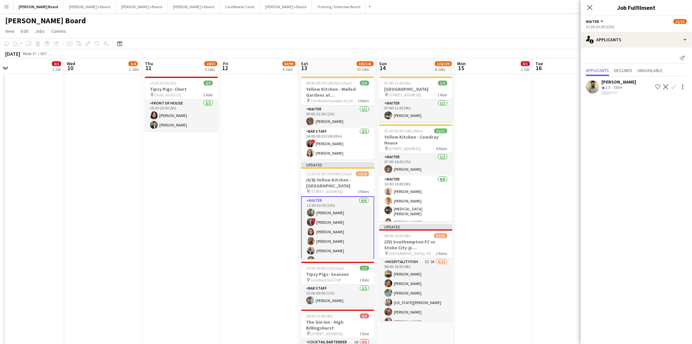
drag, startPoint x: 473, startPoint y: 219, endPoint x: 469, endPoint y: 220, distance: 3.7
click at [473, 219] on app-date-cell at bounding box center [494, 282] width 78 height 417
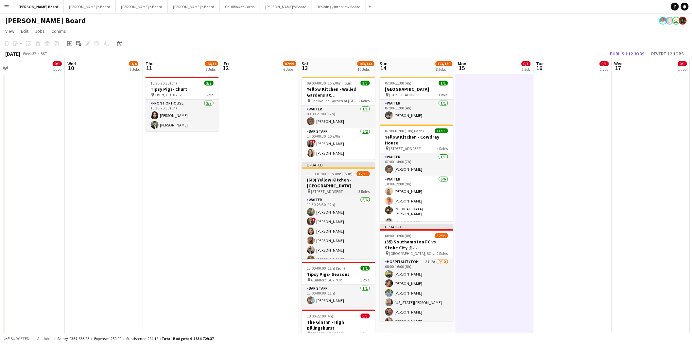
click at [339, 184] on h3 "(6/8) Yellow Kitchen - [GEOGRAPHIC_DATA]" at bounding box center [338, 183] width 73 height 12
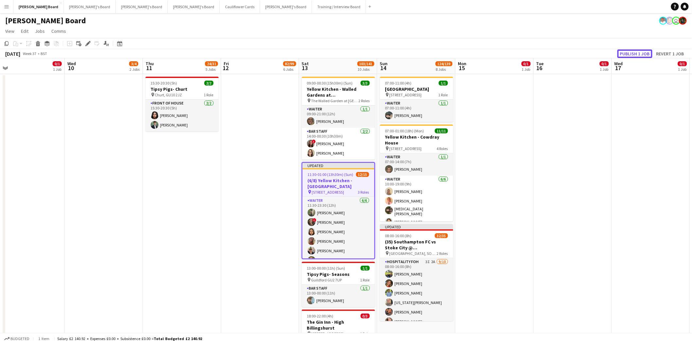
click at [650, 52] on button "Publish 1 job" at bounding box center [635, 53] width 35 height 9
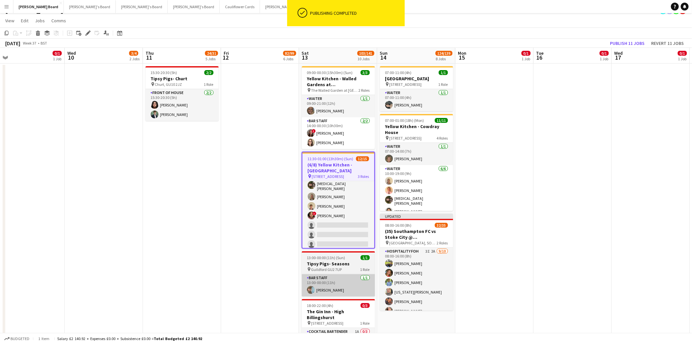
scroll to position [0, 0]
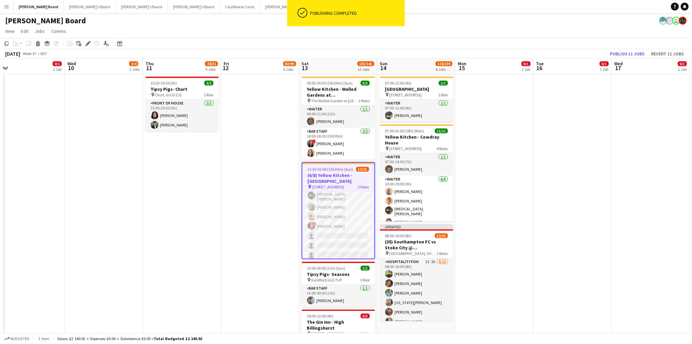
drag, startPoint x: 343, startPoint y: 175, endPoint x: 356, endPoint y: 185, distance: 16.6
click at [343, 175] on h3 "(6/8) Yellow Kitchen - [GEOGRAPHIC_DATA]" at bounding box center [339, 178] width 72 height 12
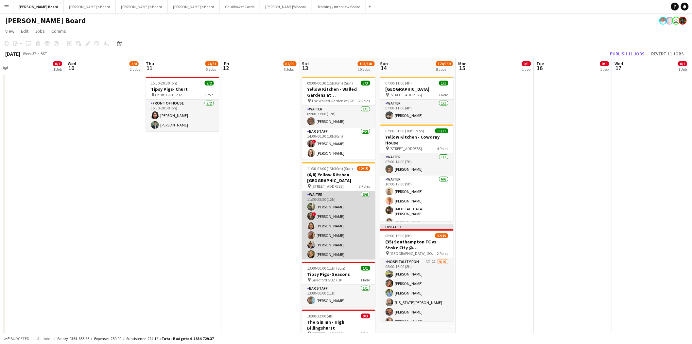
click at [336, 203] on app-card-role "Waiter [DATE] 11:30-23:30 (12h) [PERSON_NAME] ! [PERSON_NAME] [PERSON_NAME] [PE…" at bounding box center [338, 226] width 73 height 70
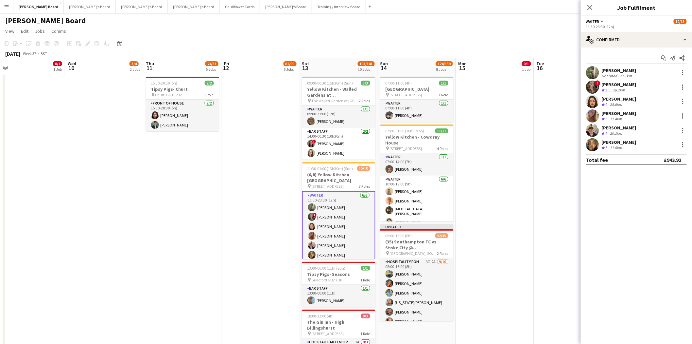
click at [622, 70] on div "[PERSON_NAME]" at bounding box center [619, 70] width 35 height 6
click at [644, 69] on div "[PERSON_NAME] Not rated 22.1km" at bounding box center [636, 72] width 111 height 13
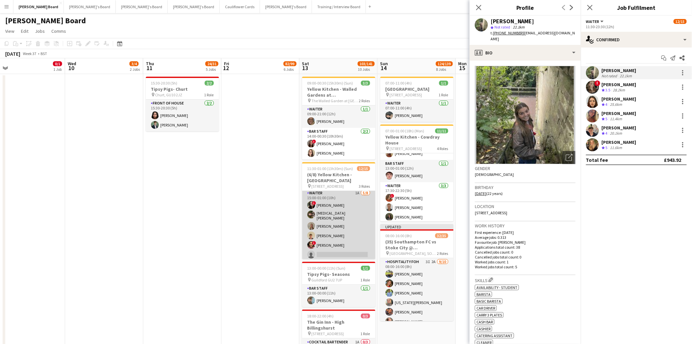
scroll to position [113, 0]
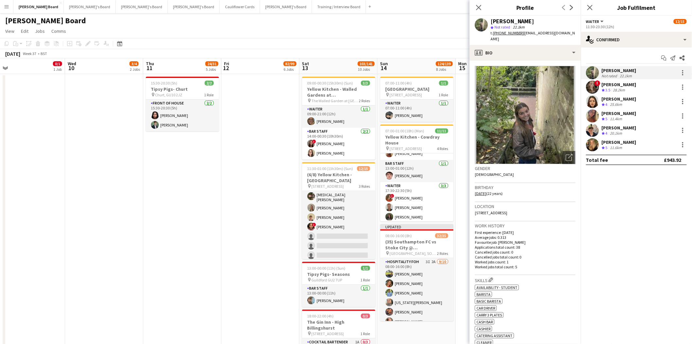
drag, startPoint x: 342, startPoint y: 210, endPoint x: 370, endPoint y: 213, distance: 28.3
click at [342, 210] on app-card-role "Waiter 1A [DATE] 15:00-01:00 (10h) ! [PERSON_NAME] [MEDICAL_DATA][PERSON_NAME] …" at bounding box center [338, 216] width 73 height 91
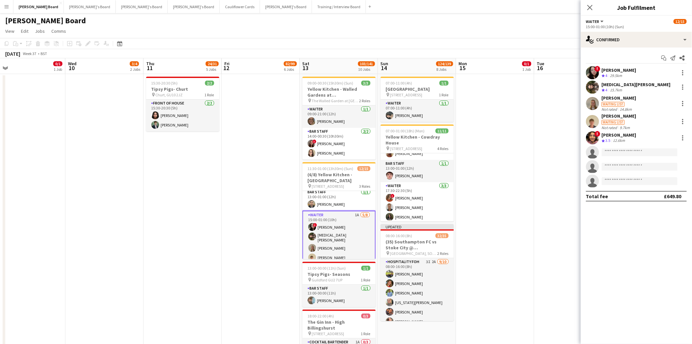
scroll to position [4, 0]
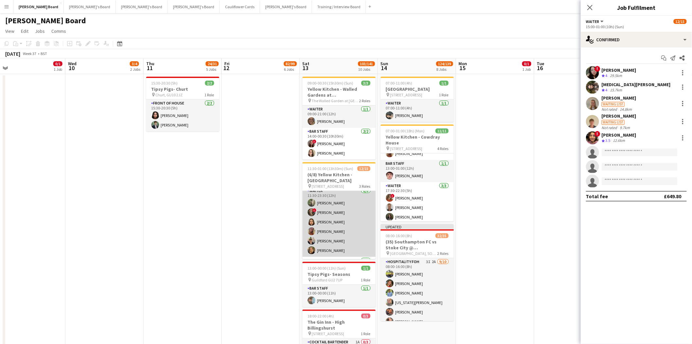
click at [345, 208] on app-card-role "Waiter [DATE] 11:30-23:30 (12h) [PERSON_NAME] ! [PERSON_NAME] [PERSON_NAME] [PE…" at bounding box center [339, 222] width 73 height 70
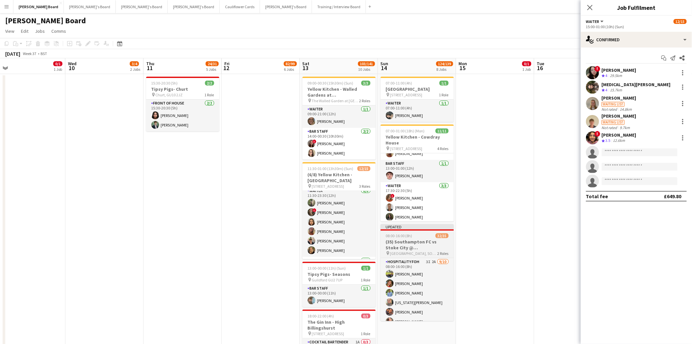
scroll to position [4, 0]
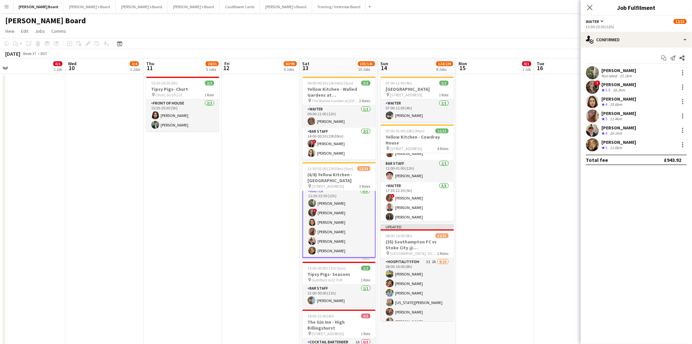
click at [622, 74] on div "22.1km" at bounding box center [626, 75] width 15 height 5
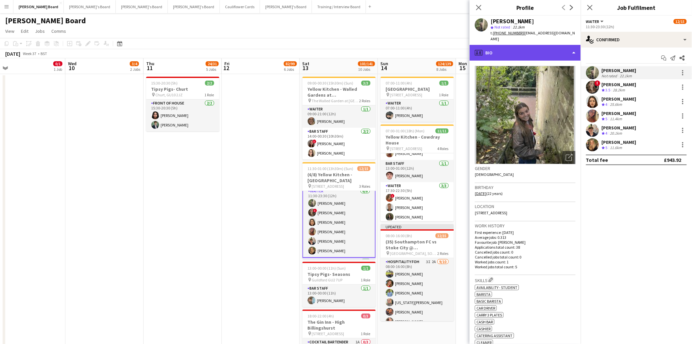
click at [534, 49] on div "profile Bio" at bounding box center [525, 53] width 111 height 16
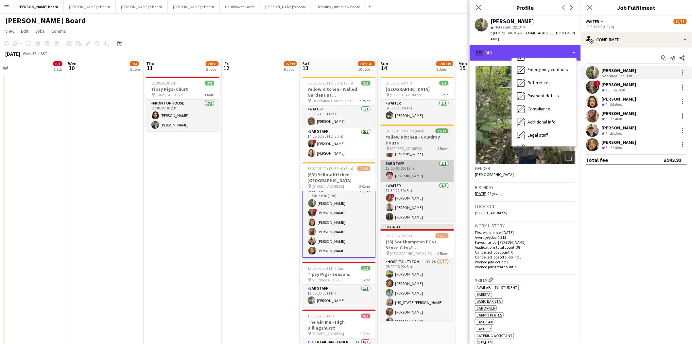
scroll to position [87, 0]
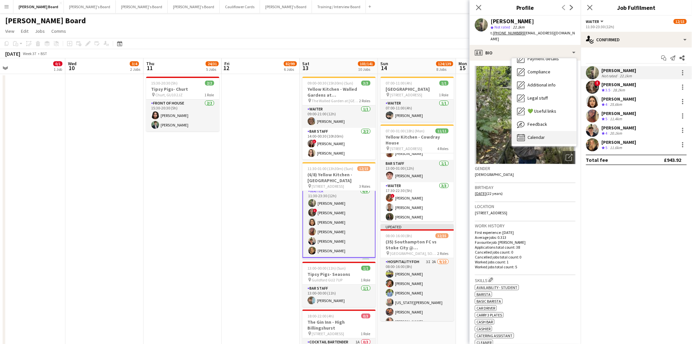
click at [540, 134] on span "Calendar" at bounding box center [536, 137] width 17 height 6
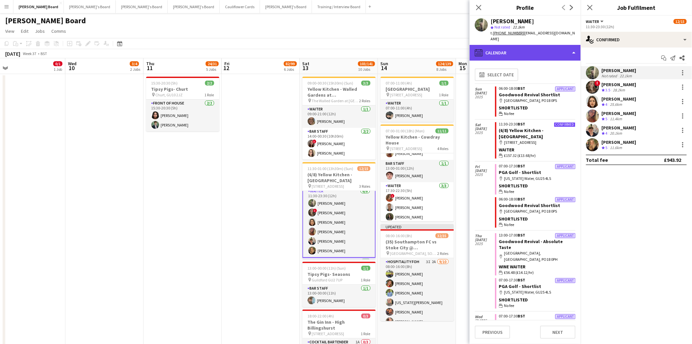
drag, startPoint x: 527, startPoint y: 40, endPoint x: 540, endPoint y: 80, distance: 42.2
click at [527, 45] on div "calendar-full Calendar" at bounding box center [525, 53] width 111 height 16
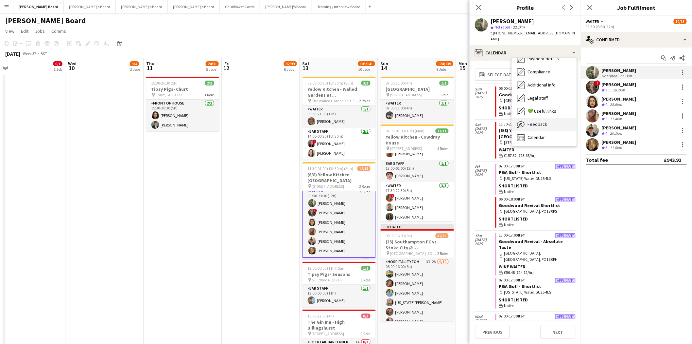
click at [548, 118] on div "Feedback Feedback" at bounding box center [544, 124] width 65 height 13
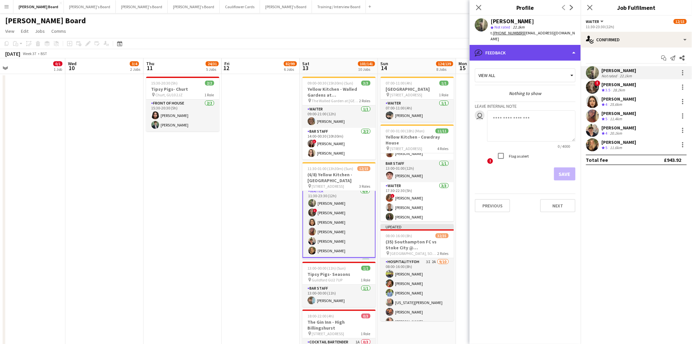
drag, startPoint x: 516, startPoint y: 44, endPoint x: 519, endPoint y: 52, distance: 8.2
click at [517, 45] on div "bubble-pencil Feedback" at bounding box center [525, 53] width 111 height 16
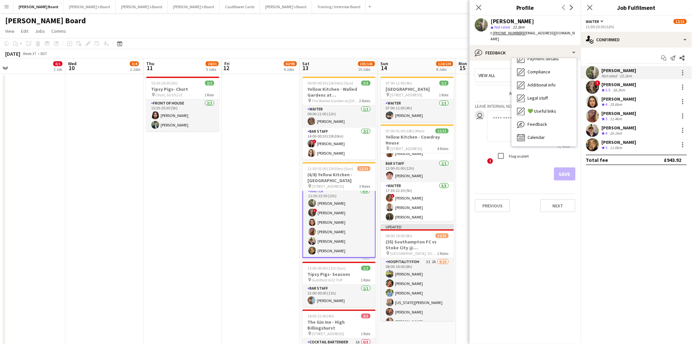
drag, startPoint x: 619, startPoint y: 89, endPoint x: 616, endPoint y: 77, distance: 12.5
click at [619, 87] on div "28.2km" at bounding box center [619, 90] width 15 height 6
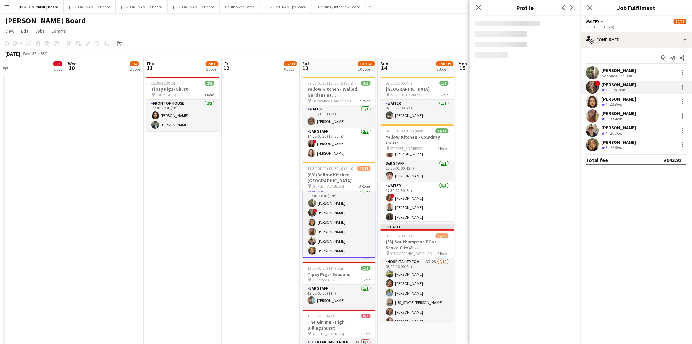
click at [617, 76] on div "Not rated" at bounding box center [610, 75] width 17 height 5
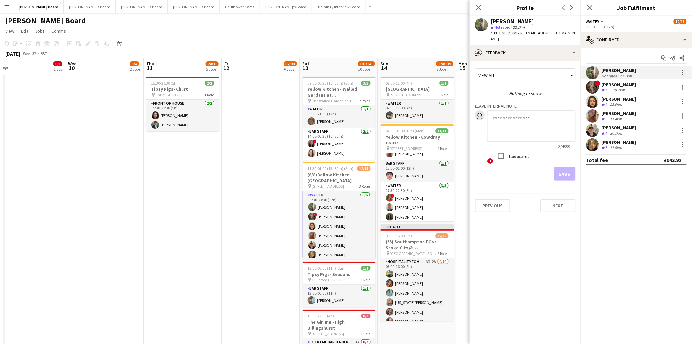
scroll to position [0, 0]
click at [326, 205] on app-card-role "Waiter [DATE] 11:30-23:30 (12h) [PERSON_NAME] ! [PERSON_NAME] [PERSON_NAME] [PE…" at bounding box center [339, 226] width 73 height 71
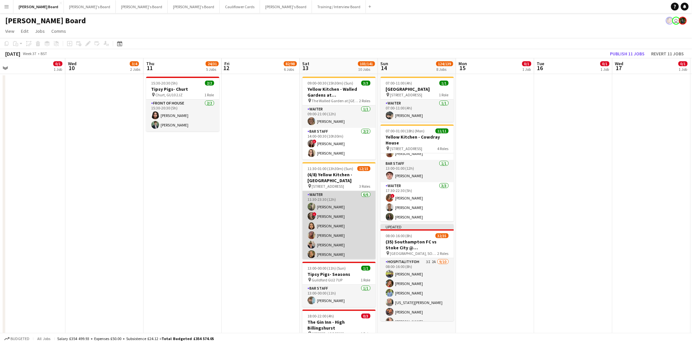
click at [335, 212] on app-card-role "Waiter [DATE] 11:30-23:30 (12h) [PERSON_NAME] ! [PERSON_NAME] [PERSON_NAME] [PE…" at bounding box center [339, 226] width 73 height 70
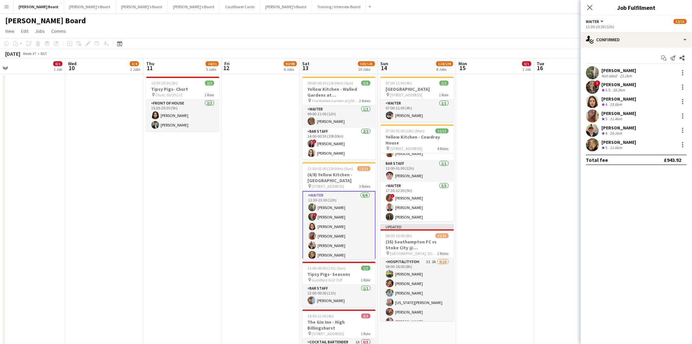
click at [338, 202] on app-card-role "Waiter [DATE] 11:30-23:30 (12h) [PERSON_NAME] ! [PERSON_NAME] [PERSON_NAME] [PE…" at bounding box center [339, 226] width 73 height 71
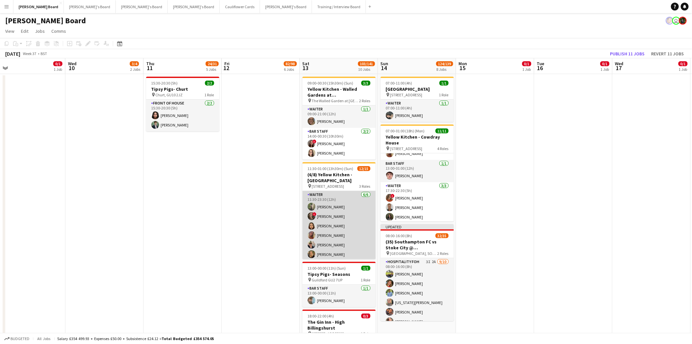
click at [334, 219] on app-card-role "Waiter [DATE] 11:30-23:30 (12h) [PERSON_NAME] ! [PERSON_NAME] [PERSON_NAME] [PE…" at bounding box center [339, 226] width 73 height 70
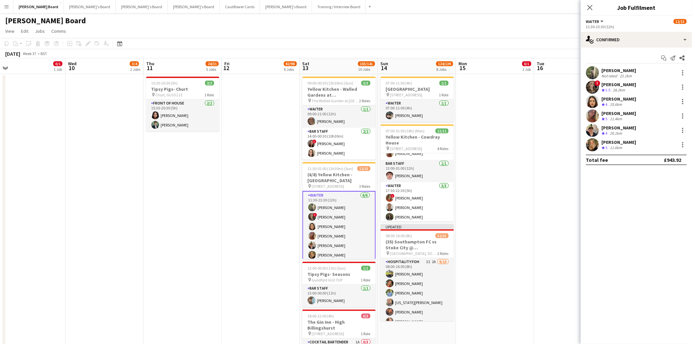
click at [337, 200] on app-card-role "Waiter [DATE] 11:30-23:30 (12h) [PERSON_NAME] ! [PERSON_NAME] [PERSON_NAME] [PE…" at bounding box center [339, 226] width 73 height 71
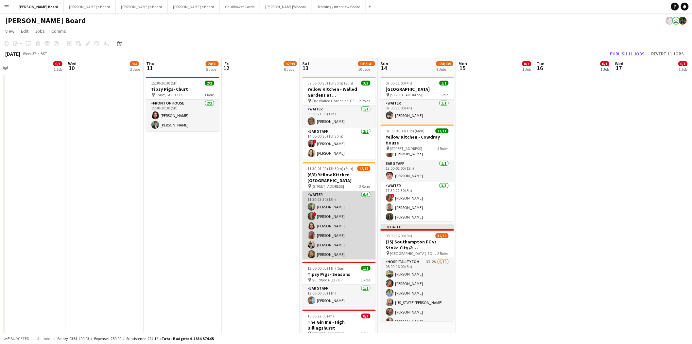
scroll to position [0, 247]
click at [332, 203] on app-card-role "Waiter [DATE] 11:30-23:30 (12h) [PERSON_NAME] ! [PERSON_NAME] [PERSON_NAME] [PE…" at bounding box center [339, 226] width 73 height 70
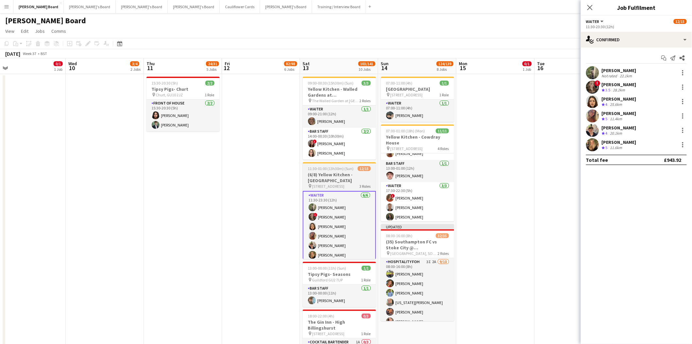
click at [334, 174] on h3 "(6/8) Yellow Kitchen - [GEOGRAPHIC_DATA]" at bounding box center [339, 177] width 73 height 12
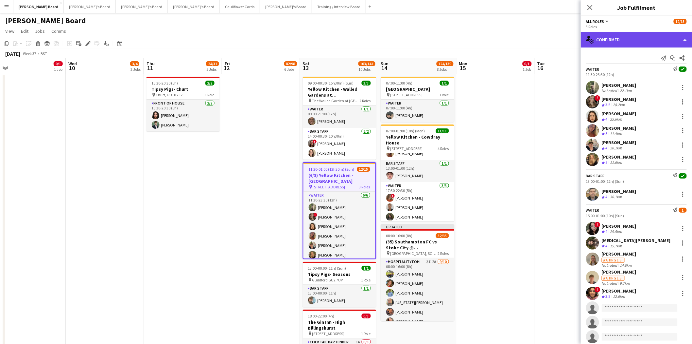
click at [630, 39] on div "single-neutral-actions-check-2 Confirmed" at bounding box center [636, 40] width 111 height 16
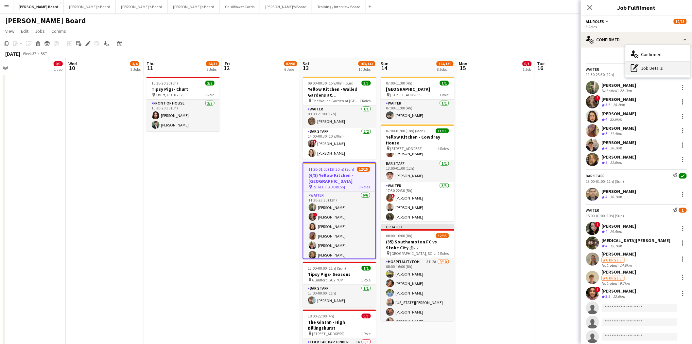
click at [653, 67] on div "pen-write Job Details" at bounding box center [658, 68] width 65 height 13
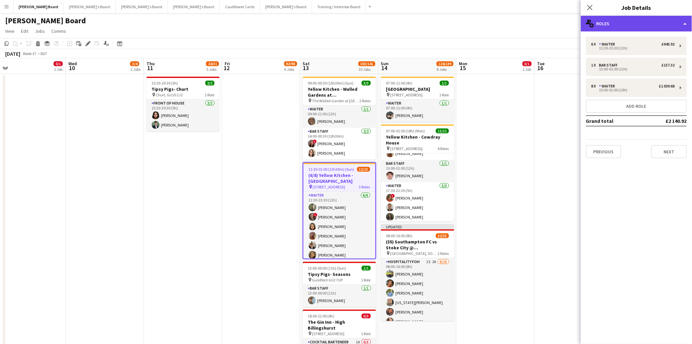
click at [650, 22] on div "multiple-users-add Roles" at bounding box center [636, 24] width 111 height 16
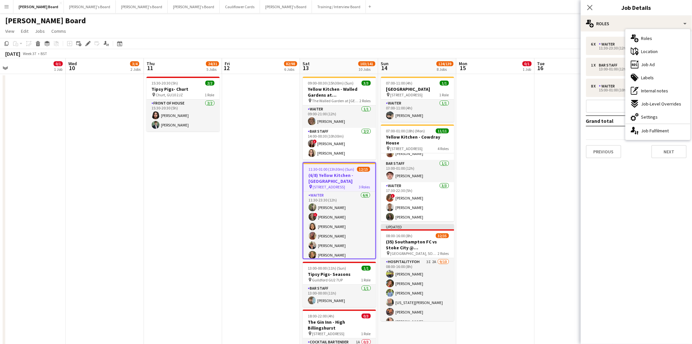
drag, startPoint x: 661, startPoint y: 132, endPoint x: 620, endPoint y: 132, distance: 41.6
click at [660, 132] on div "single-neutral-actions-up-down Job Fulfilment" at bounding box center [658, 130] width 65 height 13
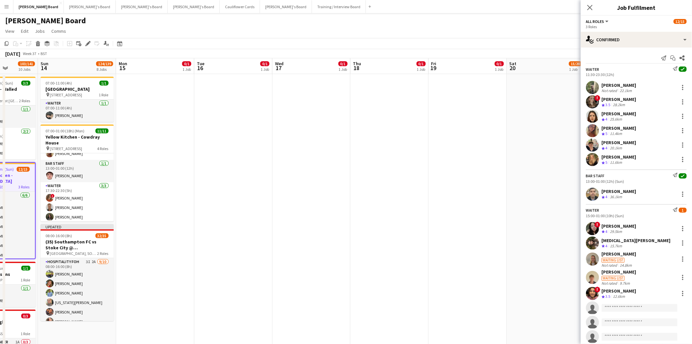
scroll to position [0, 195]
drag, startPoint x: 481, startPoint y: 203, endPoint x: 142, endPoint y: 229, distance: 340.2
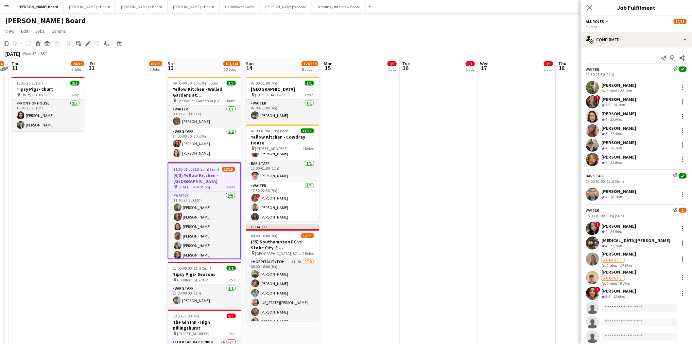
scroll to position [0, 175]
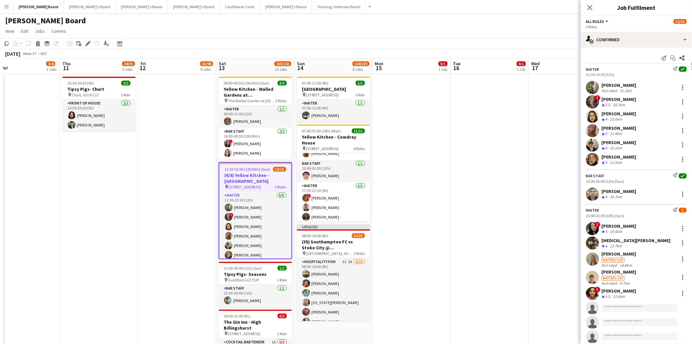
drag, startPoint x: 136, startPoint y: 215, endPoint x: 407, endPoint y: 261, distance: 274.5
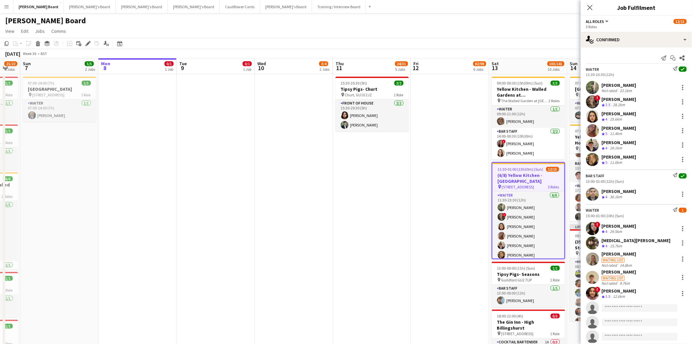
drag, startPoint x: 147, startPoint y: 240, endPoint x: 384, endPoint y: 252, distance: 237.5
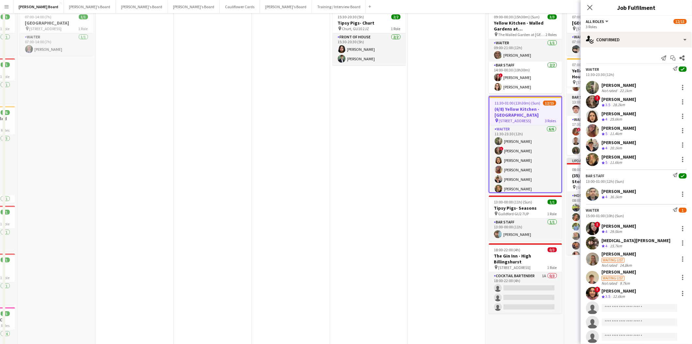
scroll to position [0, 0]
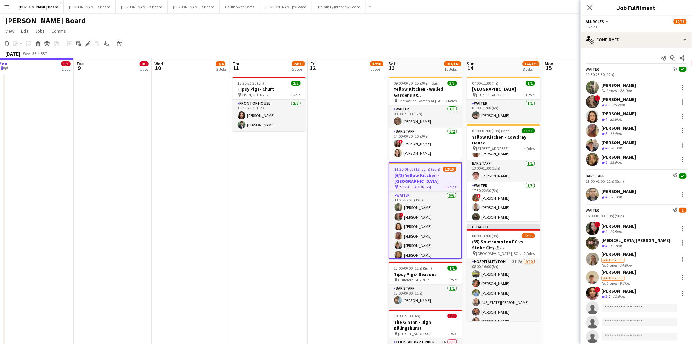
drag, startPoint x: 241, startPoint y: 201, endPoint x: 138, endPoint y: 201, distance: 103.1
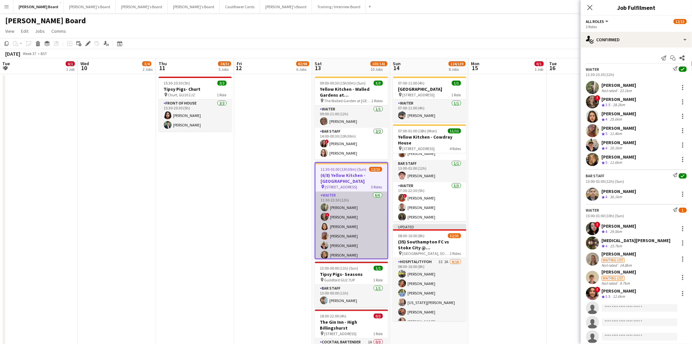
drag, startPoint x: 558, startPoint y: 195, endPoint x: 361, endPoint y: 197, distance: 196.6
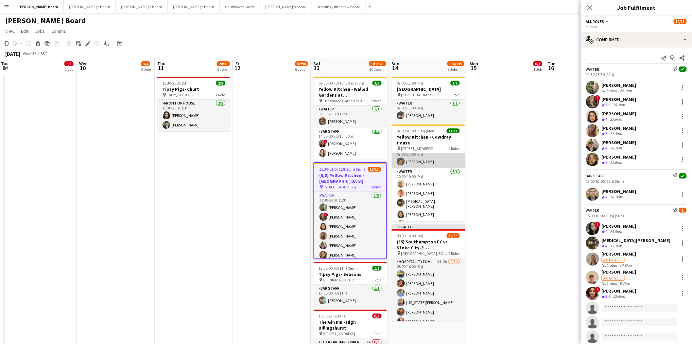
scroll to position [0, 0]
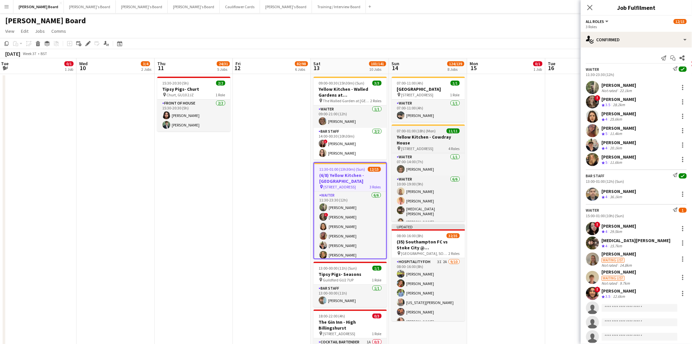
click at [430, 142] on h3 "Yellow Kitchen - Cowdray House" at bounding box center [428, 140] width 73 height 12
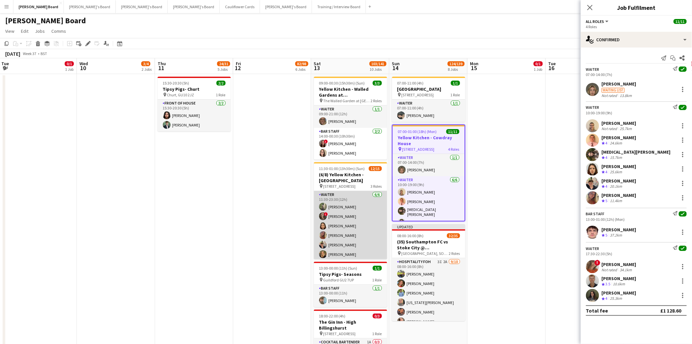
click at [346, 207] on app-card-role "Waiter [DATE] 11:30-23:30 (12h) [PERSON_NAME] ! [PERSON_NAME] [PERSON_NAME] [PE…" at bounding box center [350, 226] width 73 height 70
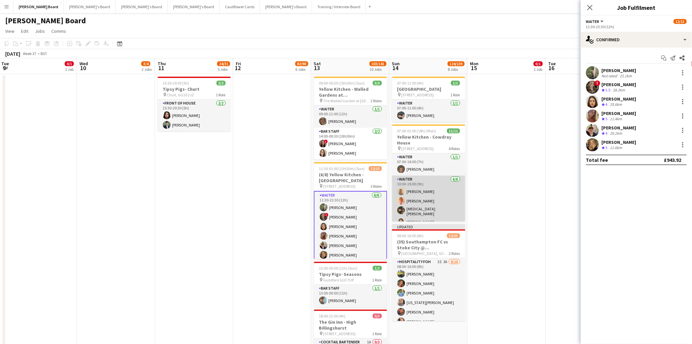
scroll to position [0, 236]
click at [418, 197] on app-card-role "Waiter [DATE] 10:00-19:00 (9h) [PERSON_NAME] [PERSON_NAME] [MEDICAL_DATA][PERSO…" at bounding box center [429, 211] width 73 height 72
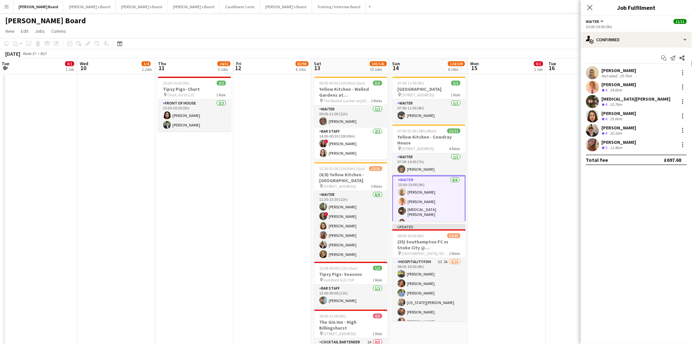
click at [628, 70] on div "[PERSON_NAME]" at bounding box center [619, 70] width 35 height 6
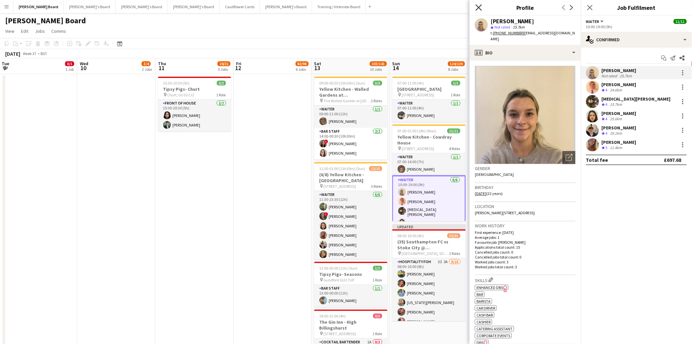
drag, startPoint x: 481, startPoint y: 7, endPoint x: 477, endPoint y: 33, distance: 26.1
click at [481, 7] on icon "Close pop-in" at bounding box center [478, 7] width 5 height 5
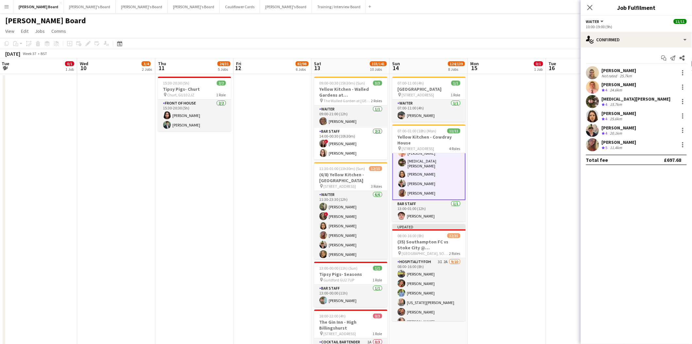
scroll to position [0, 0]
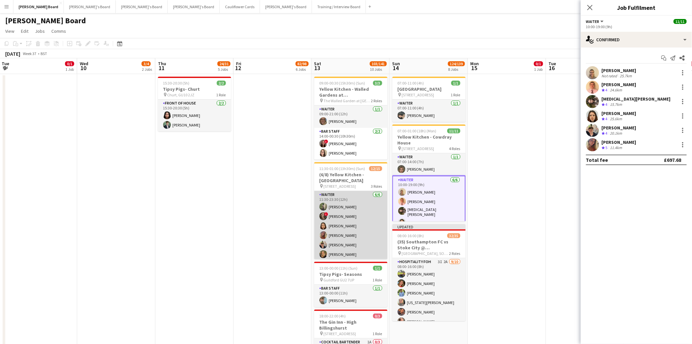
click at [360, 205] on app-card-role "Waiter [DATE] 11:30-23:30 (12h) [PERSON_NAME] ! [PERSON_NAME] [PERSON_NAME] [PE…" at bounding box center [350, 226] width 73 height 70
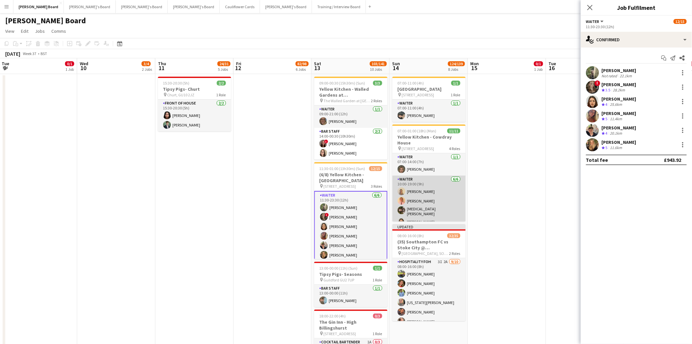
drag, startPoint x: 413, startPoint y: 211, endPoint x: 400, endPoint y: 207, distance: 13.0
click at [413, 211] on app-card-role "Waiter [DATE] 10:00-19:00 (9h) [PERSON_NAME] [PERSON_NAME] [MEDICAL_DATA][PERSO…" at bounding box center [429, 211] width 73 height 72
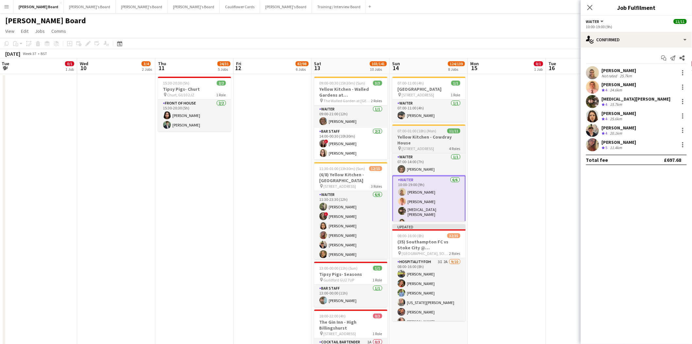
drag, startPoint x: 348, startPoint y: 208, endPoint x: 426, endPoint y: 210, distance: 77.2
click at [349, 208] on app-card-role "Waiter [DATE] 11:30-23:30 (12h) [PERSON_NAME] ! [PERSON_NAME] [PERSON_NAME] [PE…" at bounding box center [350, 226] width 73 height 70
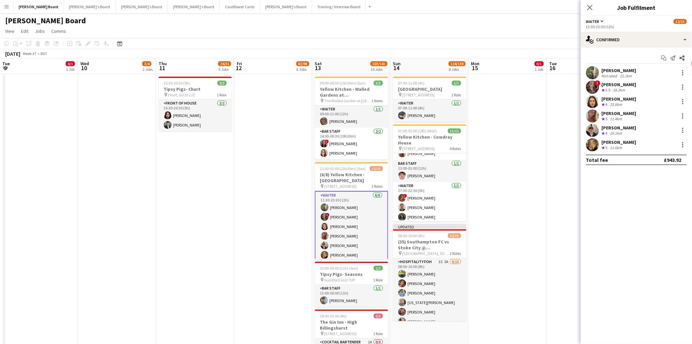
scroll to position [0, 235]
click at [351, 219] on app-card-role "Waiter [DATE] 11:30-23:30 (12h) [PERSON_NAME] ! [PERSON_NAME] [PERSON_NAME] [PE…" at bounding box center [351, 226] width 73 height 71
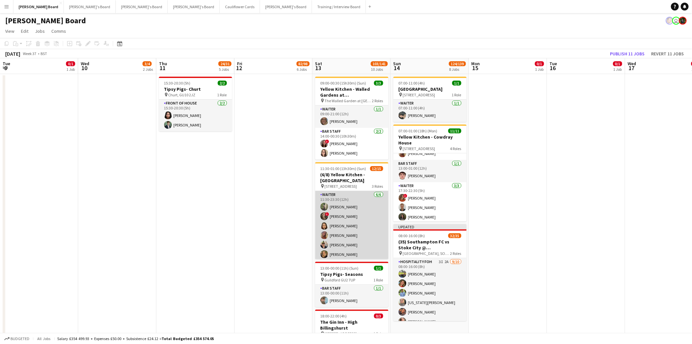
click at [349, 208] on app-card-role "Waiter [DATE] 11:30-23:30 (12h) [PERSON_NAME] ! [PERSON_NAME] [PERSON_NAME] [PE…" at bounding box center [351, 226] width 73 height 70
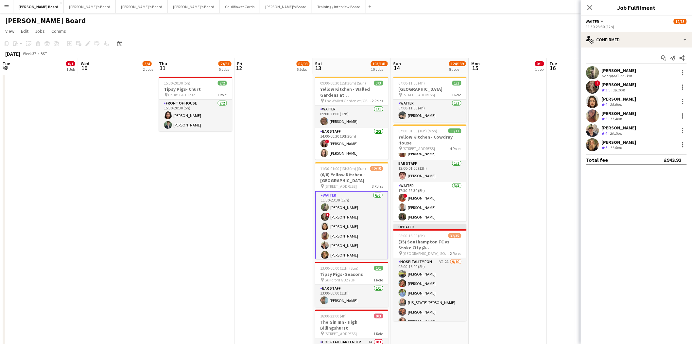
click at [616, 69] on div "[PERSON_NAME]" at bounding box center [619, 70] width 35 height 6
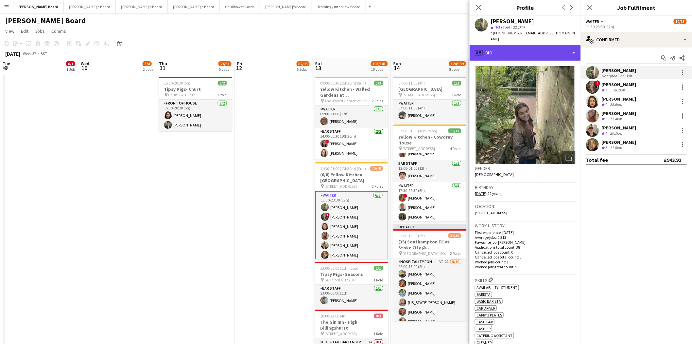
click at [534, 45] on div "profile Bio" at bounding box center [525, 53] width 111 height 16
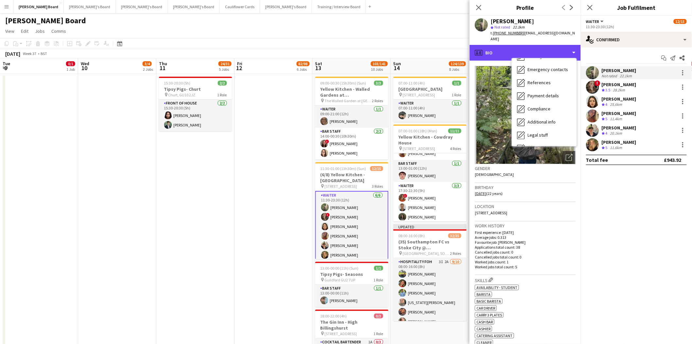
scroll to position [87, 0]
click at [541, 134] on div "Calendar Calendar" at bounding box center [544, 137] width 65 height 13
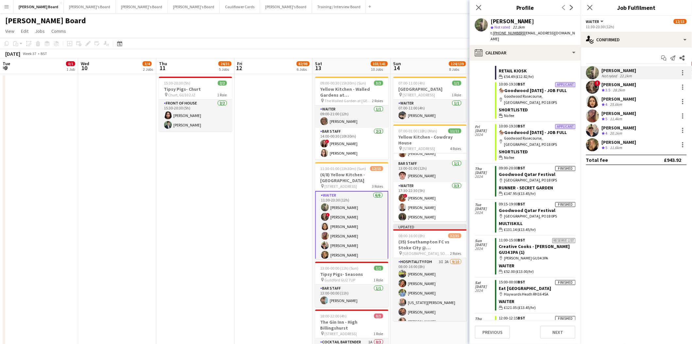
scroll to position [1152, 0]
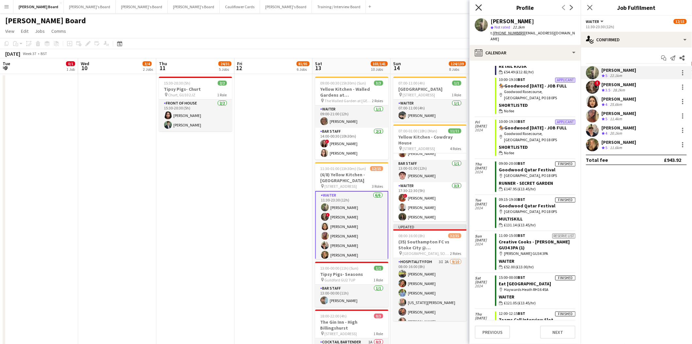
click at [478, 9] on icon at bounding box center [479, 7] width 6 height 6
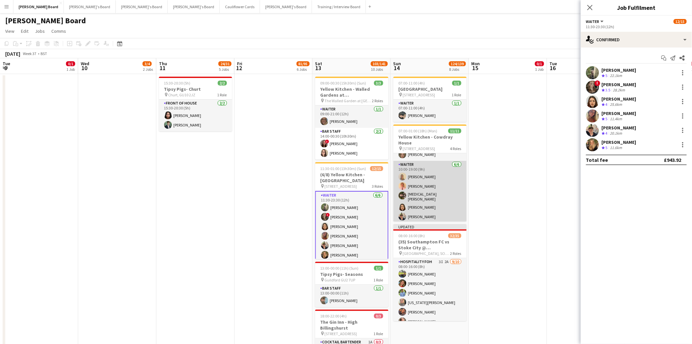
scroll to position [0, 234]
click at [439, 172] on app-card-role "Waiter [DATE] 10:00-19:00 (9h) [PERSON_NAME] [PERSON_NAME] [MEDICAL_DATA][PERSO…" at bounding box center [430, 197] width 73 height 72
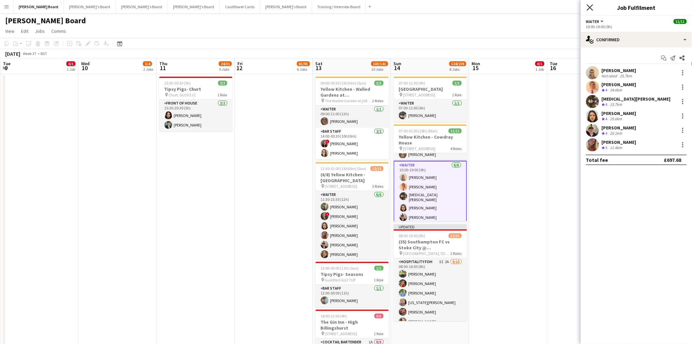
click at [589, 8] on icon "Close pop-in" at bounding box center [590, 7] width 6 height 6
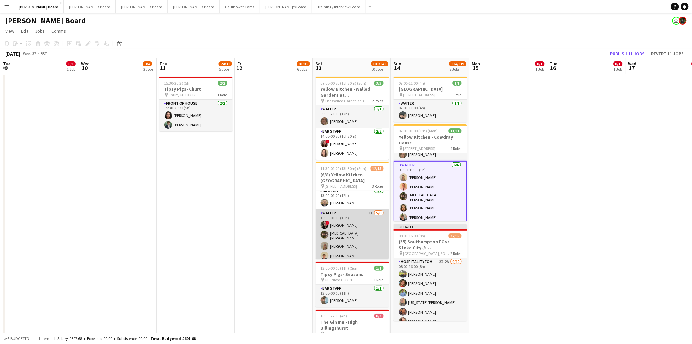
scroll to position [113, 0]
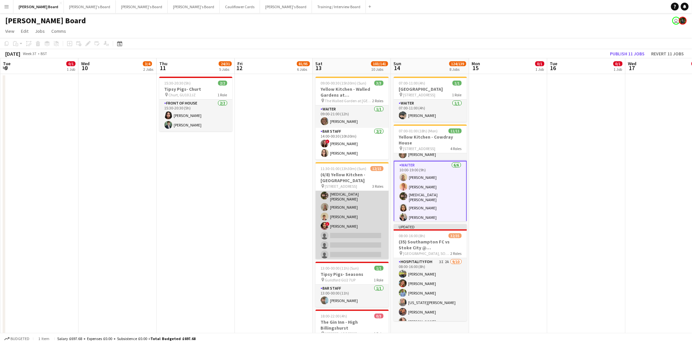
click at [356, 216] on app-card-role "Waiter 1A [DATE] 15:00-01:00 (10h) ! [PERSON_NAME] [MEDICAL_DATA][PERSON_NAME] …" at bounding box center [352, 215] width 73 height 91
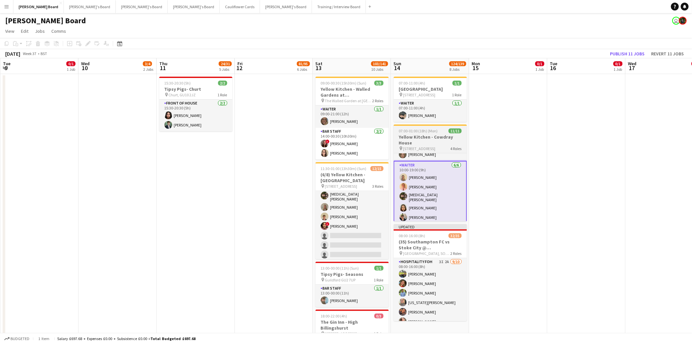
scroll to position [113, 0]
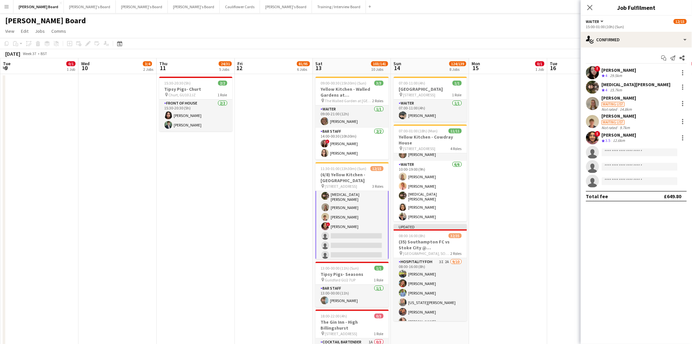
click at [615, 97] on div "[PERSON_NAME]" at bounding box center [619, 98] width 35 height 6
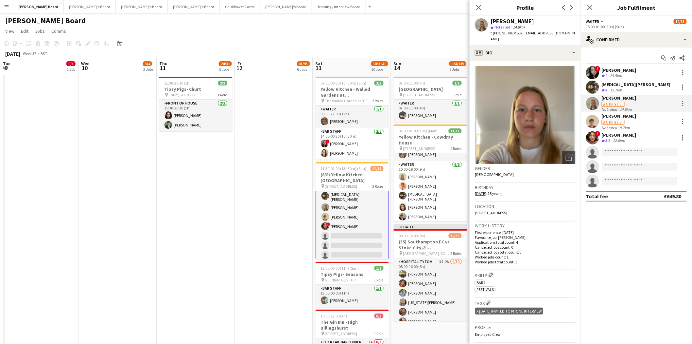
click at [621, 117] on div "[PERSON_NAME]" at bounding box center [619, 116] width 35 height 6
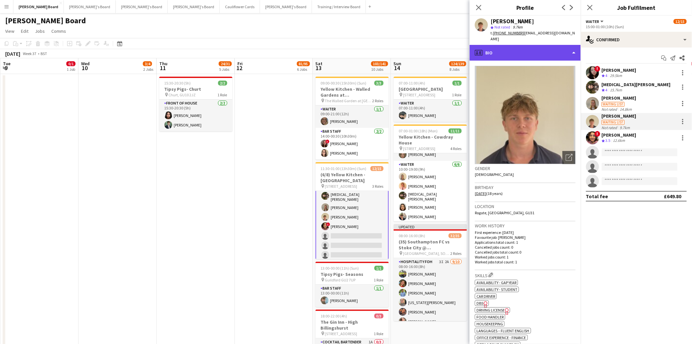
click at [497, 46] on div "profile Bio" at bounding box center [525, 53] width 111 height 16
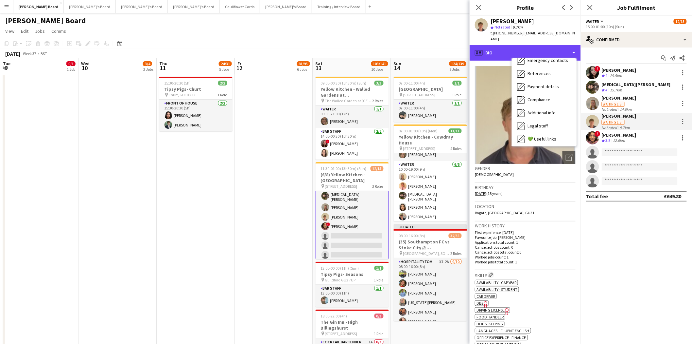
scroll to position [87, 0]
click at [547, 122] on div "Feedback Feedback" at bounding box center [544, 124] width 65 height 13
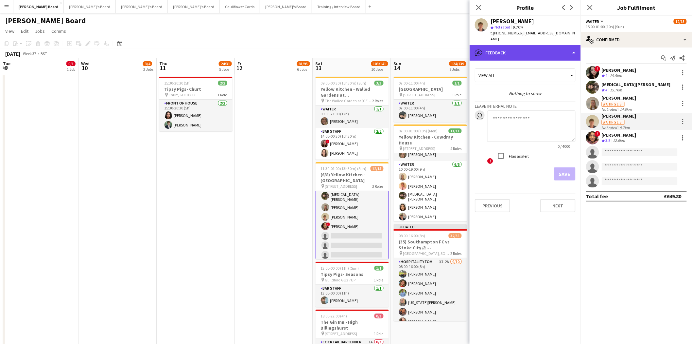
drag, startPoint x: 519, startPoint y: 44, endPoint x: 521, endPoint y: 51, distance: 6.9
click at [519, 45] on div "bubble-pencil Feedback" at bounding box center [525, 53] width 111 height 16
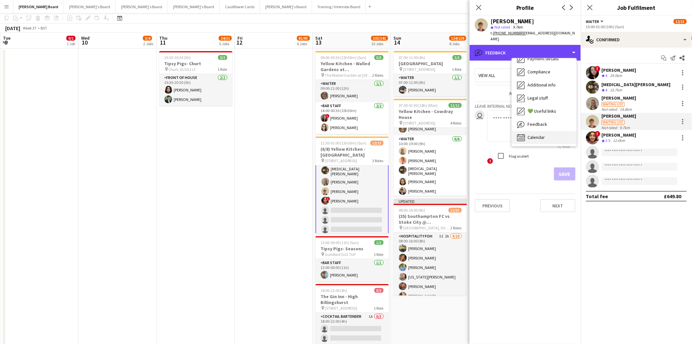
scroll to position [182, 0]
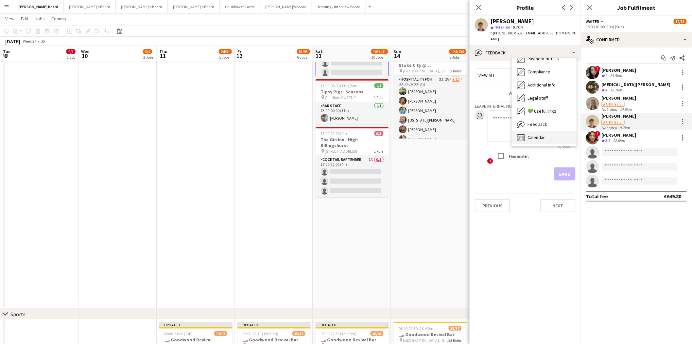
click at [548, 131] on div "Calendar Calendar" at bounding box center [544, 137] width 65 height 13
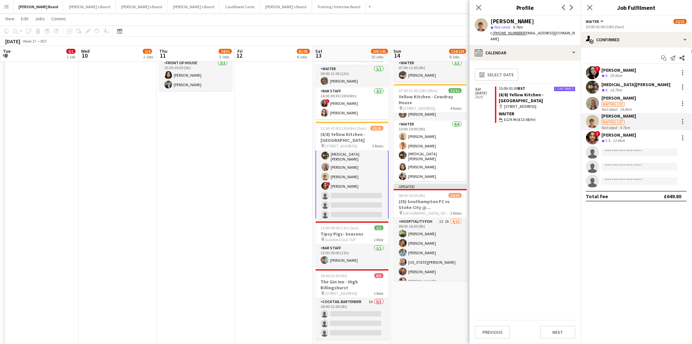
scroll to position [0, 0]
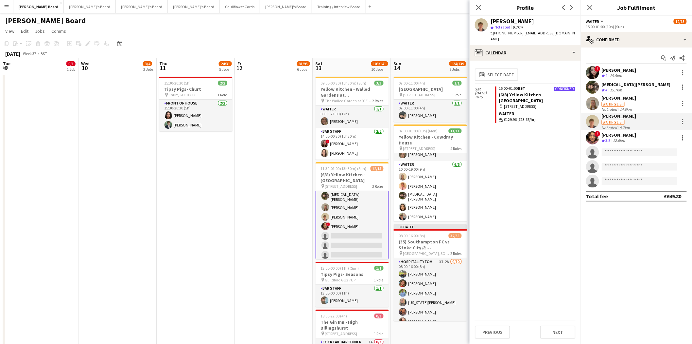
click at [610, 96] on div "[PERSON_NAME]" at bounding box center [619, 98] width 35 height 6
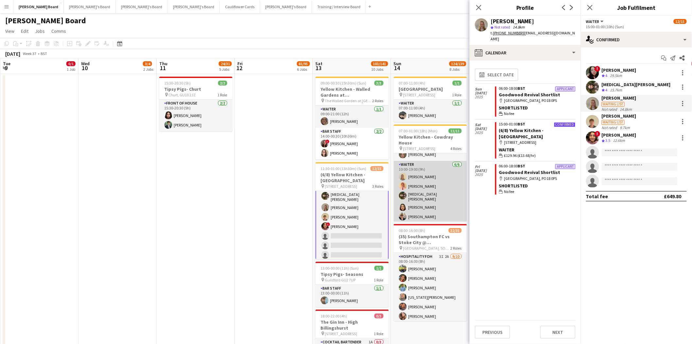
click at [423, 169] on app-card-role "Waiter [DATE] 10:00-19:00 (9h) [PERSON_NAME] [PERSON_NAME] [MEDICAL_DATA][PERSO…" at bounding box center [430, 197] width 73 height 72
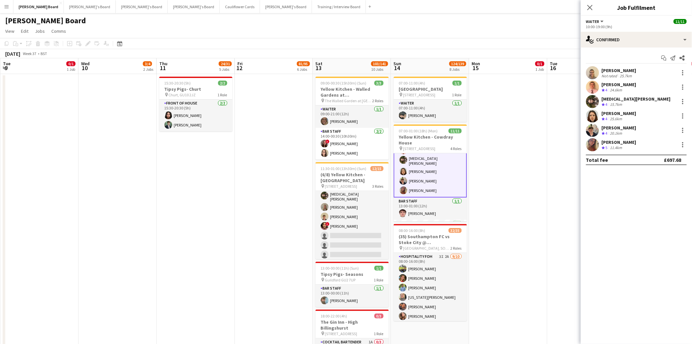
scroll to position [87, 0]
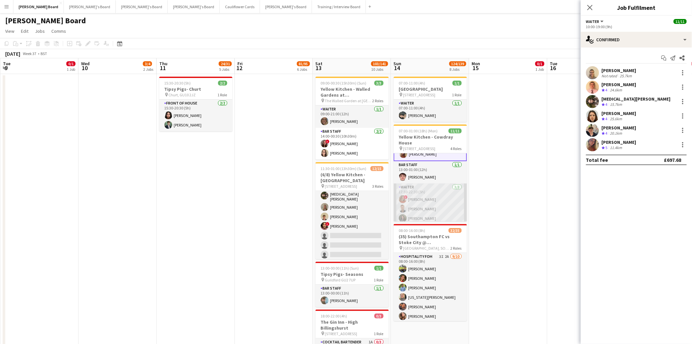
click at [421, 192] on app-card-role "Waiter [DATE] 17:30-22:30 (5h) ! [PERSON_NAME] [PERSON_NAME] [PERSON_NAME]" at bounding box center [430, 203] width 73 height 41
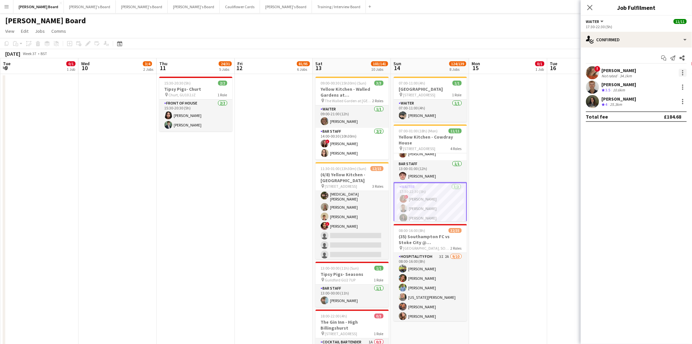
click at [681, 72] on div at bounding box center [683, 73] width 8 height 8
click at [656, 148] on span "Remove" at bounding box center [652, 148] width 20 height 6
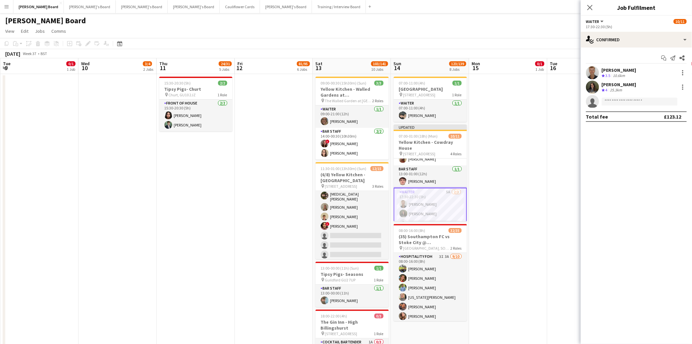
click at [444, 213] on app-card-role "Waiter 5A [DATE] 17:30-22:30 (5h) [PERSON_NAME] [PERSON_NAME] single-neutral-ac…" at bounding box center [430, 208] width 73 height 43
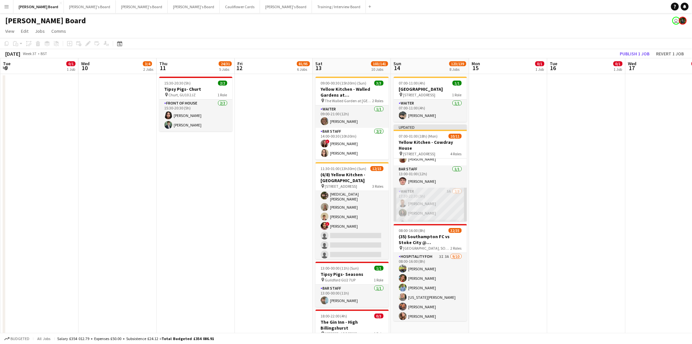
click at [431, 202] on app-card-role "Waiter 5A [DATE] 17:30-22:30 (5h) [PERSON_NAME] [PERSON_NAME] single-neutral-ac…" at bounding box center [430, 207] width 73 height 41
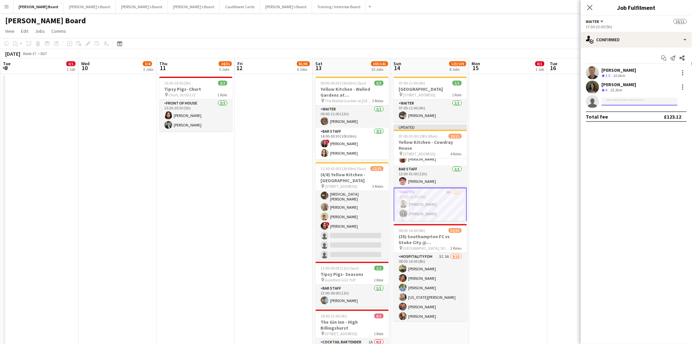
click at [629, 104] on input at bounding box center [640, 101] width 76 height 8
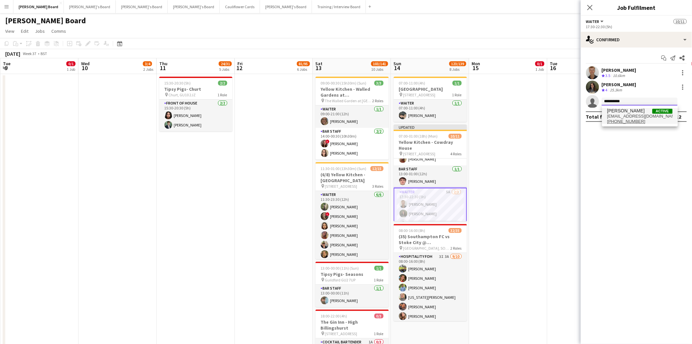
type input "*********"
drag, startPoint x: 622, startPoint y: 109, endPoint x: 620, endPoint y: 114, distance: 5.3
click at [622, 110] on span "[PERSON_NAME]" at bounding box center [627, 111] width 38 height 6
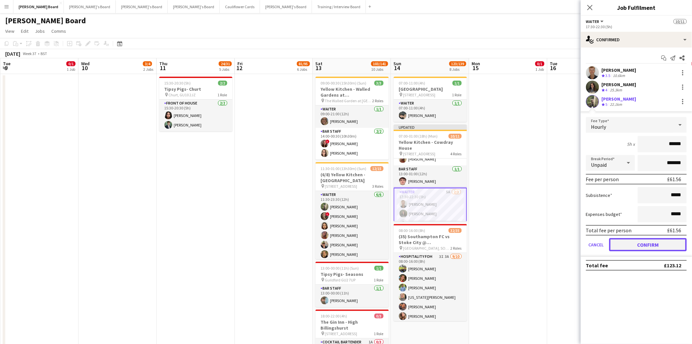
click at [647, 244] on button "Confirm" at bounding box center [649, 244] width 78 height 13
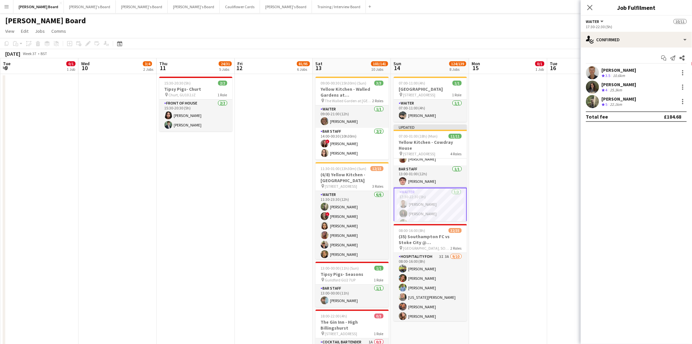
click at [528, 192] on app-date-cell at bounding box center [508, 282] width 78 height 417
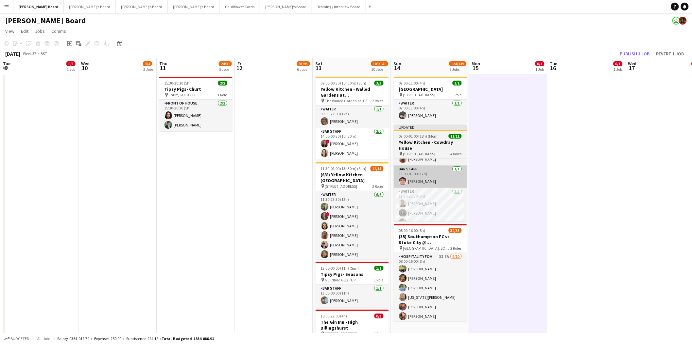
drag, startPoint x: 431, startPoint y: 147, endPoint x: 438, endPoint y: 171, distance: 25.4
click at [431, 148] on h3 "Yellow Kitchen - Cowdray House" at bounding box center [430, 145] width 73 height 12
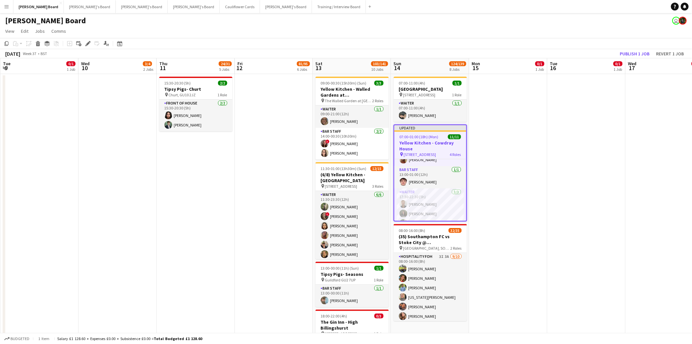
drag, startPoint x: 639, startPoint y: 48, endPoint x: 602, endPoint y: 77, distance: 46.6
click at [639, 49] on div "Copy Paste Paste Ctrl+V Paste with crew Ctrl+Shift+V Paste linked Job [GEOGRAPH…" at bounding box center [346, 48] width 692 height 20
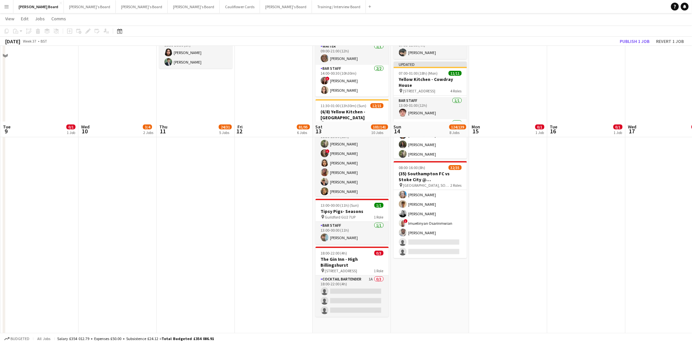
scroll to position [36, 0]
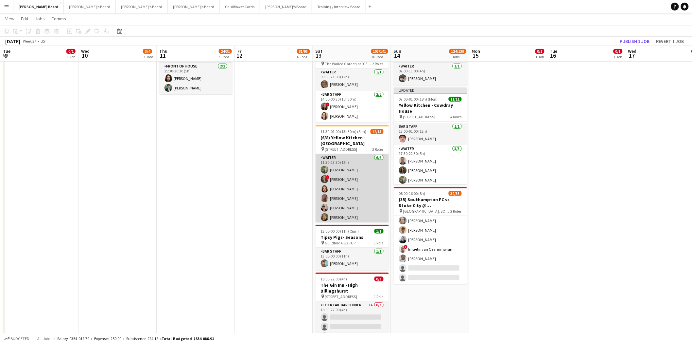
click at [357, 162] on app-card-role "Waiter [DATE] 11:30-23:30 (12h) [PERSON_NAME] ! [PERSON_NAME] [PERSON_NAME] [PE…" at bounding box center [352, 189] width 73 height 70
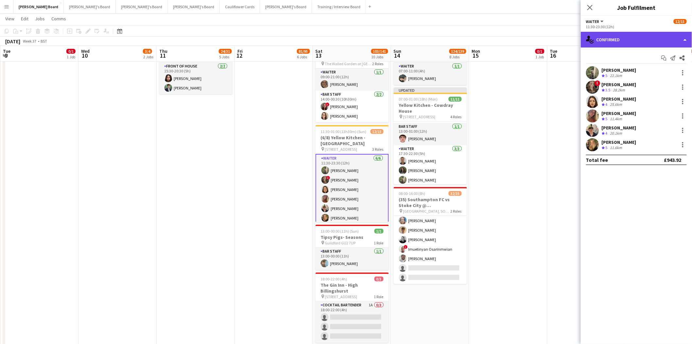
click at [619, 39] on div "single-neutral-actions-check-2 Confirmed" at bounding box center [636, 40] width 111 height 16
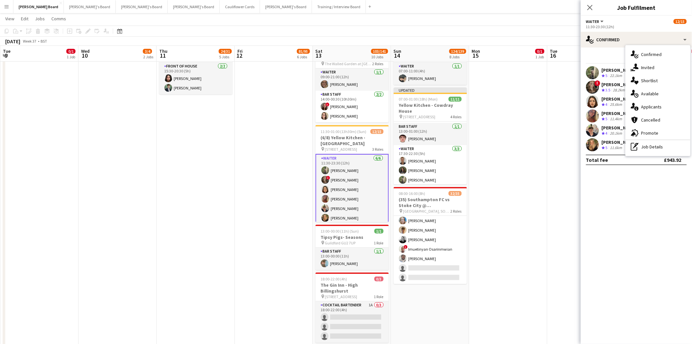
drag, startPoint x: 656, startPoint y: 106, endPoint x: 639, endPoint y: 106, distance: 17.0
click at [655, 106] on span "Applicants" at bounding box center [652, 107] width 21 height 6
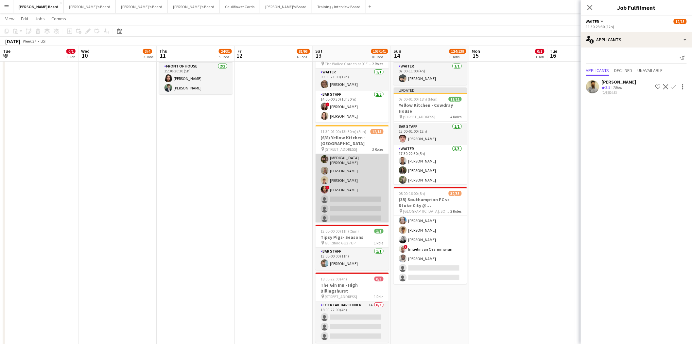
click at [350, 164] on app-card-role "Waiter 1A [DATE] 15:00-01:00 (10h) ! [PERSON_NAME] [MEDICAL_DATA][PERSON_NAME] …" at bounding box center [352, 179] width 73 height 91
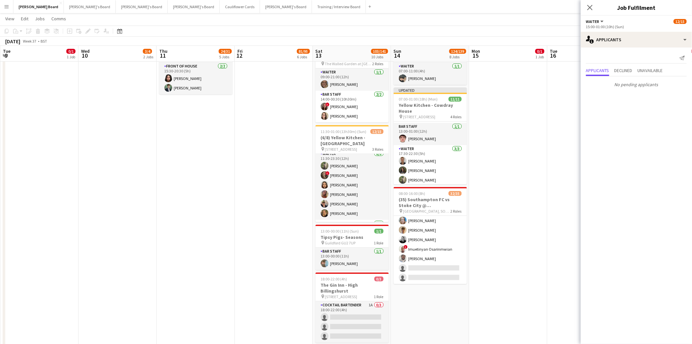
scroll to position [77, 0]
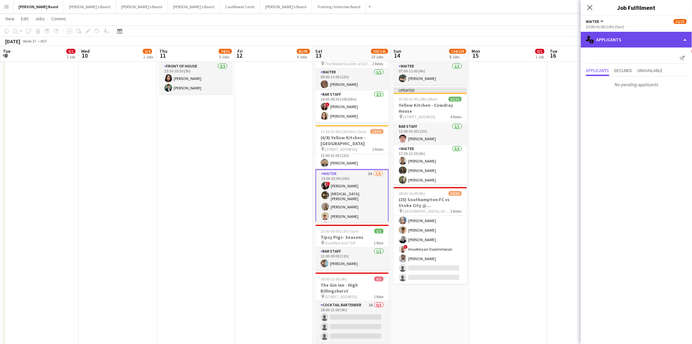
click at [626, 34] on div "single-neutral-actions-information Applicants" at bounding box center [636, 40] width 111 height 16
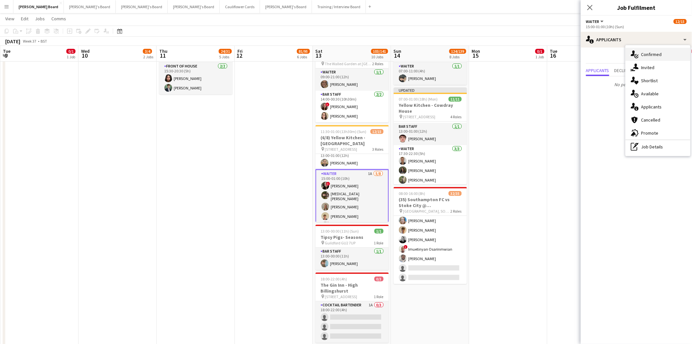
click at [649, 53] on span "Confirmed" at bounding box center [652, 54] width 21 height 6
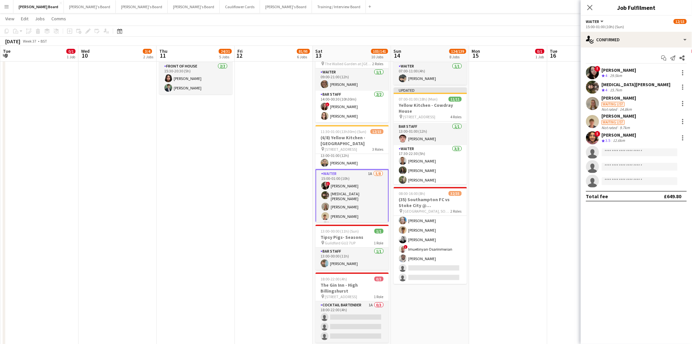
click at [614, 97] on div "[PERSON_NAME]" at bounding box center [619, 98] width 35 height 6
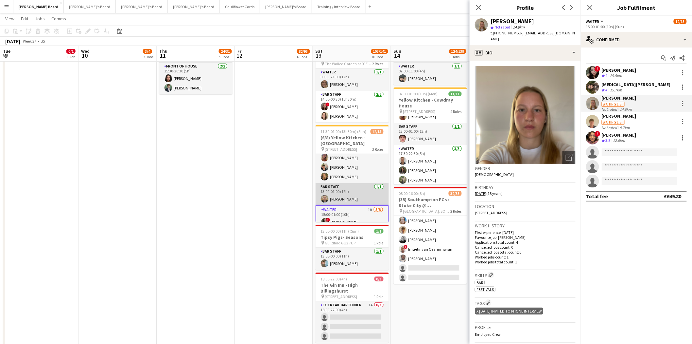
scroll to position [4, 0]
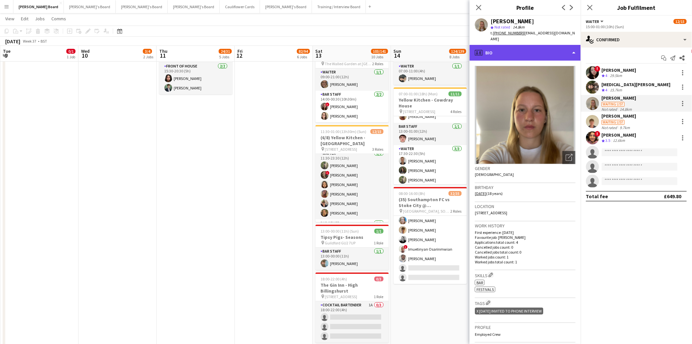
click at [512, 45] on div "profile Bio" at bounding box center [525, 53] width 111 height 16
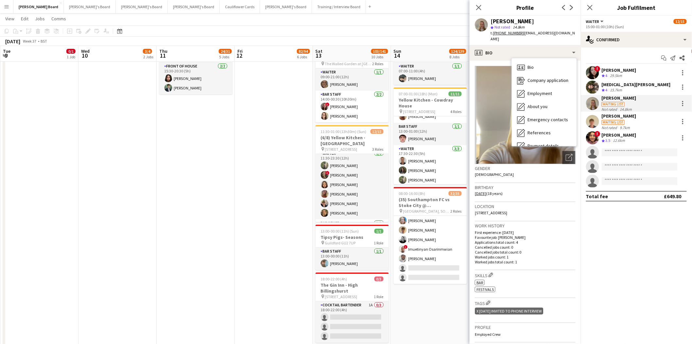
click at [525, 171] on div "Gender [DEMOGRAPHIC_DATA]" at bounding box center [525, 173] width 101 height 19
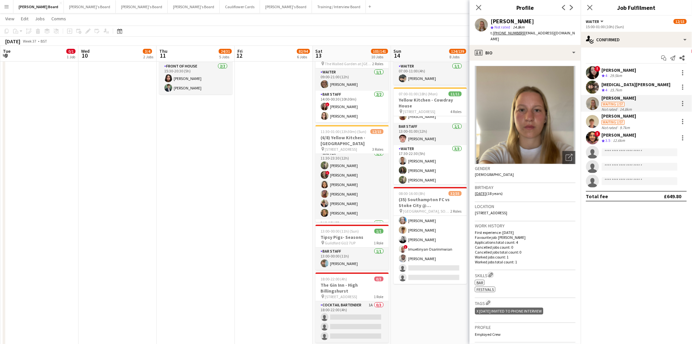
click at [493, 272] on app-icon "Edit crew company skills" at bounding box center [491, 274] width 5 height 5
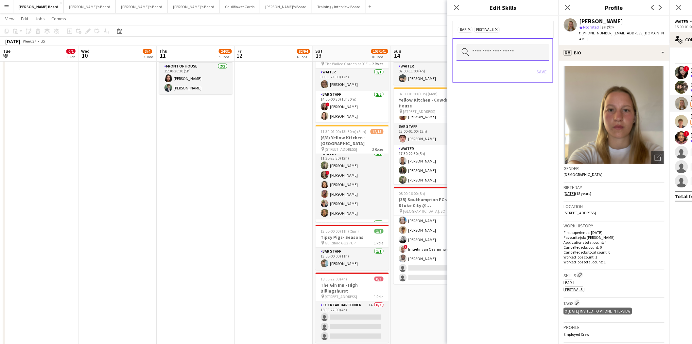
click at [482, 53] on input "text" at bounding box center [503, 52] width 93 height 16
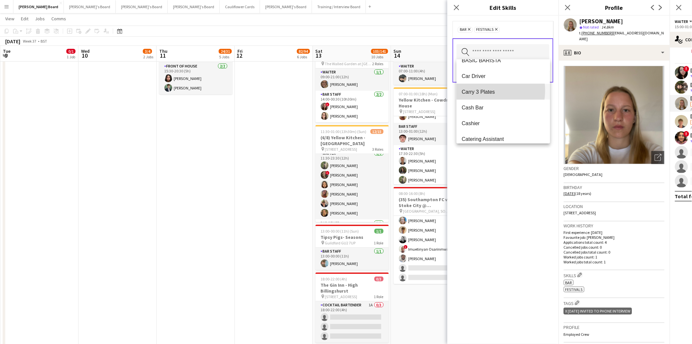
click at [482, 90] on span "Carry 3 Plates" at bounding box center [503, 92] width 83 height 6
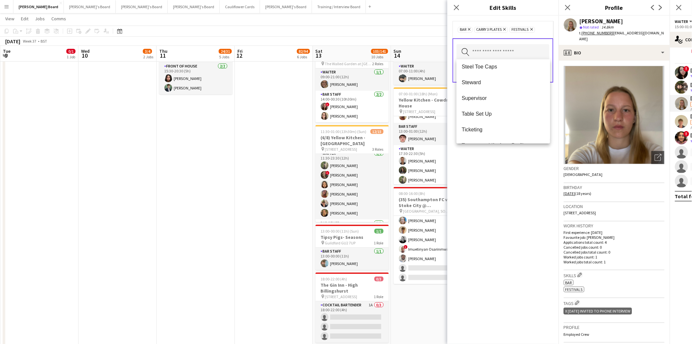
click at [482, 116] on mat-option "Table Set Up" at bounding box center [504, 114] width 94 height 16
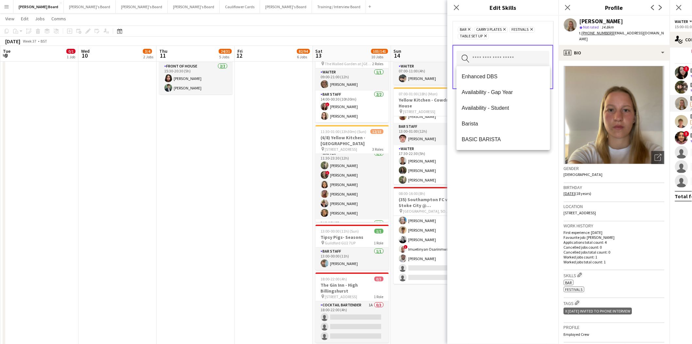
click at [488, 58] on input "text" at bounding box center [503, 59] width 93 height 16
drag, startPoint x: 474, startPoint y: 116, endPoint x: 480, endPoint y: 56, distance: 60.6
click at [474, 114] on span "Cashier" at bounding box center [503, 114] width 83 height 6
click at [485, 59] on input "text" at bounding box center [503, 59] width 93 height 16
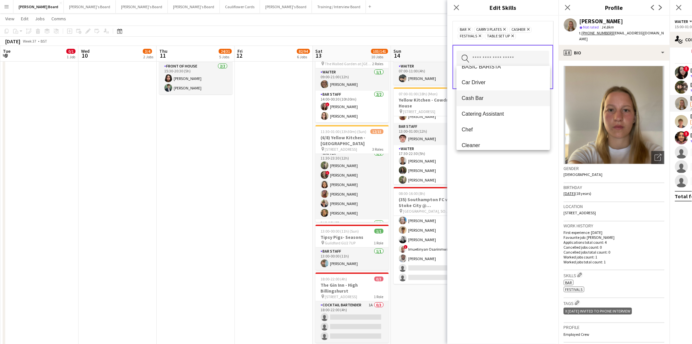
drag, startPoint x: 477, startPoint y: 97, endPoint x: 486, endPoint y: 83, distance: 16.5
click at [478, 97] on span "Cash Bar" at bounding box center [503, 98] width 83 height 6
click at [492, 59] on input "text" at bounding box center [503, 59] width 93 height 16
click at [478, 76] on span "Pour a Pint" at bounding box center [503, 77] width 83 height 6
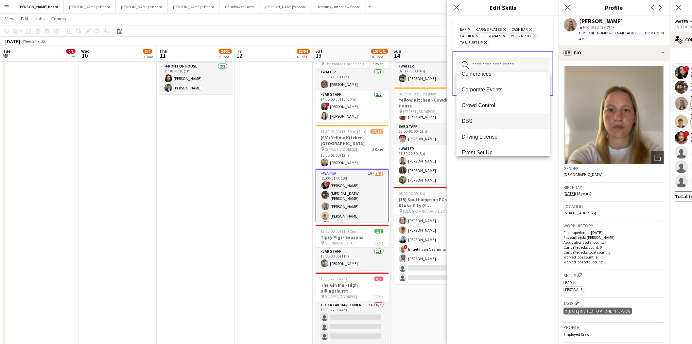
scroll to position [254, 0]
click at [537, 209] on div "bar Remove Carry 3 Plates Remove Cash Bar Remove Cashier Remove Festivals Remov…" at bounding box center [503, 180] width 111 height 328
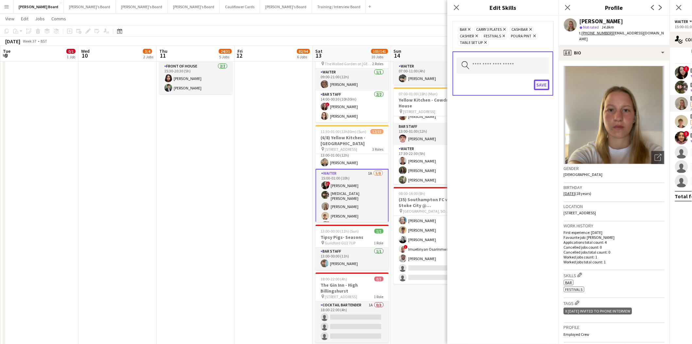
click at [545, 82] on button "Save" at bounding box center [541, 85] width 15 height 10
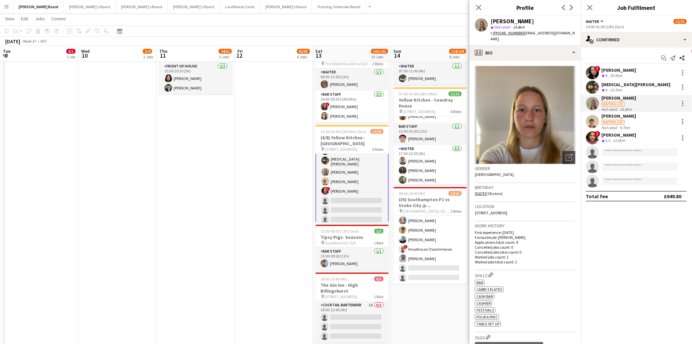
scroll to position [113, 0]
click at [350, 173] on app-card-role "Waiter 1A [DATE] 15:00-01:00 (10h) ! [PERSON_NAME] [MEDICAL_DATA][PERSON_NAME] …" at bounding box center [352, 179] width 73 height 92
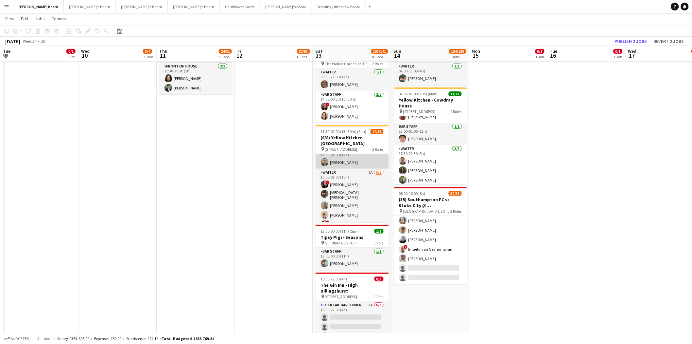
scroll to position [40, 0]
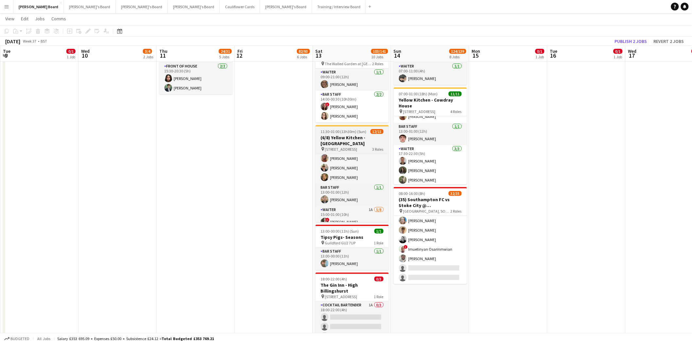
click at [345, 143] on h3 "(6/8) Yellow Kitchen - [GEOGRAPHIC_DATA]" at bounding box center [352, 140] width 73 height 12
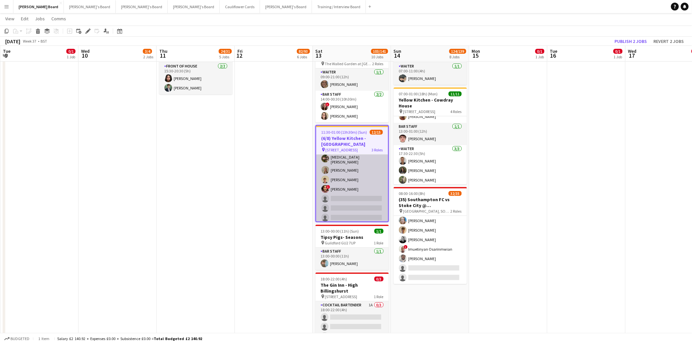
scroll to position [0, 234]
click at [357, 172] on app-card-role "Waiter 1A [DATE] 15:00-01:00 (10h) ! [PERSON_NAME] [MEDICAL_DATA][PERSON_NAME] …" at bounding box center [353, 178] width 72 height 91
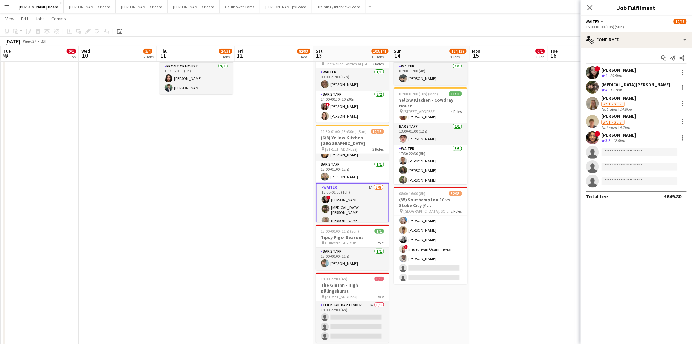
scroll to position [77, 0]
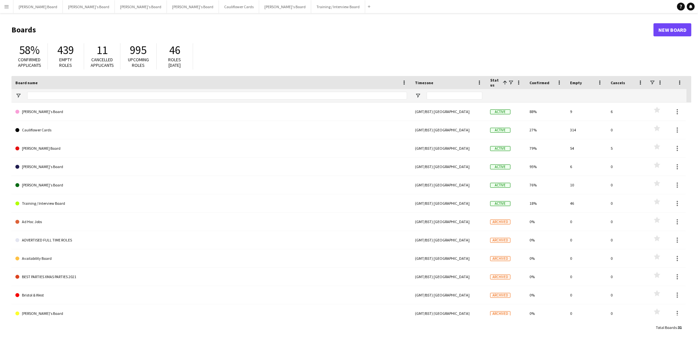
click at [9, 8] on button "Menu" at bounding box center [6, 6] width 13 height 13
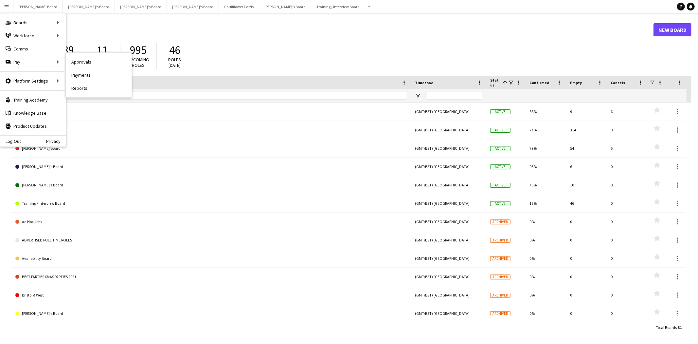
drag, startPoint x: 96, startPoint y: 62, endPoint x: 83, endPoint y: 66, distance: 13.0
click at [96, 62] on link "Approvals" at bounding box center [98, 61] width 65 height 13
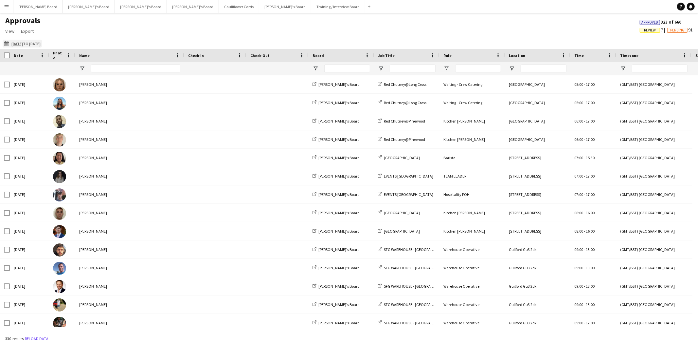
click at [6, 45] on app-icon "[DATE] to [DATE]" at bounding box center [8, 43] width 8 height 5
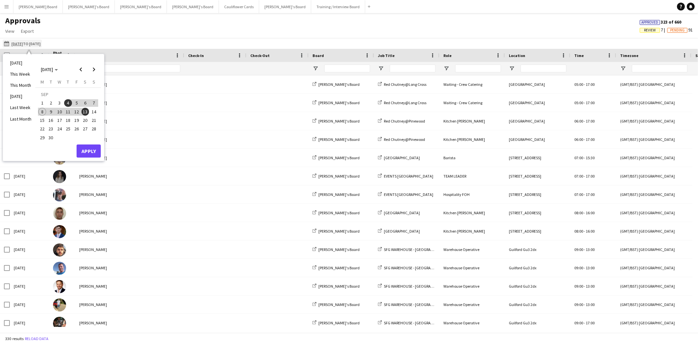
click at [8, 42] on app-icon "[DATE] to [DATE]" at bounding box center [8, 43] width 8 height 5
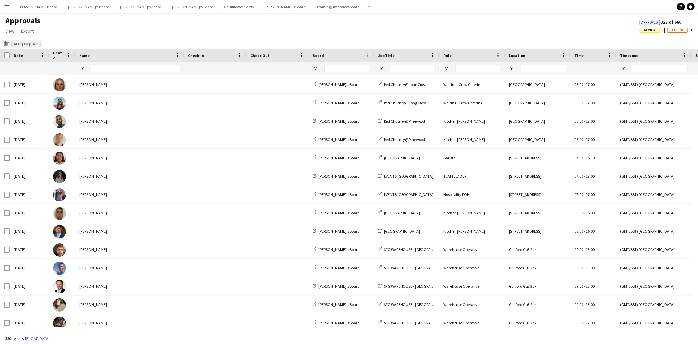
click at [5, 44] on app-icon "[DATE] to [DATE]" at bounding box center [8, 43] width 8 height 5
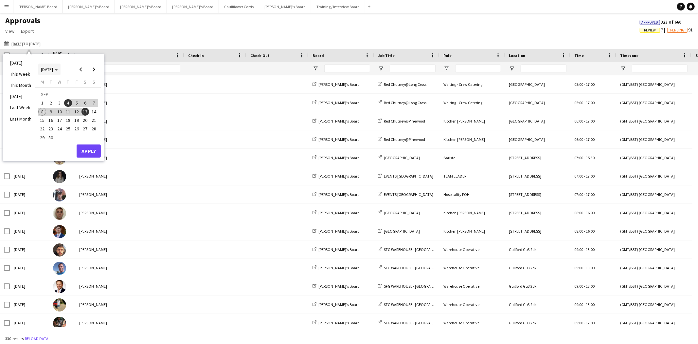
click at [49, 70] on span "[DATE]" at bounding box center [47, 69] width 12 height 6
click at [47, 104] on span "2024" at bounding box center [45, 103] width 13 height 8
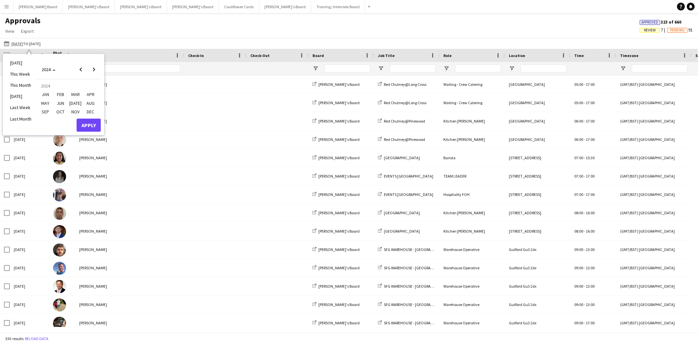
click at [93, 101] on span "AUG" at bounding box center [90, 103] width 13 height 8
click at [69, 93] on span "1" at bounding box center [68, 95] width 8 height 9
click at [88, 146] on button "Apply" at bounding box center [89, 143] width 24 height 13
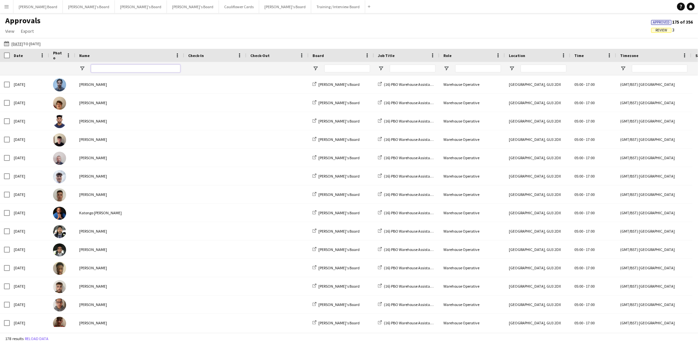
click at [110, 67] on input "Name Filter Input" at bounding box center [135, 68] width 89 height 8
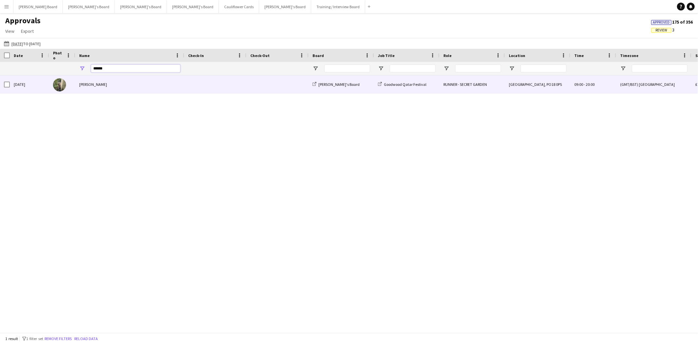
type input "******"
click at [101, 84] on div "[PERSON_NAME]" at bounding box center [129, 84] width 109 height 18
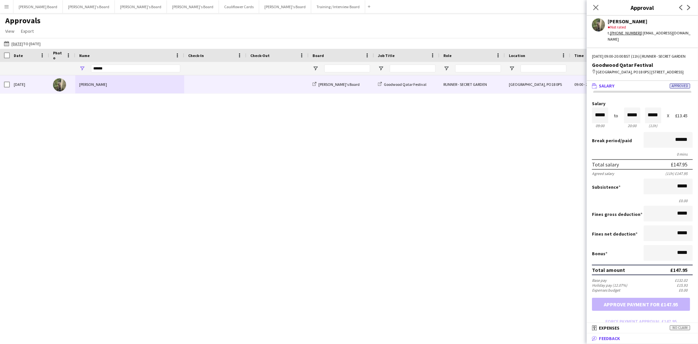
click at [631, 338] on mat-panel-title "bubble-pencil Feedback" at bounding box center [641, 338] width 109 height 6
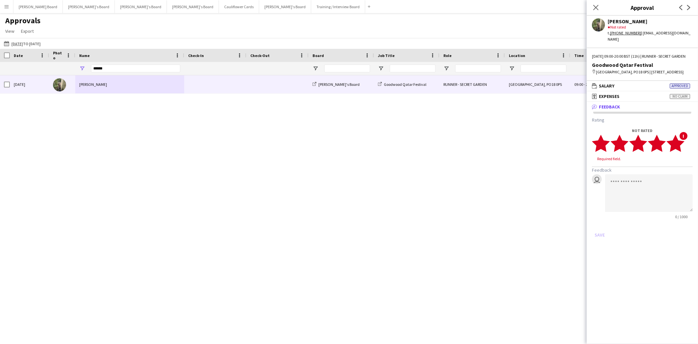
drag, startPoint x: 681, startPoint y: 141, endPoint x: 655, endPoint y: 164, distance: 35.0
click at [681, 141] on polygon at bounding box center [675, 143] width 18 height 17
click at [636, 178] on textarea at bounding box center [649, 187] width 88 height 38
click at [633, 188] on textarea "**********" at bounding box center [649, 187] width 88 height 38
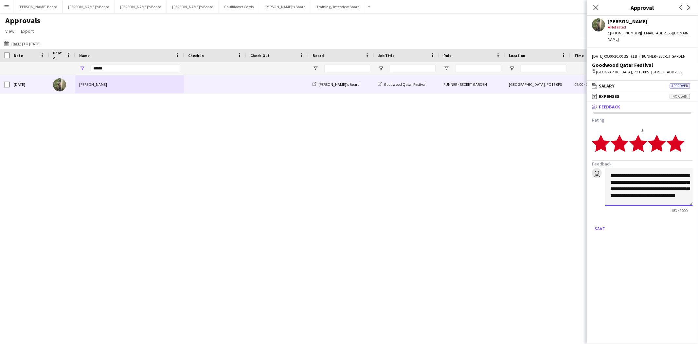
scroll to position [7, 0]
type textarea "**********"
click at [598, 227] on button "Save" at bounding box center [599, 228] width 15 height 10
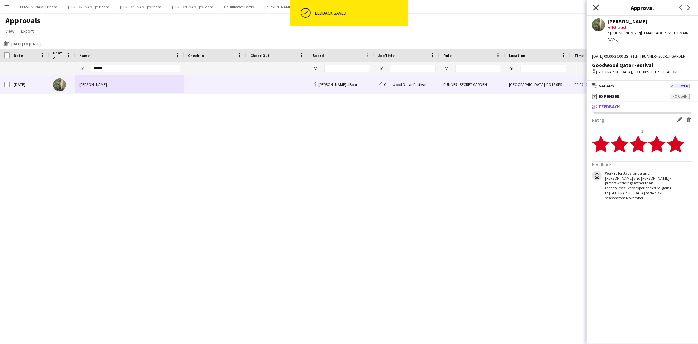
click at [594, 9] on icon "Close pop-in" at bounding box center [595, 7] width 6 height 6
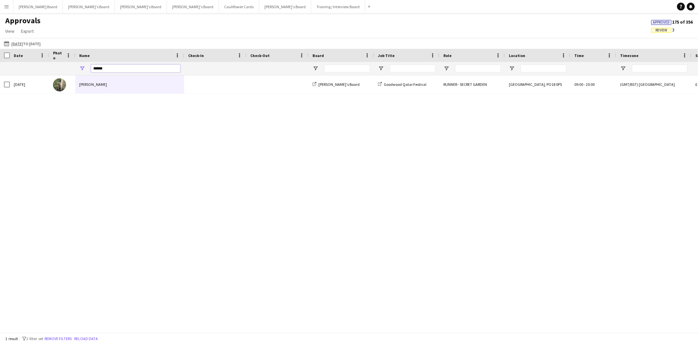
drag, startPoint x: 105, startPoint y: 67, endPoint x: 57, endPoint y: 65, distance: 48.1
click at [57, 65] on div "******" at bounding box center [617, 68] width 1234 height 13
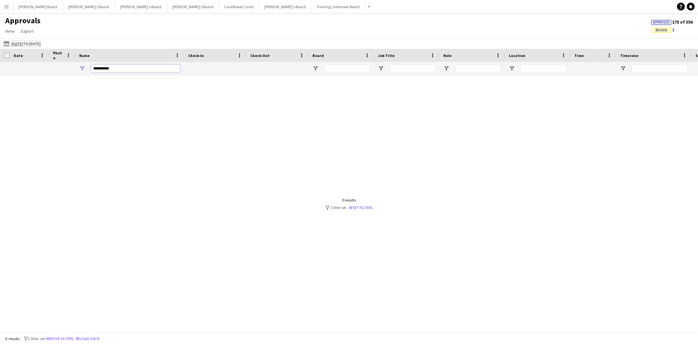
type input "**********"
click at [11, 44] on tcxspan "04-09-2025" at bounding box center [16, 43] width 11 height 5
drag, startPoint x: 5, startPoint y: 43, endPoint x: 18, endPoint y: 56, distance: 18.1
click at [5, 43] on app-icon "04-09-2025 to 13-09-2025" at bounding box center [8, 43] width 8 height 5
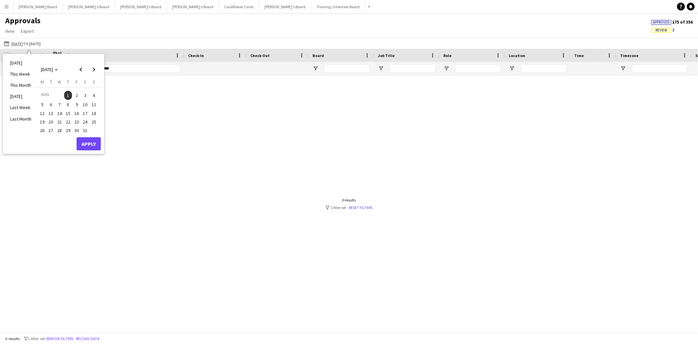
click at [76, 96] on span "2" at bounding box center [77, 95] width 8 height 9
click at [92, 143] on button "Apply" at bounding box center [89, 143] width 24 height 13
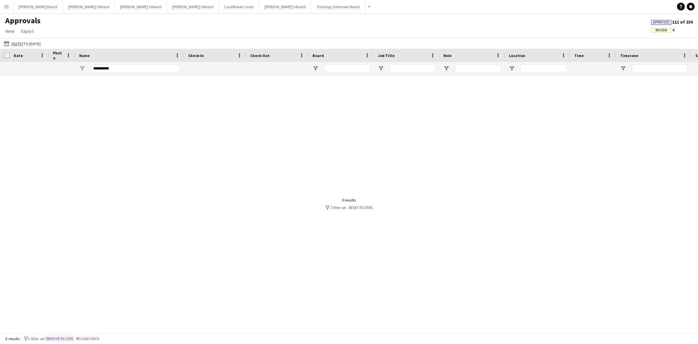
drag, startPoint x: 64, startPoint y: 336, endPoint x: 75, endPoint y: 332, distance: 10.9
click at [64, 336] on button "Remove filters" at bounding box center [60, 338] width 30 height 7
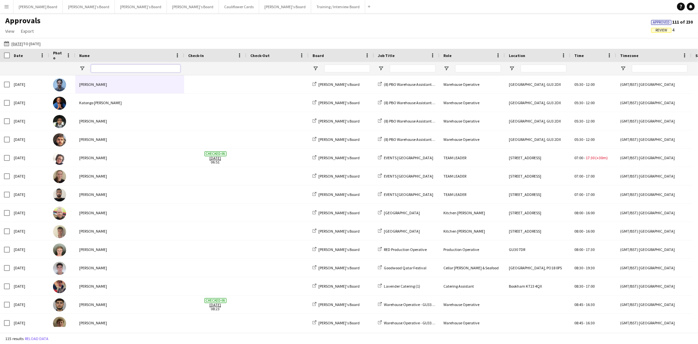
click at [118, 66] on input "Name Filter Input" at bounding box center [135, 68] width 89 height 8
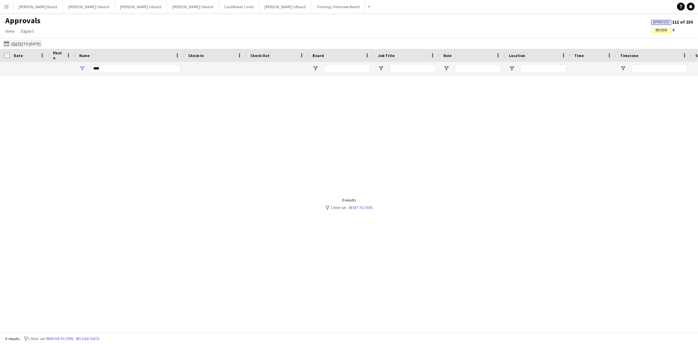
click at [7, 44] on app-icon "04-09-2025 to 13-09-2025" at bounding box center [8, 43] width 8 height 5
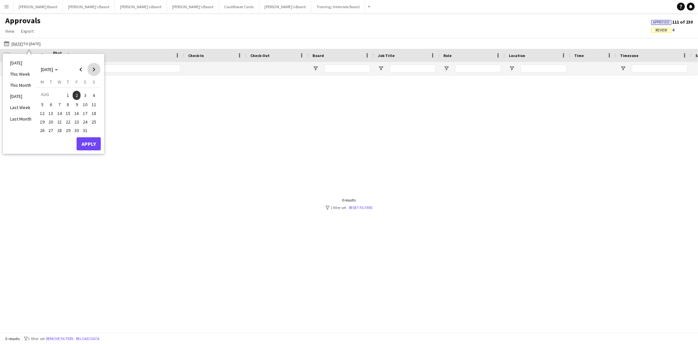
click at [93, 70] on span "Next month" at bounding box center [93, 69] width 13 height 13
click at [68, 104] on span "5" at bounding box center [68, 105] width 8 height 8
click at [68, 103] on span "5" at bounding box center [68, 105] width 8 height 8
click at [76, 104] on span "6" at bounding box center [77, 105] width 8 height 8
click at [90, 150] on button "Apply" at bounding box center [89, 152] width 24 height 13
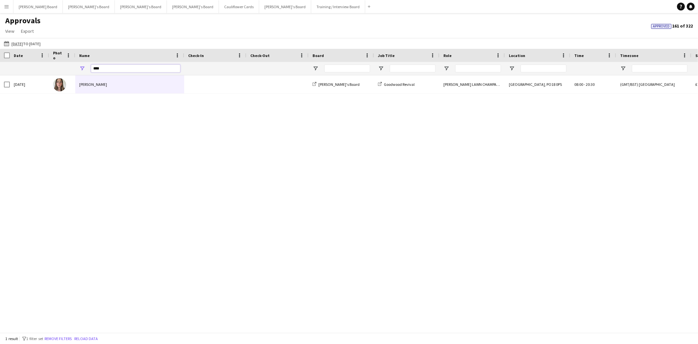
click at [124, 68] on input "****" at bounding box center [135, 68] width 89 height 8
click at [7, 42] on app-icon "04-09-2025 to 13-09-2025" at bounding box center [8, 43] width 8 height 5
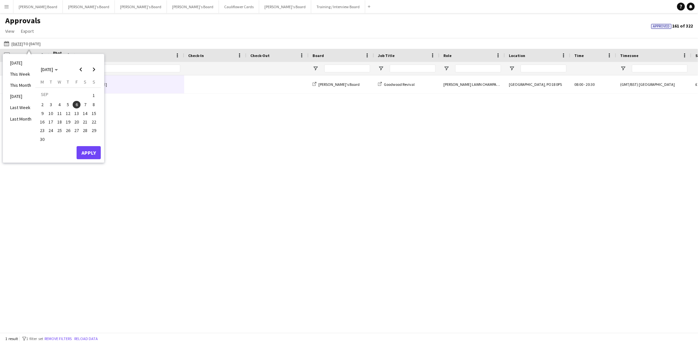
click at [68, 103] on span "5" at bounding box center [68, 105] width 8 height 8
click at [93, 151] on button "Apply" at bounding box center [89, 152] width 24 height 13
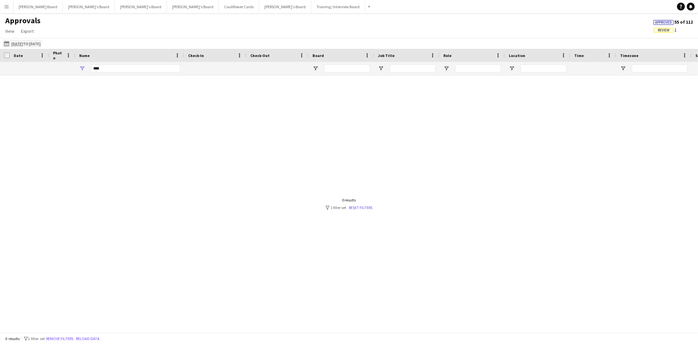
click at [5, 44] on app-icon "04-09-2025 to 13-09-2025" at bounding box center [8, 43] width 8 height 5
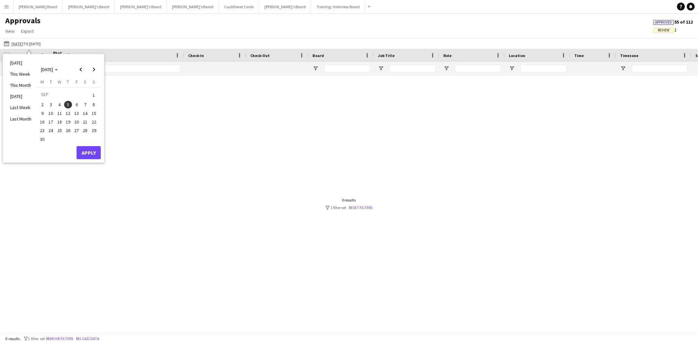
drag, startPoint x: 95, startPoint y: 103, endPoint x: 93, endPoint y: 138, distance: 35.1
click at [94, 103] on span "8" at bounding box center [94, 105] width 8 height 8
drag, startPoint x: 69, startPoint y: 103, endPoint x: 82, endPoint y: 114, distance: 16.8
click at [70, 103] on span "5" at bounding box center [68, 105] width 8 height 8
click at [86, 151] on button "Apply" at bounding box center [89, 152] width 24 height 13
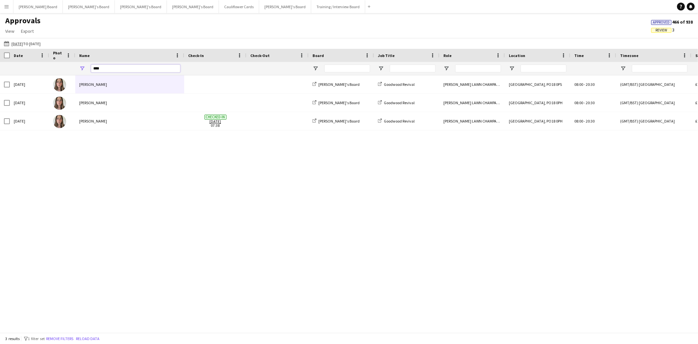
click at [110, 69] on input "****" at bounding box center [135, 68] width 89 height 8
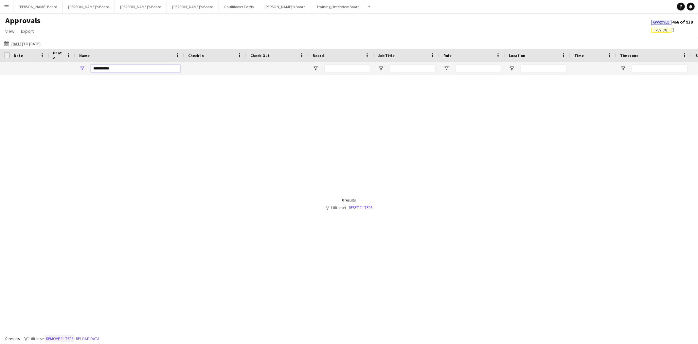
type input "**********"
click at [70, 338] on button "Remove filters" at bounding box center [60, 338] width 30 height 7
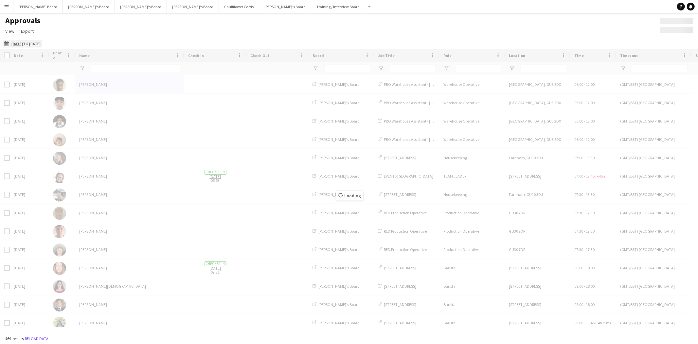
click at [7, 44] on app-icon "04-09-2025 to 13-09-2025" at bounding box center [8, 43] width 8 height 5
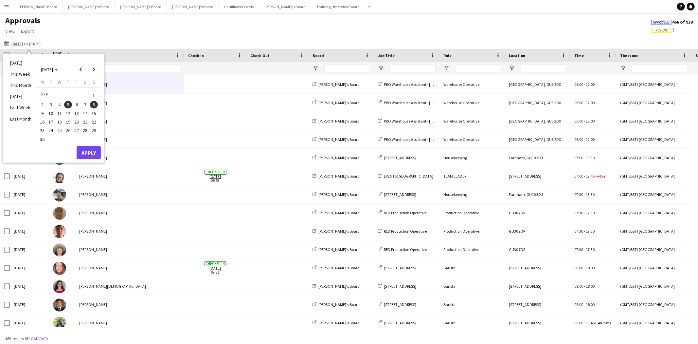
click at [69, 103] on span "5" at bounding box center [68, 105] width 8 height 8
click at [80, 70] on span "Previous month" at bounding box center [80, 69] width 13 height 13
click at [96, 68] on span "Next month" at bounding box center [93, 69] width 13 height 13
click at [79, 103] on span "6" at bounding box center [77, 105] width 8 height 8
click at [90, 152] on button "Apply" at bounding box center [89, 152] width 24 height 13
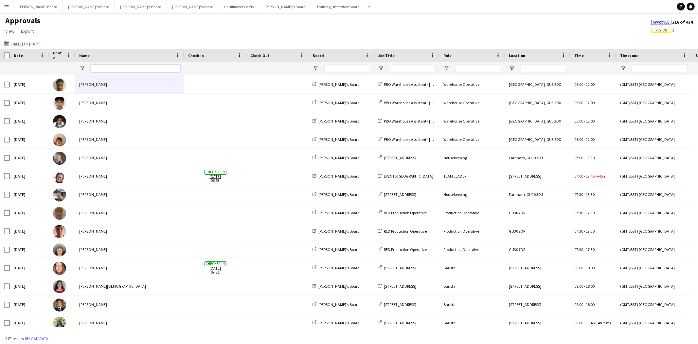
click at [108, 69] on input "Name Filter Input" at bounding box center [135, 68] width 89 height 8
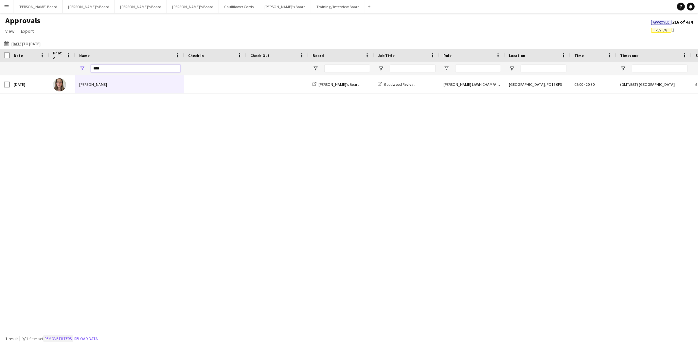
type input "****"
click at [64, 339] on button "Remove filters" at bounding box center [58, 338] width 30 height 7
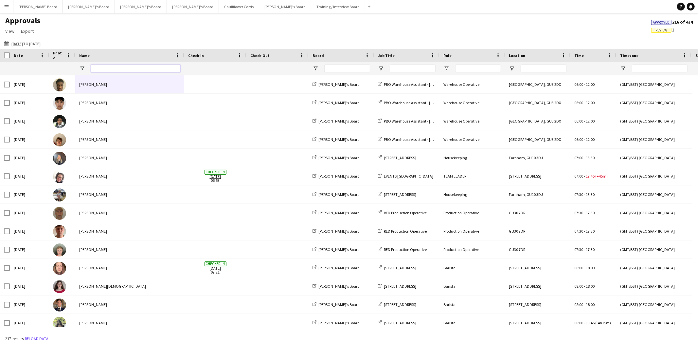
click at [113, 66] on input "Name Filter Input" at bounding box center [135, 68] width 89 height 8
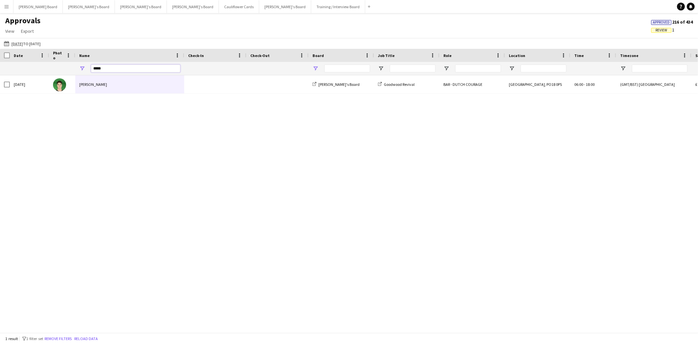
type input "*****"
drag, startPoint x: 317, startPoint y: 67, endPoint x: 315, endPoint y: 71, distance: 4.9
click at [316, 67] on span "Open Filter Menu" at bounding box center [315, 68] width 6 height 6
click at [258, 136] on div "Fri, 6 Sep 2024 Oliver Smith Thomasina's Board Goodwood Revival BAR - DUTCH COU…" at bounding box center [349, 200] width 698 height 251
click at [5, 43] on app-icon "04-09-2025 to 13-09-2025" at bounding box center [8, 43] width 8 height 5
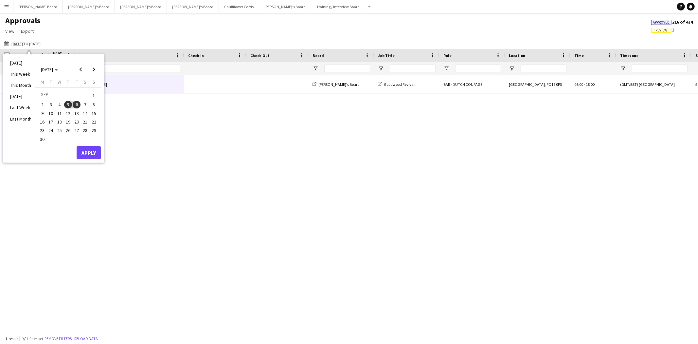
click at [53, 104] on span "3" at bounding box center [51, 105] width 8 height 8
click at [94, 103] on span "8" at bounding box center [94, 105] width 8 height 8
drag, startPoint x: 95, startPoint y: 151, endPoint x: 198, endPoint y: 132, distance: 105.1
click at [96, 150] on button "Apply" at bounding box center [89, 152] width 24 height 13
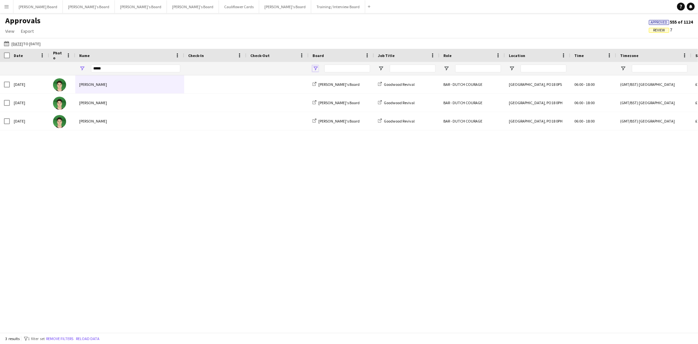
click at [317, 68] on span "Open Filter Menu" at bounding box center [315, 68] width 6 height 6
drag, startPoint x: 105, startPoint y: 66, endPoint x: 22, endPoint y: 62, distance: 83.2
click at [25, 62] on div "*****" at bounding box center [617, 68] width 1234 height 13
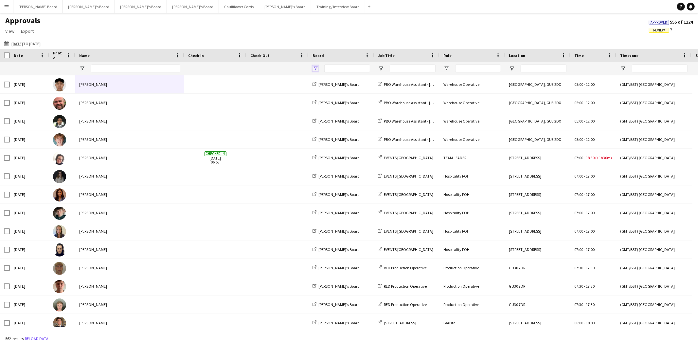
click at [315, 69] on span "Open Filter Menu" at bounding box center [315, 68] width 6 height 6
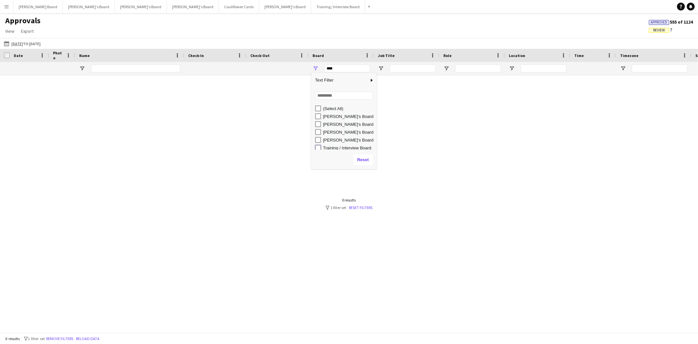
type input "**********"
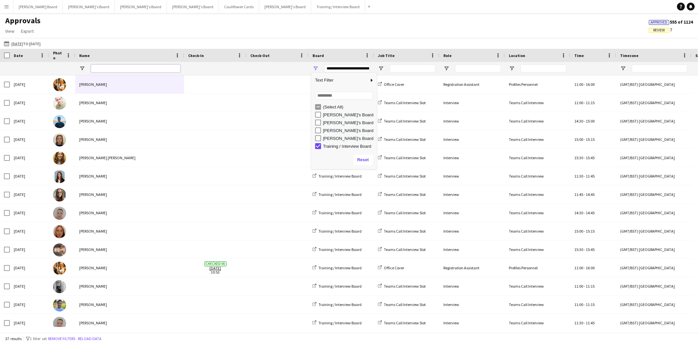
click at [106, 69] on input "Name Filter Input" at bounding box center [135, 68] width 89 height 8
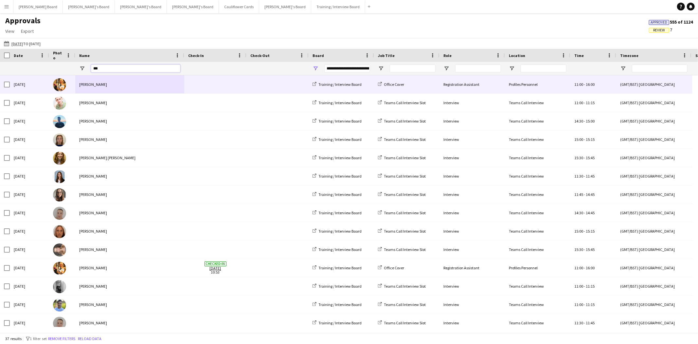
type input "****"
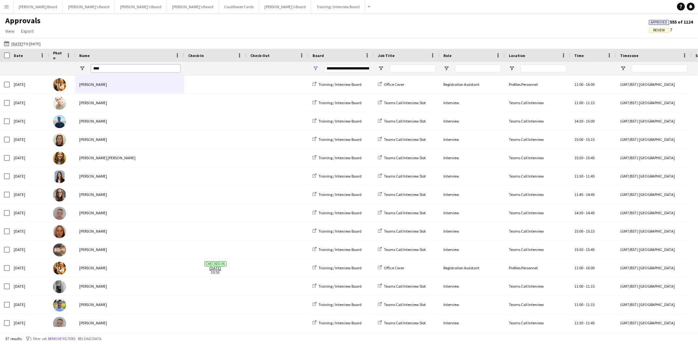
type input "***"
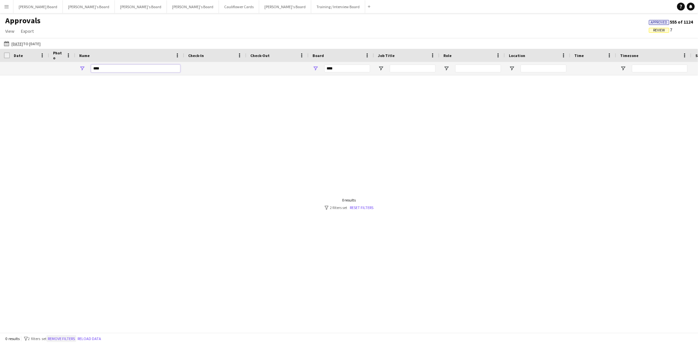
type input "****"
click at [64, 337] on button "Remove filters" at bounding box center [61, 338] width 30 height 7
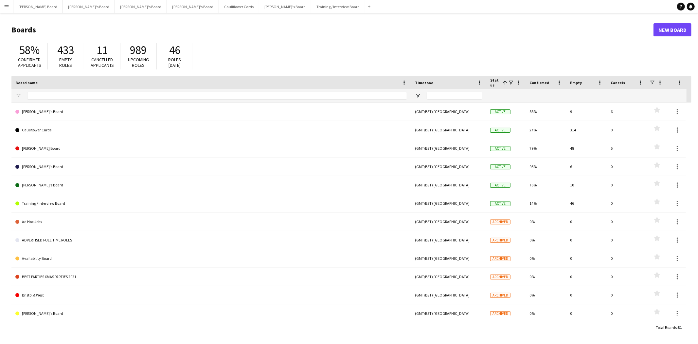
click at [5, 6] on app-icon "Menu" at bounding box center [6, 6] width 5 height 5
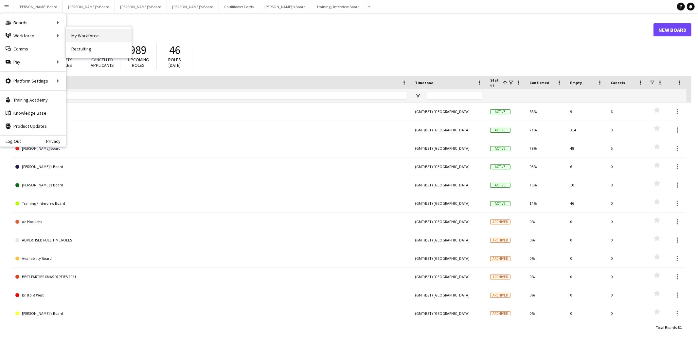
click at [89, 38] on link "My Workforce" at bounding box center [98, 35] width 65 height 13
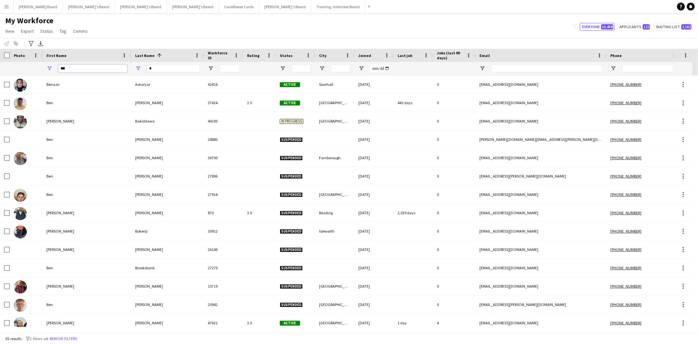
drag, startPoint x: 21, startPoint y: 62, endPoint x: -2, endPoint y: 59, distance: 23.2
click at [0, 59] on html "Menu Boards Boards Boards All jobs Status Workforce Workforce My Workforce Recr…" at bounding box center [349, 172] width 698 height 344
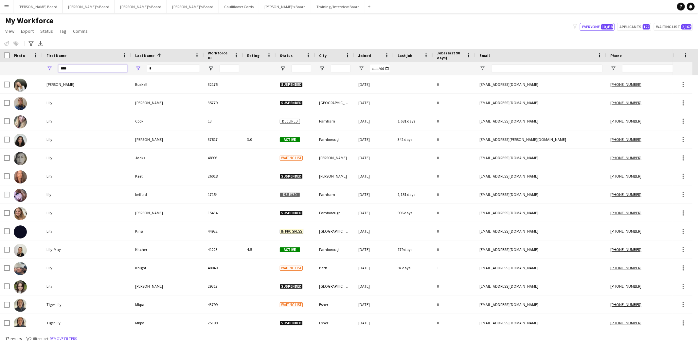
type input "****"
drag, startPoint x: 159, startPoint y: 69, endPoint x: 111, endPoint y: 63, distance: 48.4
click at [114, 64] on div "**** *" at bounding box center [399, 68] width 799 height 13
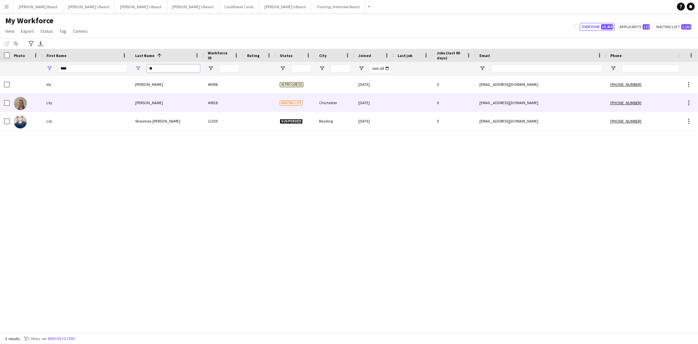
type input "**"
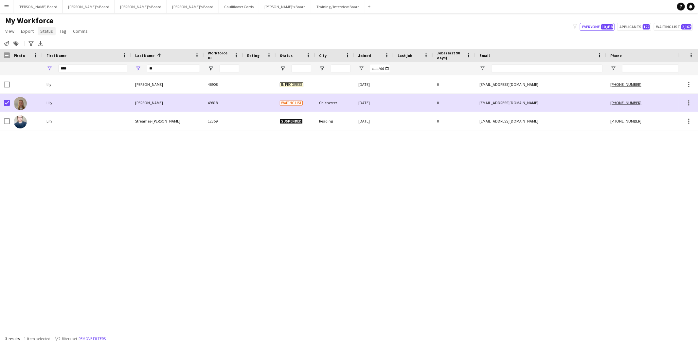
click at [47, 33] on span "Status" at bounding box center [46, 31] width 13 height 6
drag, startPoint x: 50, startPoint y: 44, endPoint x: 100, endPoint y: 47, distance: 49.8
click at [50, 44] on link "Edit" at bounding box center [61, 45] width 46 height 14
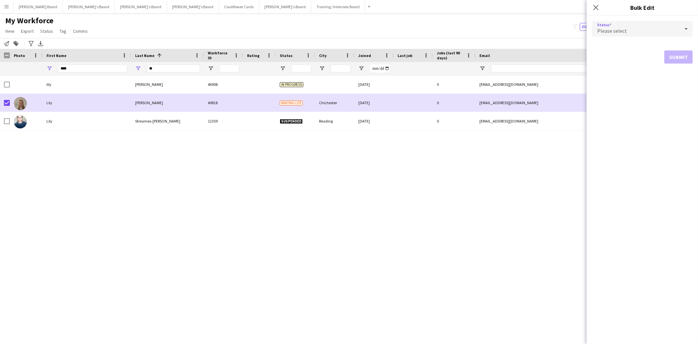
click at [638, 29] on div "Please select" at bounding box center [636, 29] width 88 height 16
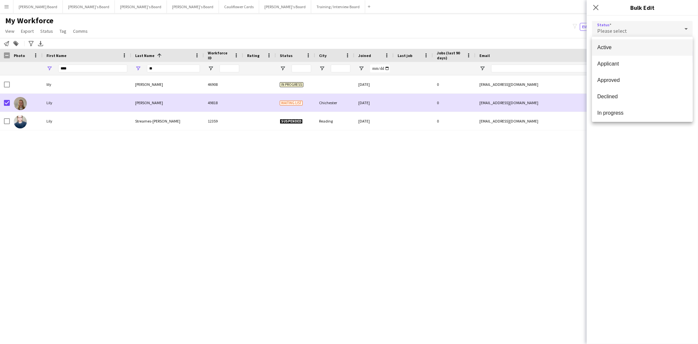
drag, startPoint x: 620, startPoint y: 46, endPoint x: 673, endPoint y: 64, distance: 55.5
click at [621, 46] on span "Active" at bounding box center [642, 47] width 90 height 6
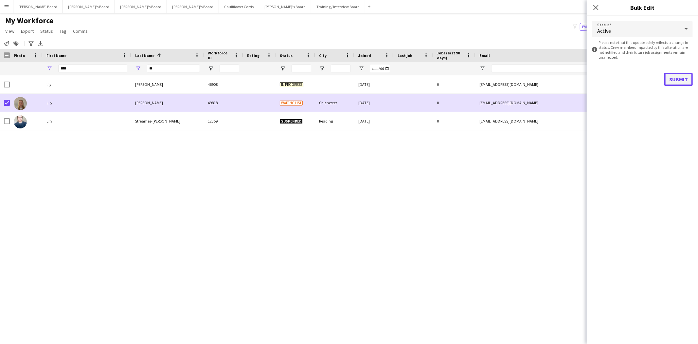
click at [673, 80] on button "Submit" at bounding box center [678, 79] width 28 height 13
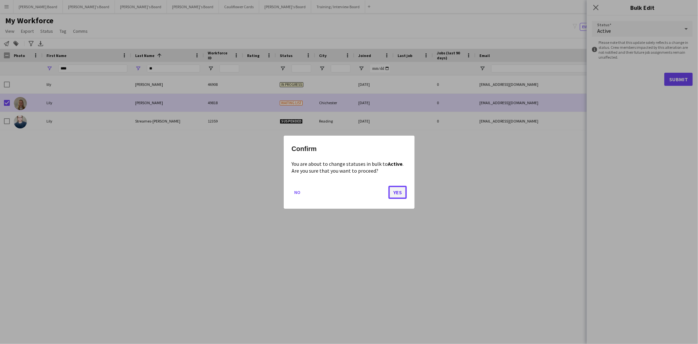
drag, startPoint x: 399, startPoint y: 187, endPoint x: 394, endPoint y: 188, distance: 5.6
click at [398, 187] on button "Yes" at bounding box center [397, 191] width 18 height 13
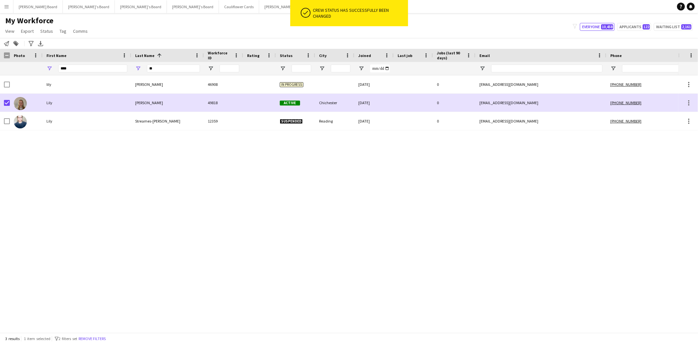
click at [311, 5] on button "Training / Interview Board Close" at bounding box center [338, 6] width 54 height 13
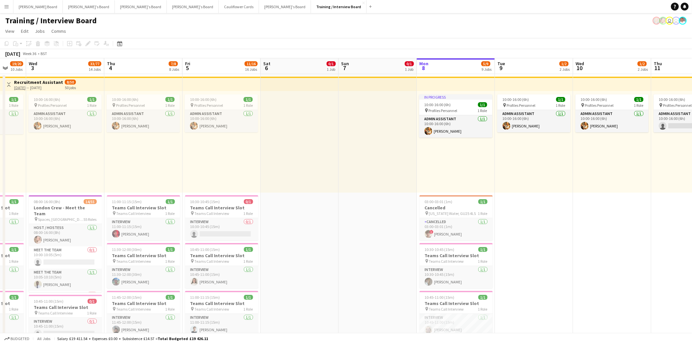
drag, startPoint x: 40, startPoint y: 216, endPoint x: 360, endPoint y: 233, distance: 320.4
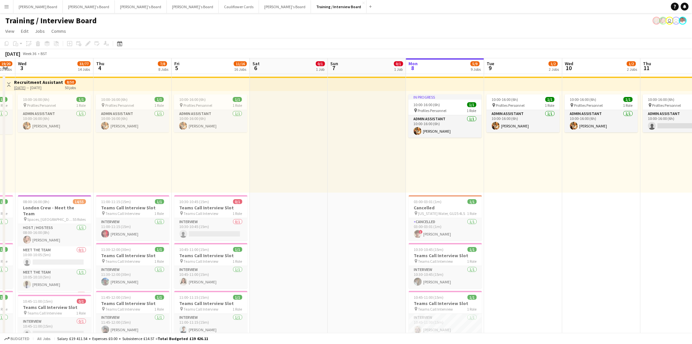
drag, startPoint x: 208, startPoint y: 226, endPoint x: 416, endPoint y: 183, distance: 212.9
click at [210, 226] on app-card-role "Interview 0/1 10:30-10:45 (15m) single-neutral-actions" at bounding box center [210, 229] width 73 height 22
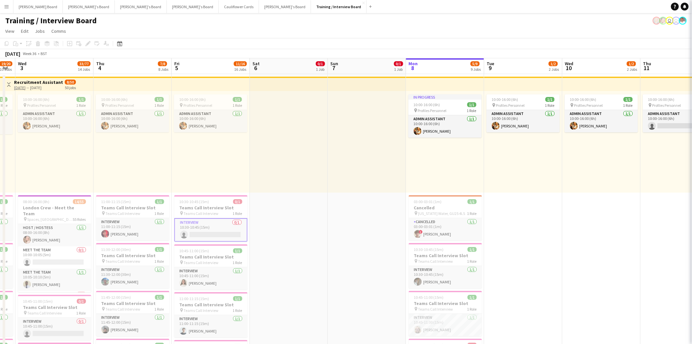
scroll to position [0, 218]
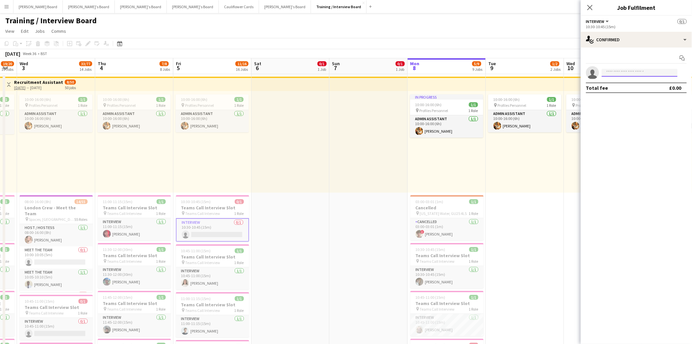
click at [615, 75] on input at bounding box center [640, 73] width 76 height 8
type input "********"
click at [626, 85] on span "[EMAIL_ADDRESS][DOMAIN_NAME]" at bounding box center [640, 87] width 65 height 5
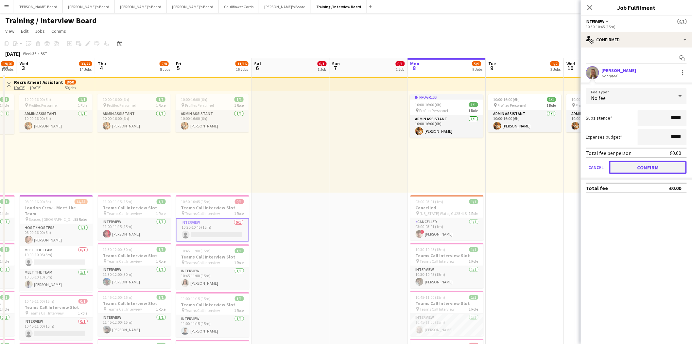
click at [658, 164] on button "Confirm" at bounding box center [649, 167] width 78 height 13
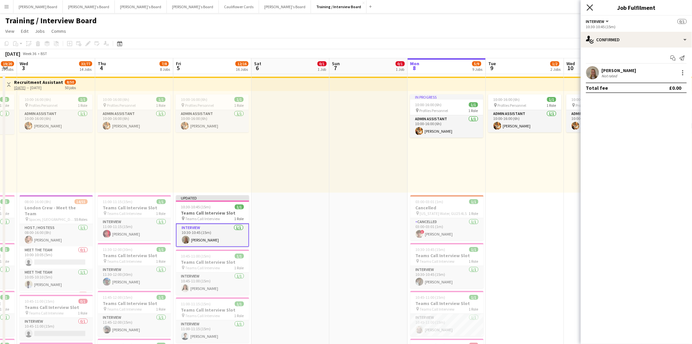
click at [592, 7] on icon "Close pop-in" at bounding box center [590, 7] width 6 height 6
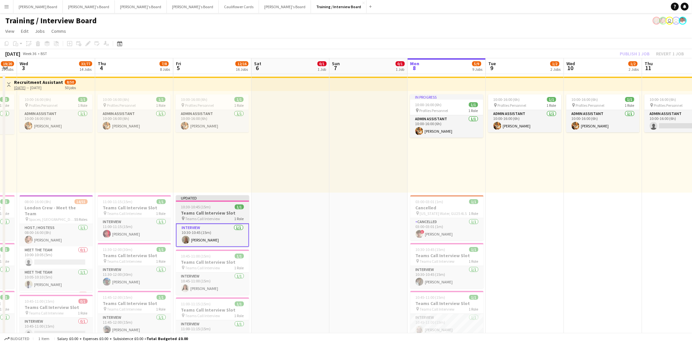
click at [223, 204] on div "10:30-10:45 (15m) 1/1" at bounding box center [212, 206] width 73 height 5
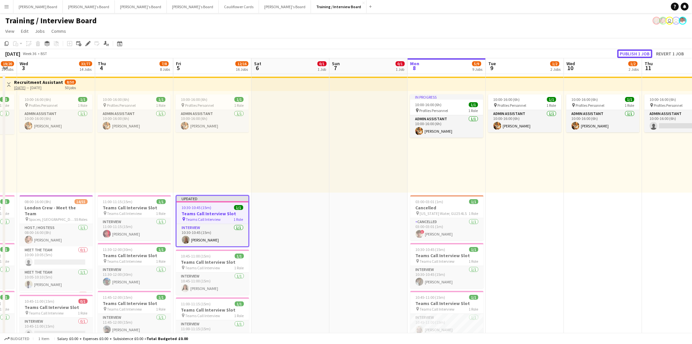
click at [643, 53] on button "Publish 1 job" at bounding box center [635, 53] width 35 height 9
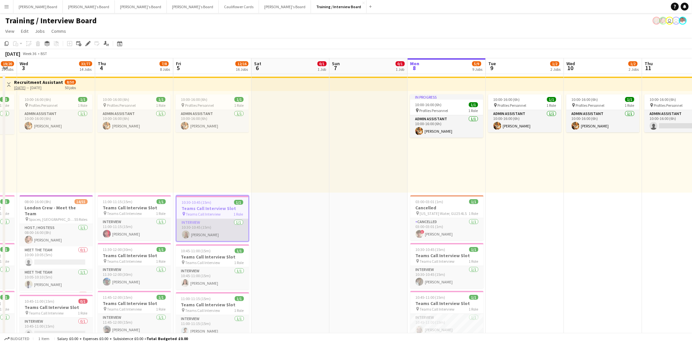
click at [217, 224] on app-card-role "Interview [DATE] 10:30-10:45 (15m) [PERSON_NAME]" at bounding box center [213, 230] width 72 height 22
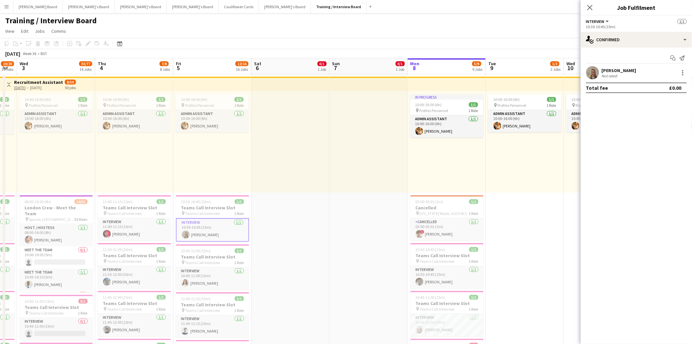
click at [181, 154] on div "10:00-16:00 (6h) 1/1 pin Profiles Personnel 1 Role Admin Assistant [DATE] 10:00…" at bounding box center [212, 141] width 78 height 101
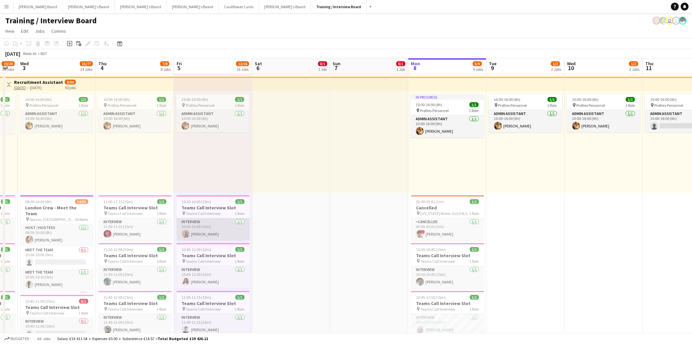
scroll to position [0, 216]
click at [218, 237] on app-card-role "Interview [DATE] 10:30-10:45 (15m) [PERSON_NAME]" at bounding box center [213, 229] width 73 height 22
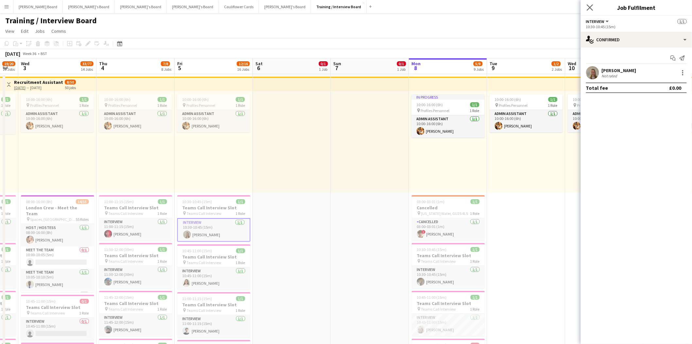
click at [593, 5] on app-icon "Close pop-in" at bounding box center [590, 7] width 9 height 9
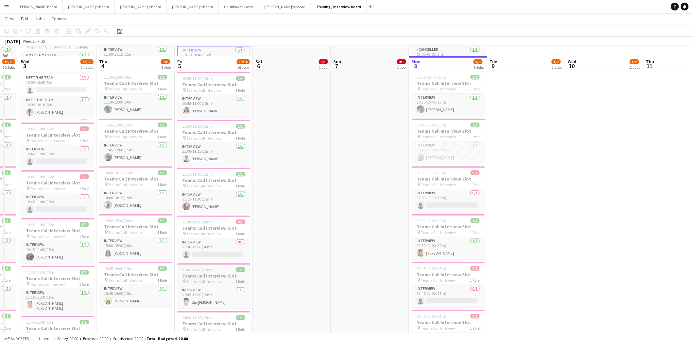
scroll to position [182, 0]
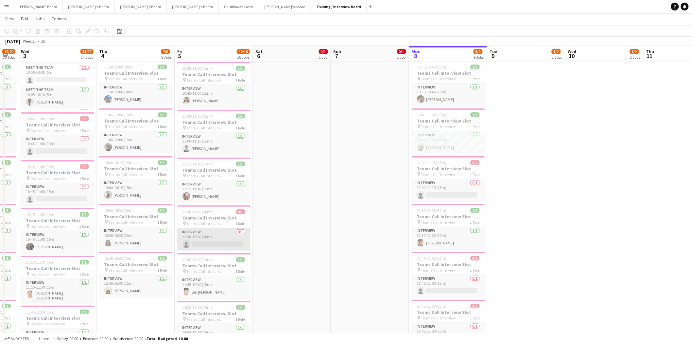
click at [223, 241] on app-card-role "Interview 0/1 11:30-12:00 (30m) single-neutral-actions" at bounding box center [213, 239] width 73 height 22
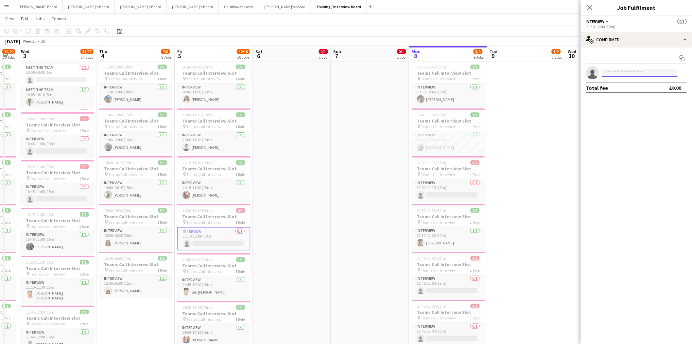
click at [616, 76] on input at bounding box center [640, 73] width 76 height 8
type input "********"
click at [640, 80] on span "[PERSON_NAME]" at bounding box center [627, 82] width 38 height 6
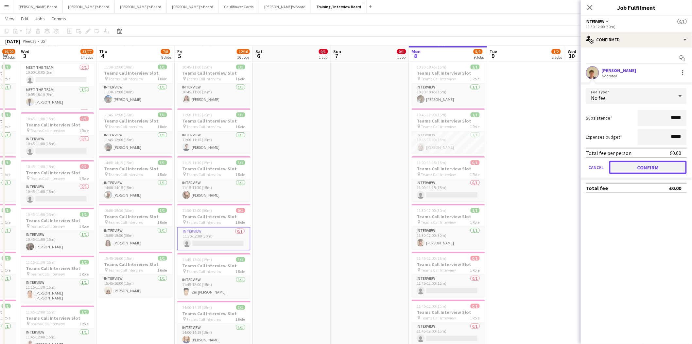
click at [660, 166] on button "Confirm" at bounding box center [649, 167] width 78 height 13
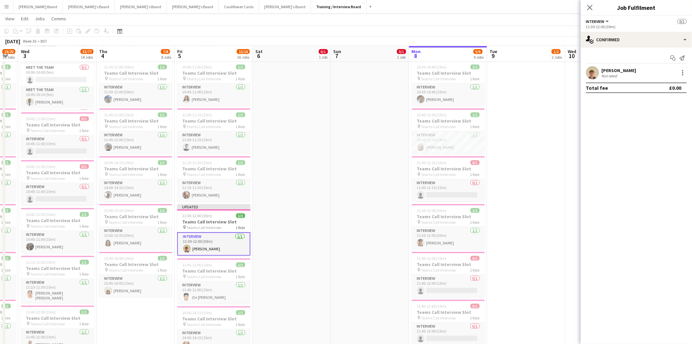
click at [552, 131] on app-date-cell "10:00-16:00 (6h) 1/1 pin Profiles Personnel 1 Role Admin Assistant [DATE] 10:00…" at bounding box center [526, 339] width 78 height 895
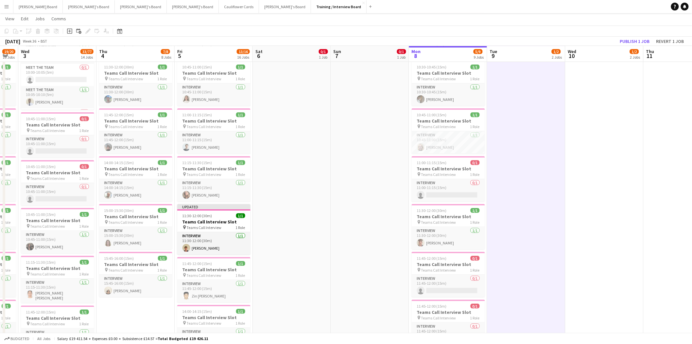
drag, startPoint x: 203, startPoint y: 211, endPoint x: 400, endPoint y: 145, distance: 207.8
click at [204, 211] on app-job-card "Updated 11:30-12:00 (30m) 1/1 Teams Call Interview Slot pin Teams Call Intervie…" at bounding box center [213, 229] width 73 height 50
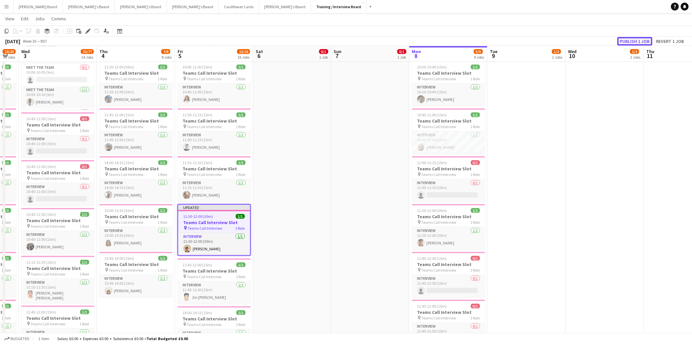
click at [635, 38] on button "Publish 1 job" at bounding box center [635, 41] width 35 height 9
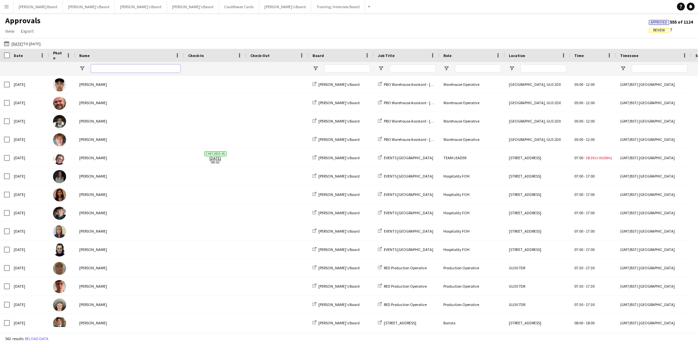
click at [107, 68] on input "Name Filter Input" at bounding box center [135, 68] width 89 height 8
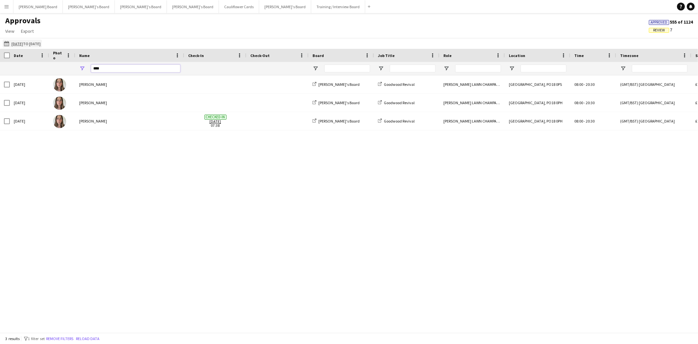
type input "****"
click at [8, 43] on app-icon "[DATE] to [DATE]" at bounding box center [8, 43] width 8 height 5
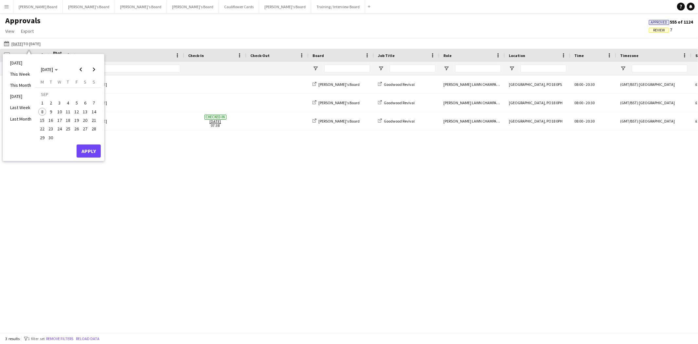
drag, startPoint x: 60, startPoint y: 100, endPoint x: 75, endPoint y: 100, distance: 15.1
click at [61, 100] on span "3" at bounding box center [60, 103] width 8 height 8
drag, startPoint x: 94, startPoint y: 100, endPoint x: 94, endPoint y: 110, distance: 10.5
click at [94, 99] on span "7" at bounding box center [94, 103] width 8 height 8
click at [89, 150] on button "Apply" at bounding box center [89, 150] width 24 height 13
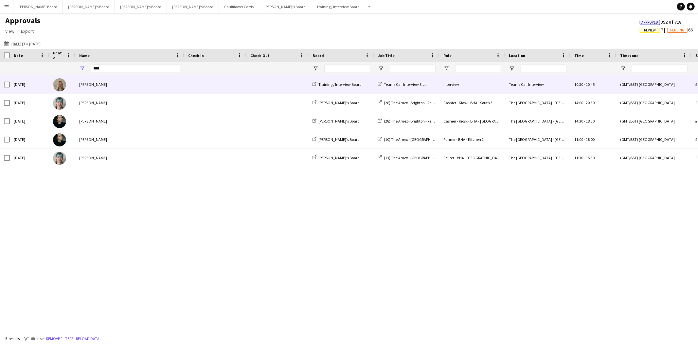
click at [91, 85] on div "[PERSON_NAME]" at bounding box center [129, 84] width 109 height 18
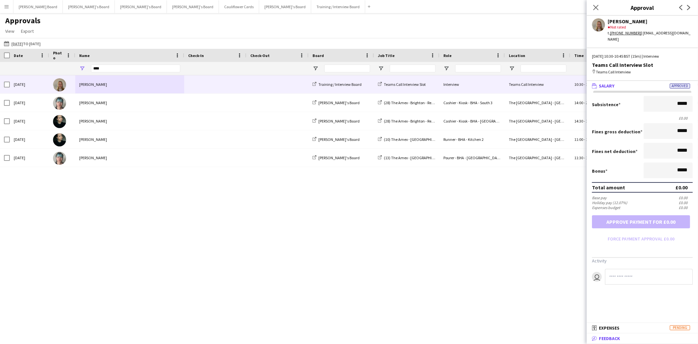
click at [626, 341] on mat-panel-title "bubble-pencil Feedback" at bounding box center [641, 338] width 109 height 6
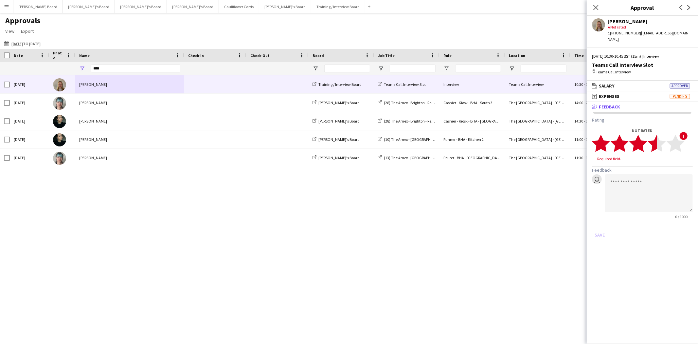
click at [655, 135] on polygon at bounding box center [657, 143] width 18 height 17
click at [660, 137] on polygon at bounding box center [657, 143] width 18 height 17
click at [645, 169] on textarea at bounding box center [649, 187] width 88 height 38
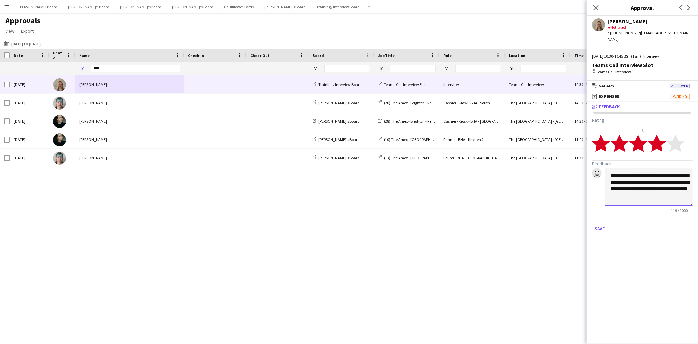
drag, startPoint x: 629, startPoint y: 187, endPoint x: 664, endPoint y: 194, distance: 36.1
click at [631, 189] on textarea "**********" at bounding box center [649, 187] width 88 height 38
drag, startPoint x: 648, startPoint y: 190, endPoint x: 652, endPoint y: 189, distance: 4.1
click at [648, 190] on textarea "**********" at bounding box center [649, 187] width 88 height 38
click at [657, 187] on textarea "**********" at bounding box center [649, 187] width 88 height 38
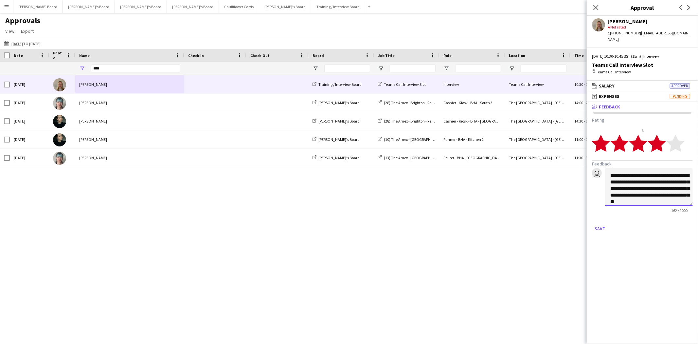
scroll to position [7, 0]
type textarea "**********"
click at [600, 223] on button "Save" at bounding box center [599, 228] width 15 height 10
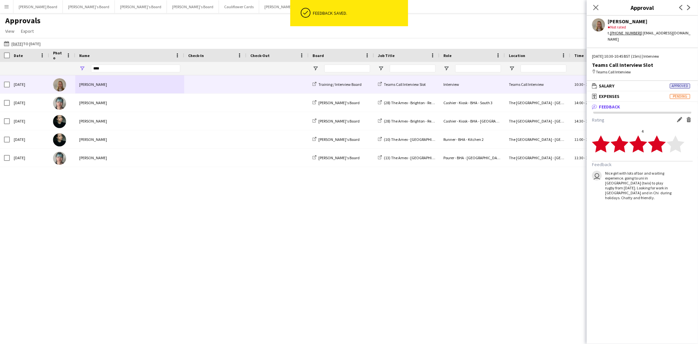
drag, startPoint x: 598, startPoint y: 7, endPoint x: 404, endPoint y: 64, distance: 202.5
click at [598, 7] on icon "Close pop-in" at bounding box center [595, 7] width 5 height 5
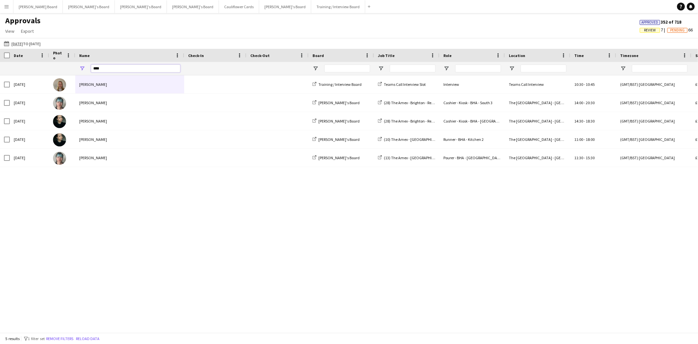
drag, startPoint x: 116, startPoint y: 68, endPoint x: 51, endPoint y: 70, distance: 65.1
click at [51, 70] on div "****" at bounding box center [617, 68] width 1234 height 13
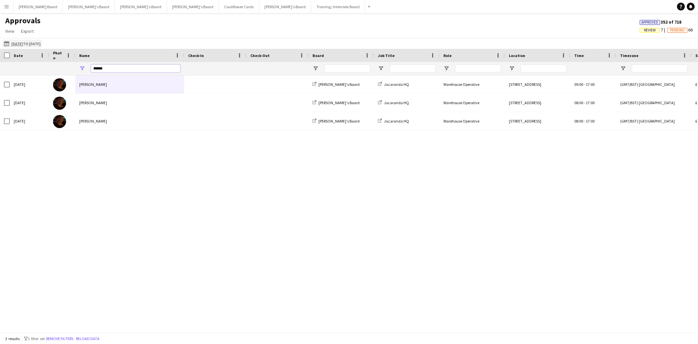
type input "******"
click at [6, 45] on app-icon "[DATE] to [DATE]" at bounding box center [8, 43] width 8 height 5
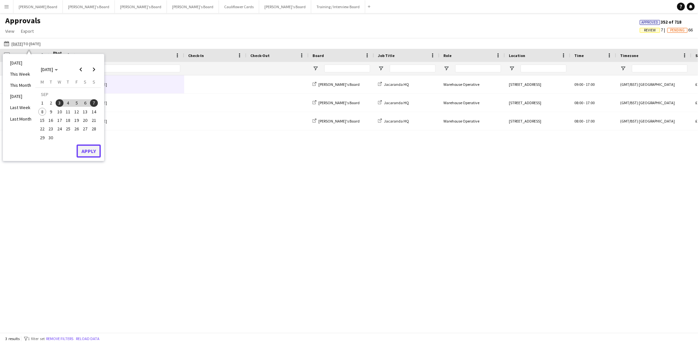
click at [90, 150] on button "Apply" at bounding box center [89, 150] width 24 height 13
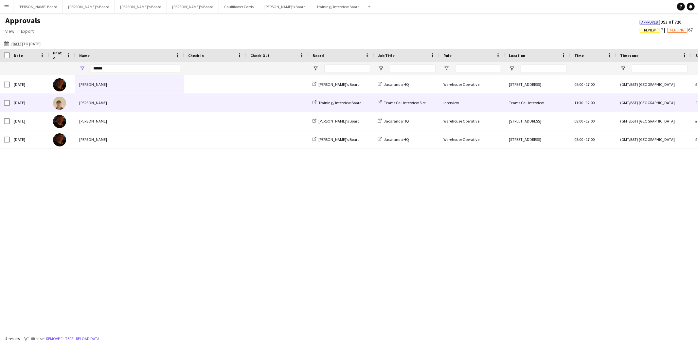
click at [92, 103] on div "[PERSON_NAME]" at bounding box center [129, 103] width 109 height 18
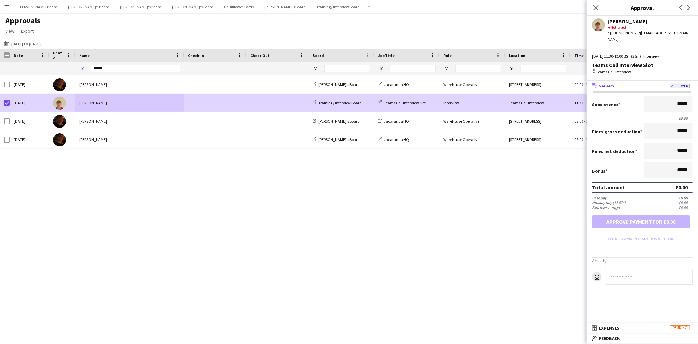
drag, startPoint x: 648, startPoint y: 338, endPoint x: 646, endPoint y: 329, distance: 8.8
click at [649, 337] on mat-panel-title "bubble-pencil Feedback" at bounding box center [641, 338] width 109 height 6
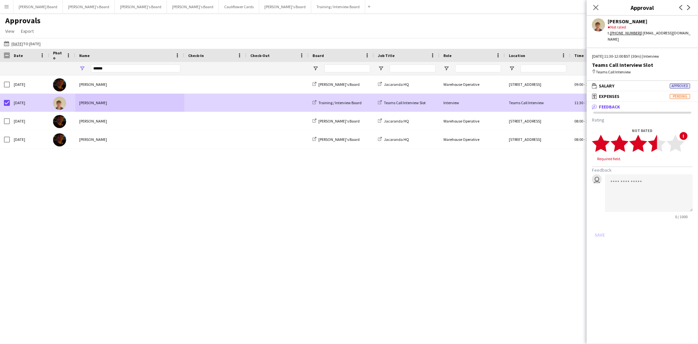
click at [650, 138] on icon "star" at bounding box center [657, 143] width 18 height 18
click at [639, 172] on textarea at bounding box center [649, 187] width 88 height 38
click at [670, 183] on textarea "**********" at bounding box center [649, 187] width 88 height 38
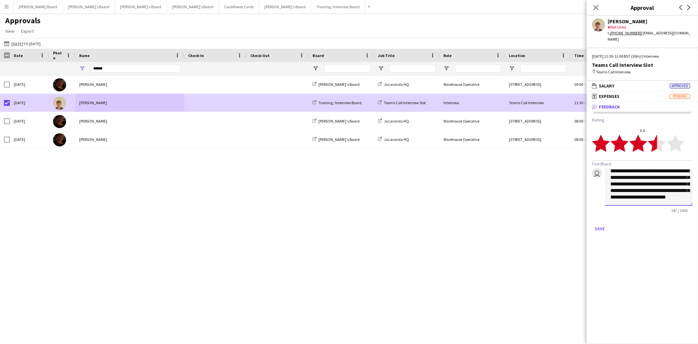
scroll to position [13, 0]
drag, startPoint x: 638, startPoint y: 180, endPoint x: 645, endPoint y: 186, distance: 9.3
click at [646, 186] on textarea "**********" at bounding box center [649, 187] width 88 height 38
click at [635, 179] on textarea "**********" at bounding box center [649, 187] width 88 height 38
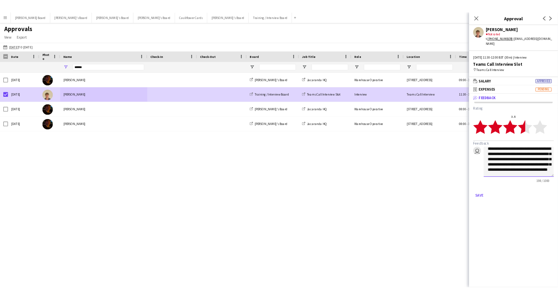
scroll to position [0, 0]
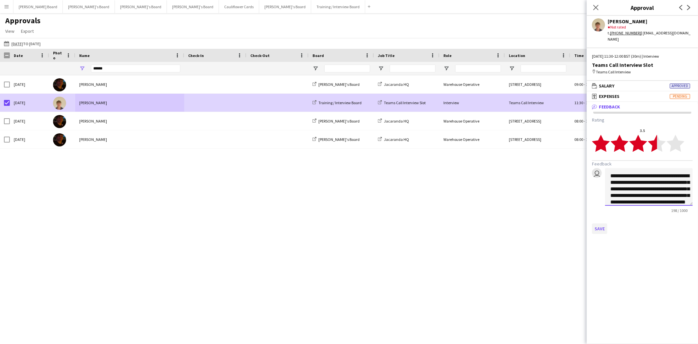
type textarea "**********"
click at [600, 223] on button "Save" at bounding box center [599, 228] width 15 height 10
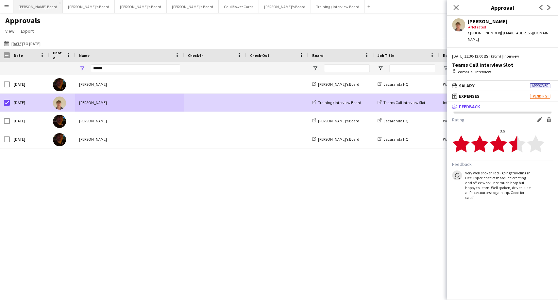
click at [26, 9] on button "[PERSON_NAME] Board Close" at bounding box center [37, 6] width 49 height 13
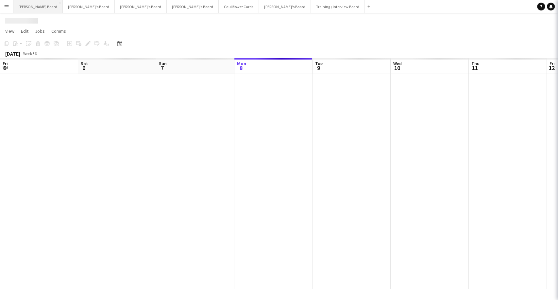
scroll to position [0, 156]
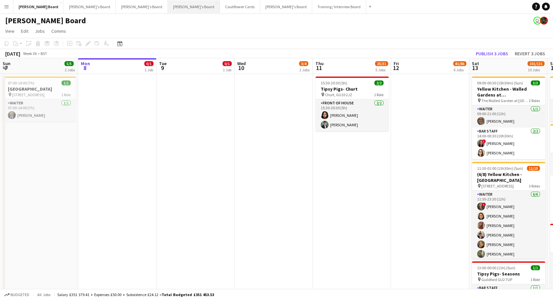
click at [168, 6] on button "[PERSON_NAME]'s Board Close" at bounding box center [194, 6] width 52 height 13
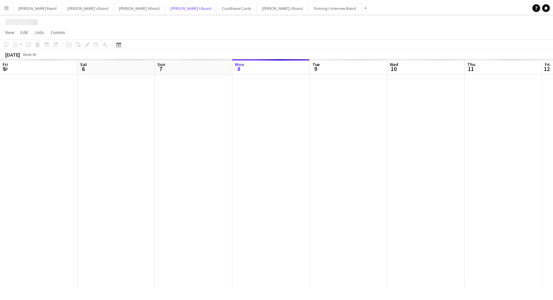
scroll to position [0, 156]
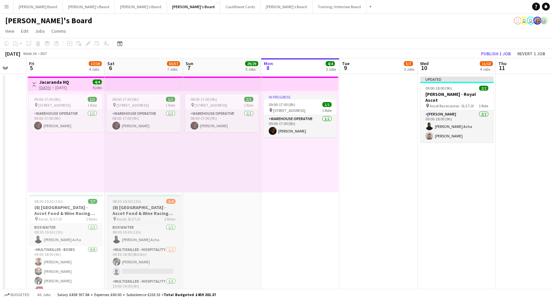
drag, startPoint x: 53, startPoint y: 217, endPoint x: 158, endPoint y: 208, distance: 105.7
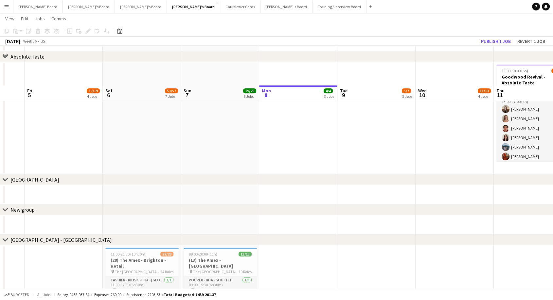
scroll to position [800, 0]
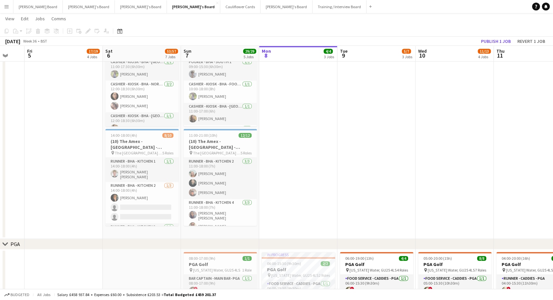
drag, startPoint x: 142, startPoint y: 63, endPoint x: 100, endPoint y: 76, distance: 43.5
click at [141, 63] on app-card-role "Cashier - Kiosk - BHA - East Upper 2 1/1 11:00-17:30 (6h30m) Polly Parker" at bounding box center [141, 69] width 73 height 22
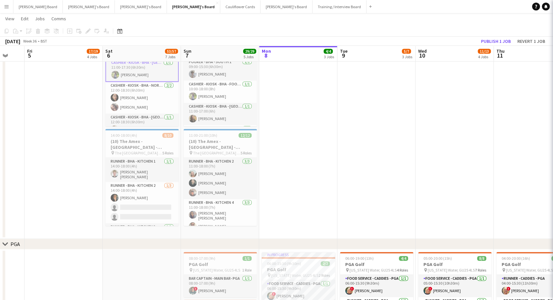
scroll to position [0, 210]
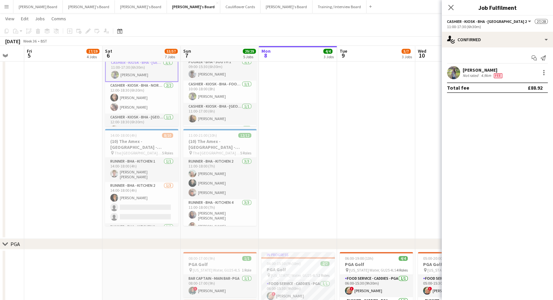
click at [85, 29] on div "Add job Add linked Job Edit Edit linked Job Applicants" at bounding box center [85, 31] width 50 height 8
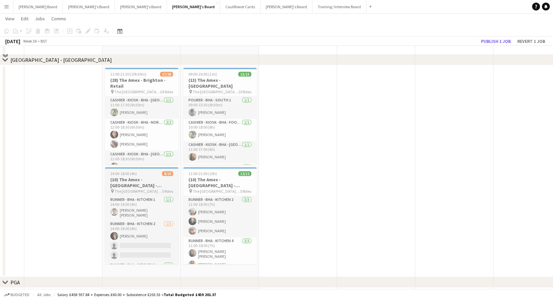
scroll to position [727, 0]
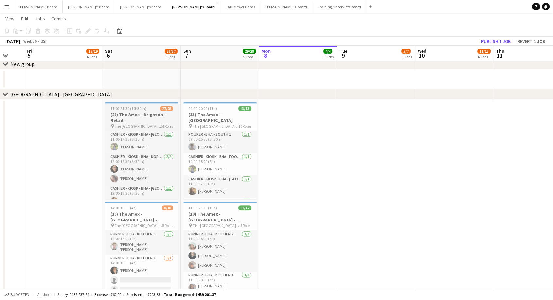
drag, startPoint x: 130, startPoint y: 113, endPoint x: 103, endPoint y: 124, distance: 28.7
click at [128, 113] on h3 "(28) The Amex - Brighton - Retail" at bounding box center [141, 118] width 73 height 12
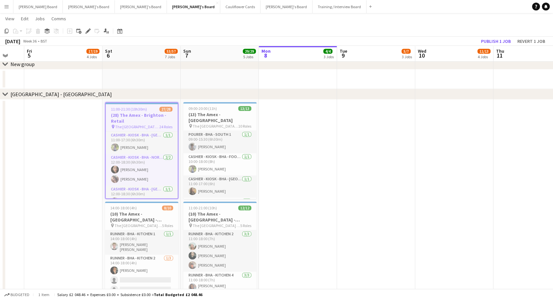
scroll to position [0, 212]
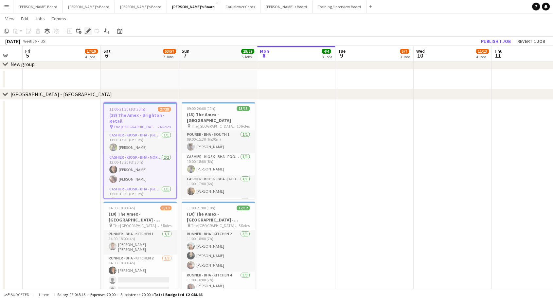
click at [90, 34] on div "Edit" at bounding box center [88, 31] width 8 height 8
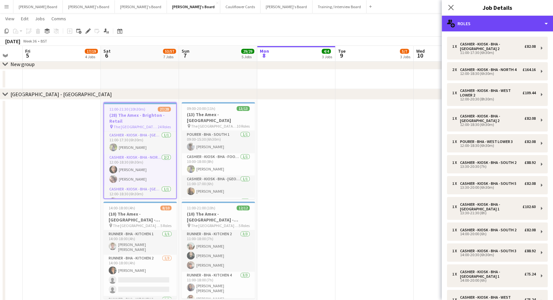
drag, startPoint x: 473, startPoint y: 21, endPoint x: 473, endPoint y: 35, distance: 14.4
click at [473, 22] on div "multiple-users-add Roles" at bounding box center [497, 24] width 111 height 16
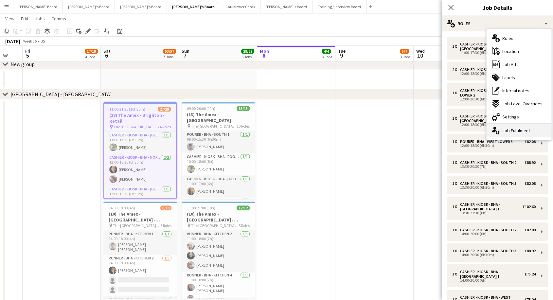
drag, startPoint x: 510, startPoint y: 132, endPoint x: 544, endPoint y: 130, distance: 34.1
click at [510, 132] on div "single-neutral-actions-up-down Job Fulfilment" at bounding box center [518, 130] width 65 height 13
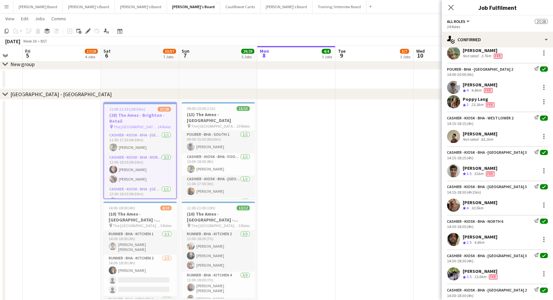
scroll to position [664, 0]
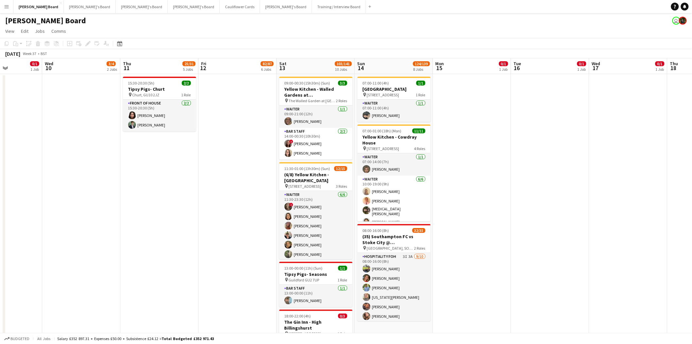
scroll to position [0, 193]
drag, startPoint x: 369, startPoint y: 205, endPoint x: 241, endPoint y: 208, distance: 127.6
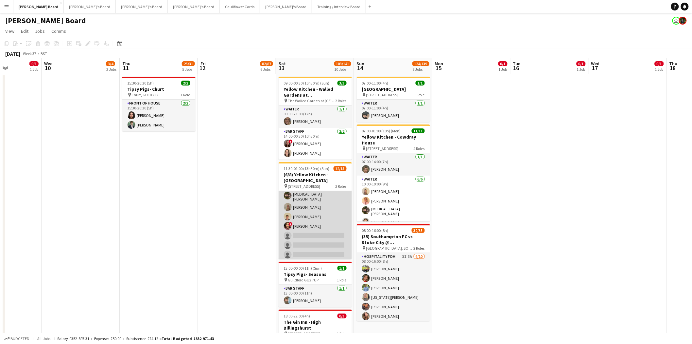
click at [336, 213] on app-card-role "Waiter 1A [DATE] 15:00-01:00 (10h) ! [PERSON_NAME] [MEDICAL_DATA][PERSON_NAME] …" at bounding box center [315, 215] width 73 height 91
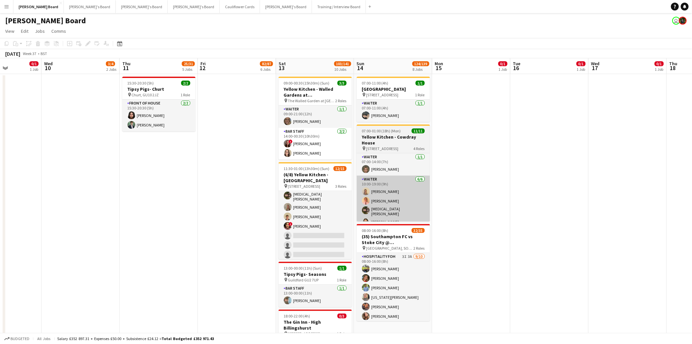
scroll to position [113, 0]
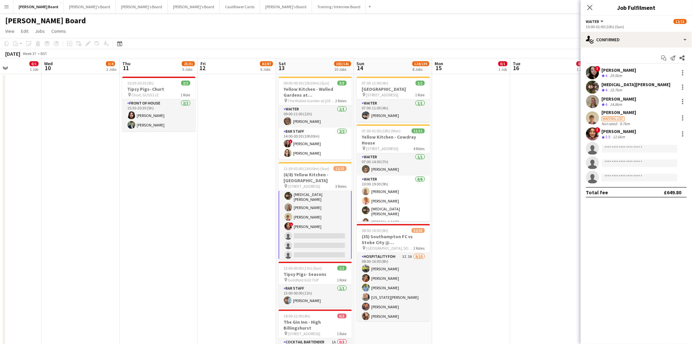
drag, startPoint x: 617, startPoint y: 113, endPoint x: 607, endPoint y: 116, distance: 10.3
click at [617, 113] on div "[PERSON_NAME]" at bounding box center [619, 112] width 35 height 6
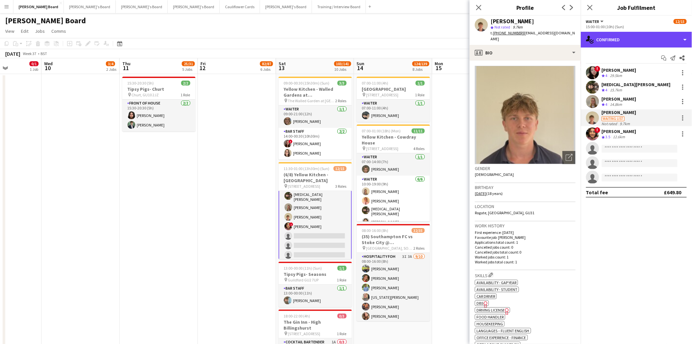
drag, startPoint x: 629, startPoint y: 33, endPoint x: 655, endPoint y: 72, distance: 46.3
click at [630, 33] on div "single-neutral-actions-check-2 Confirmed" at bounding box center [636, 40] width 111 height 16
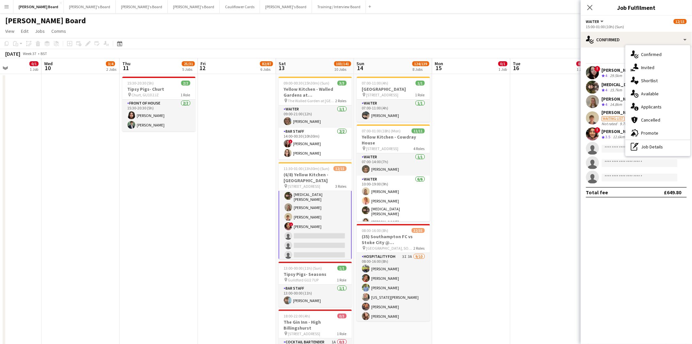
click at [615, 112] on div "[PERSON_NAME]" at bounding box center [619, 112] width 35 height 6
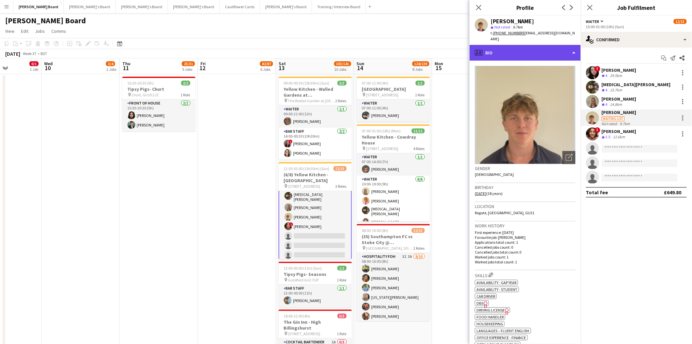
click at [508, 45] on div "profile Bio" at bounding box center [525, 53] width 111 height 16
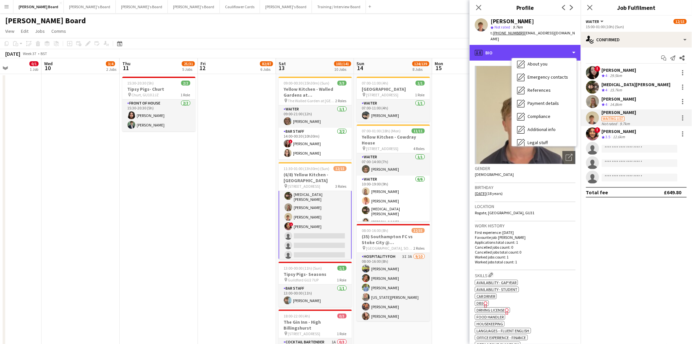
scroll to position [87, 0]
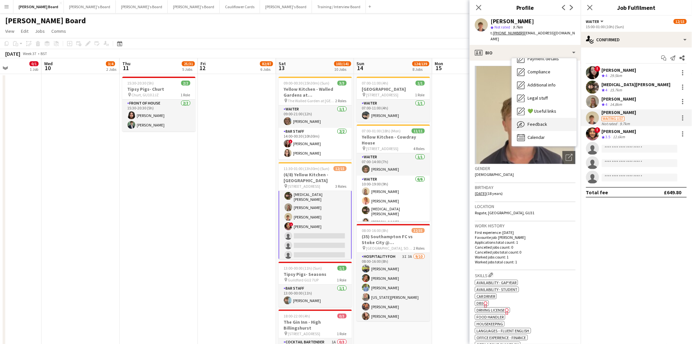
click at [547, 120] on div "Feedback Feedback" at bounding box center [544, 124] width 65 height 13
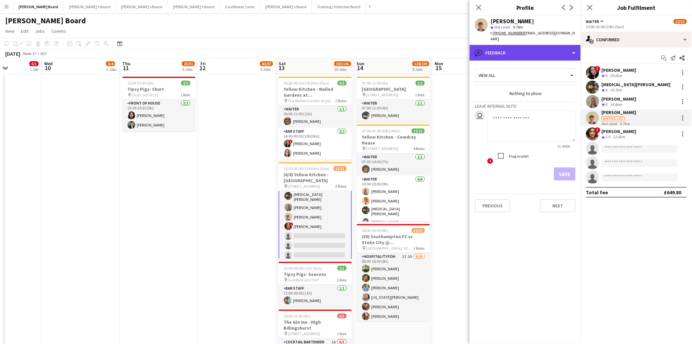
drag, startPoint x: 512, startPoint y: 47, endPoint x: 522, endPoint y: 80, distance: 34.7
click at [512, 48] on div "bubble-pencil Feedback" at bounding box center [525, 53] width 111 height 16
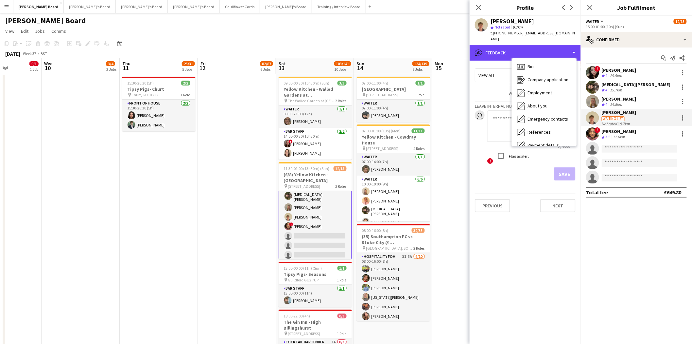
scroll to position [0, 0]
click at [539, 103] on span "About you" at bounding box center [538, 106] width 20 height 6
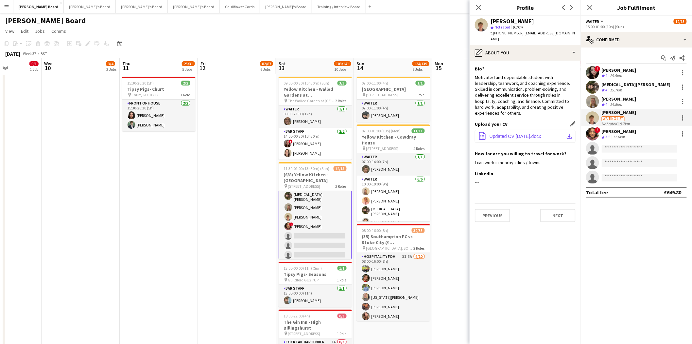
click at [527, 133] on span "Updated CV [DATE].docx" at bounding box center [516, 135] width 52 height 5
click at [530, 133] on span "Updated CV AUG 2025.docx" at bounding box center [516, 135] width 52 height 5
click at [532, 45] on div "pencil4 About you" at bounding box center [525, 53] width 111 height 16
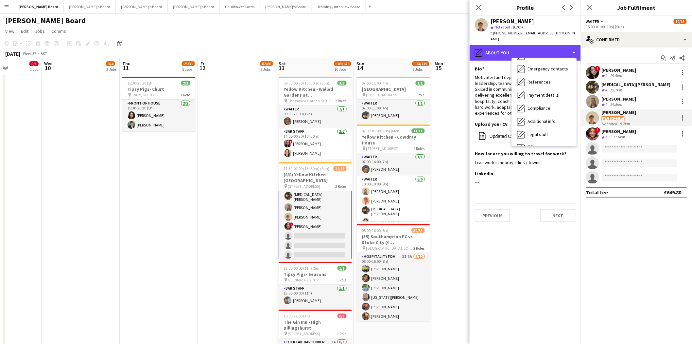
scroll to position [87, 0]
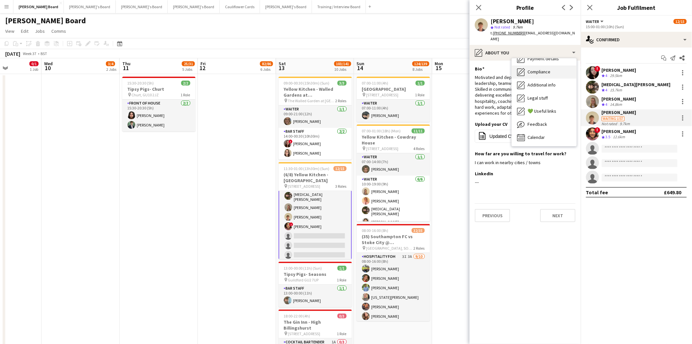
click at [541, 65] on div "Compliance Compliance" at bounding box center [544, 71] width 65 height 13
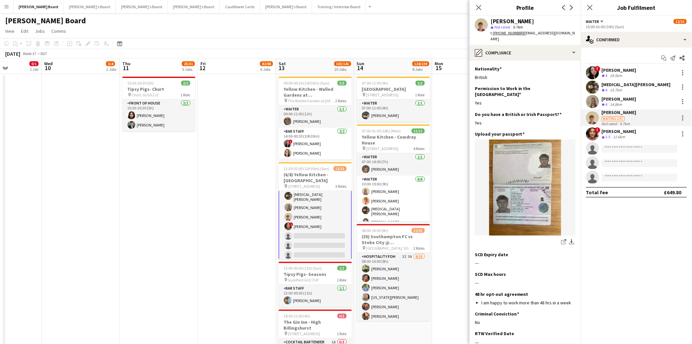
drag, startPoint x: 481, startPoint y: 7, endPoint x: 461, endPoint y: 20, distance: 23.8
click at [480, 7] on icon "Close pop-in" at bounding box center [478, 7] width 5 height 5
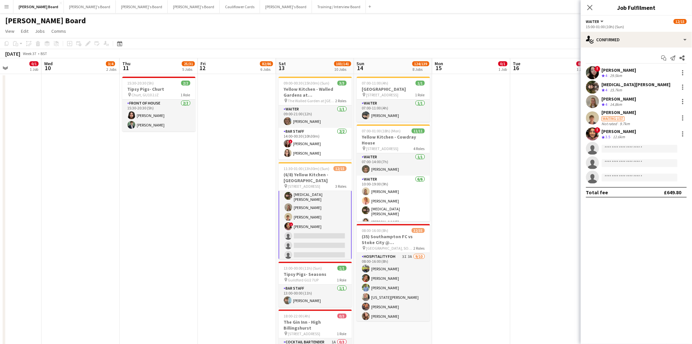
click at [621, 115] on div "Waiting list" at bounding box center [619, 118] width 35 height 6
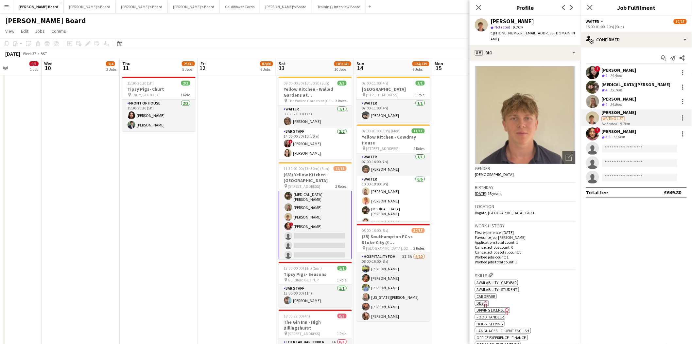
scroll to position [109, 0]
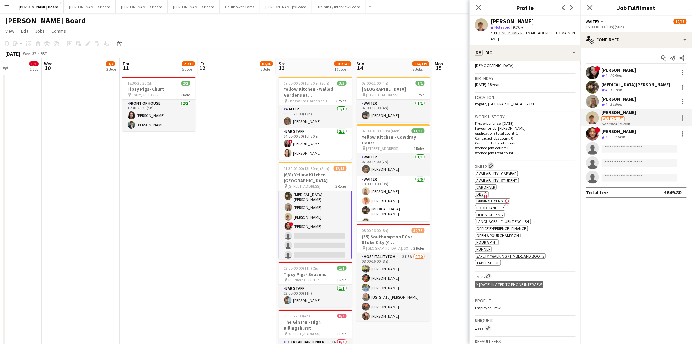
click at [490, 163] on app-icon "Edit crew company skills" at bounding box center [491, 165] width 5 height 5
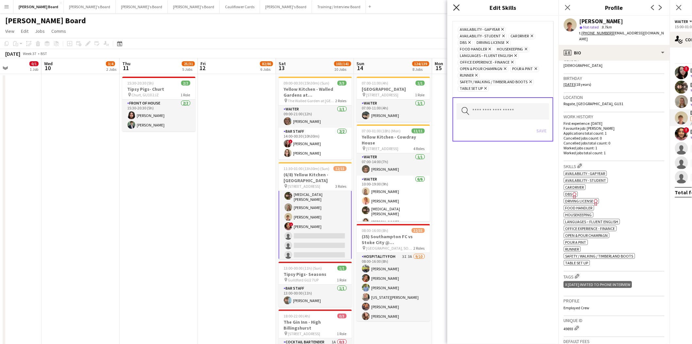
click at [457, 7] on icon at bounding box center [456, 7] width 6 height 6
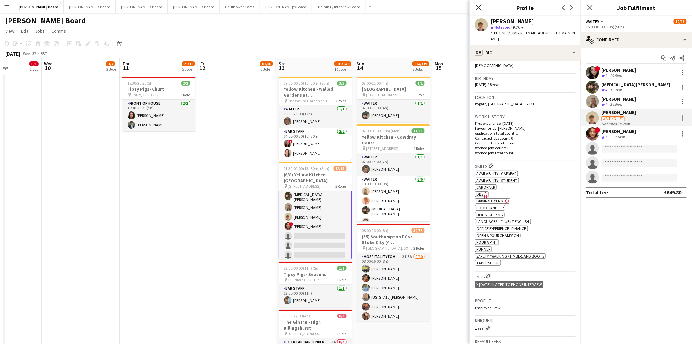
click at [481, 10] on icon at bounding box center [479, 7] width 6 height 6
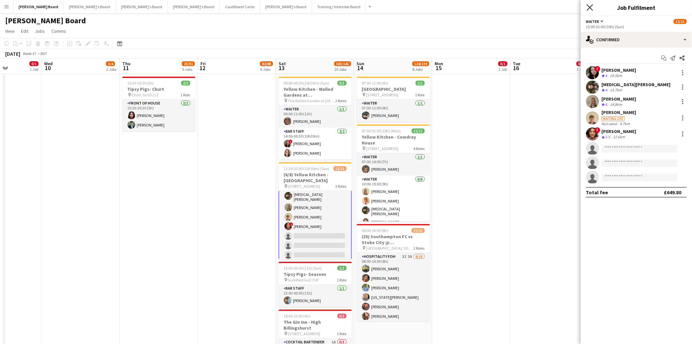
click at [590, 9] on icon "Close pop-in" at bounding box center [590, 7] width 6 height 6
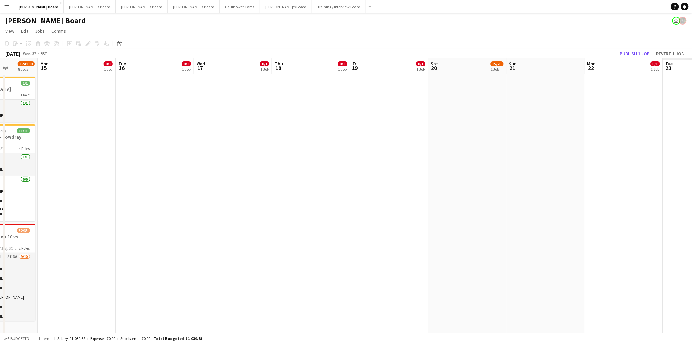
scroll to position [0, 214]
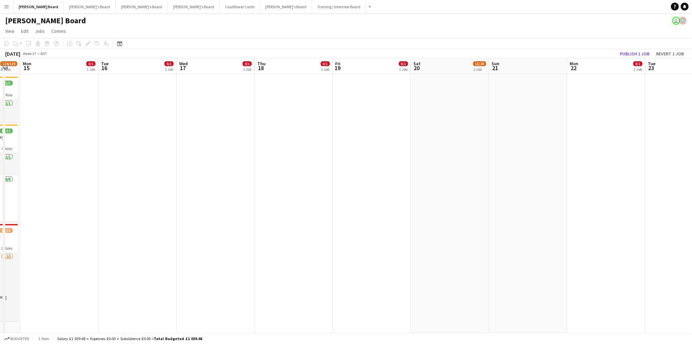
drag, startPoint x: 503, startPoint y: 124, endPoint x: 187, endPoint y: 129, distance: 316.4
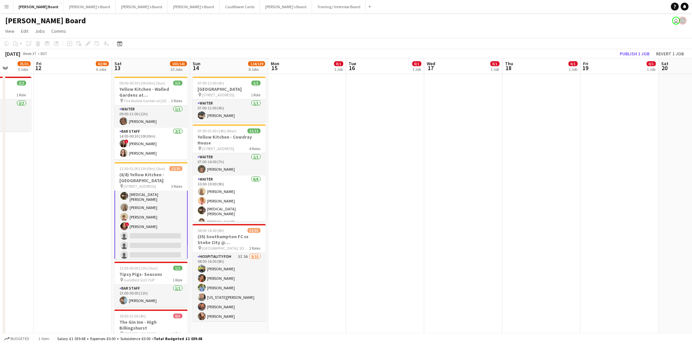
drag, startPoint x: 90, startPoint y: 196, endPoint x: 338, endPoint y: 204, distance: 248.1
click at [152, 202] on app-card-role "Waiter 1A 5/8 15:00-01:00 (10h) ! Victoria Murrell Yasmin Sfaxi Lily Smith Geor…" at bounding box center [151, 216] width 73 height 92
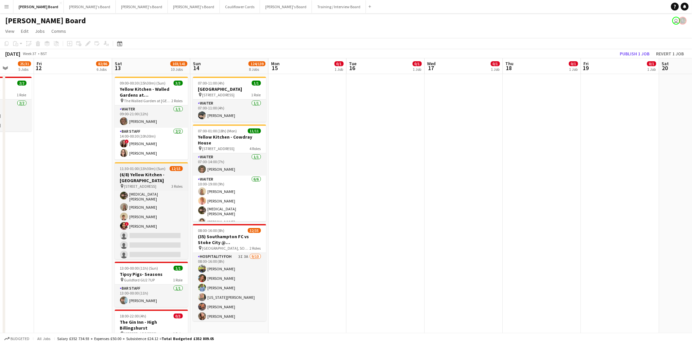
click at [161, 170] on span "11:30-01:00 (13h30m) (Sun)" at bounding box center [143, 168] width 46 height 5
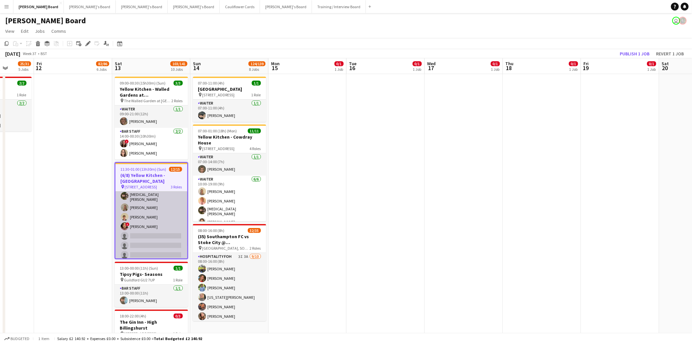
scroll to position [113, 0]
click at [150, 215] on app-card-role "Waiter 1A 5/8 15:00-01:00 (10h) ! Victoria Murrell Yasmin Sfaxi Lily Smith Geor…" at bounding box center [151, 215] width 72 height 91
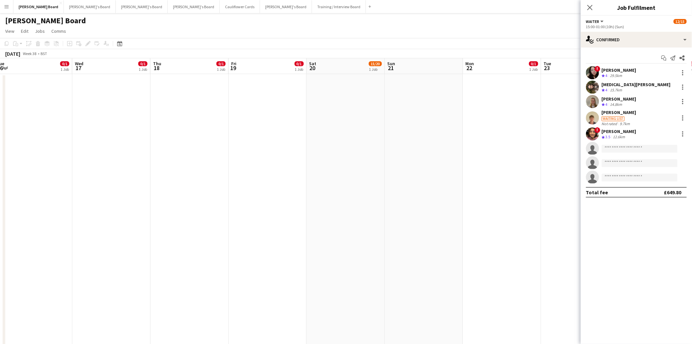
drag, startPoint x: 460, startPoint y: 133, endPoint x: 109, endPoint y: 161, distance: 352.1
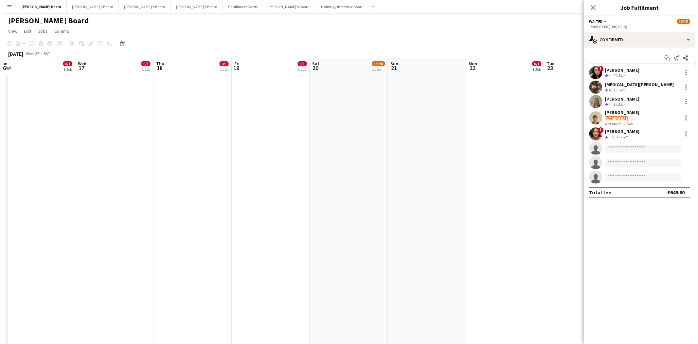
scroll to position [0, 215]
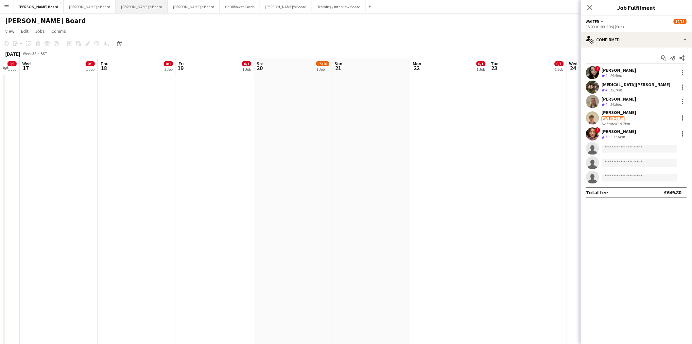
click at [116, 4] on button "Thomasina's Board Close" at bounding box center [142, 6] width 52 height 13
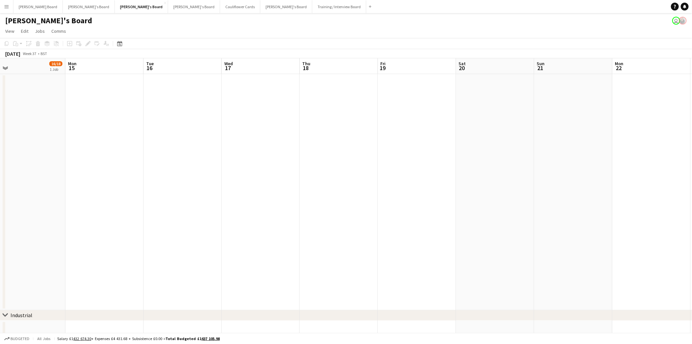
scroll to position [0, 258]
drag, startPoint x: 593, startPoint y: 163, endPoint x: 22, endPoint y: 168, distance: 570.9
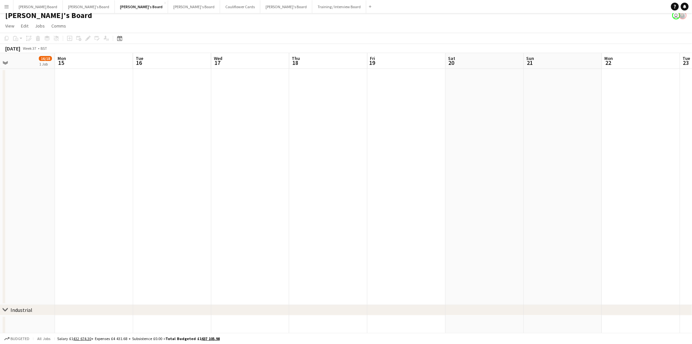
scroll to position [0, 0]
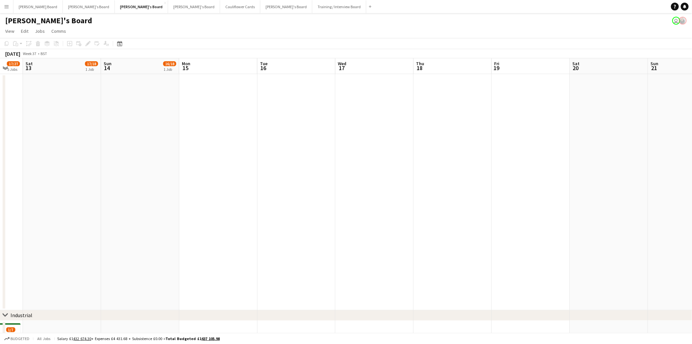
drag, startPoint x: 106, startPoint y: 139, endPoint x: 158, endPoint y: 183, distance: 67.6
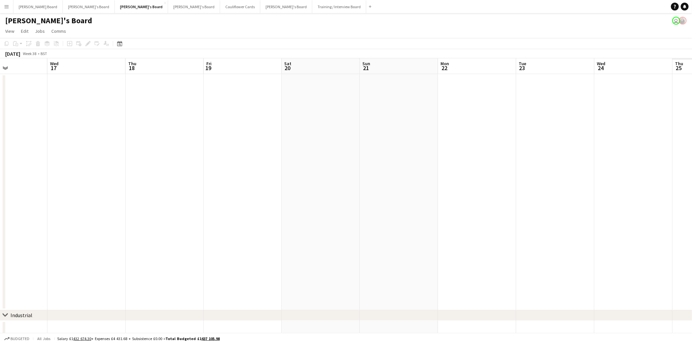
scroll to position [0, 225]
drag, startPoint x: 439, startPoint y: 171, endPoint x: 71, endPoint y: 174, distance: 368.1
drag, startPoint x: 16, startPoint y: 140, endPoint x: 579, endPoint y: 191, distance: 565.1
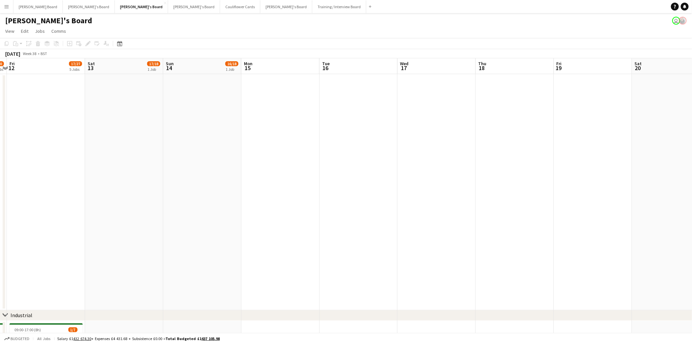
drag, startPoint x: 58, startPoint y: 146, endPoint x: 681, endPoint y: 208, distance: 625.7
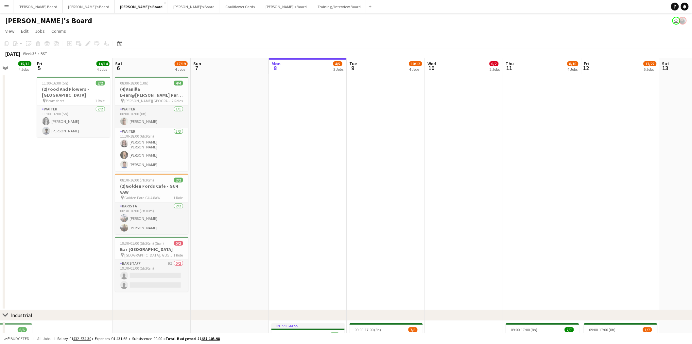
scroll to position [0, 215]
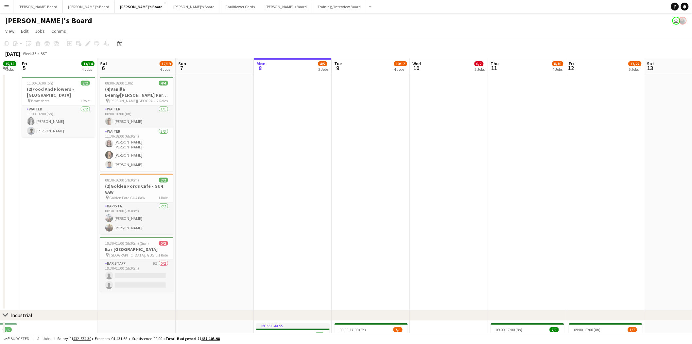
drag, startPoint x: 116, startPoint y: 152, endPoint x: 598, endPoint y: 182, distance: 483.2
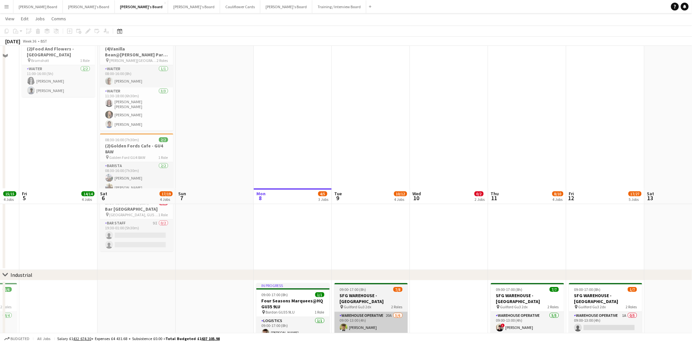
scroll to position [182, 0]
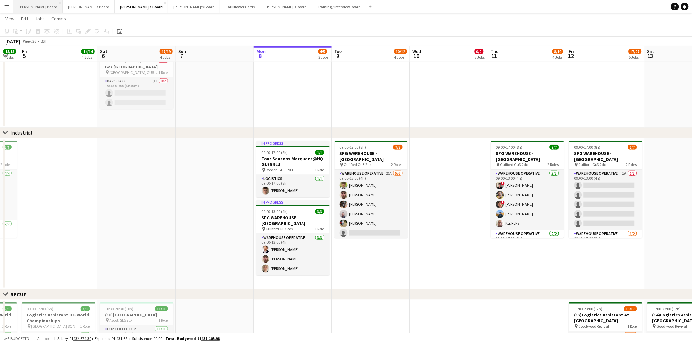
click at [23, 5] on button "Dean's Board Close" at bounding box center [37, 6] width 49 height 13
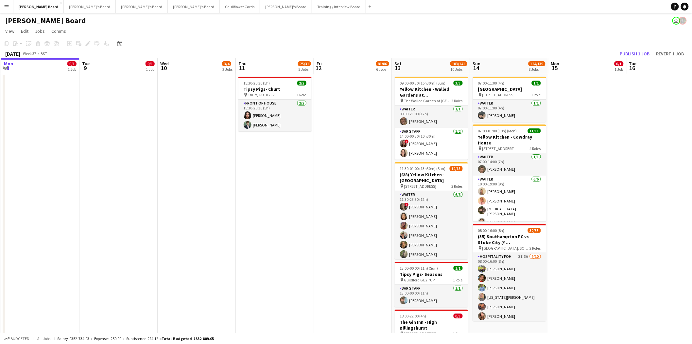
scroll to position [0, 168]
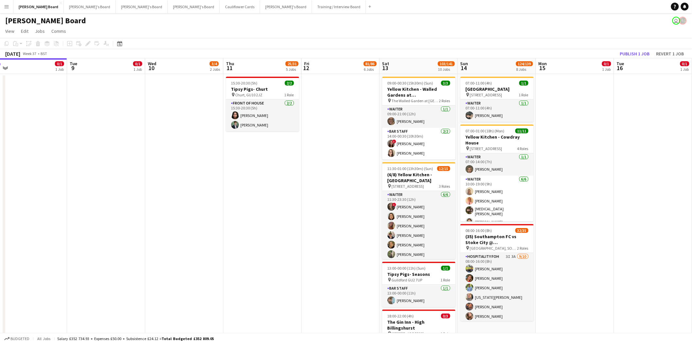
drag, startPoint x: 107, startPoint y: 165, endPoint x: -48, endPoint y: 148, distance: 156.4
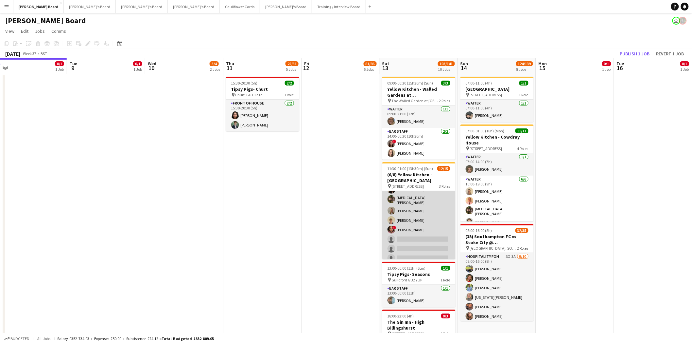
click at [418, 214] on app-card-role "Waiter 1A 5/8 15:00-01:00 (10h) ! Victoria Murrell Yasmin Sfaxi Lily Smith Geor…" at bounding box center [418, 219] width 73 height 91
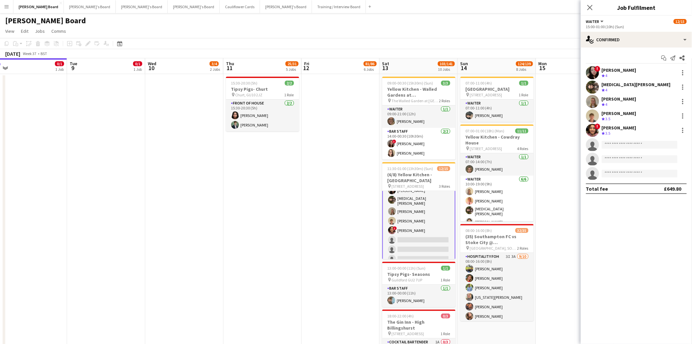
scroll to position [109, 0]
click at [684, 115] on div at bounding box center [683, 116] width 8 height 8
click at [658, 188] on span "Remove" at bounding box center [652, 191] width 20 height 6
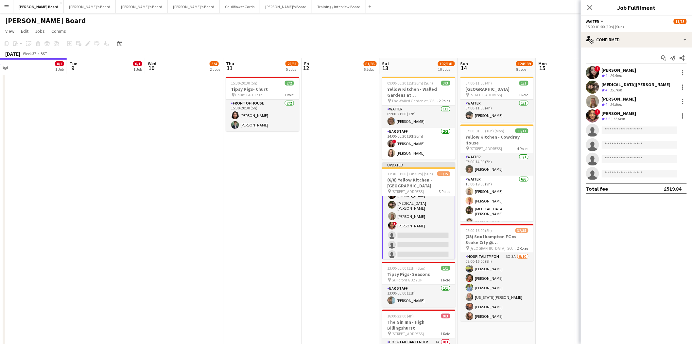
click at [581, 223] on app-date-cell at bounding box center [575, 282] width 78 height 417
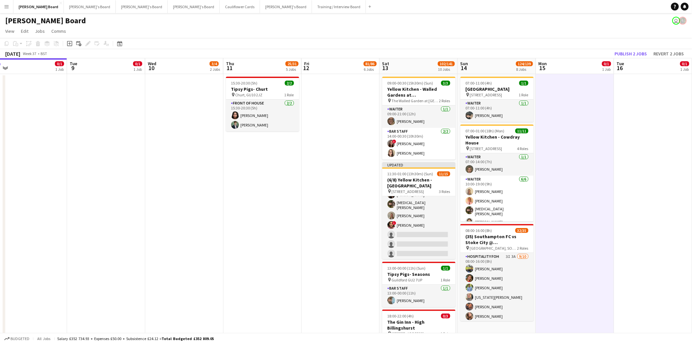
scroll to position [109, 0]
click at [414, 178] on h3 "(6/8) Yellow Kitchen - Cowdray House" at bounding box center [418, 183] width 73 height 12
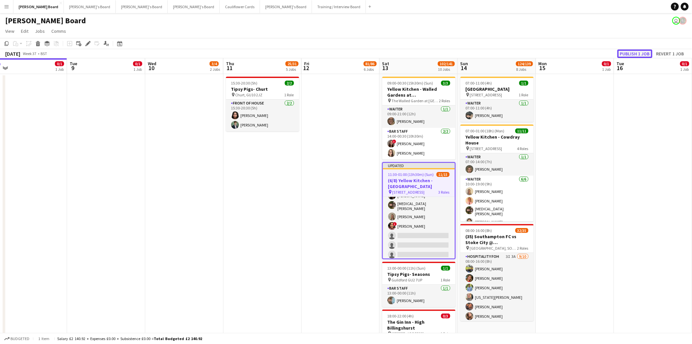
click at [635, 54] on button "Publish 1 job" at bounding box center [635, 53] width 35 height 9
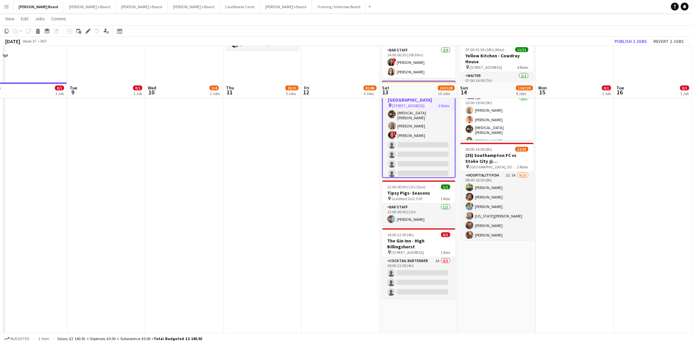
scroll to position [0, 0]
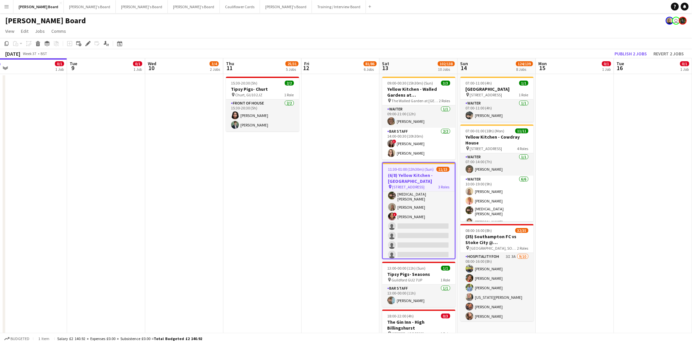
click at [413, 177] on h3 "(6/8) Yellow Kitchen - Cowdray House" at bounding box center [419, 178] width 72 height 12
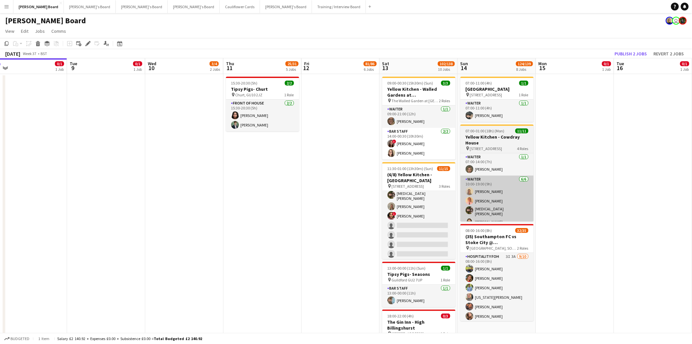
scroll to position [113, 0]
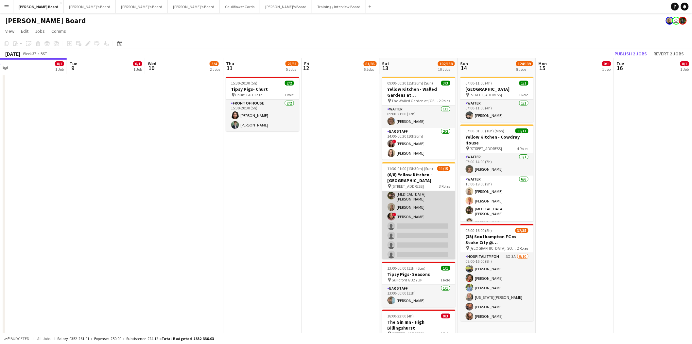
click at [421, 217] on app-card-role "Waiter 1A 4/8 15:00-01:00 (10h) ! Victoria Murrell Yasmin Sfaxi Lily Smith ! Co…" at bounding box center [418, 215] width 73 height 91
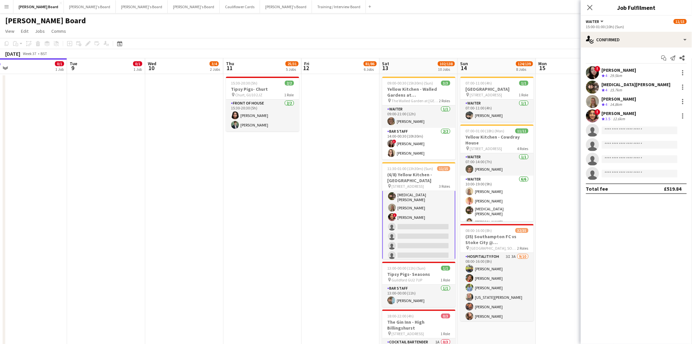
scroll to position [113, 0]
click at [634, 40] on div "single-neutral-actions-check-2 Confirmed" at bounding box center [636, 40] width 111 height 16
click at [650, 105] on span "Applicants" at bounding box center [652, 107] width 21 height 6
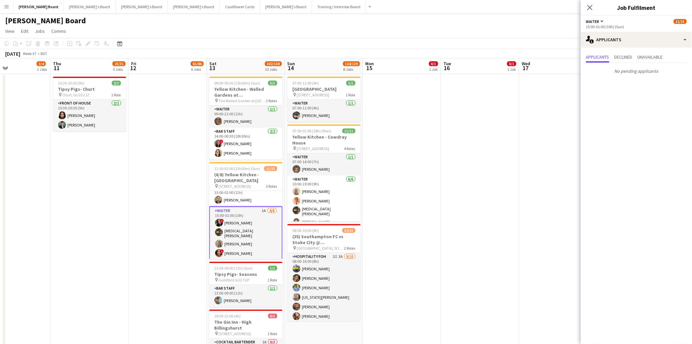
scroll to position [0, 217]
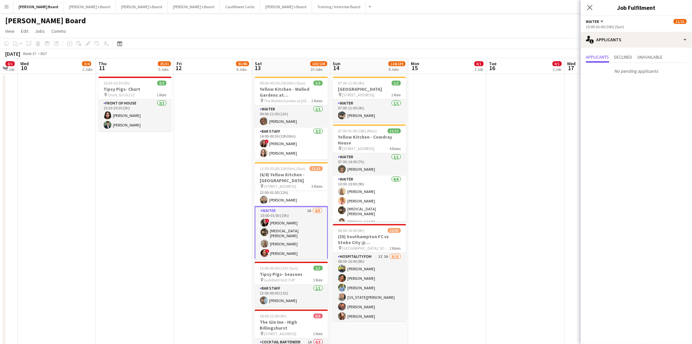
drag, startPoint x: 548, startPoint y: 179, endPoint x: 420, endPoint y: 204, distance: 129.9
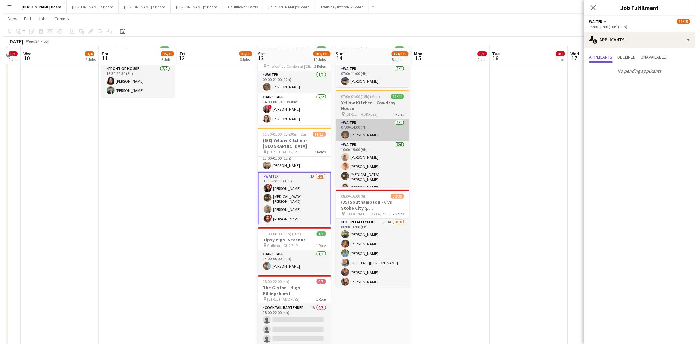
scroll to position [0, 0]
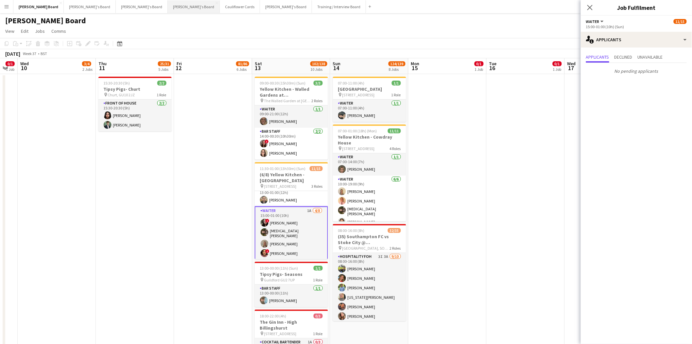
click at [168, 5] on button "[PERSON_NAME]'s Board Close" at bounding box center [194, 6] width 52 height 13
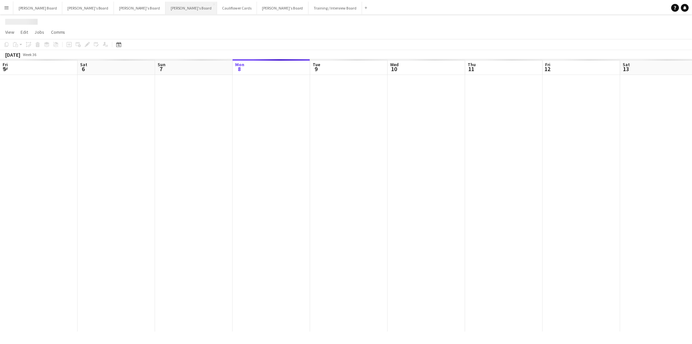
scroll to position [0, 156]
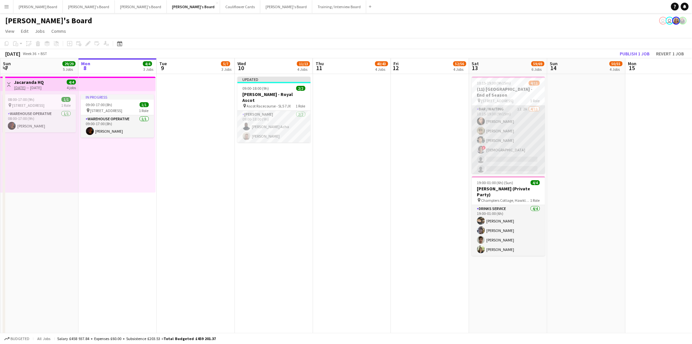
click at [511, 115] on app-card-role "Bar / Waiting 1I 2A 4/11 10:15-19:30 (9h15m) Sofia Ali cameron mitchell Sean Va…" at bounding box center [508, 163] width 73 height 117
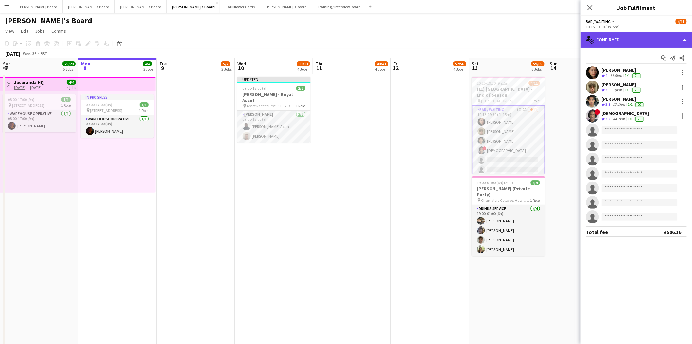
click at [646, 39] on div "single-neutral-actions-check-2 Confirmed" at bounding box center [636, 40] width 111 height 16
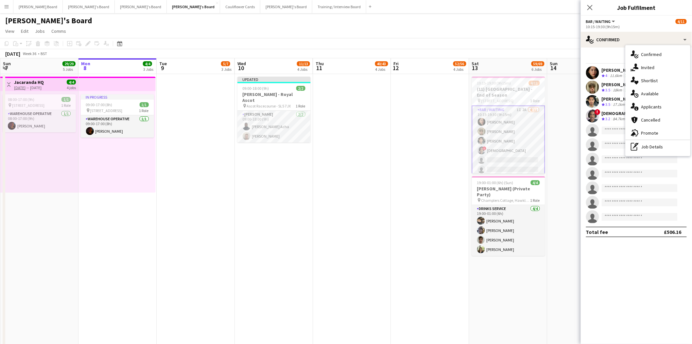
click at [408, 173] on app-date-cell at bounding box center [430, 338] width 78 height 529
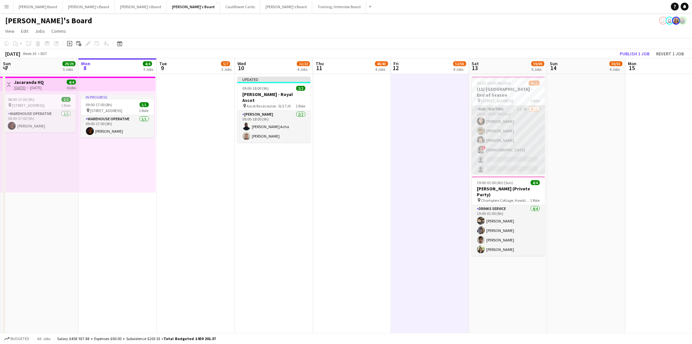
click at [518, 124] on app-card-role "Bar / Waiting 1I 2A 4/11 10:15-19:30 (9h15m) Sofia Ali cameron mitchell Sean Va…" at bounding box center [508, 163] width 73 height 117
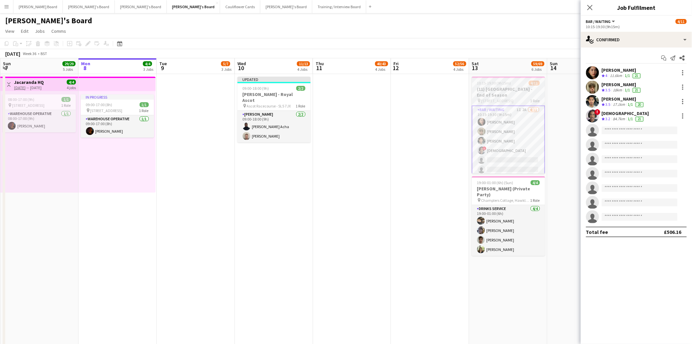
click at [511, 92] on h3 "(11) [GEOGRAPHIC_DATA] - End of Season" at bounding box center [508, 92] width 73 height 12
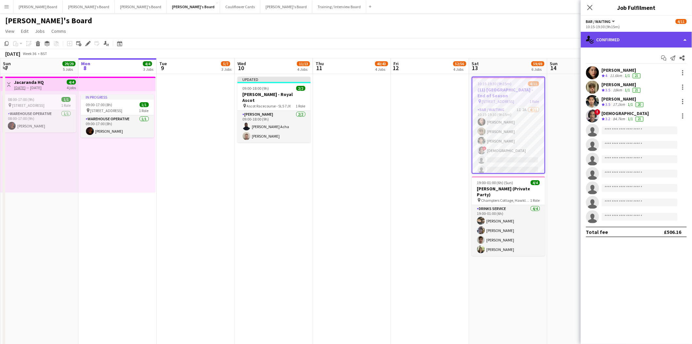
click at [636, 45] on div "single-neutral-actions-check-2 Confirmed" at bounding box center [636, 40] width 111 height 16
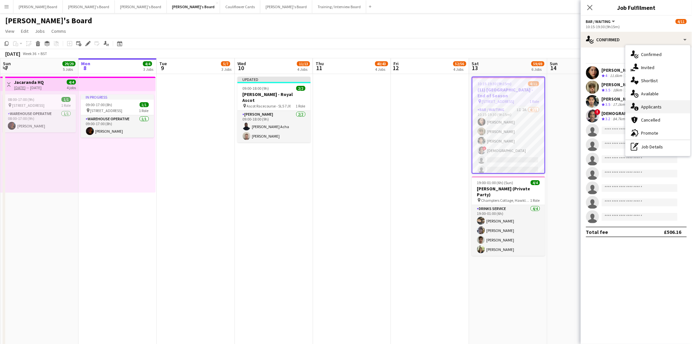
click at [646, 108] on span "Applicants" at bounding box center [652, 107] width 21 height 6
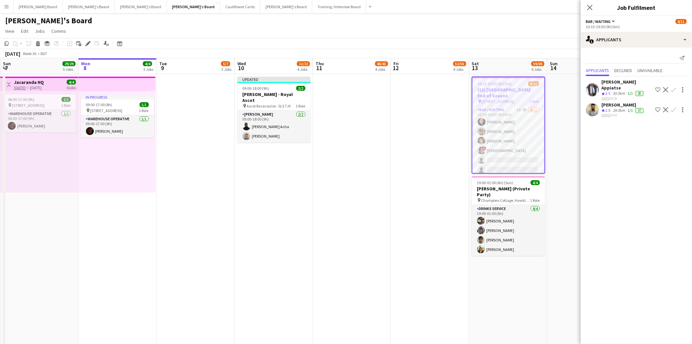
click at [675, 87] on app-icon "Confirm" at bounding box center [673, 89] width 5 height 5
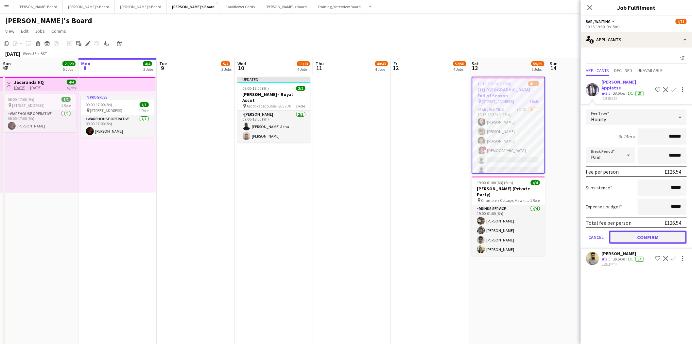
click at [626, 230] on button "Confirm" at bounding box center [649, 236] width 78 height 13
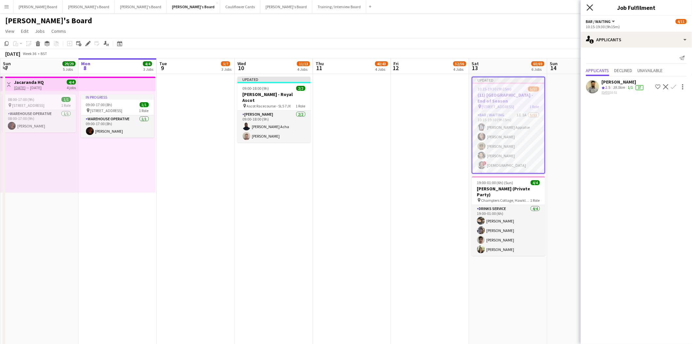
click at [591, 9] on icon "Close pop-in" at bounding box center [590, 7] width 6 height 6
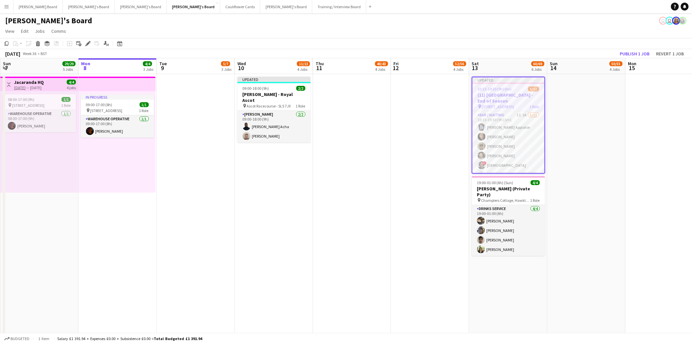
click at [512, 92] on h3 "(11) [GEOGRAPHIC_DATA] - End of Season" at bounding box center [509, 98] width 72 height 12
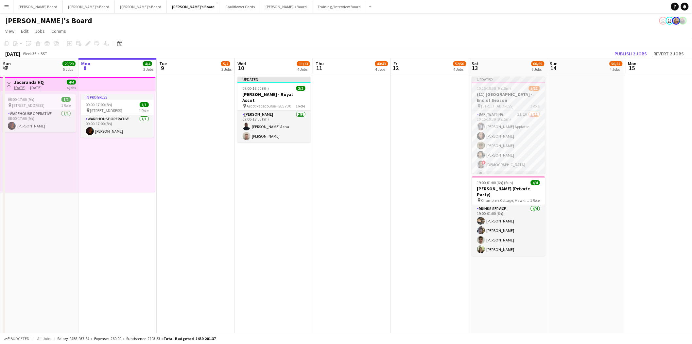
click at [498, 86] on span "10:15-19:30 (9h15m)" at bounding box center [494, 88] width 34 height 5
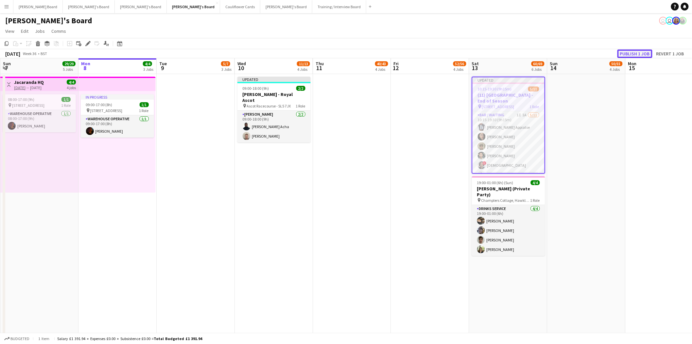
click at [640, 55] on button "Publish 1 job" at bounding box center [635, 53] width 35 height 9
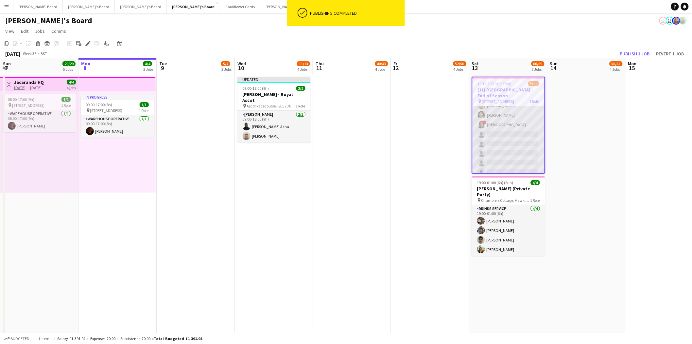
scroll to position [50, 0]
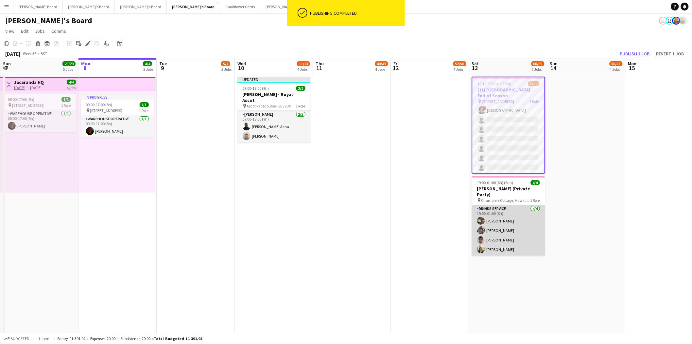
click at [503, 239] on app-card-role "Drinks Service 4/4 19:00-01:00 (6h) Emilie Lalondrelle Poppy Varney Joseph Fiel…" at bounding box center [508, 230] width 73 height 51
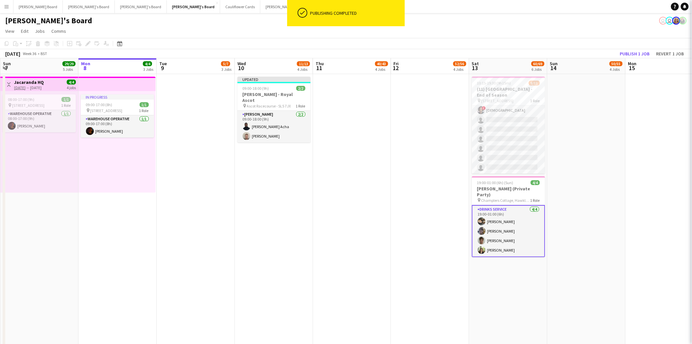
scroll to position [49, 0]
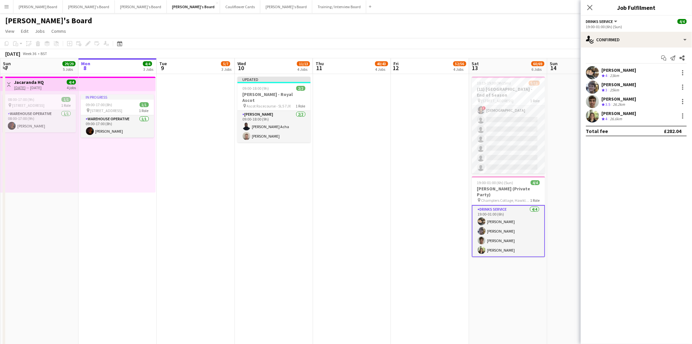
click at [620, 101] on div "[PERSON_NAME]" at bounding box center [619, 99] width 35 height 6
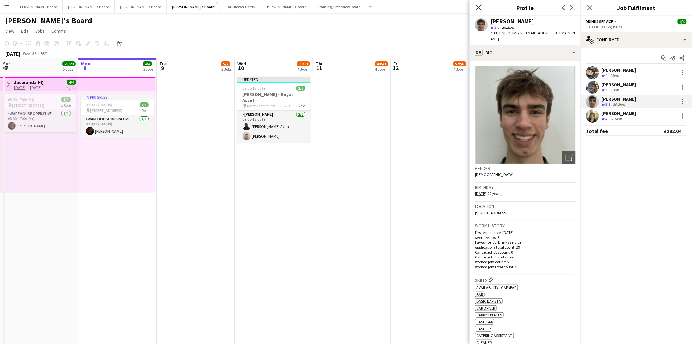
click at [478, 6] on icon at bounding box center [479, 7] width 6 height 6
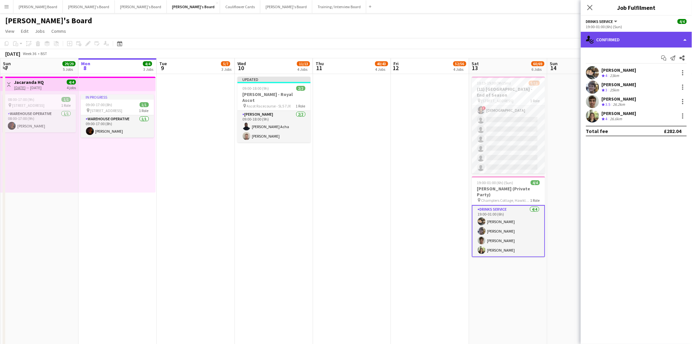
click at [610, 39] on div "single-neutral-actions-check-2 Confirmed" at bounding box center [636, 40] width 111 height 16
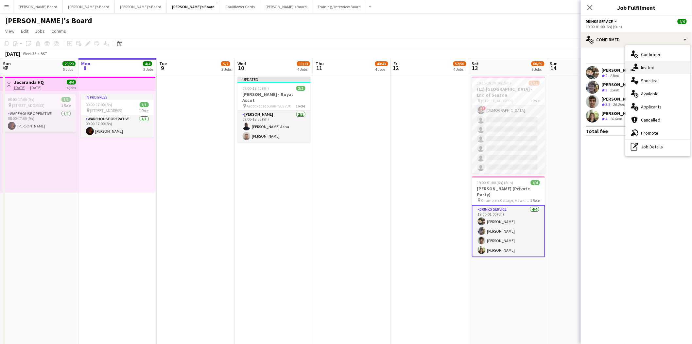
click at [656, 66] on div "single-neutral-actions-share-1 Invited" at bounding box center [658, 67] width 65 height 13
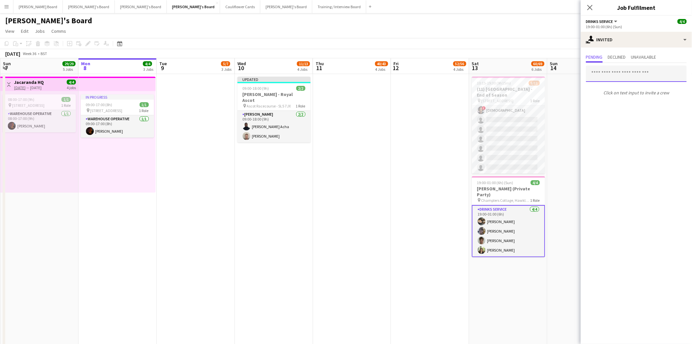
drag, startPoint x: 603, startPoint y: 77, endPoint x: 683, endPoint y: 102, distance: 84.0
click at [603, 77] on input "text" at bounding box center [636, 73] width 101 height 16
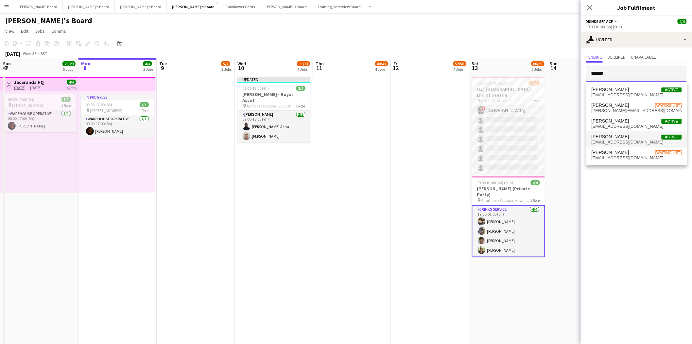
type input "*****"
click at [611, 134] on span "[PERSON_NAME]" at bounding box center [611, 137] width 38 height 6
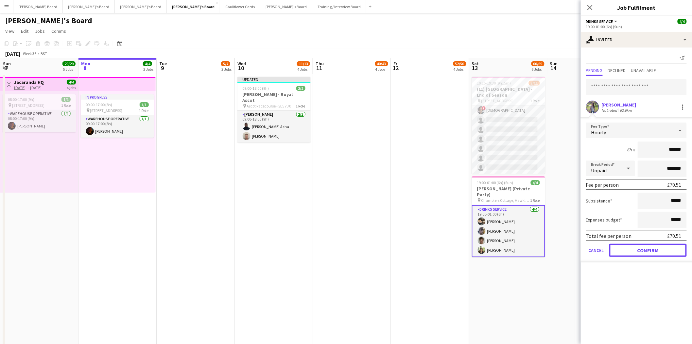
drag, startPoint x: 653, startPoint y: 253, endPoint x: 653, endPoint y: 244, distance: 8.8
click at [653, 250] on button "Confirm" at bounding box center [649, 249] width 78 height 13
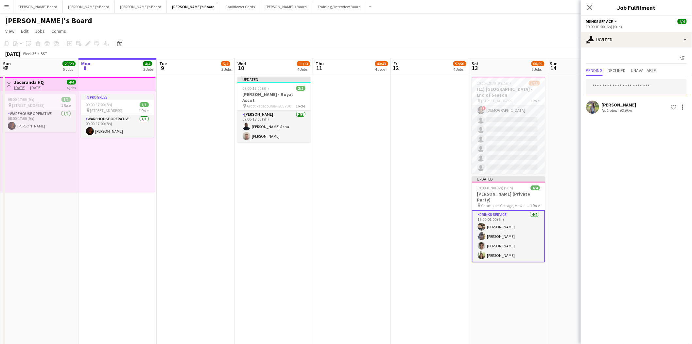
click at [613, 86] on input "text" at bounding box center [636, 87] width 101 height 16
type input "**********"
click at [606, 104] on span "[PERSON_NAME]" at bounding box center [611, 103] width 38 height 6
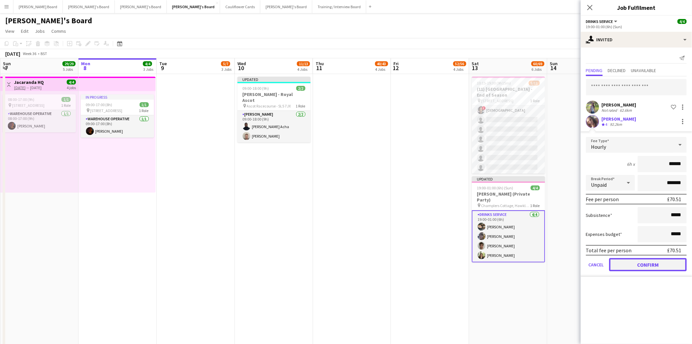
click at [667, 268] on button "Confirm" at bounding box center [649, 264] width 78 height 13
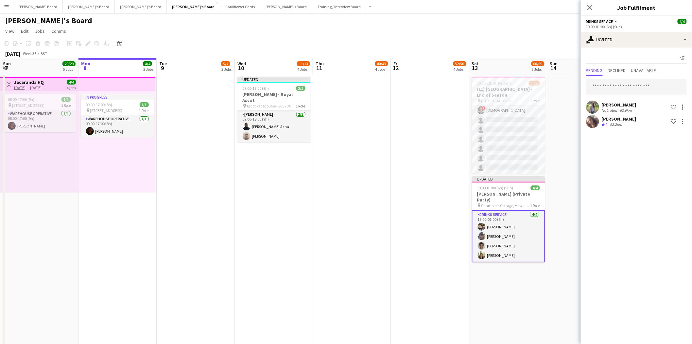
click at [601, 94] on input "text" at bounding box center [636, 87] width 101 height 16
type input "*"
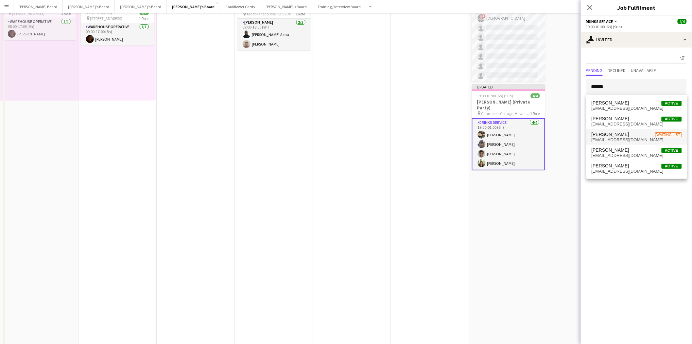
scroll to position [0, 0]
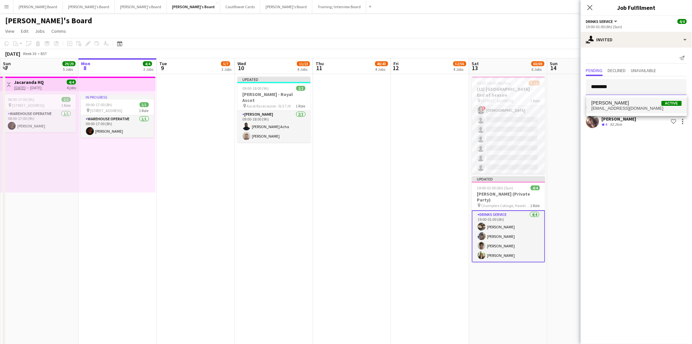
type input "********"
click at [622, 110] on span "benjamen0192@gmail.com" at bounding box center [637, 108] width 90 height 5
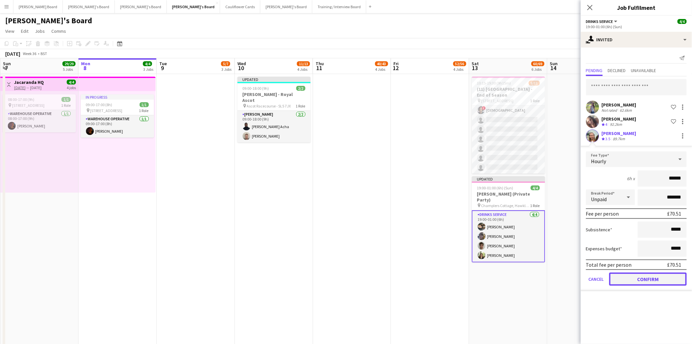
click at [657, 275] on button "Confirm" at bounding box center [649, 278] width 78 height 13
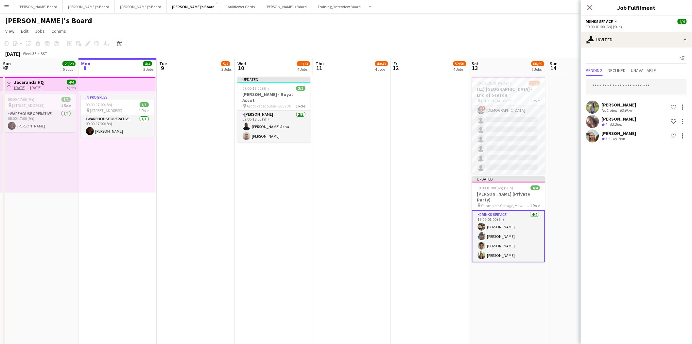
click at [608, 87] on input "text" at bounding box center [636, 87] width 101 height 16
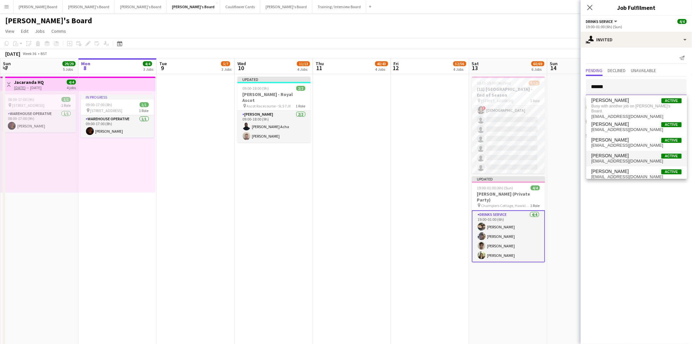
type input "*****"
click at [610, 158] on span "aliceebarker1104@gmail.com" at bounding box center [637, 160] width 90 height 5
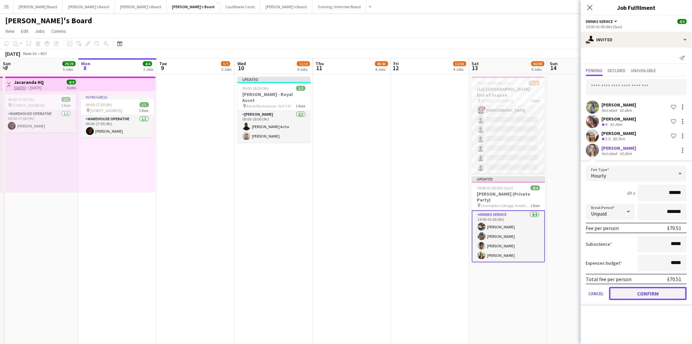
click at [660, 292] on button "Confirm" at bounding box center [649, 293] width 78 height 13
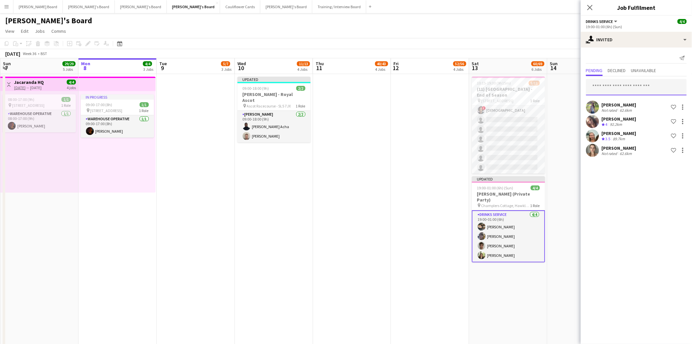
click at [614, 87] on input "text" at bounding box center [636, 87] width 101 height 16
type input "*******"
click at [608, 104] on span "[PERSON_NAME]" at bounding box center [611, 103] width 38 height 6
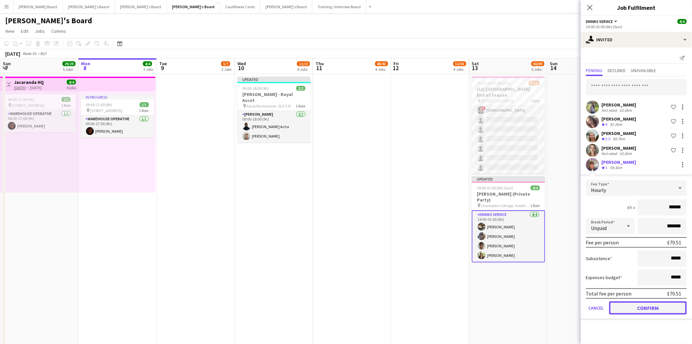
click at [667, 303] on button "Confirm" at bounding box center [649, 307] width 78 height 13
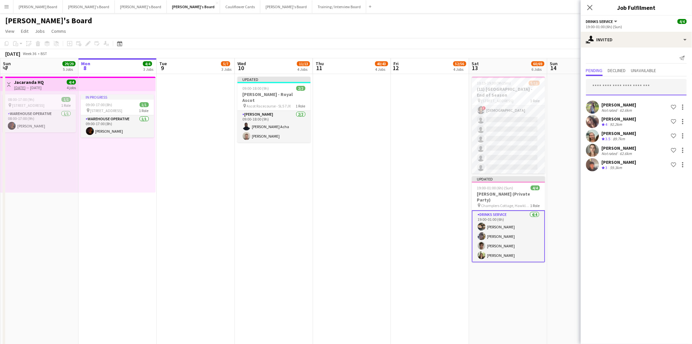
click at [617, 87] on input "text" at bounding box center [636, 87] width 101 height 16
type input "******"
click at [623, 105] on span "Issy Davis Active issydavis120@gmail.com" at bounding box center [637, 105] width 90 height 11
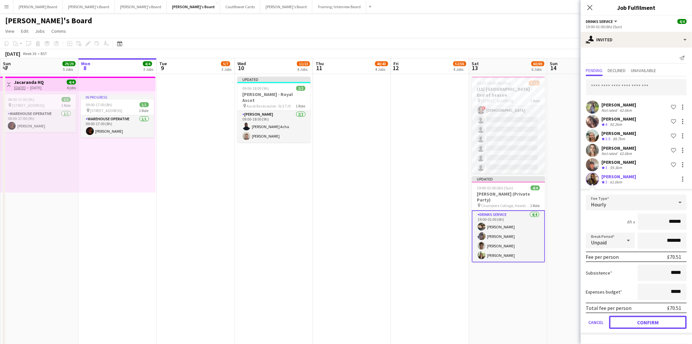
click at [658, 321] on button "Confirm" at bounding box center [649, 321] width 78 height 13
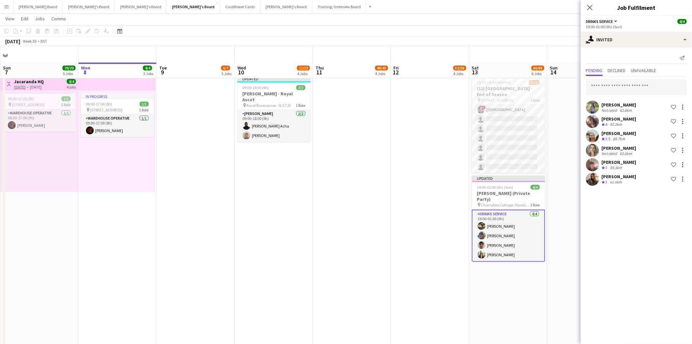
scroll to position [73, 0]
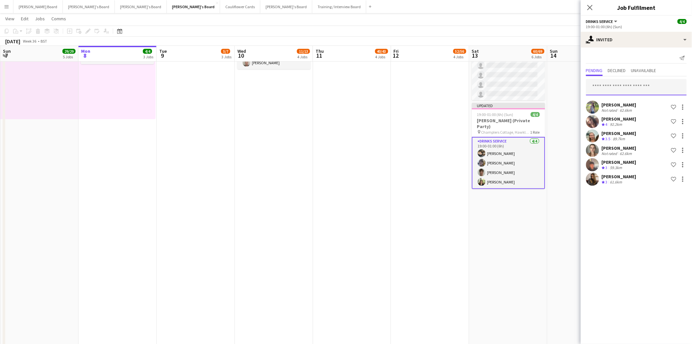
click at [610, 88] on input "text" at bounding box center [636, 87] width 101 height 16
type input "*******"
click at [622, 104] on span "Poppy Lang Active" at bounding box center [637, 103] width 90 height 6
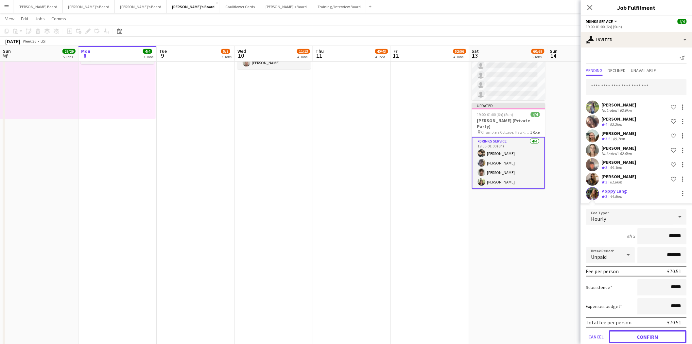
drag, startPoint x: 660, startPoint y: 334, endPoint x: 557, endPoint y: 322, distance: 103.4
click at [660, 334] on button "Confirm" at bounding box center [649, 336] width 78 height 13
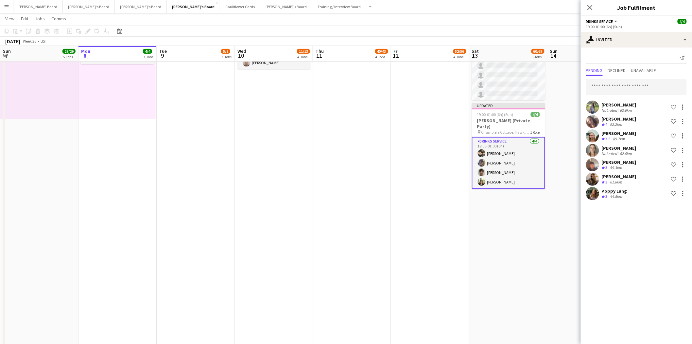
drag, startPoint x: 638, startPoint y: 89, endPoint x: 636, endPoint y: 86, distance: 3.5
click at [637, 88] on input "text" at bounding box center [636, 87] width 101 height 16
type input "******"
click at [632, 103] on span "Kyanna Hodge Active" at bounding box center [637, 103] width 90 height 6
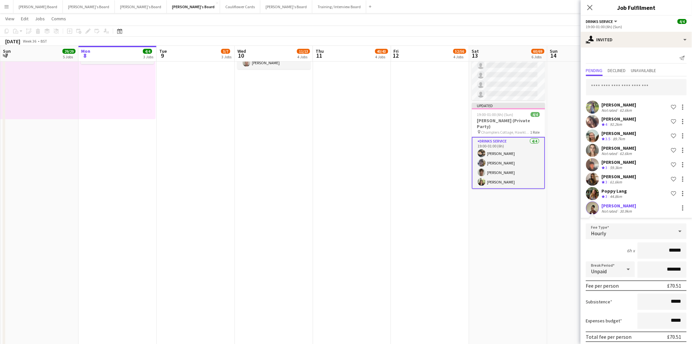
scroll to position [24, 0]
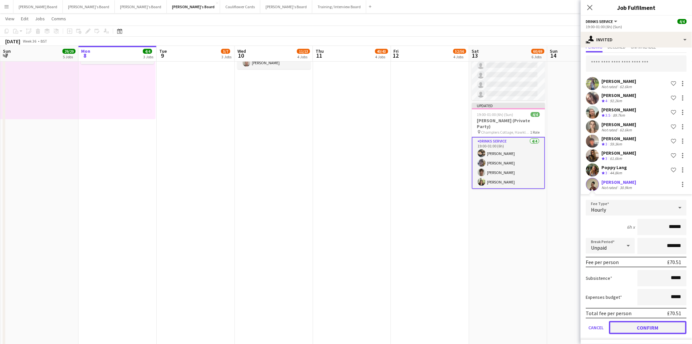
click at [648, 324] on button "Confirm" at bounding box center [649, 327] width 78 height 13
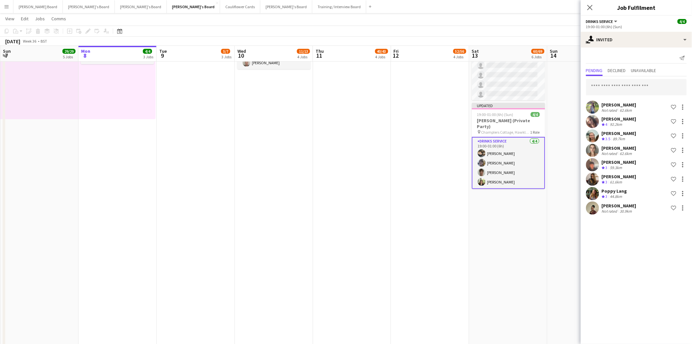
scroll to position [0, 0]
click at [624, 87] on input "text" at bounding box center [636, 87] width 101 height 16
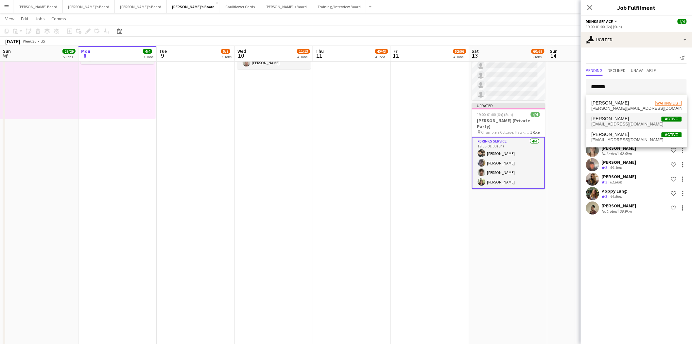
type input "*******"
click at [612, 119] on span "[PERSON_NAME]" at bounding box center [611, 119] width 38 height 6
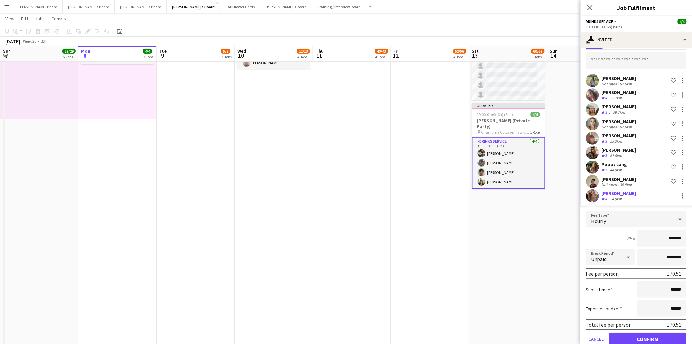
scroll to position [38, 0]
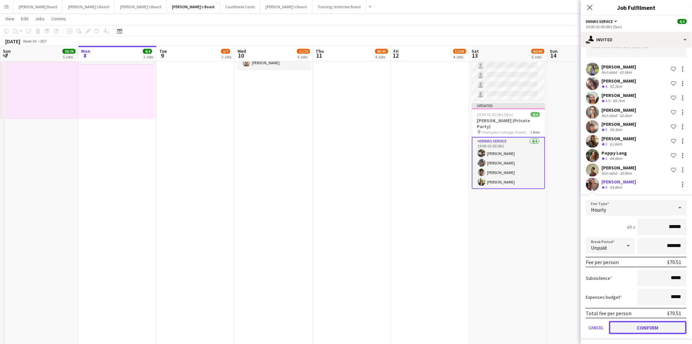
click at [650, 325] on button "Confirm" at bounding box center [649, 327] width 78 height 13
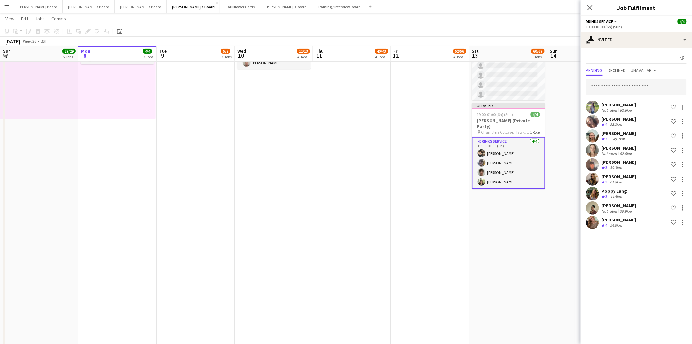
scroll to position [0, 0]
click at [613, 89] on input "text" at bounding box center [636, 87] width 101 height 16
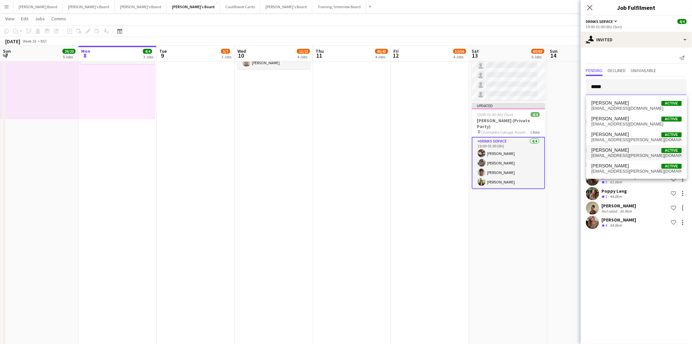
type input "*****"
drag, startPoint x: 616, startPoint y: 154, endPoint x: 605, endPoint y: 155, distance: 11.9
click at [616, 153] on span "jonah.goudie@gmail.com" at bounding box center [637, 155] width 90 height 5
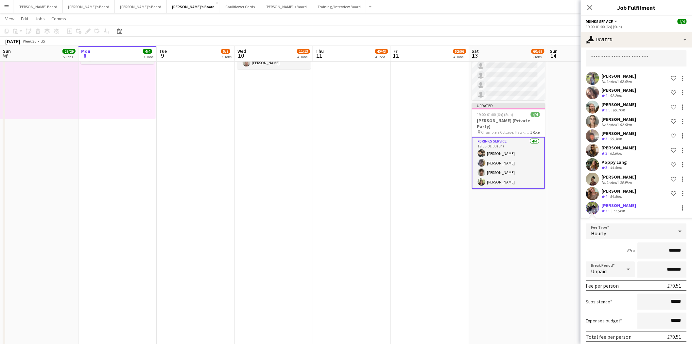
scroll to position [52, 0]
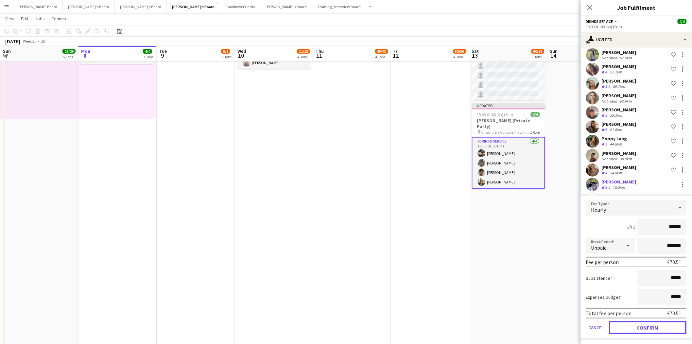
drag, startPoint x: 652, startPoint y: 326, endPoint x: 625, endPoint y: 306, distance: 33.2
click at [651, 326] on button "Confirm" at bounding box center [649, 327] width 78 height 13
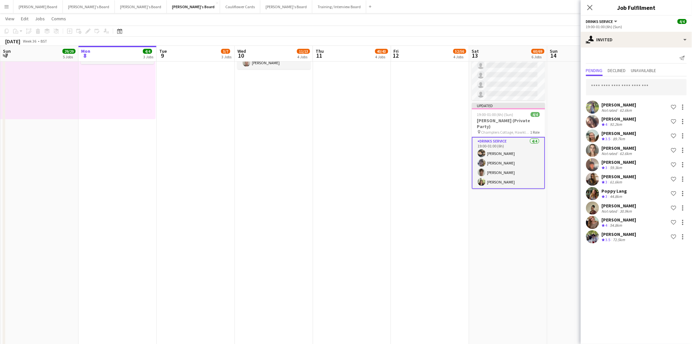
scroll to position [0, 0]
click at [613, 83] on input "text" at bounding box center [636, 87] width 101 height 16
type input "**********"
click at [633, 106] on span "dgunn2208@gmail.com" at bounding box center [637, 108] width 90 height 5
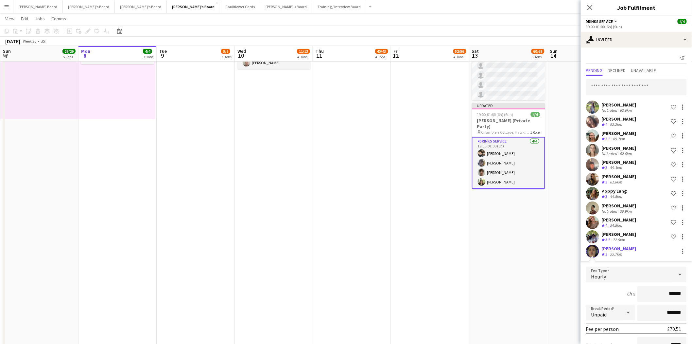
scroll to position [67, 0]
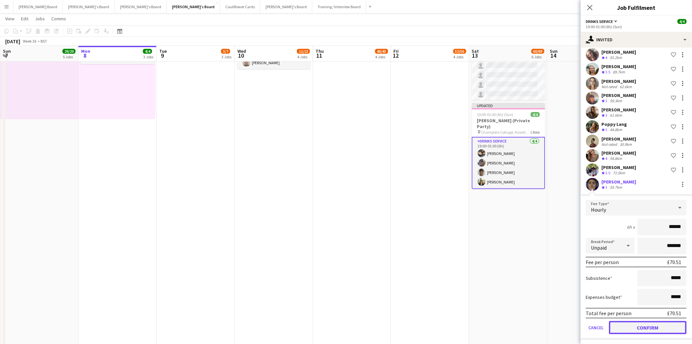
click at [650, 323] on button "Confirm" at bounding box center [649, 327] width 78 height 13
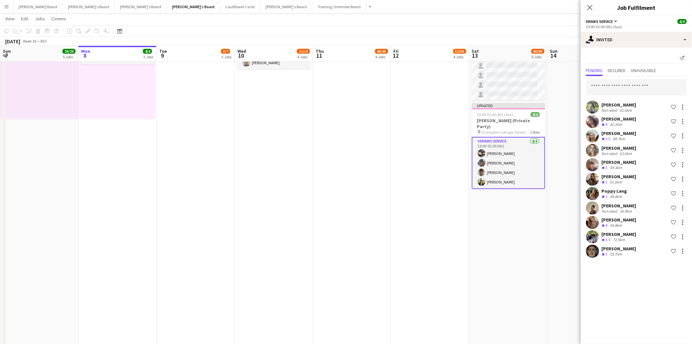
scroll to position [0, 0]
click at [509, 228] on app-date-cell "10:15-19:30 (9h15m) 5/11 (11) Lingfield Park Racecourse - End of Season pin Lin…" at bounding box center [508, 265] width 78 height 529
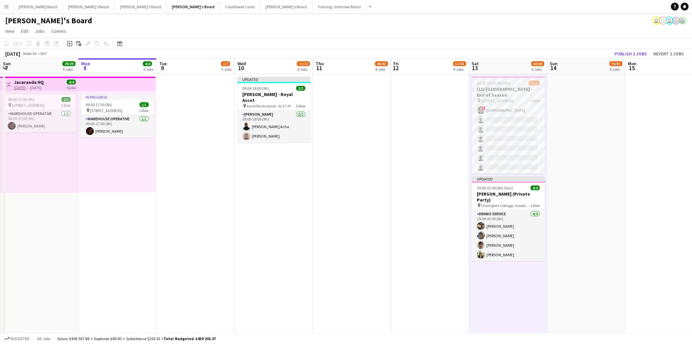
click at [506, 84] on span "10:15-19:30 (9h15m)" at bounding box center [494, 82] width 34 height 5
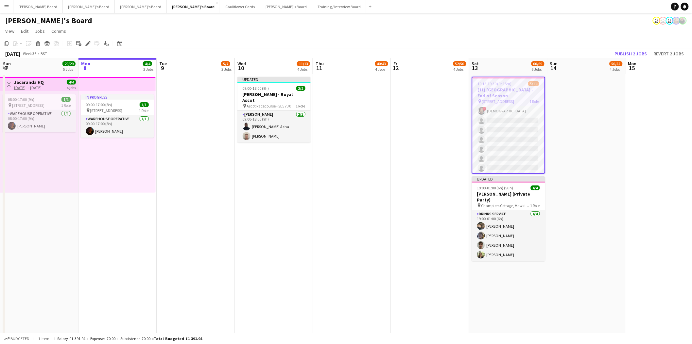
click at [510, 80] on app-job-card "10:15-19:30 (9h15m) 5/11 (11) Lingfield Park Racecourse - End of Season pin Lin…" at bounding box center [508, 125] width 73 height 97
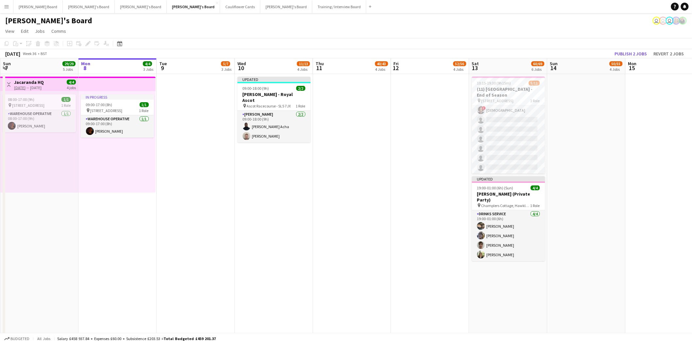
click at [584, 101] on app-date-cell at bounding box center [587, 338] width 78 height 529
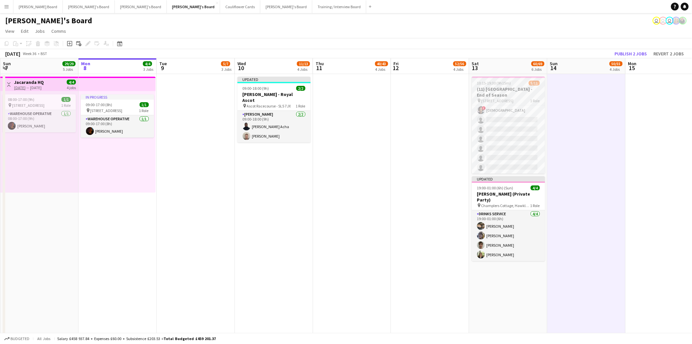
click at [521, 87] on h3 "(11) [GEOGRAPHIC_DATA] - End of Season" at bounding box center [508, 92] width 73 height 12
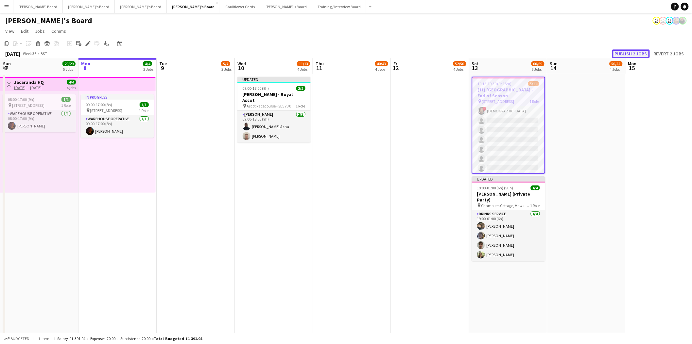
click at [630, 53] on button "Publish 2 jobs" at bounding box center [631, 53] width 38 height 9
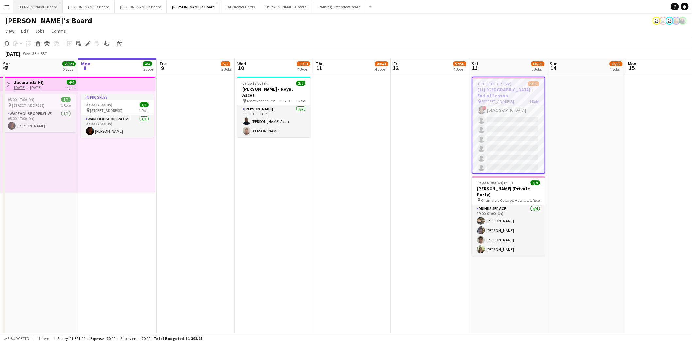
click at [26, 7] on button "Dean's Board Close" at bounding box center [37, 6] width 49 height 13
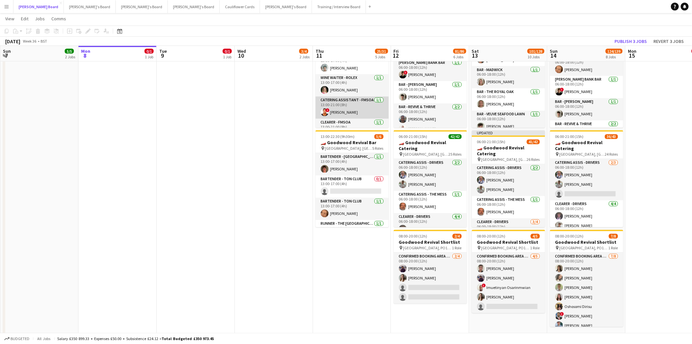
scroll to position [260, 0]
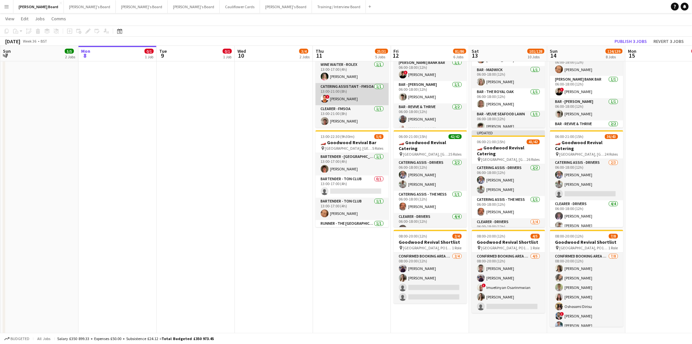
click at [357, 99] on app-card-role "Catering Assistant - FMSOA 1/1 13:00-21:00 (8h) ! Michelle G. Quainoo" at bounding box center [352, 94] width 73 height 22
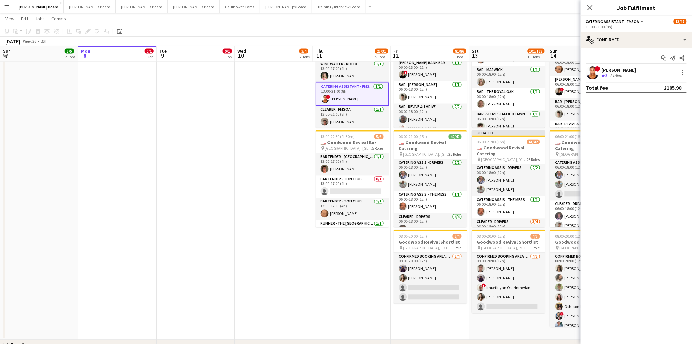
click at [619, 65] on div "Start chat Send notification Share ! Michelle G. Quainoo Crew rating 3 24.8km T…" at bounding box center [636, 72] width 111 height 51
click at [613, 69] on div "Michelle G. Quainoo" at bounding box center [619, 70] width 35 height 6
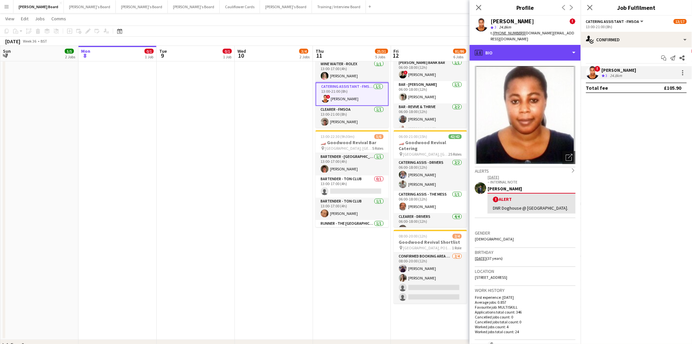
drag, startPoint x: 524, startPoint y: 45, endPoint x: 537, endPoint y: 72, distance: 30.0
click at [523, 45] on div "profile Bio" at bounding box center [525, 53] width 111 height 16
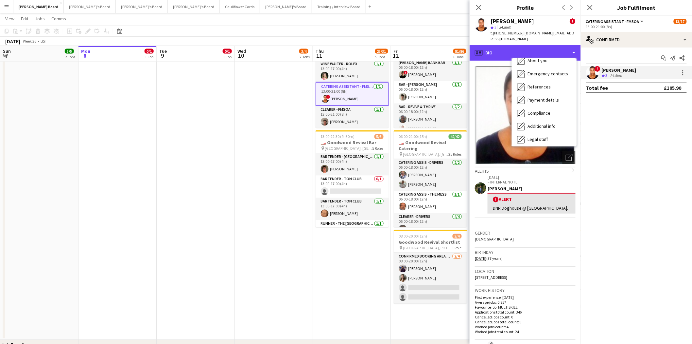
scroll to position [87, 0]
click at [547, 135] on div "Calendar Calendar" at bounding box center [544, 137] width 65 height 13
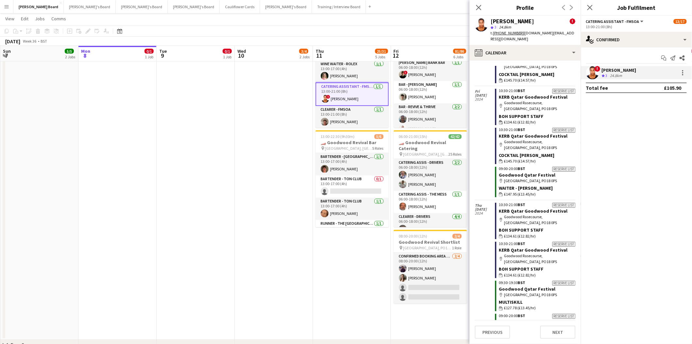
scroll to position [3657, 0]
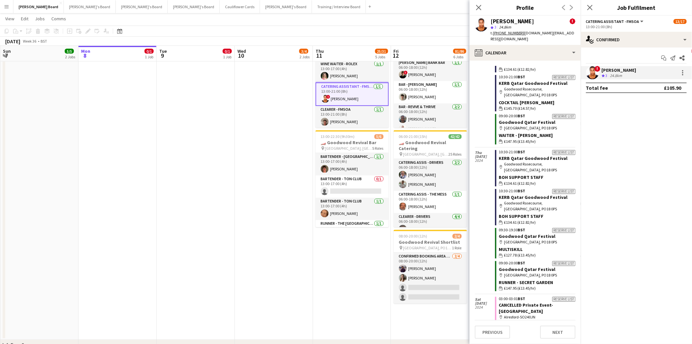
drag, startPoint x: 479, startPoint y: 8, endPoint x: 463, endPoint y: 20, distance: 20.5
click at [479, 8] on icon at bounding box center [478, 7] width 5 height 5
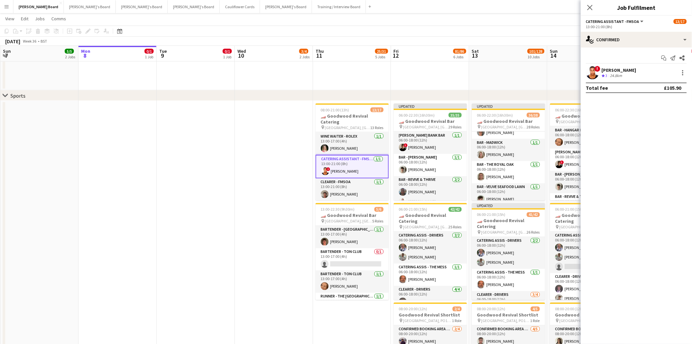
scroll to position [260, 0]
click at [345, 166] on app-card-role "Catering Assistant - FMSOA 1/1 13:00-21:00 (8h) ! Michelle G. Quainoo" at bounding box center [352, 166] width 73 height 24
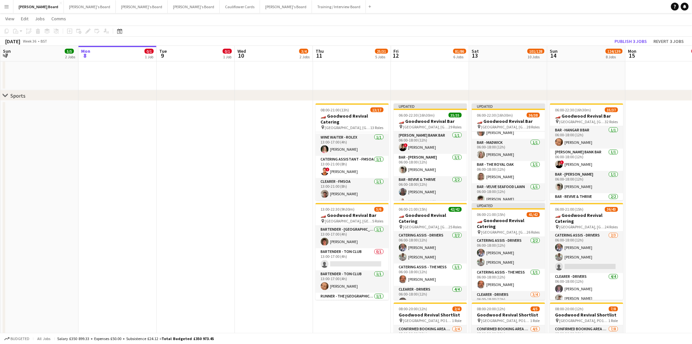
scroll to position [260, 0]
click at [355, 167] on app-card-role "Catering Assistant - FMSOA 1/1 13:00-21:00 (8h) ! Michelle G. Quainoo" at bounding box center [352, 167] width 73 height 22
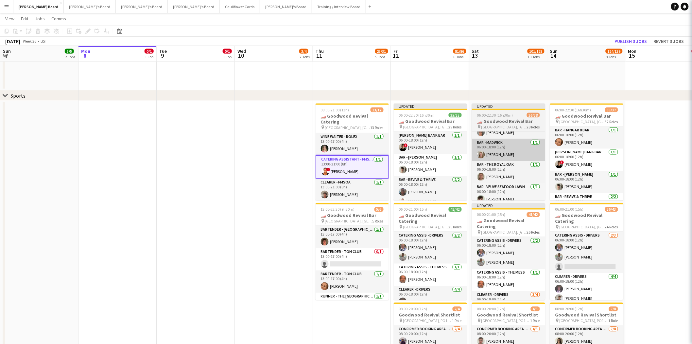
scroll to position [260, 0]
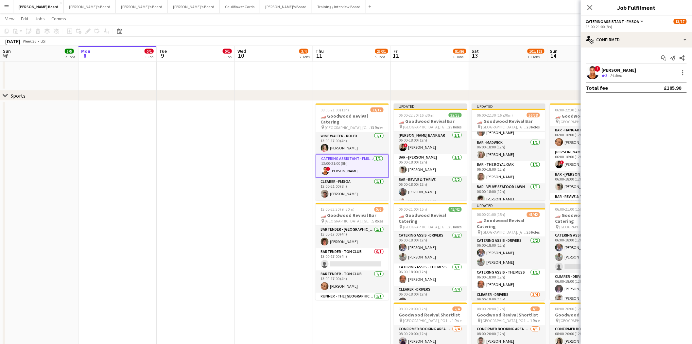
click at [622, 74] on div "24.8km" at bounding box center [616, 76] width 15 height 6
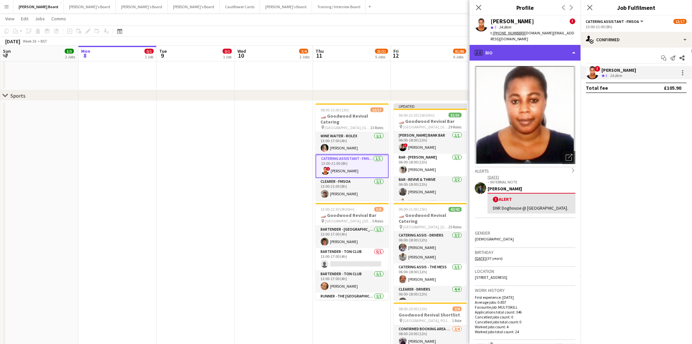
click at [502, 48] on div "profile Bio" at bounding box center [525, 53] width 111 height 16
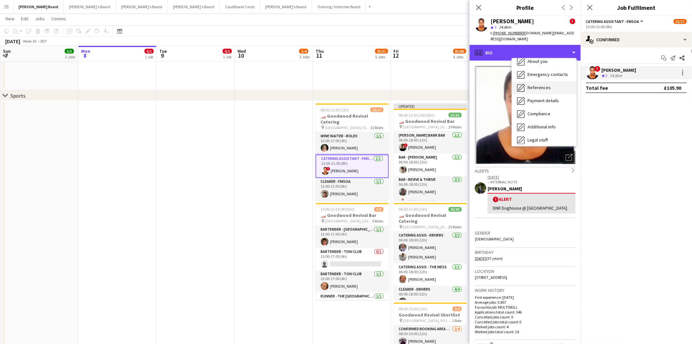
scroll to position [87, 0]
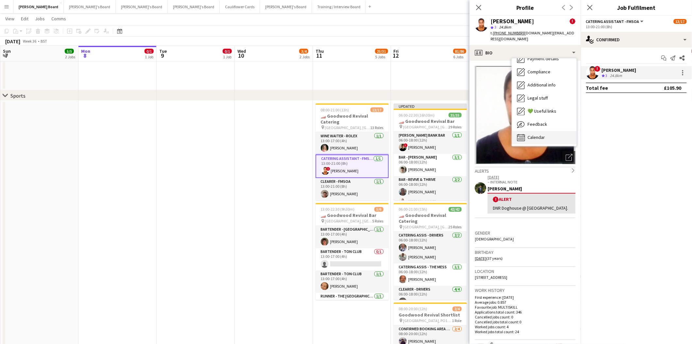
click at [537, 135] on div "Calendar Calendar" at bounding box center [544, 137] width 65 height 13
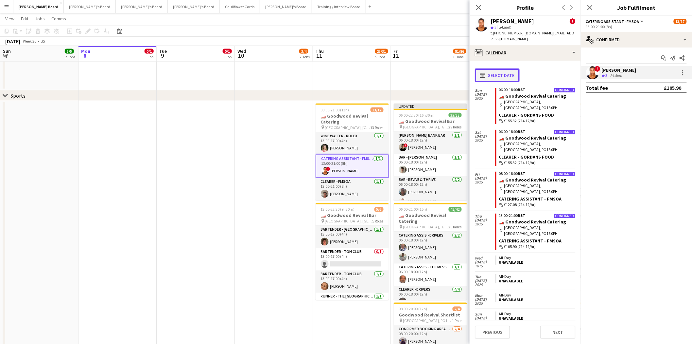
click at [483, 68] on button "calendar-full Select date" at bounding box center [497, 75] width 45 height 14
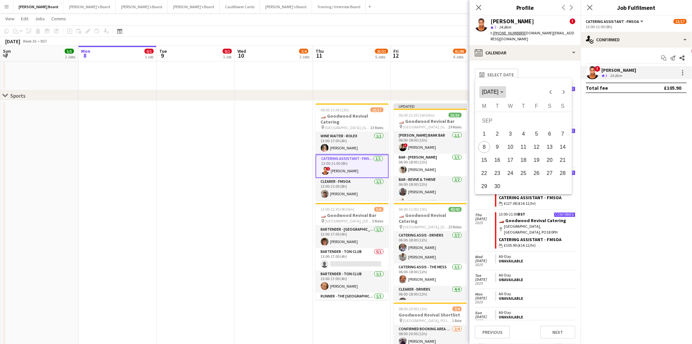
click at [498, 93] on span "[DATE]" at bounding box center [490, 92] width 16 height 6
click at [495, 139] on span "2024" at bounding box center [489, 139] width 21 height 12
click at [489, 153] on span "SEP" at bounding box center [489, 152] width 21 height 12
click at [484, 136] on span "2" at bounding box center [485, 136] width 12 height 12
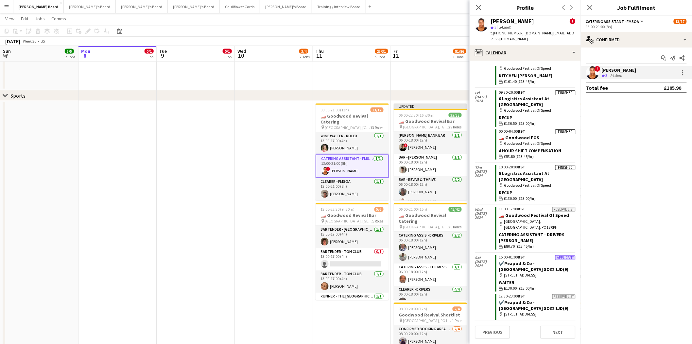
scroll to position [981, 0]
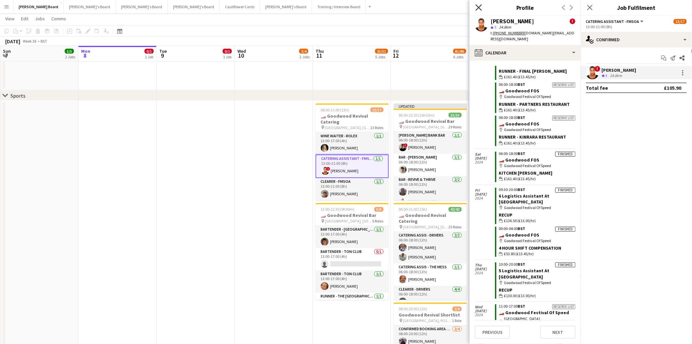
drag, startPoint x: 479, startPoint y: 7, endPoint x: 450, endPoint y: 73, distance: 72.2
click at [480, 7] on icon at bounding box center [478, 7] width 5 height 5
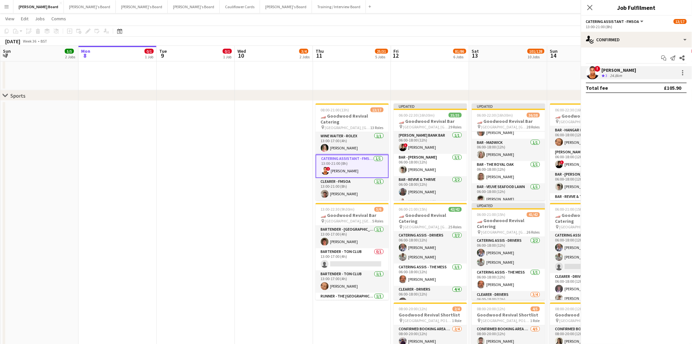
scroll to position [871, 0]
click at [359, 165] on app-card-role "Catering Assistant - FMSOA 1/1 13:00-21:00 (8h) ! Michelle G. Quainoo" at bounding box center [352, 166] width 73 height 24
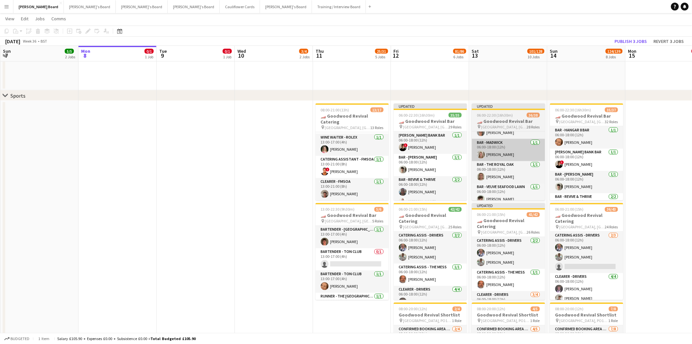
scroll to position [260, 0]
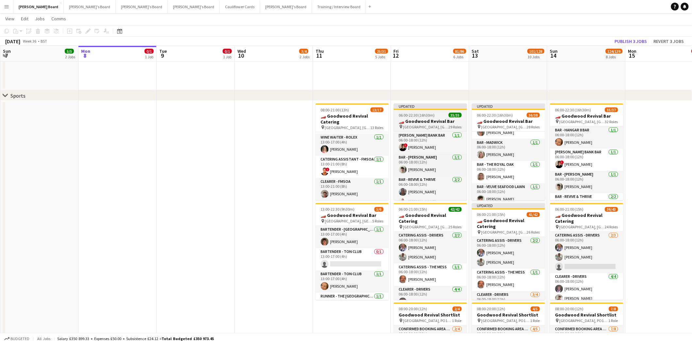
drag, startPoint x: 343, startPoint y: 167, endPoint x: 466, endPoint y: 154, distance: 123.4
click at [344, 167] on app-card-role "Catering Assistant - FMSOA 1/1 13:00-21:00 (8h) ! Michelle G. Quainoo" at bounding box center [352, 167] width 73 height 22
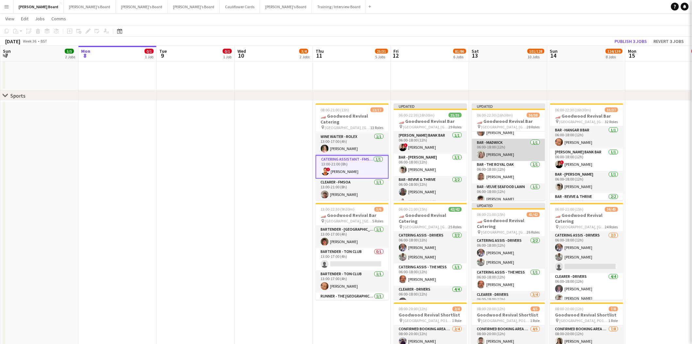
scroll to position [260, 0]
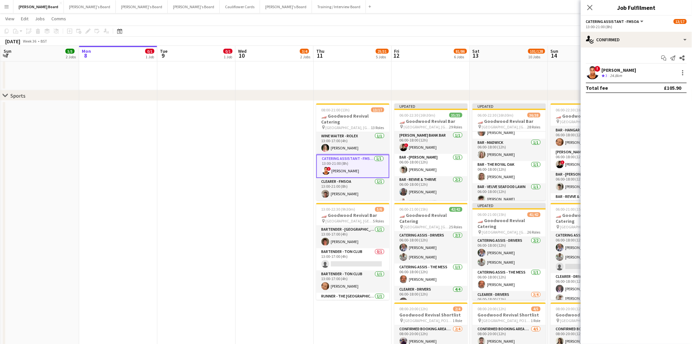
click at [613, 73] on div "24.8km" at bounding box center [616, 76] width 15 height 6
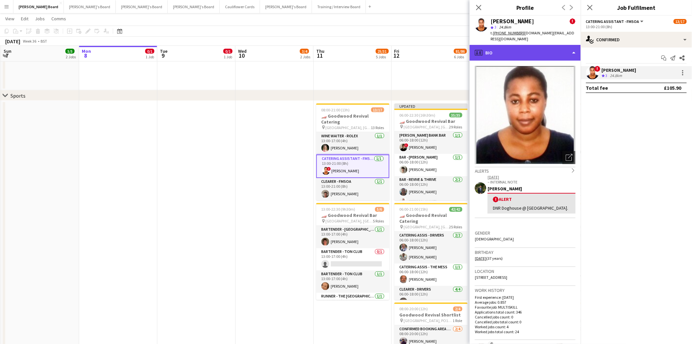
click at [525, 45] on div "profile Bio" at bounding box center [525, 53] width 111 height 16
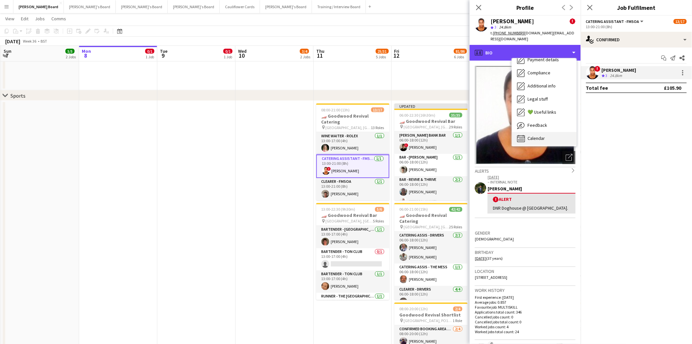
scroll to position [87, 0]
click at [547, 131] on div "Calendar Calendar" at bounding box center [544, 137] width 65 height 13
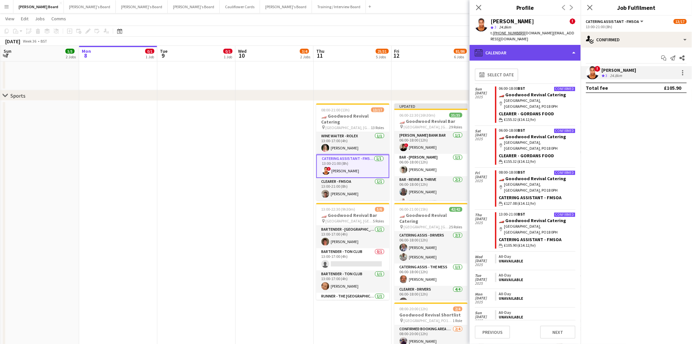
click at [519, 45] on div "calendar-full Calendar" at bounding box center [525, 53] width 111 height 16
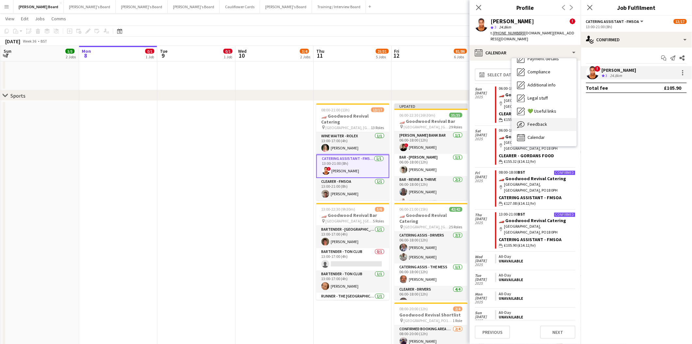
click at [541, 121] on span "Feedback" at bounding box center [538, 124] width 20 height 6
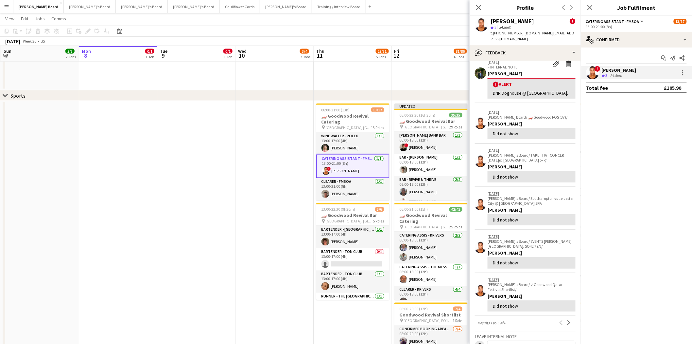
scroll to position [0, 0]
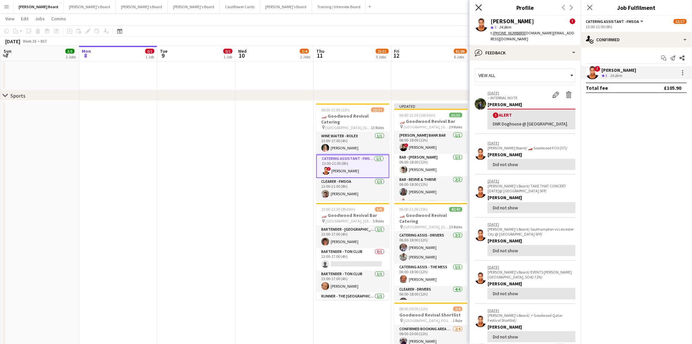
click at [479, 5] on icon "Close pop-in" at bounding box center [479, 7] width 6 height 6
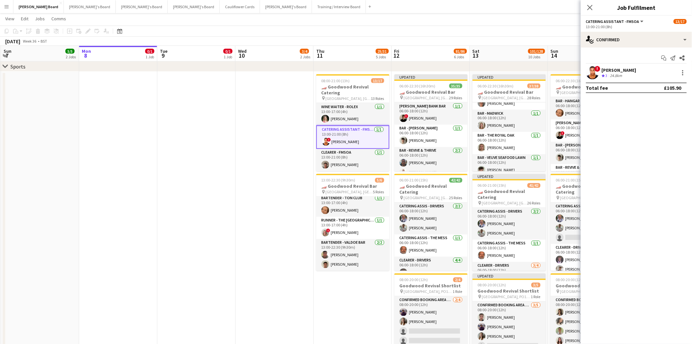
scroll to position [472, 0]
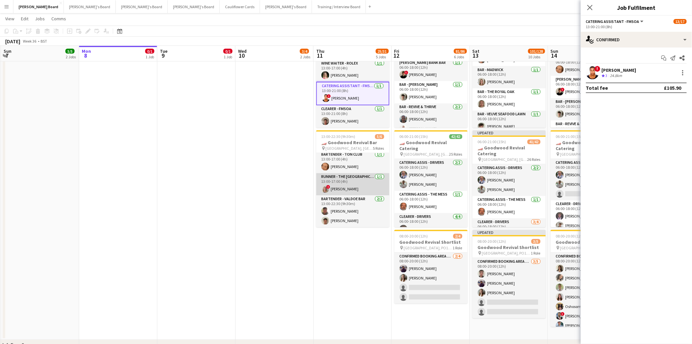
drag, startPoint x: 354, startPoint y: 184, endPoint x: 384, endPoint y: 187, distance: 29.6
click at [355, 184] on app-card-role "Runner - The Village Hall 1/1 13:00-17:00 (4h) ! Olivia Kelson" at bounding box center [352, 184] width 73 height 22
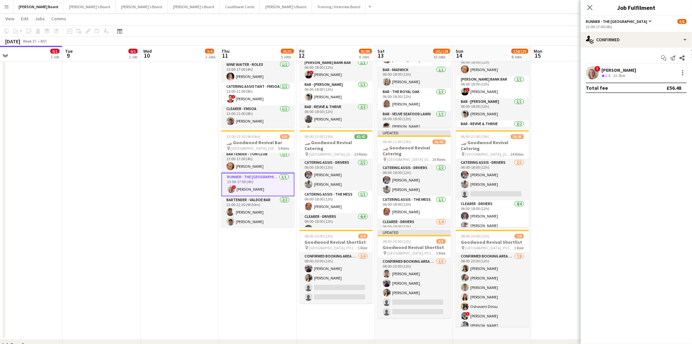
scroll to position [0, 267]
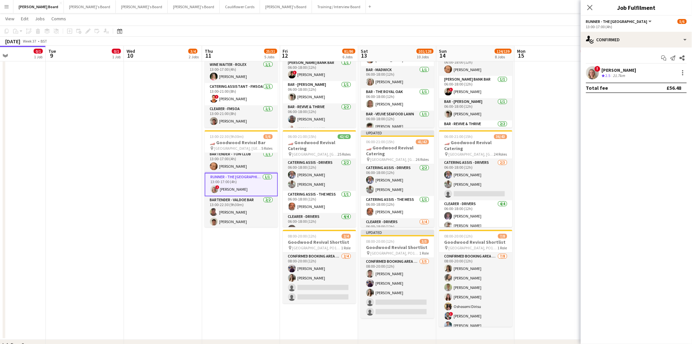
drag, startPoint x: 362, startPoint y: 302, endPoint x: 250, endPoint y: 300, distance: 112.2
click at [250, 300] on app-calendar-viewport "Fri 5 2/3 2 Jobs Sat 6 21/22 8 Jobs Sun 7 5/5 2 Jobs Mon 8 0/1 1 Job Tue 9 0/1 …" at bounding box center [346, 153] width 692 height 1200
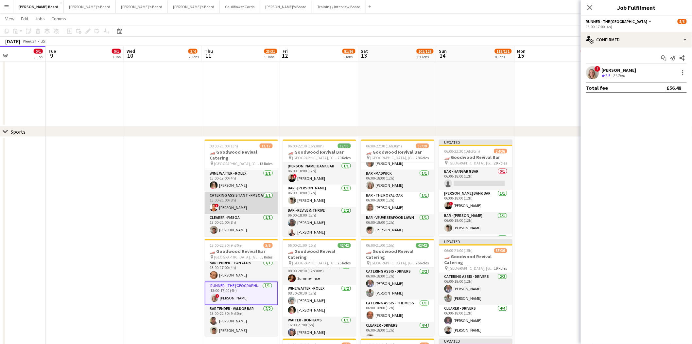
scroll to position [363, 0]
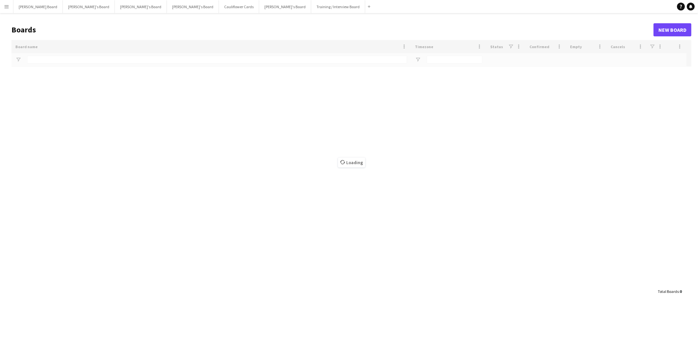
click at [6, 8] on app-icon "Menu" at bounding box center [6, 6] width 5 height 5
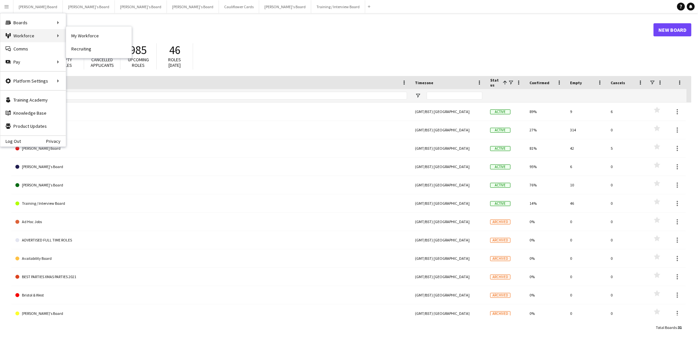
click at [30, 35] on div "Workforce Workforce" at bounding box center [32, 35] width 65 height 13
click at [103, 34] on link "My Workforce" at bounding box center [98, 35] width 65 height 13
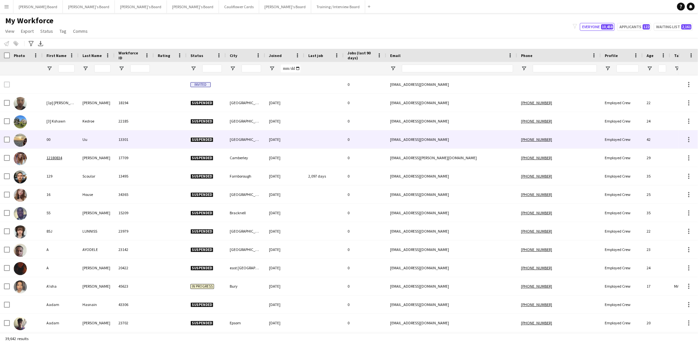
type input "****"
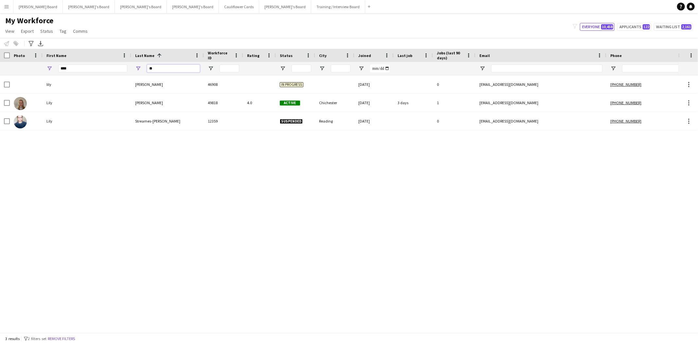
drag, startPoint x: 160, startPoint y: 66, endPoint x: 135, endPoint y: 69, distance: 24.4
click at [135, 69] on div "**" at bounding box center [167, 68] width 73 height 13
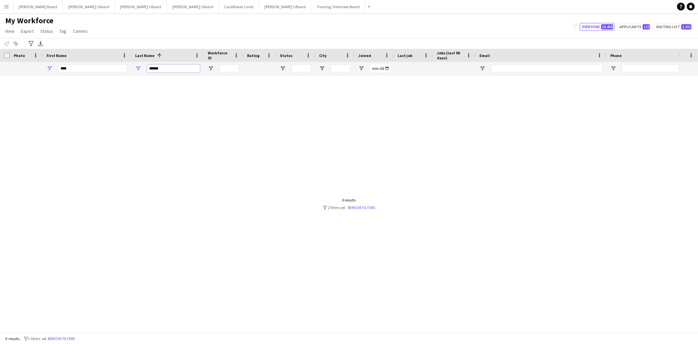
type input "******"
drag, startPoint x: 79, startPoint y: 66, endPoint x: -22, endPoint y: 66, distance: 100.8
click at [0, 66] on html "Menu Boards Boards Boards All jobs Status Workforce Workforce My Workforce Recr…" at bounding box center [349, 172] width 698 height 344
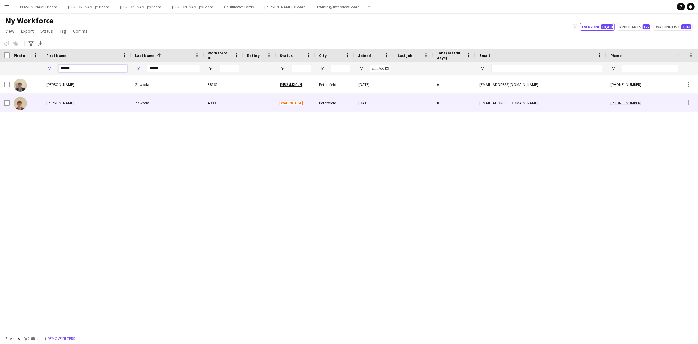
type input "******"
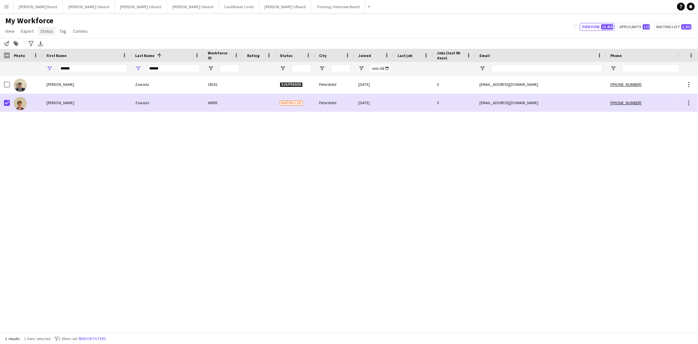
click at [49, 29] on span "Status" at bounding box center [46, 31] width 13 height 6
click at [54, 47] on link "Edit" at bounding box center [61, 45] width 46 height 14
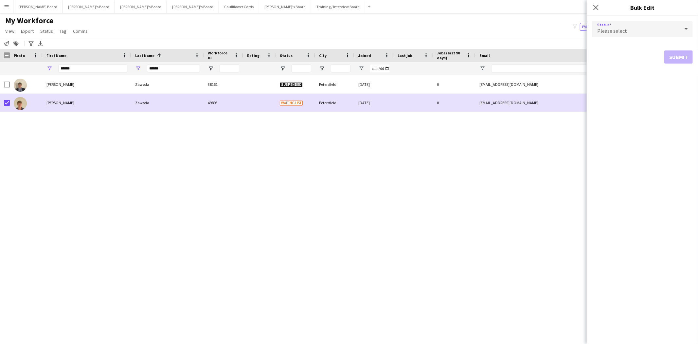
click at [602, 31] on span "Please select" at bounding box center [612, 30] width 30 height 7
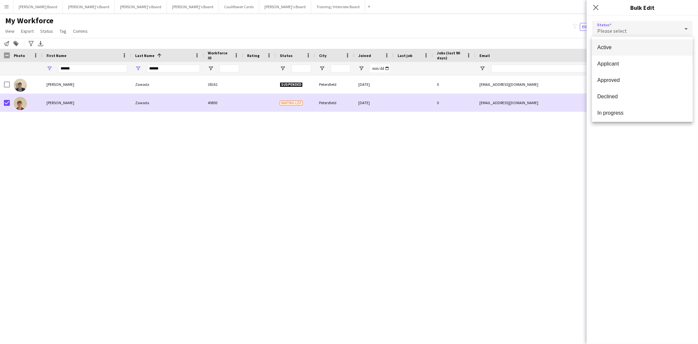
click at [612, 50] on span "Active" at bounding box center [642, 47] width 90 height 6
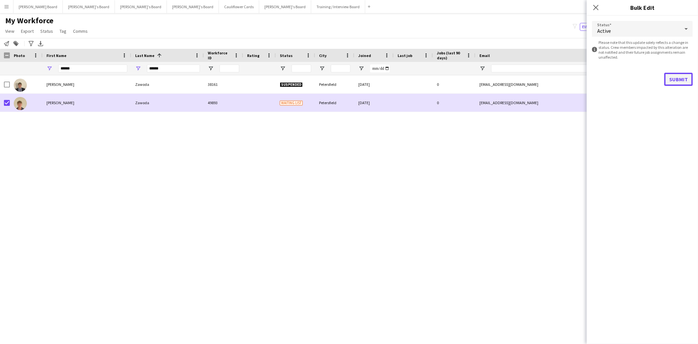
click at [680, 77] on button "Submit" at bounding box center [678, 79] width 28 height 13
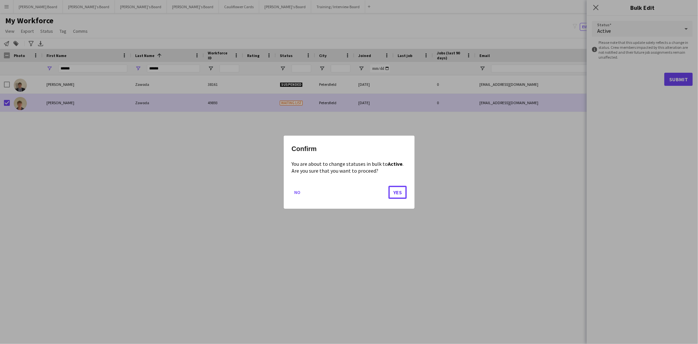
drag, startPoint x: 401, startPoint y: 191, endPoint x: 235, endPoint y: 170, distance: 167.5
click at [400, 191] on button "Yes" at bounding box center [397, 191] width 18 height 13
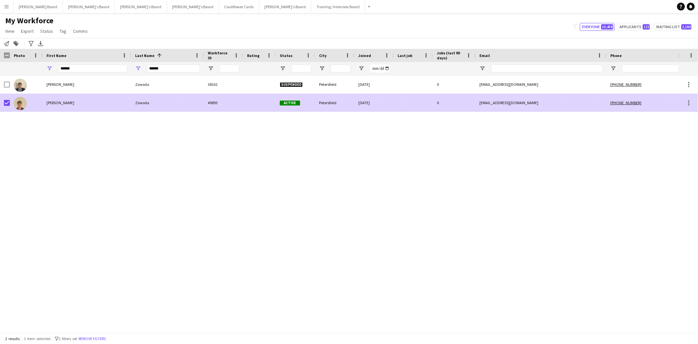
drag, startPoint x: 44, startPoint y: 107, endPoint x: 111, endPoint y: 109, distance: 67.1
click at [44, 107] on div "[PERSON_NAME]" at bounding box center [87, 103] width 89 height 18
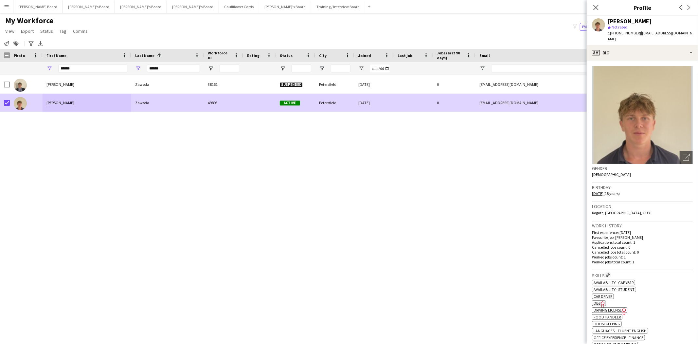
drag, startPoint x: 650, startPoint y: 19, endPoint x: 600, endPoint y: 20, distance: 50.1
click at [600, 20] on div "[PERSON_NAME] star Not rated t. [PHONE_NUMBER] | [EMAIL_ADDRESS][DOMAIN_NAME]" at bounding box center [642, 30] width 111 height 29
copy div "[PERSON_NAME]"
click at [593, 6] on icon "Close pop-in" at bounding box center [595, 7] width 6 height 6
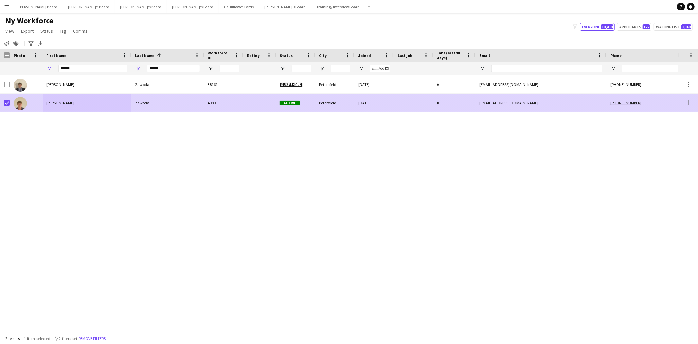
click at [57, 105] on div "[PERSON_NAME]" at bounding box center [87, 103] width 89 height 18
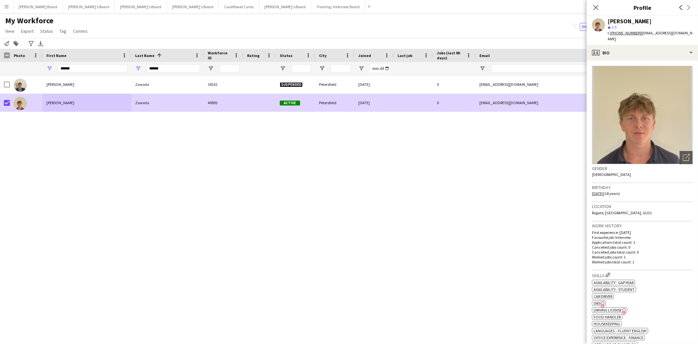
click at [531, 174] on div "[PERSON_NAME] 38161 Suspended Petersfield [DATE] 0 [EMAIL_ADDRESS][DOMAIN_NAME]…" at bounding box center [339, 200] width 678 height 251
click at [594, 7] on icon "Close pop-in" at bounding box center [595, 7] width 6 height 6
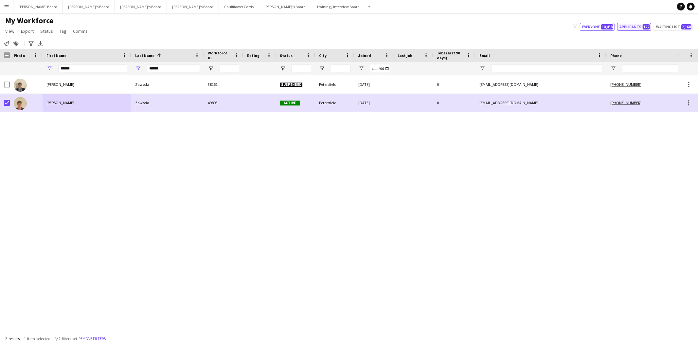
drag, startPoint x: 638, startPoint y: 25, endPoint x: 384, endPoint y: 69, distance: 257.5
click at [637, 25] on button "Applicants 122" at bounding box center [634, 27] width 34 height 8
type input "**********"
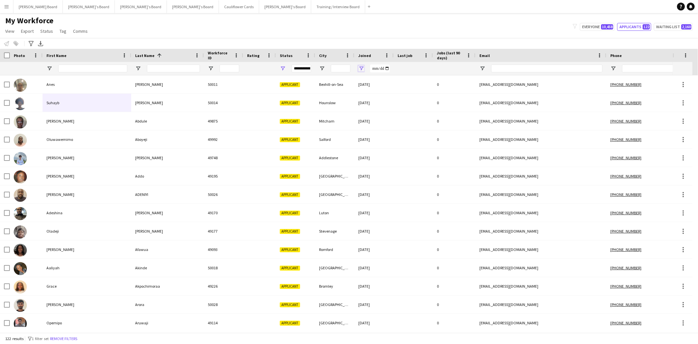
click at [361, 67] on span "Open Filter Menu" at bounding box center [361, 68] width 6 height 6
click at [370, 56] on span "Joined" at bounding box center [364, 55] width 13 height 5
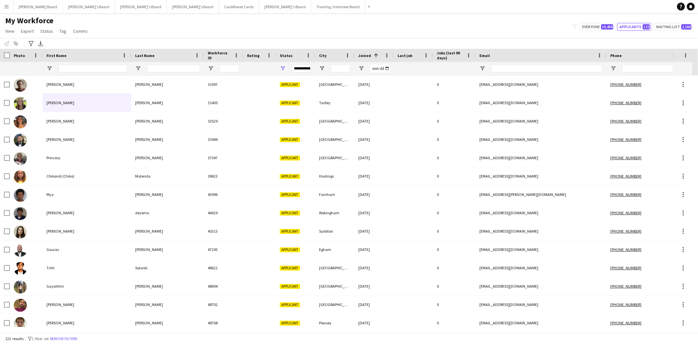
click at [371, 56] on span at bounding box center [375, 55] width 8 height 6
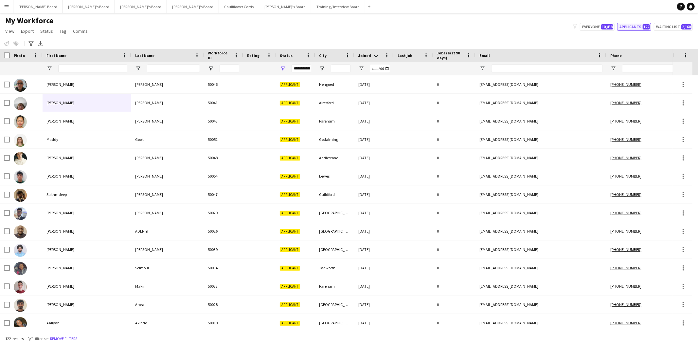
click at [635, 26] on button "Applicants 122" at bounding box center [634, 27] width 34 height 8
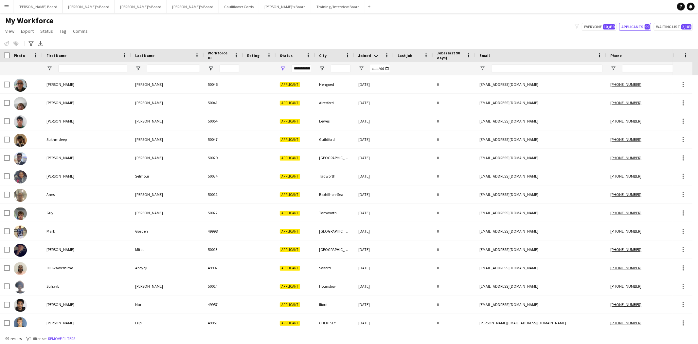
click at [363, 57] on span "Joined" at bounding box center [364, 55] width 13 height 5
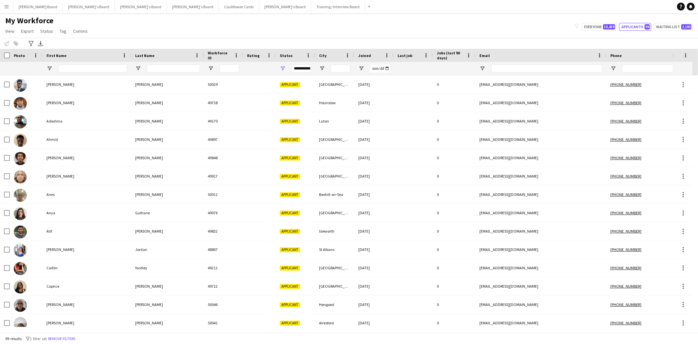
click at [363, 57] on span "Joined" at bounding box center [364, 55] width 13 height 5
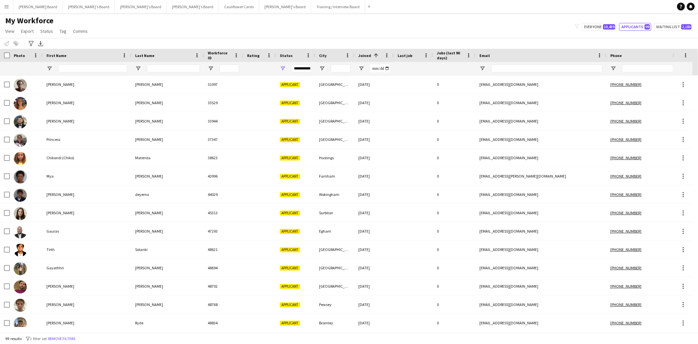
click at [360, 56] on span "Joined" at bounding box center [364, 55] width 13 height 5
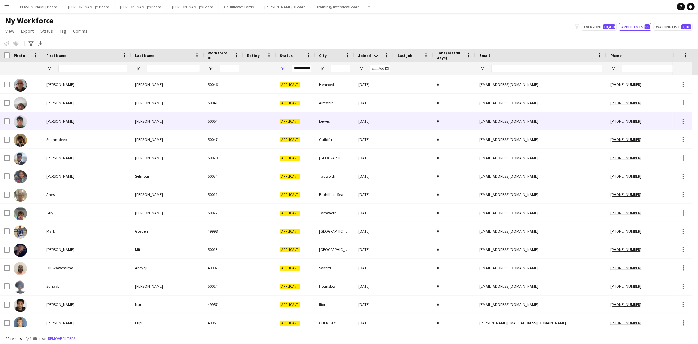
click at [51, 121] on div "[PERSON_NAME]" at bounding box center [87, 121] width 89 height 18
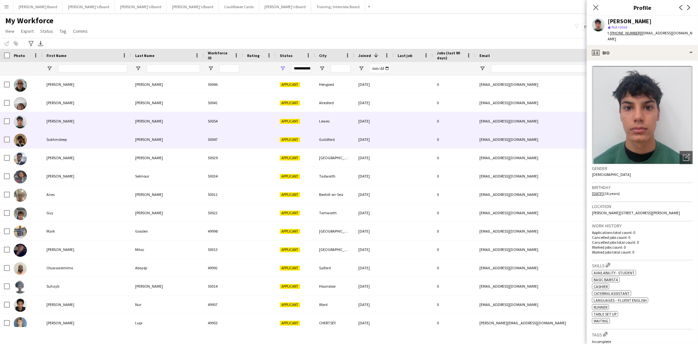
click at [69, 141] on div "Sukhmdeep" at bounding box center [87, 139] width 89 height 18
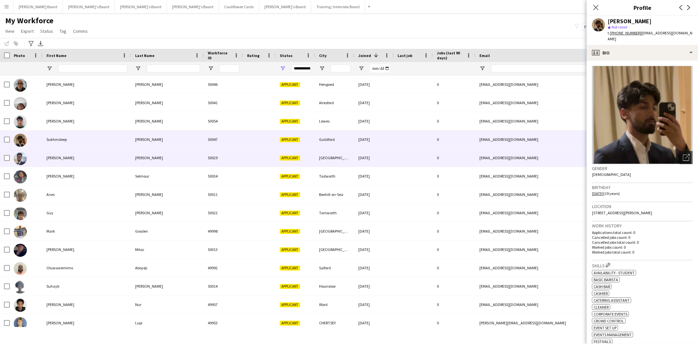
drag, startPoint x: 57, startPoint y: 161, endPoint x: 62, endPoint y: 162, distance: 5.4
click at [57, 161] on div "[PERSON_NAME]" at bounding box center [87, 158] width 89 height 18
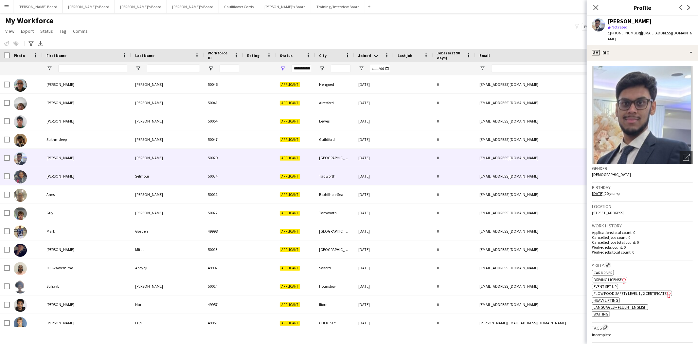
click at [140, 176] on div "Selmour" at bounding box center [167, 176] width 73 height 18
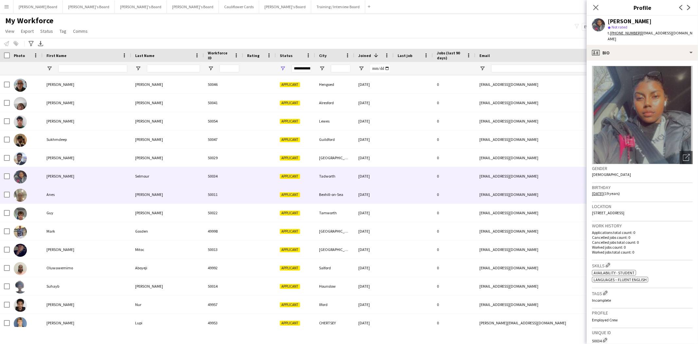
click at [140, 198] on div "[PERSON_NAME]" at bounding box center [167, 194] width 73 height 18
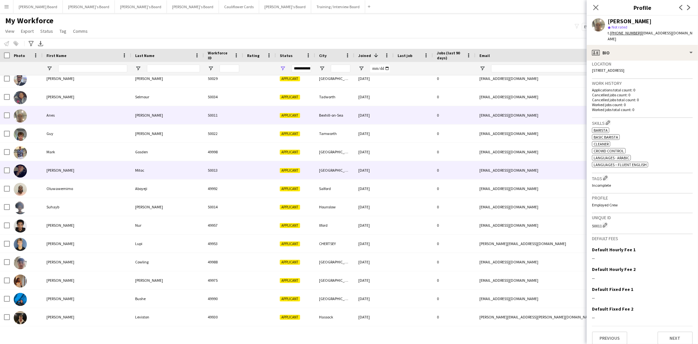
scroll to position [109, 0]
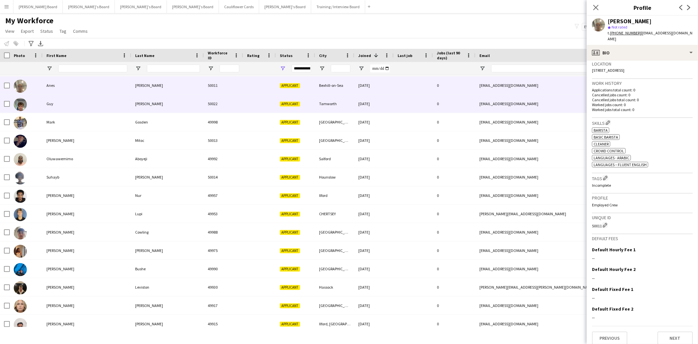
click at [142, 106] on div "[PERSON_NAME]" at bounding box center [167, 104] width 73 height 18
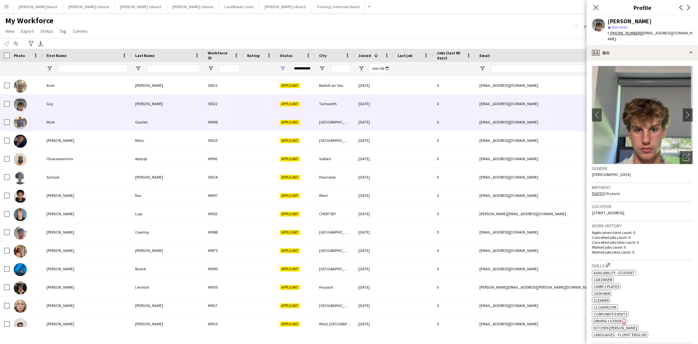
click at [145, 121] on div "Gosden" at bounding box center [167, 122] width 73 height 18
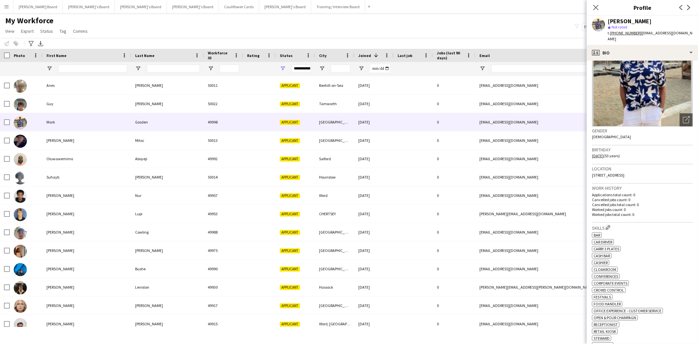
scroll to position [73, 0]
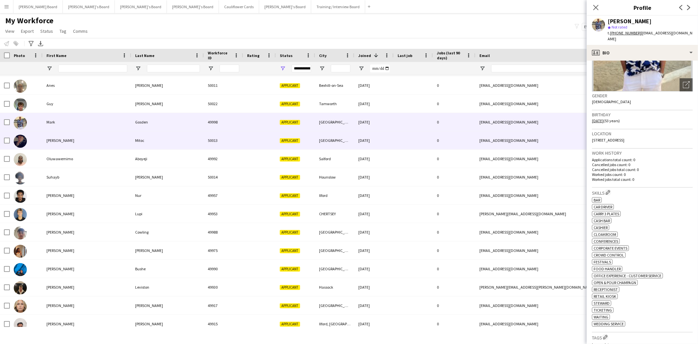
click at [131, 140] on div "Mitoc" at bounding box center [167, 140] width 73 height 18
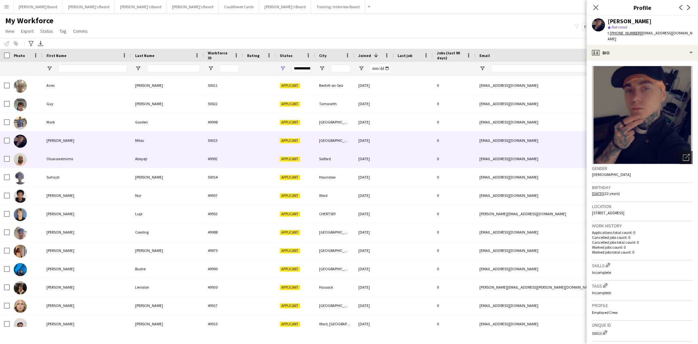
click at [144, 158] on div "Aboyeji" at bounding box center [167, 159] width 73 height 18
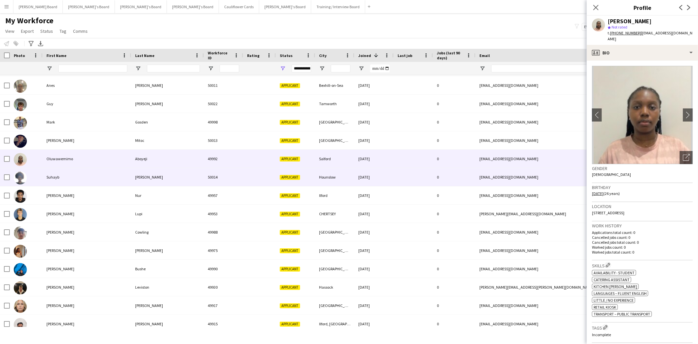
click at [141, 177] on div "[PERSON_NAME]" at bounding box center [167, 177] width 73 height 18
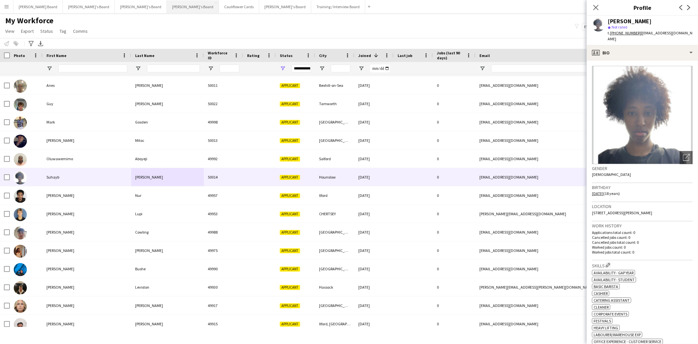
click at [167, 7] on button "[PERSON_NAME]'s Board Close" at bounding box center [193, 6] width 52 height 13
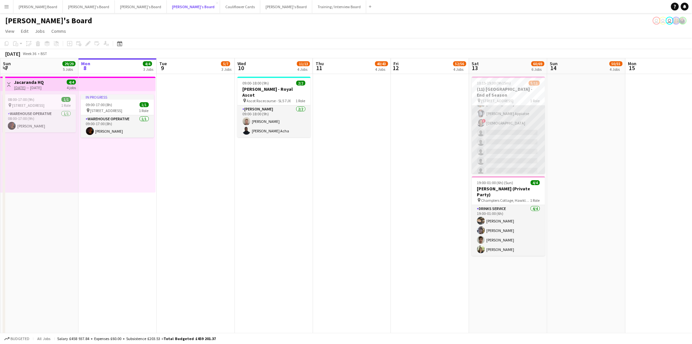
scroll to position [49, 0]
